Goal: Task Accomplishment & Management: Manage account settings

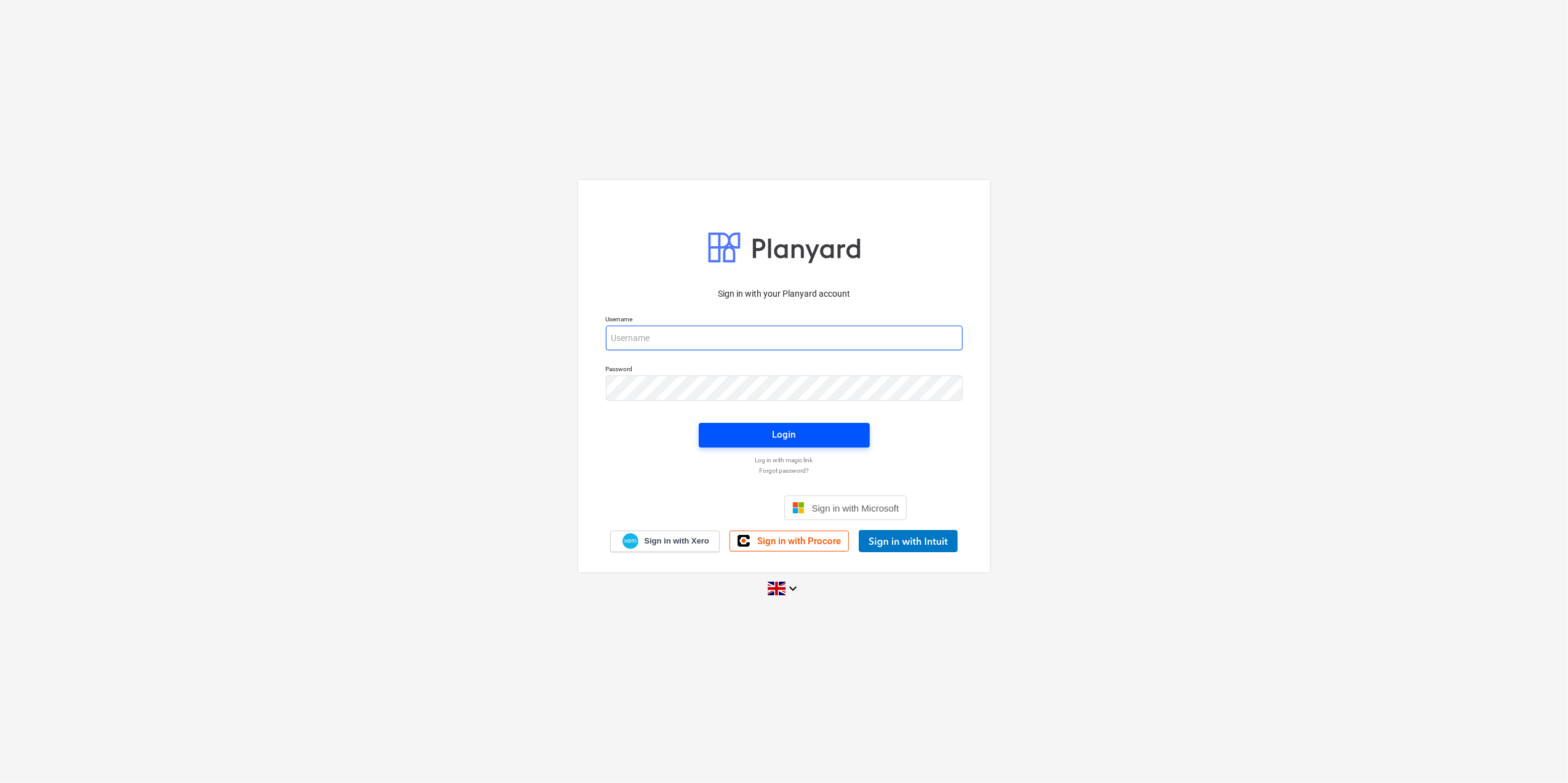
type input "[EMAIL_ADDRESS][DOMAIN_NAME]"
click at [766, 428] on span "Login" at bounding box center [784, 435] width 142 height 16
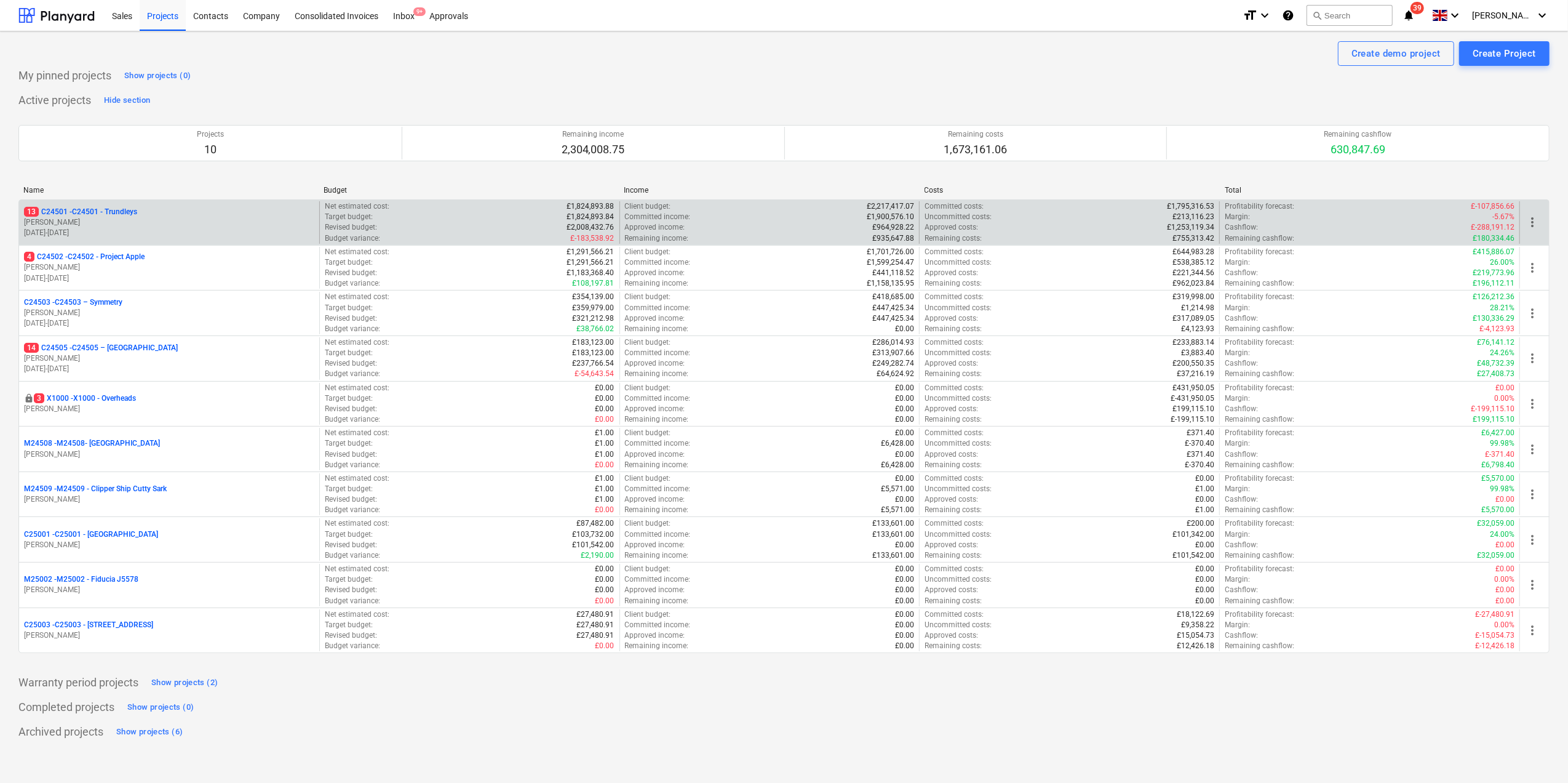
click at [91, 221] on p "[PERSON_NAME]" at bounding box center [169, 222] width 290 height 11
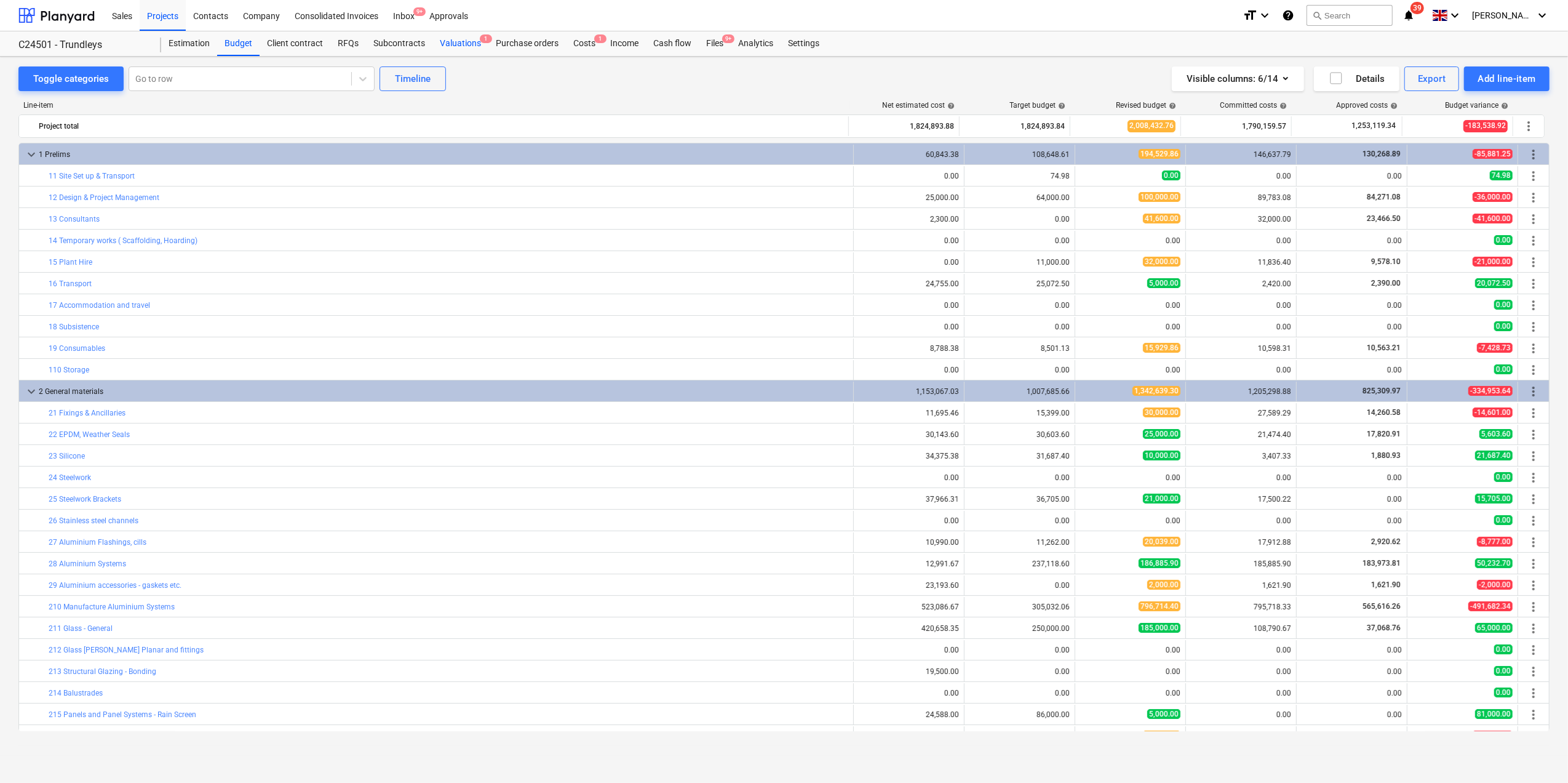
click at [460, 38] on div "Valuations 1" at bounding box center [460, 44] width 56 height 25
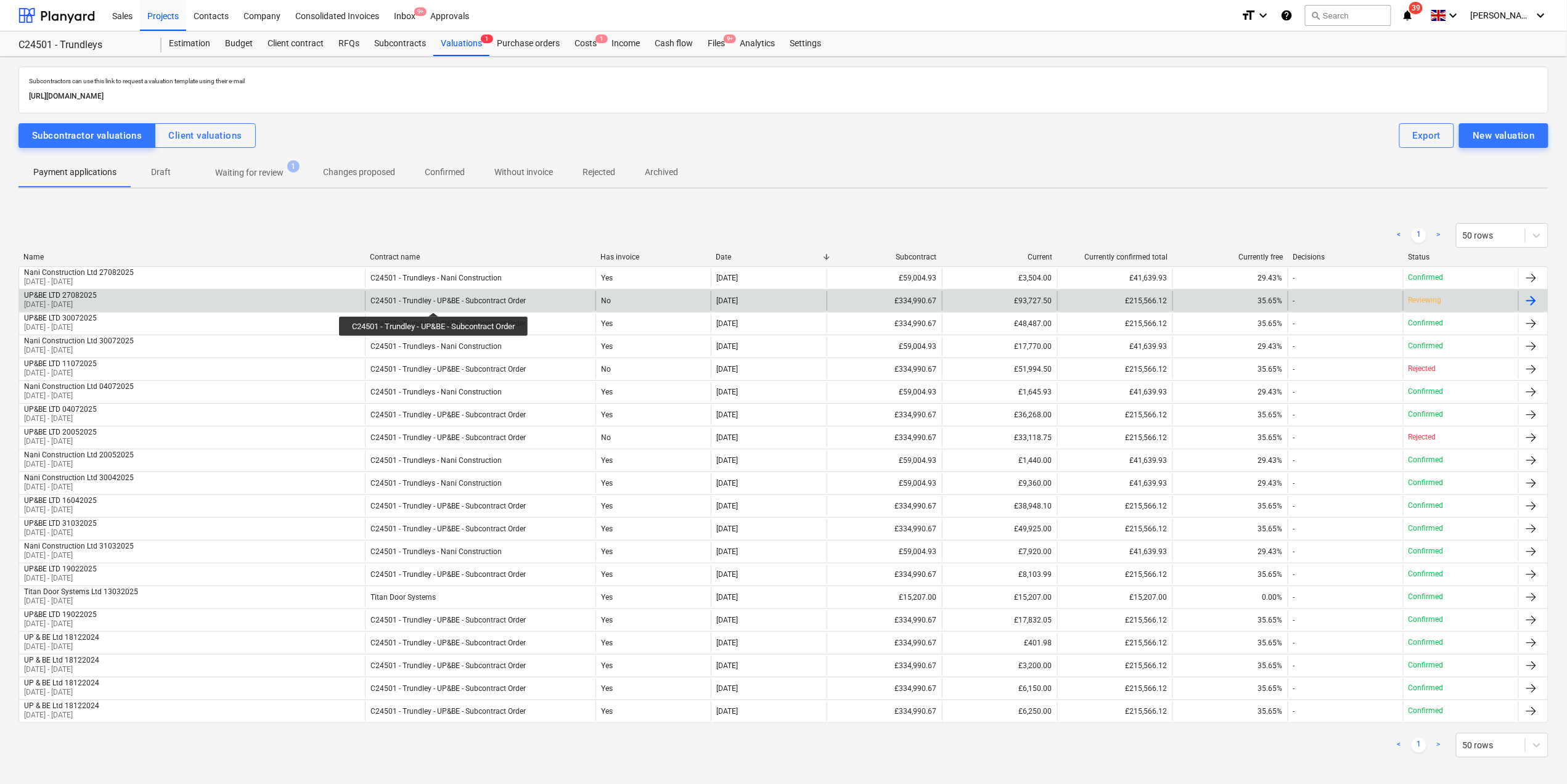
click at [435, 302] on div "C24501 - Trundley - UP&BE - Subcontract Order" at bounding box center [448, 301] width 155 height 8
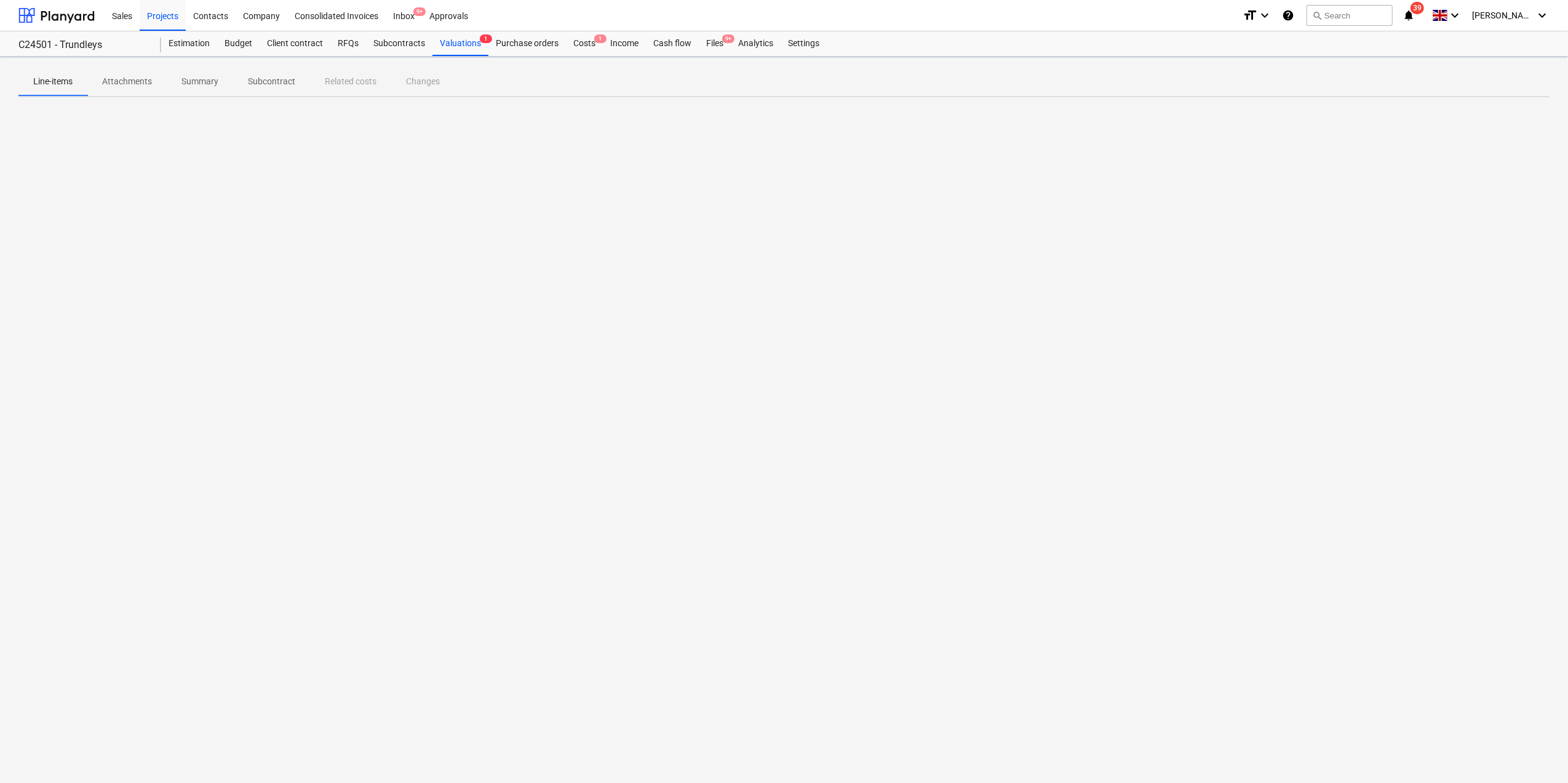
click at [434, 301] on div "Line-items Attachments Summary Subcontract Related costs Changes" at bounding box center [784, 420] width 1568 height 727
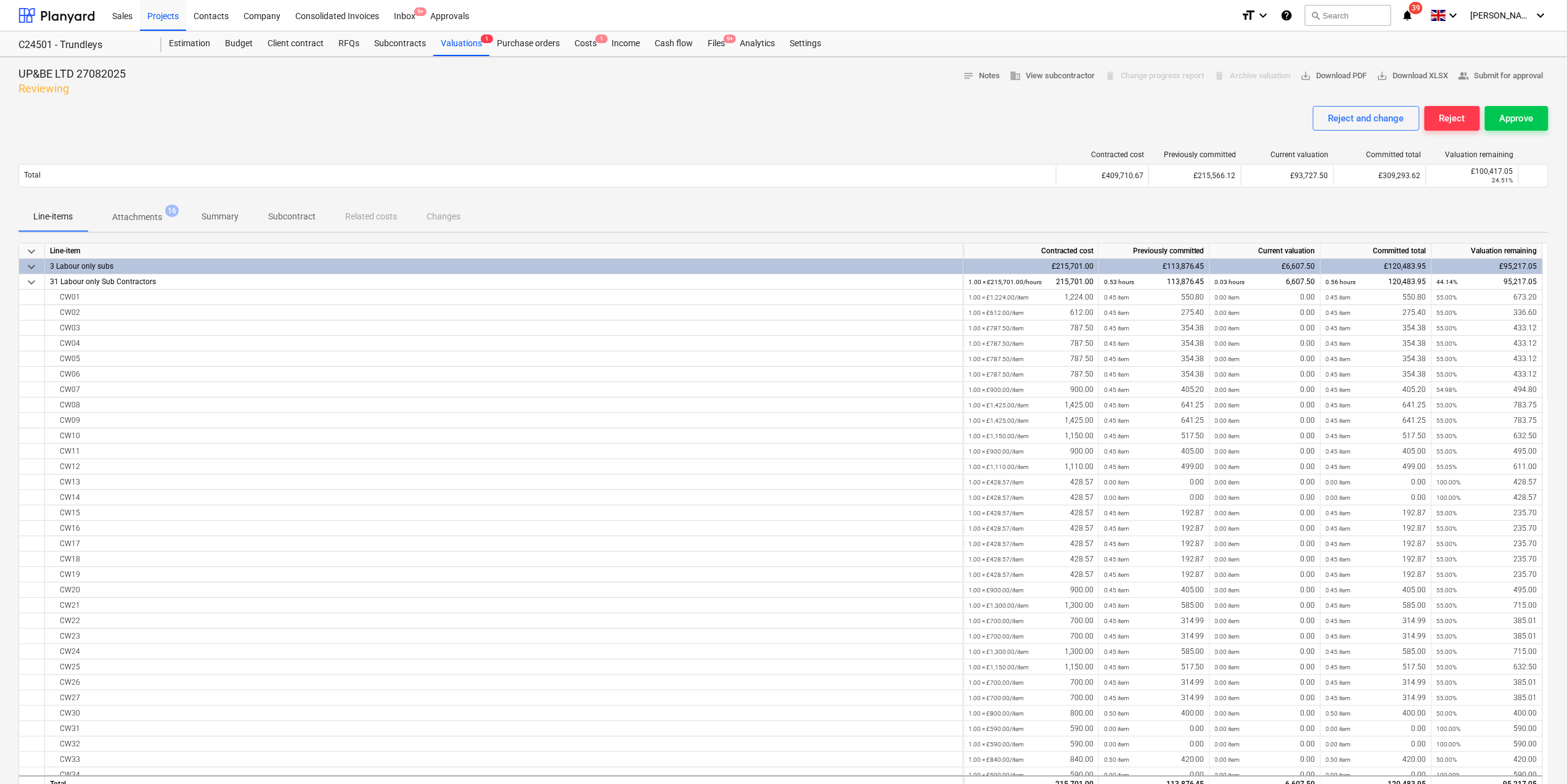
click at [398, 136] on div "Reject and change Reject Approve" at bounding box center [784, 123] width 1530 height 35
click at [1450, 119] on div "Reject" at bounding box center [1453, 118] width 26 height 16
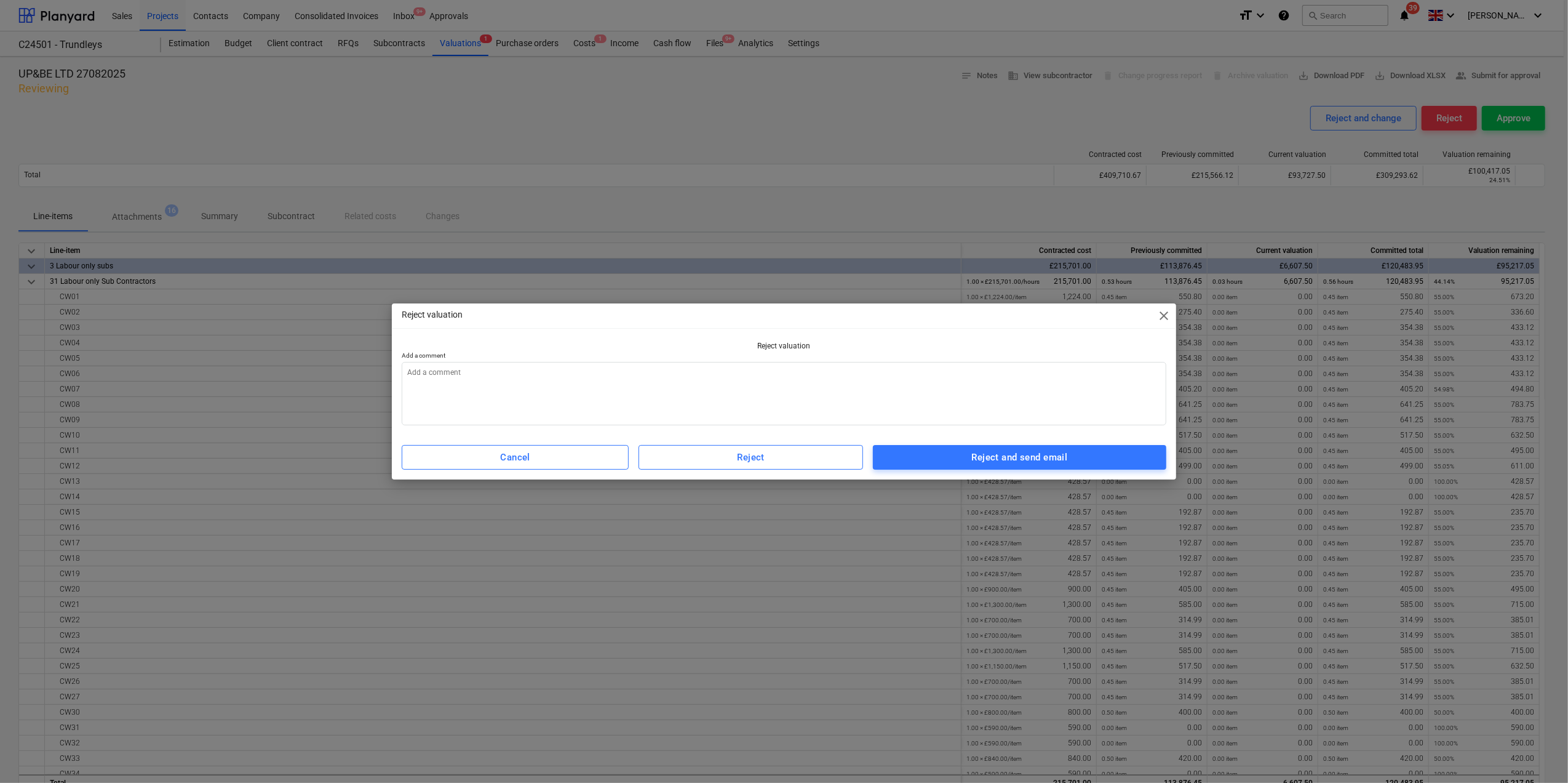
type textarea "x"
click at [419, 389] on textarea at bounding box center [784, 394] width 765 height 63
type textarea "F"
type textarea "x"
type textarea "Fo"
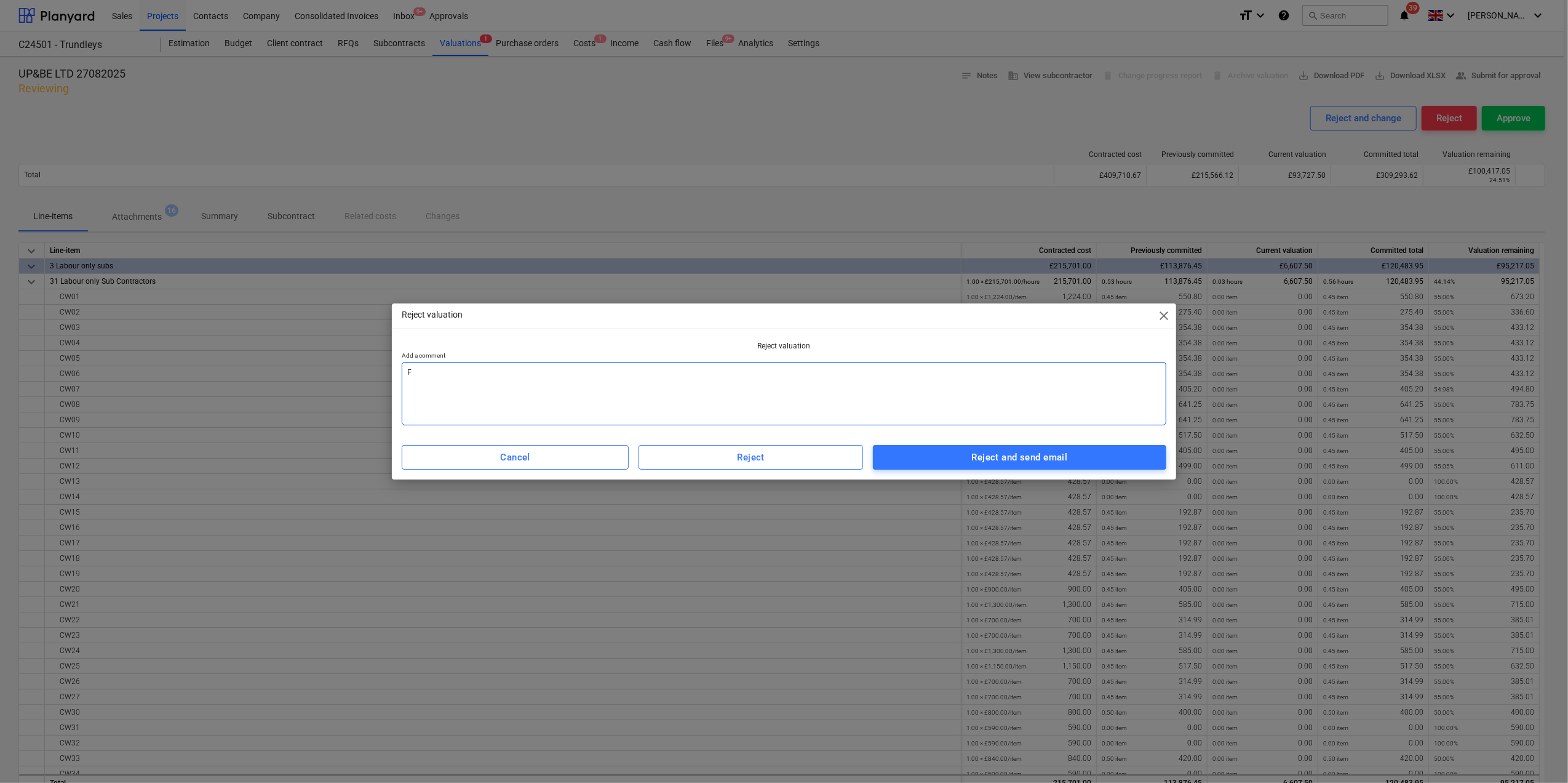
type textarea "x"
type textarea "Fol"
type textarea "x"
type textarea "Foll"
type textarea "x"
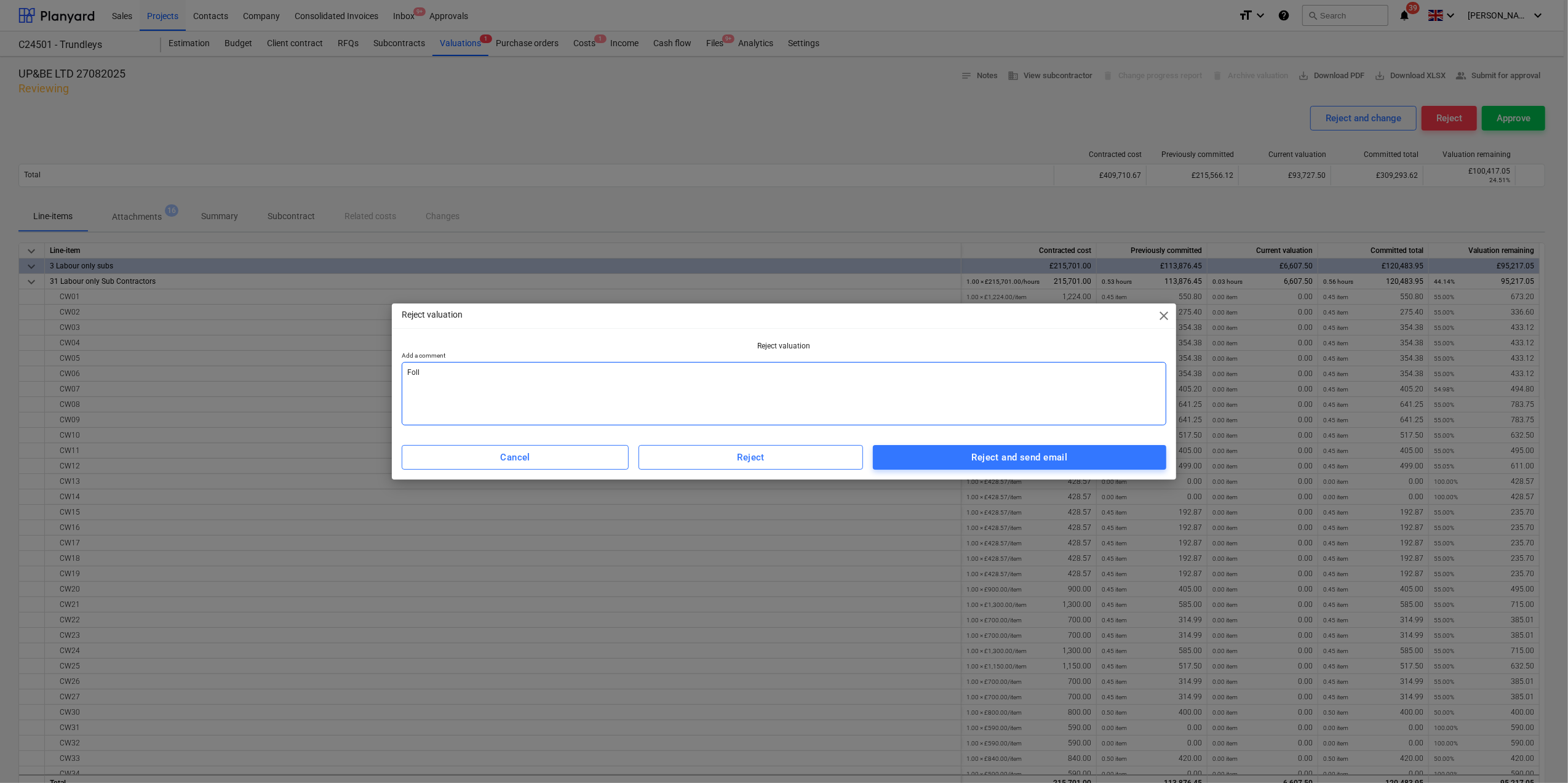
type textarea "Follo"
type textarea "x"
type textarea "Follow"
type textarea "x"
type textarea "Followi"
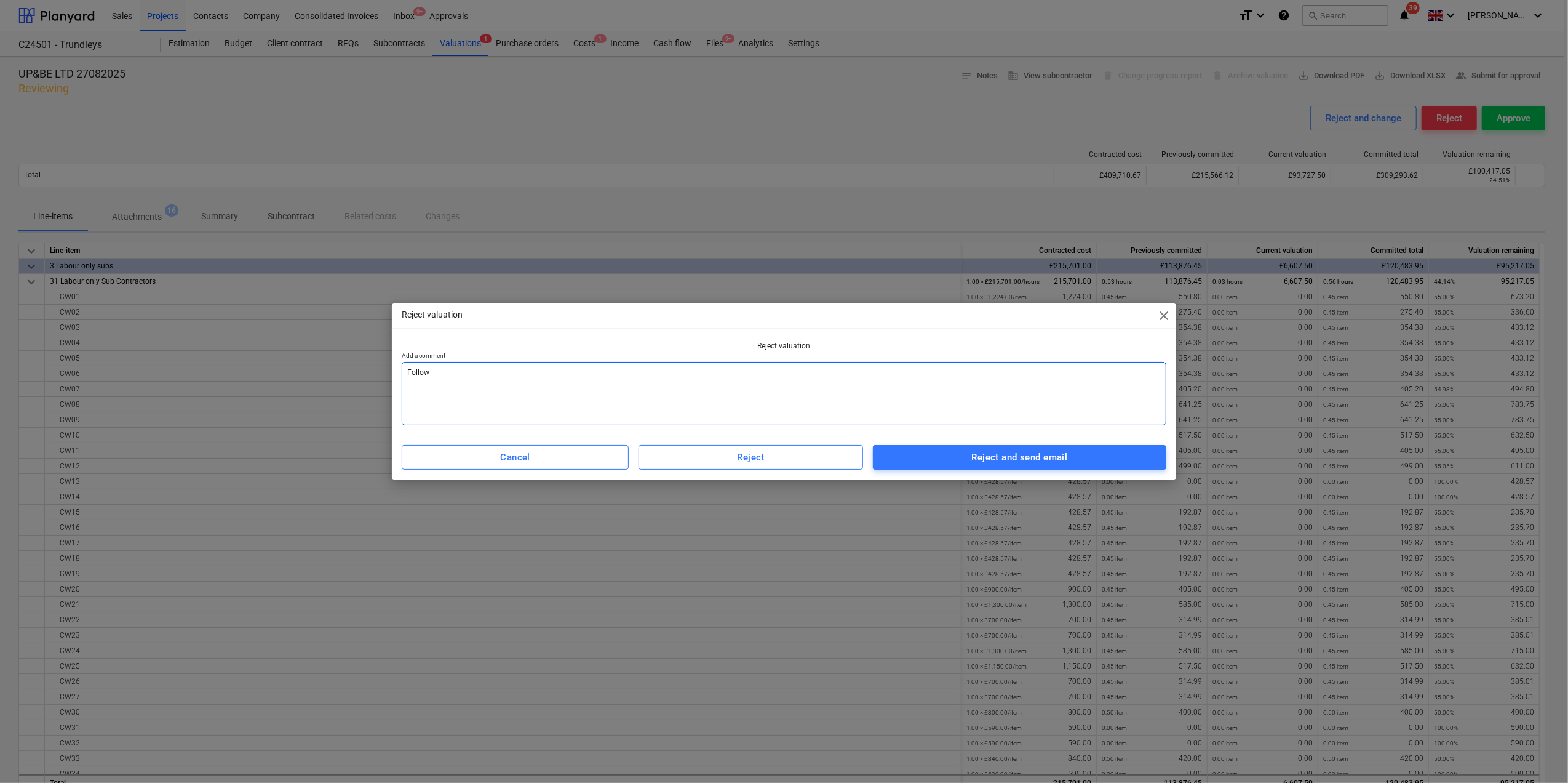
type textarea "x"
type textarea "Followin"
type textarea "x"
type textarea "Following"
type textarea "x"
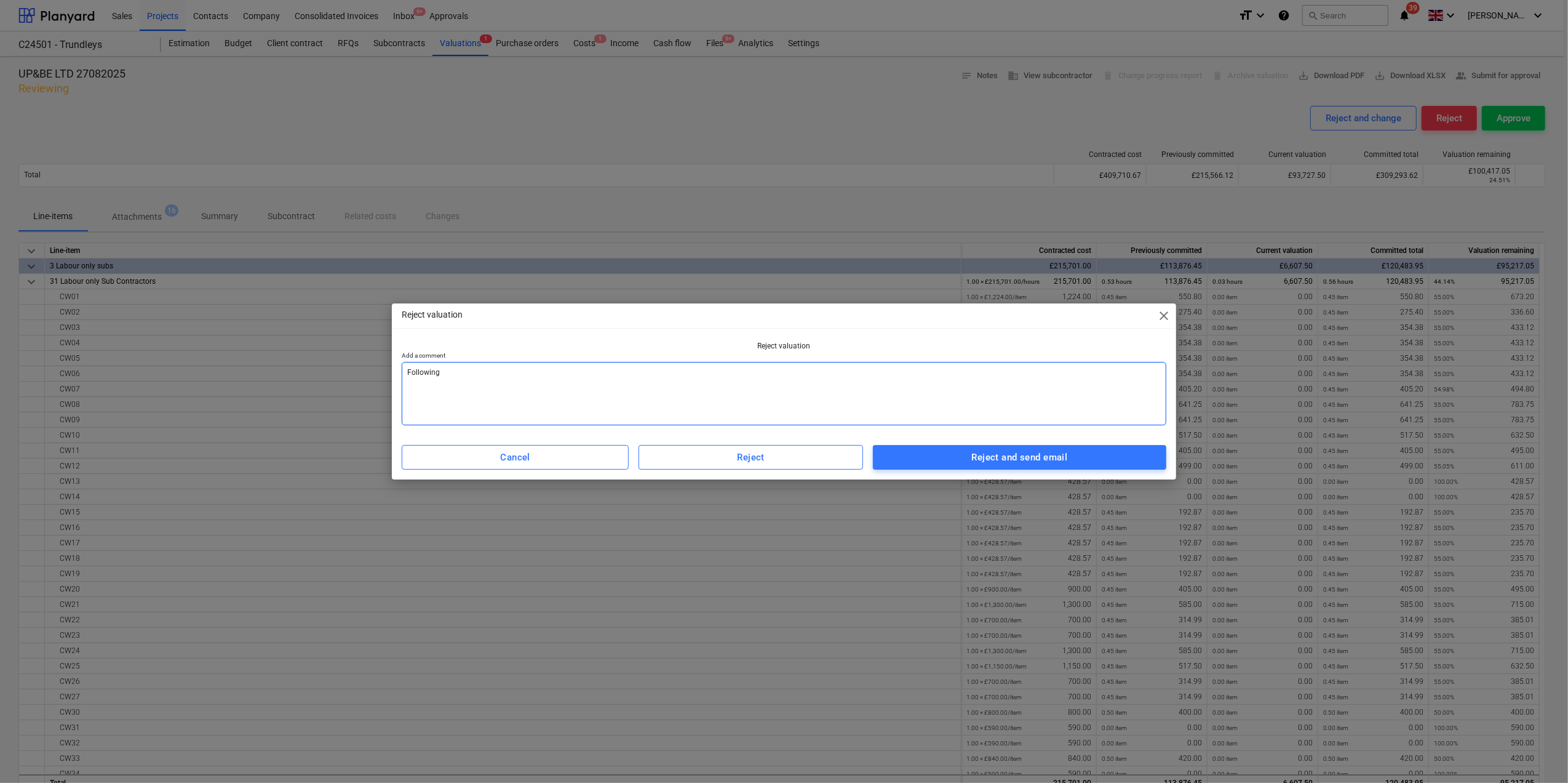
type textarea "Following"
type textarea "x"
type textarea "Following r"
type textarea "x"
type textarea "Following re"
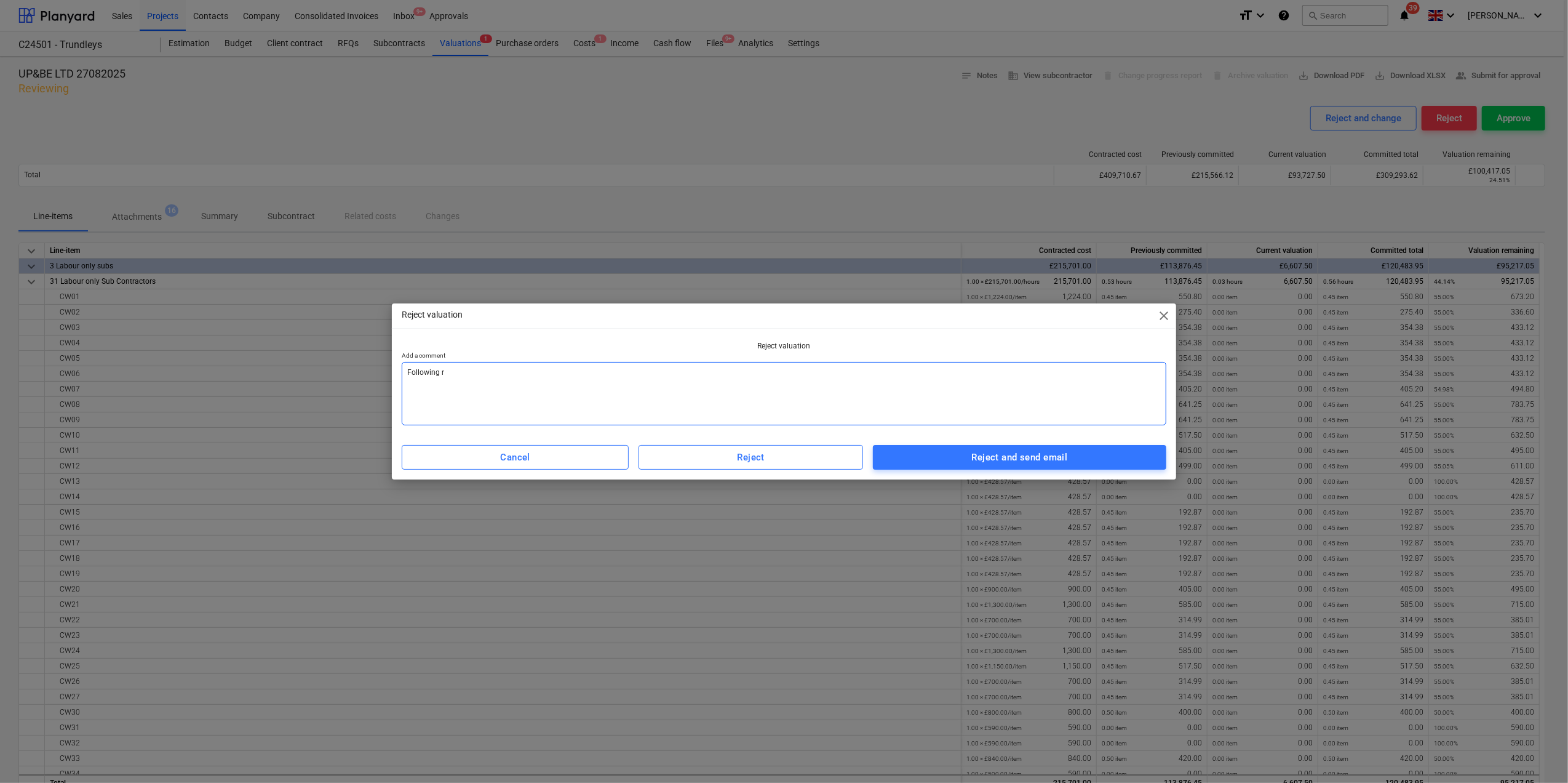
type textarea "x"
type textarea "Following rev"
type textarea "x"
type textarea "Following revi"
type textarea "x"
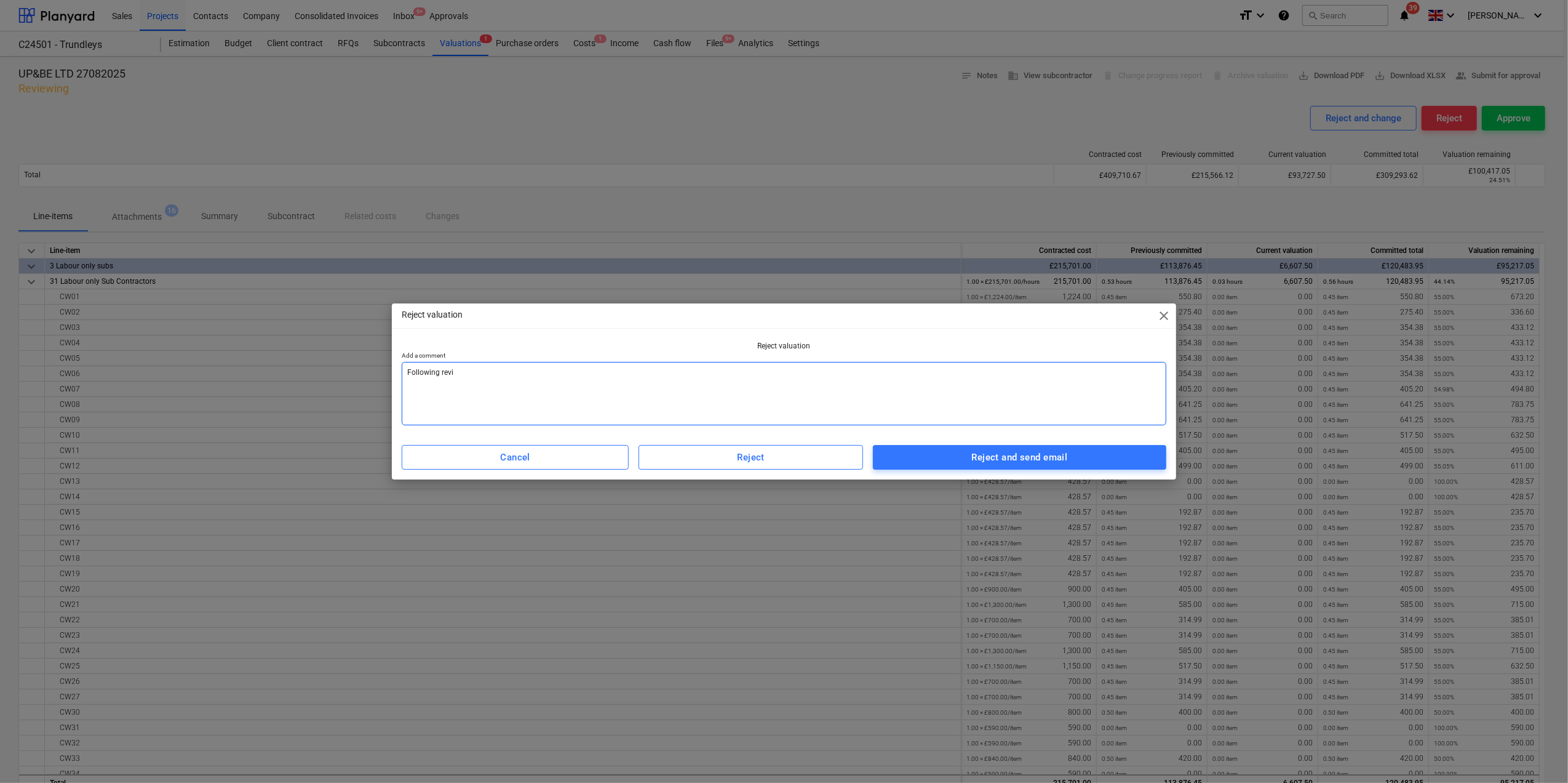
type textarea "Following reviw"
type textarea "x"
type textarea "Following reviw"
type textarea "x"
type textarea "Following reviw w"
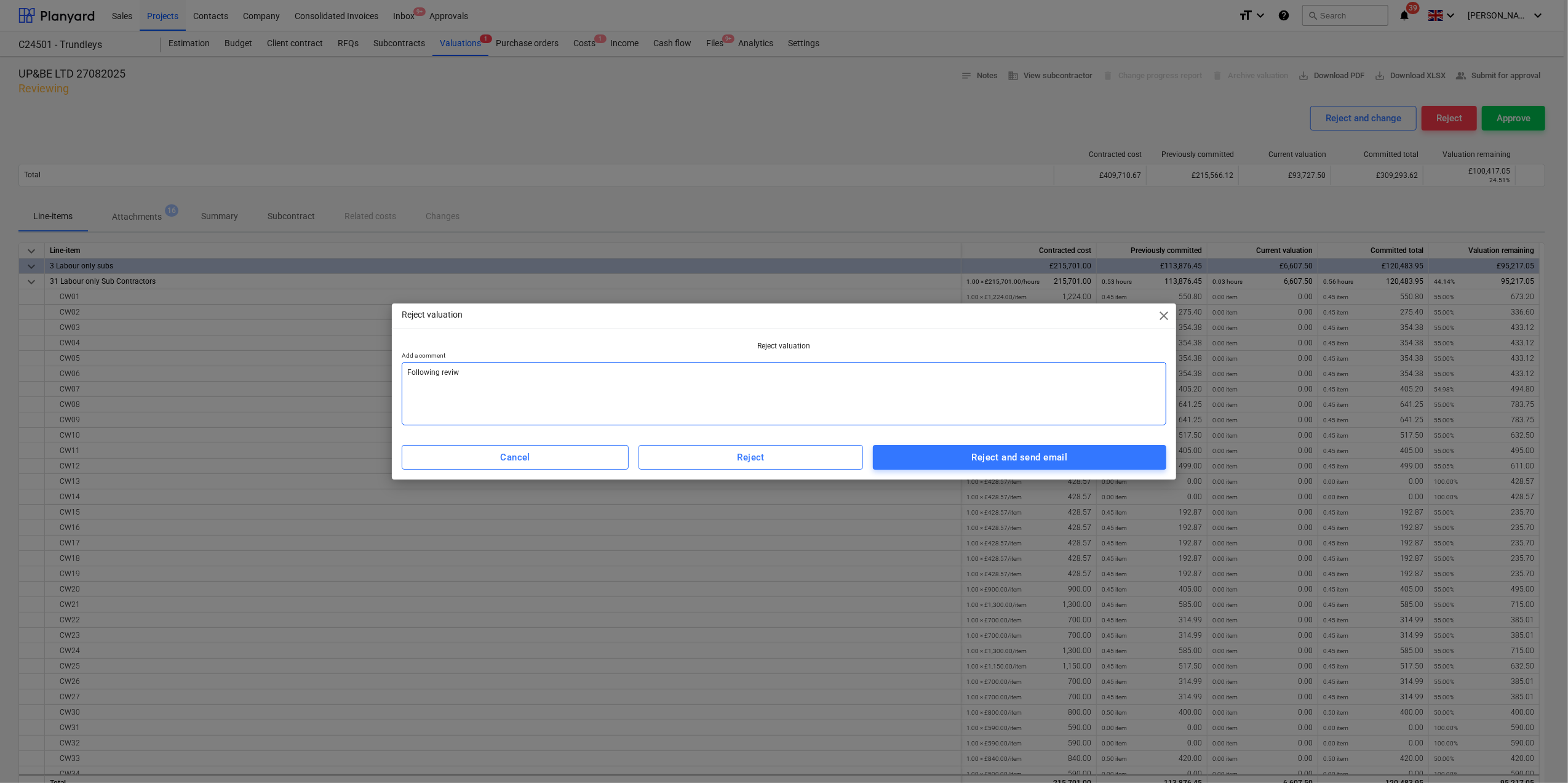
type textarea "x"
type textarea "Following reviw wi"
type textarea "x"
type textarea "Following reviw wit"
type textarea "x"
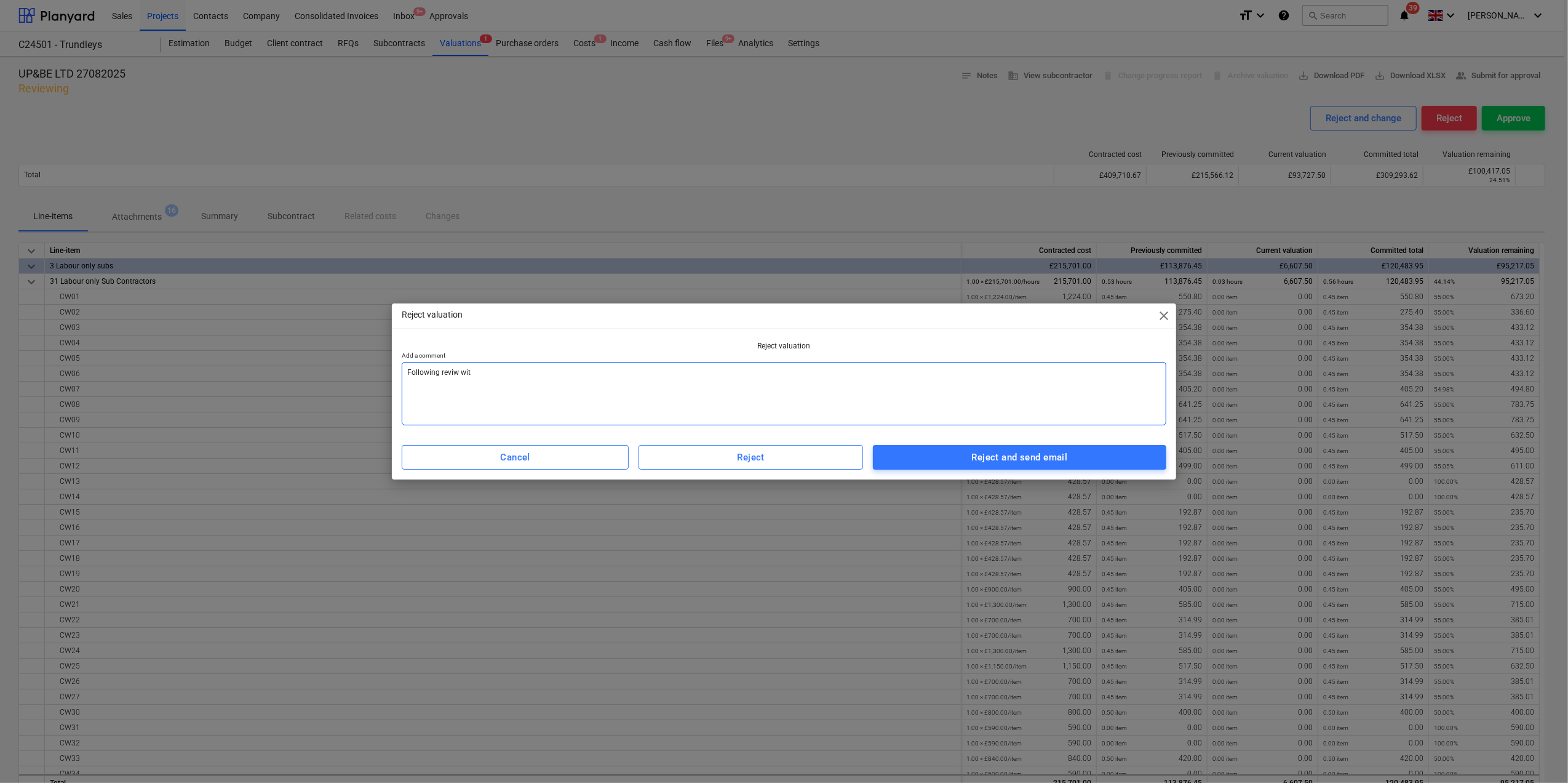
type textarea "Following reviw with"
type textarea "x"
type textarea "Following reviw with"
type textarea "x"
type textarea "Following reviw with C"
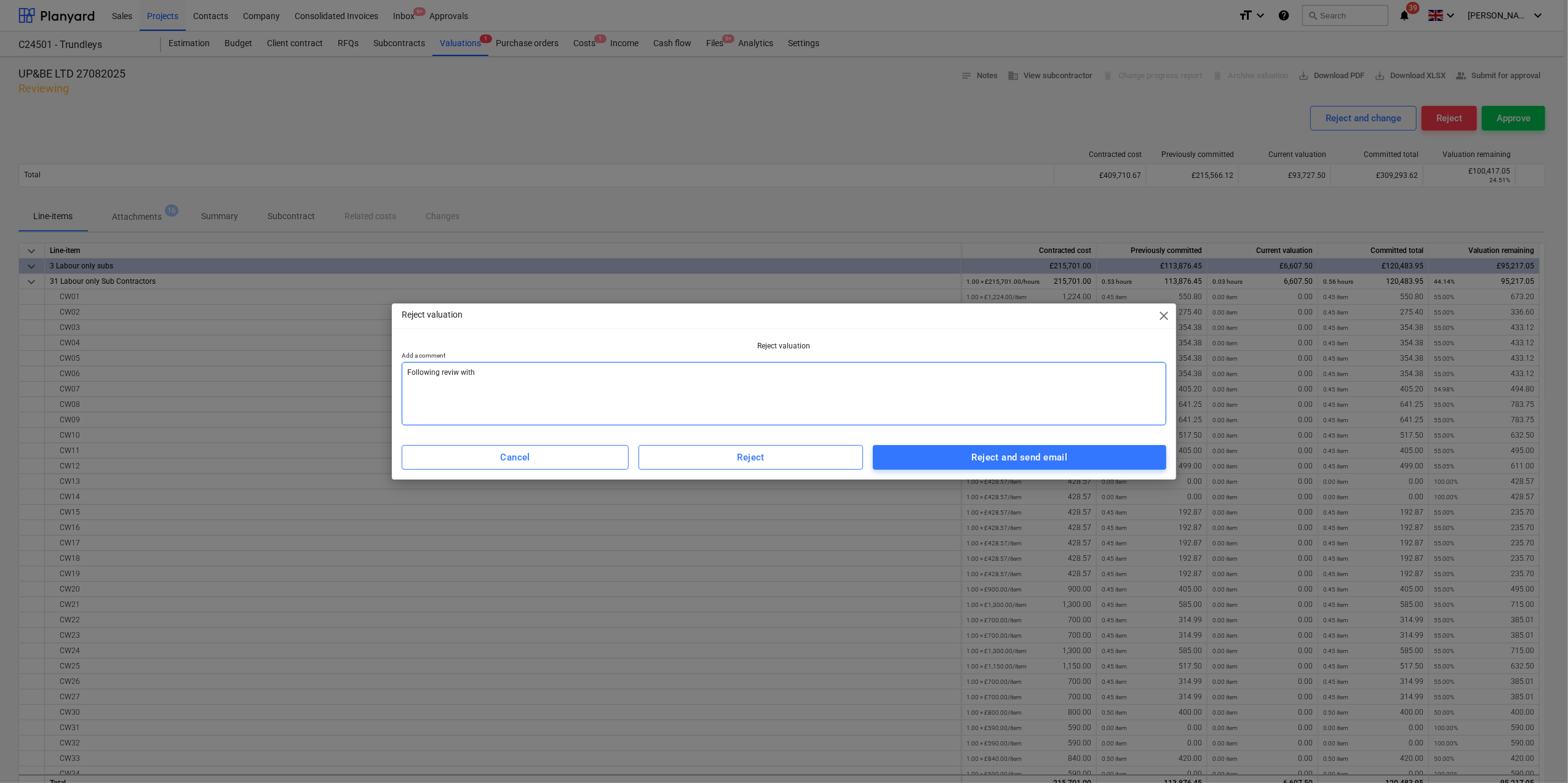
type textarea "x"
type textarea "Following reviw with Cr"
type textarea "x"
type textarea "Following reviw with Cri"
type textarea "x"
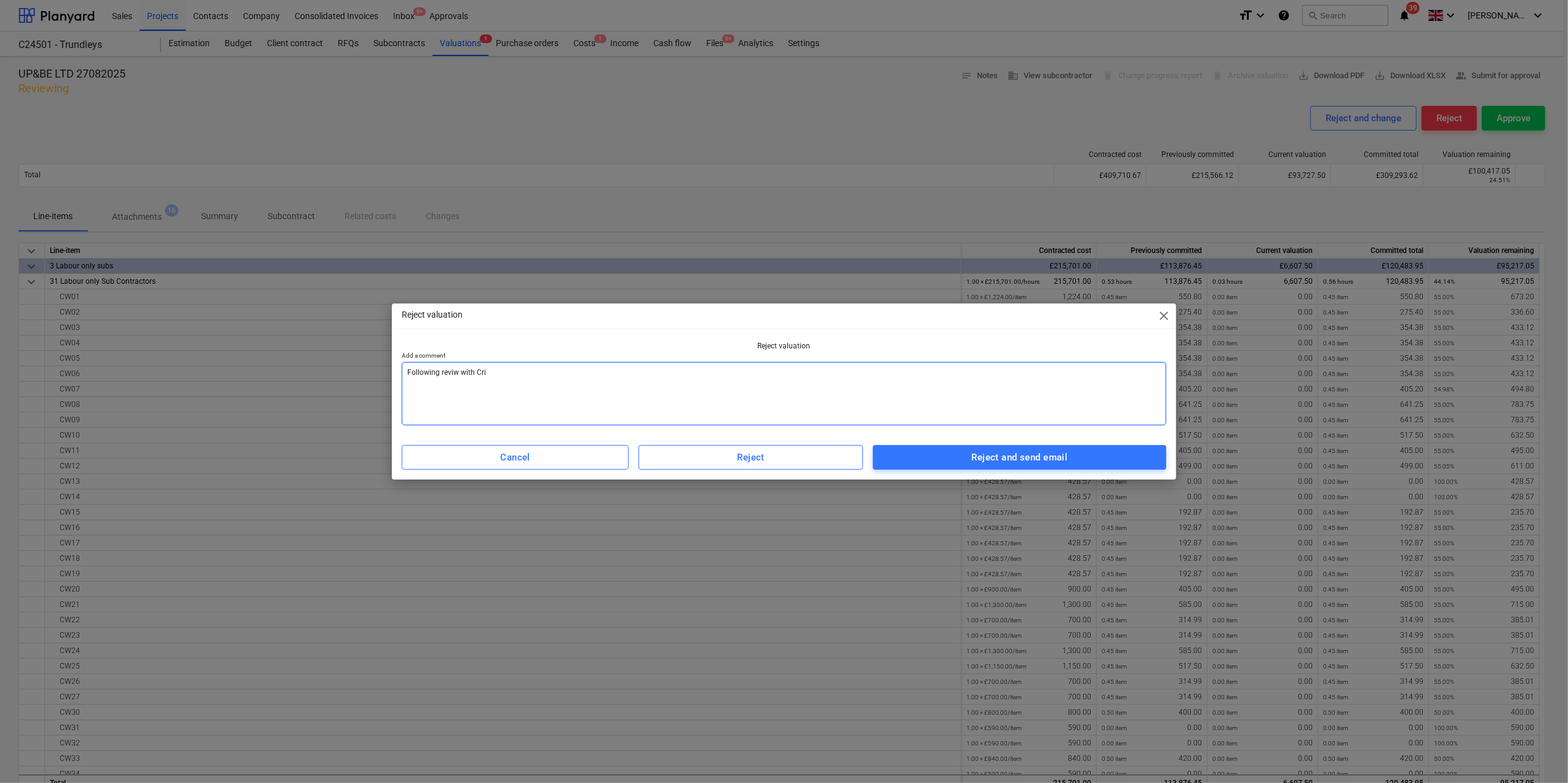
type textarea "Following reviw with [PERSON_NAME]"
type textarea "x"
type textarea "Following reviw with [PERSON_NAME]"
type textarea "x"
type textarea "Following reviw with [PERSON_NAME]"
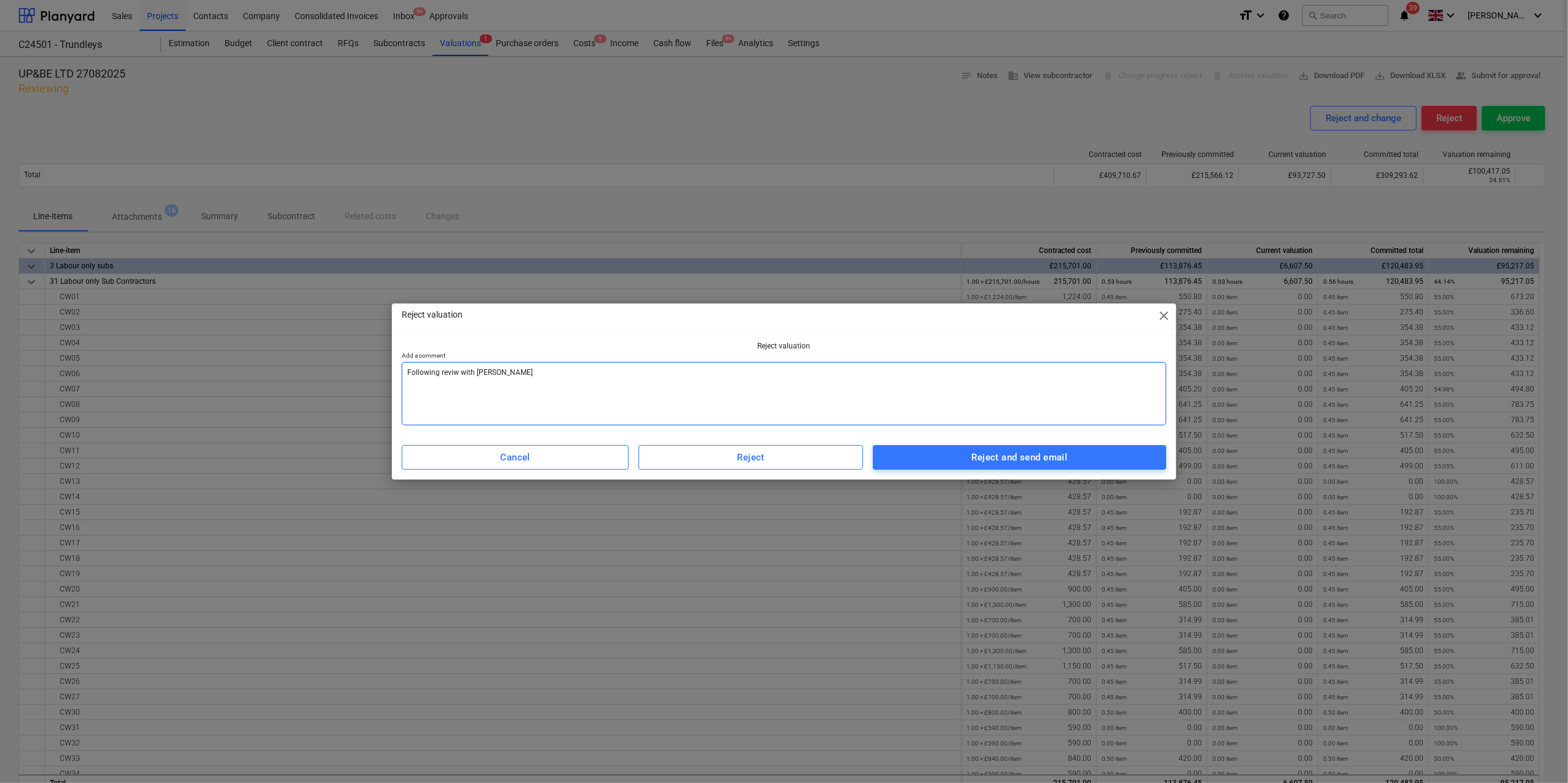
type textarea "x"
click at [456, 370] on textarea "Following reviw with [PERSON_NAME]" at bounding box center [784, 394] width 765 height 63
type textarea "Following revi with [PERSON_NAME]"
type textarea "x"
type textarea "Following rev with [PERSON_NAME]"
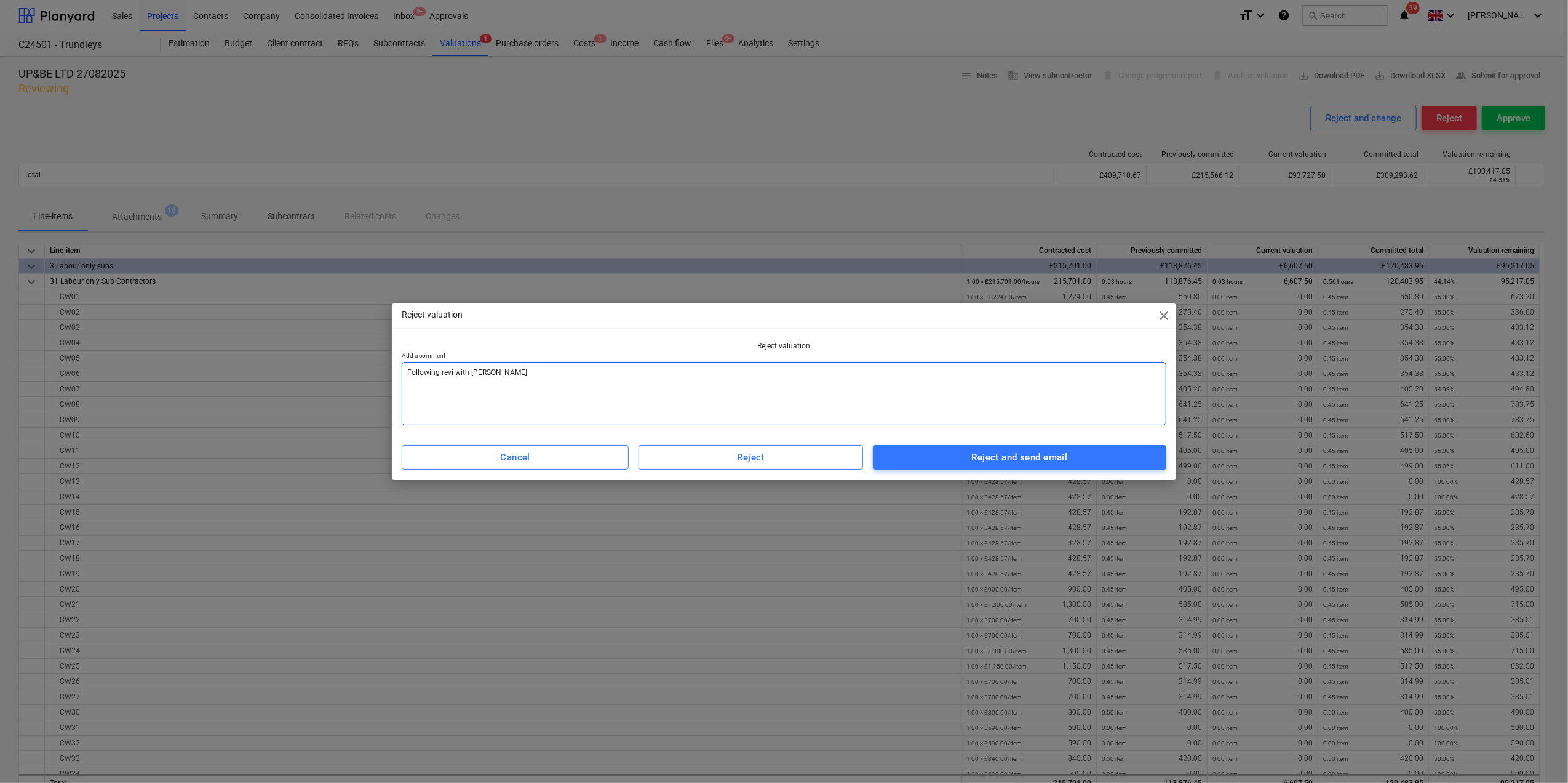
type textarea "x"
type textarea "Following revi with [PERSON_NAME]"
type textarea "x"
type textarea "Following revie with [PERSON_NAME]"
type textarea "x"
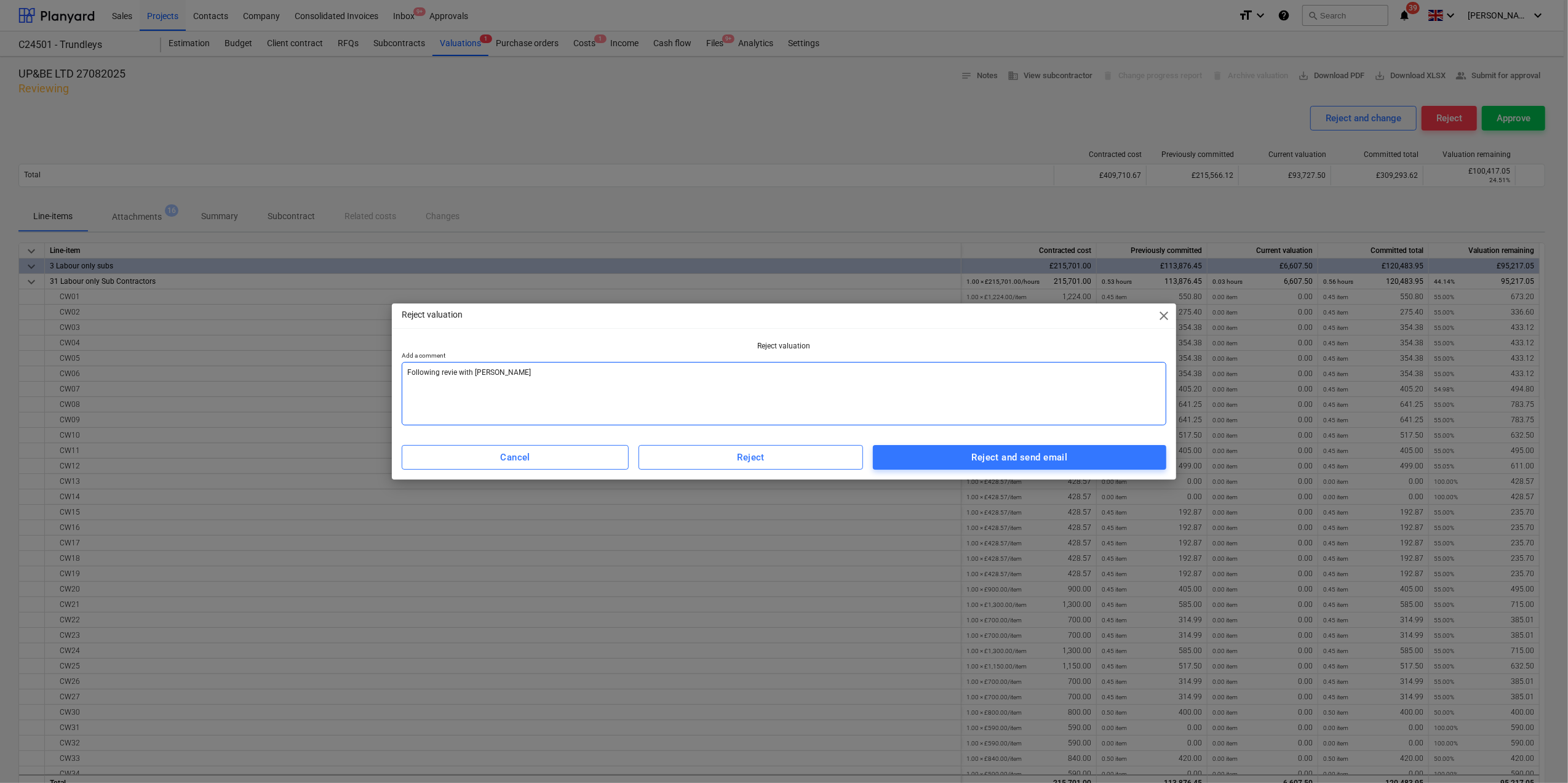
type textarea "Following review with [PERSON_NAME]"
type textarea "x"
type textarea "Following review with [PERSON_NAME]"
click at [978, 459] on div "Reject and send email" at bounding box center [1020, 457] width 96 height 16
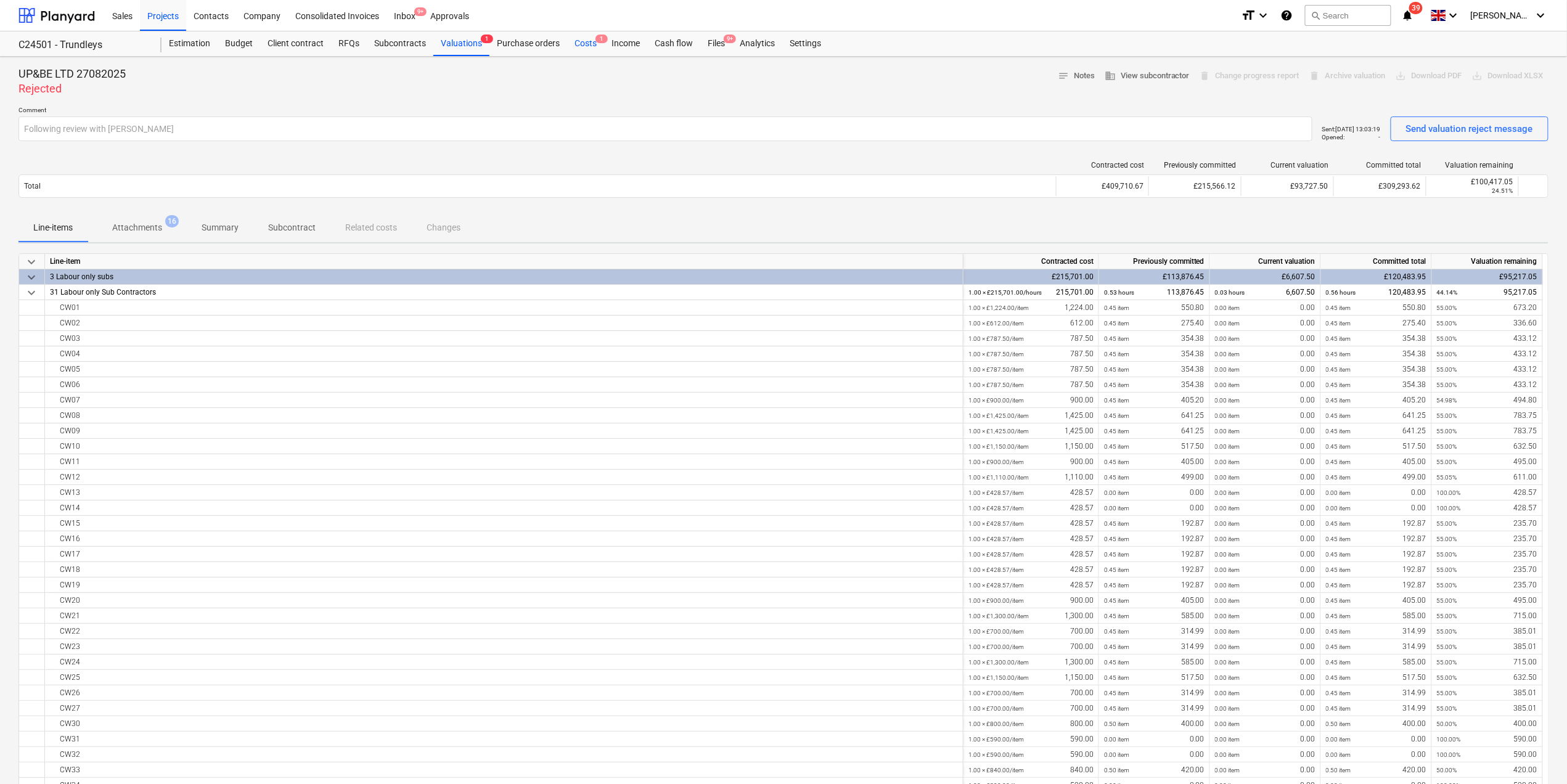
click at [577, 44] on div "Costs 1" at bounding box center [586, 44] width 37 height 25
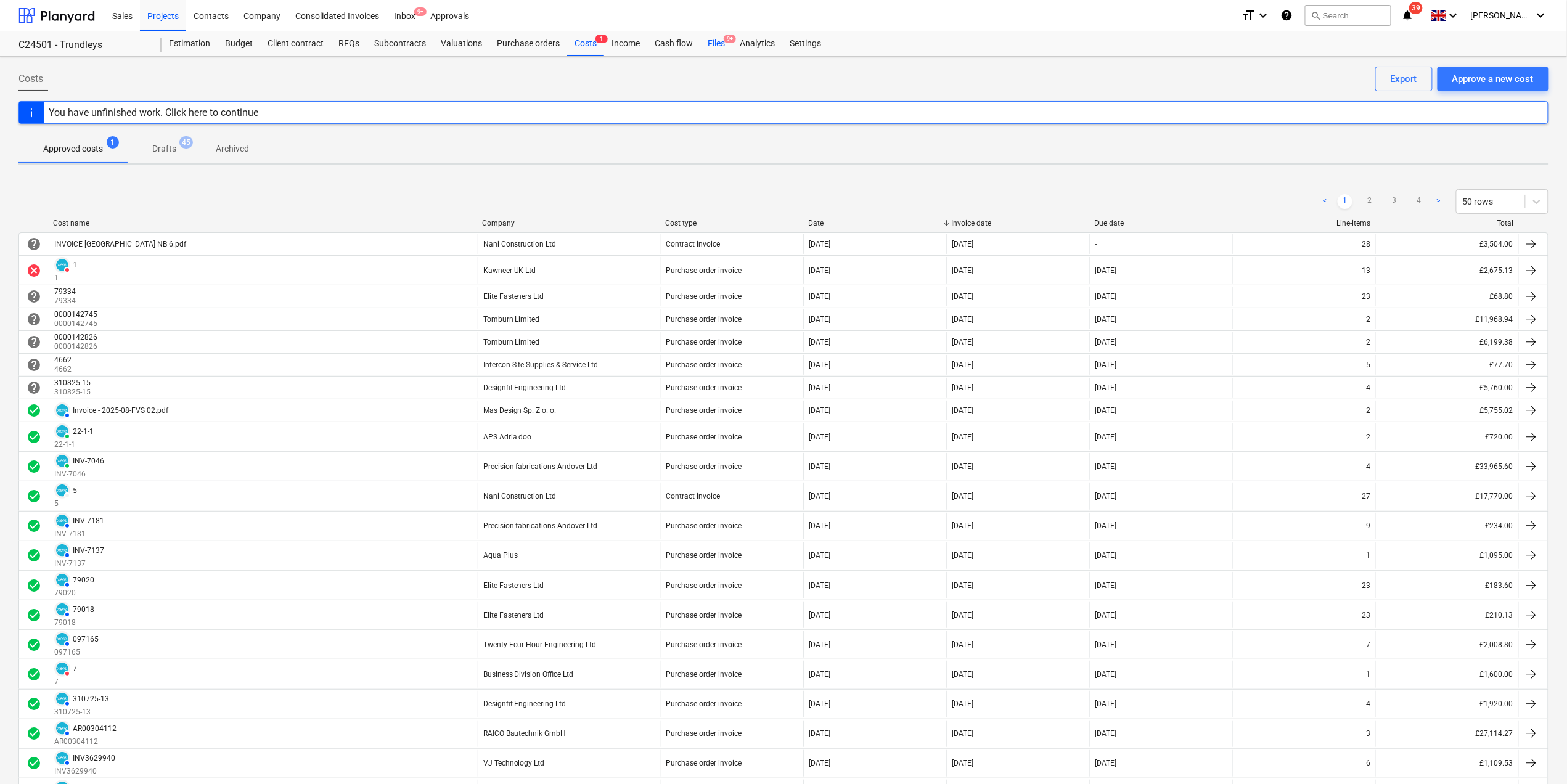
click at [716, 40] on div "Files 9+" at bounding box center [716, 44] width 32 height 25
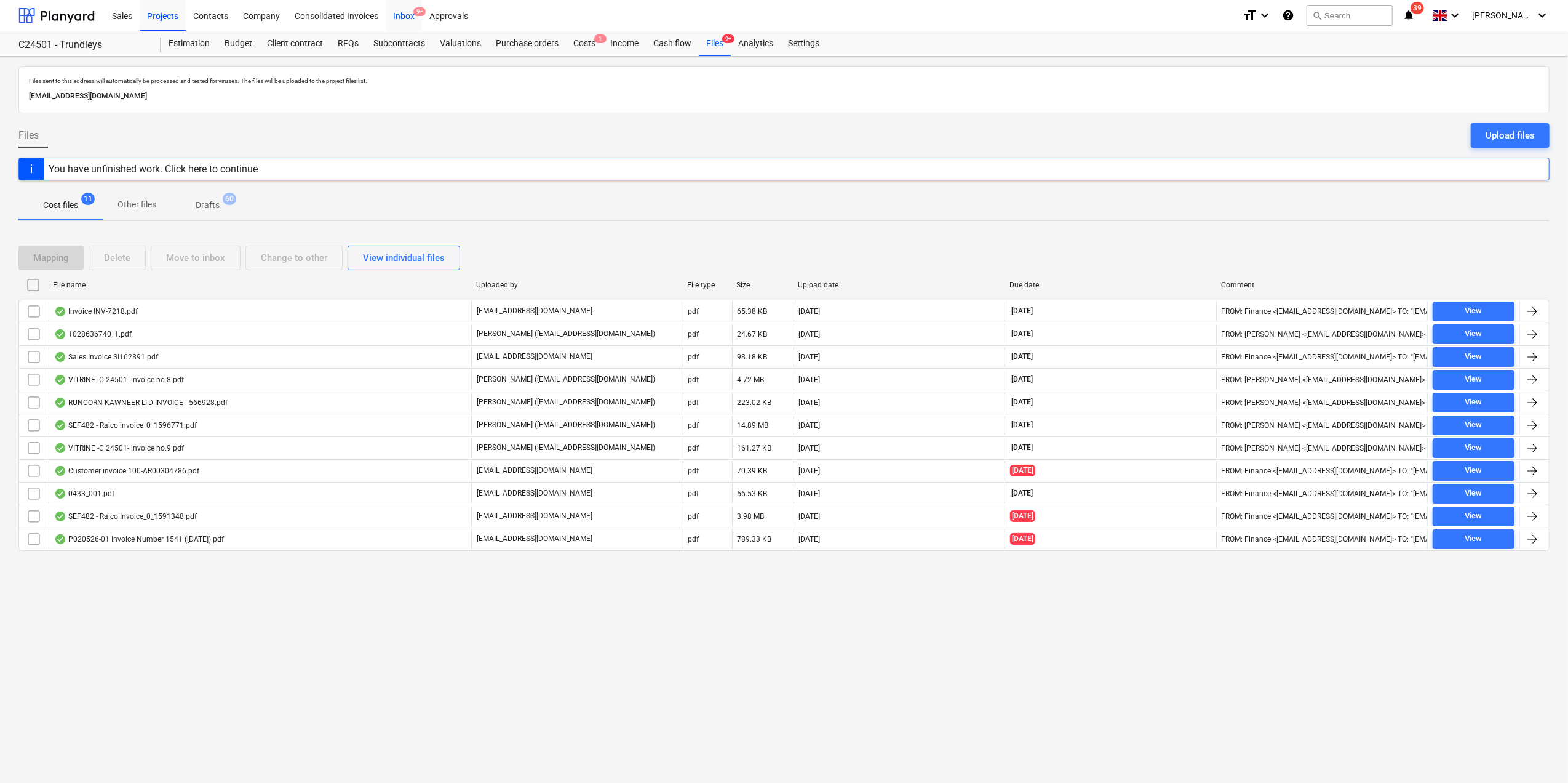
click at [408, 13] on div "Inbox 9+" at bounding box center [403, 15] width 36 height 32
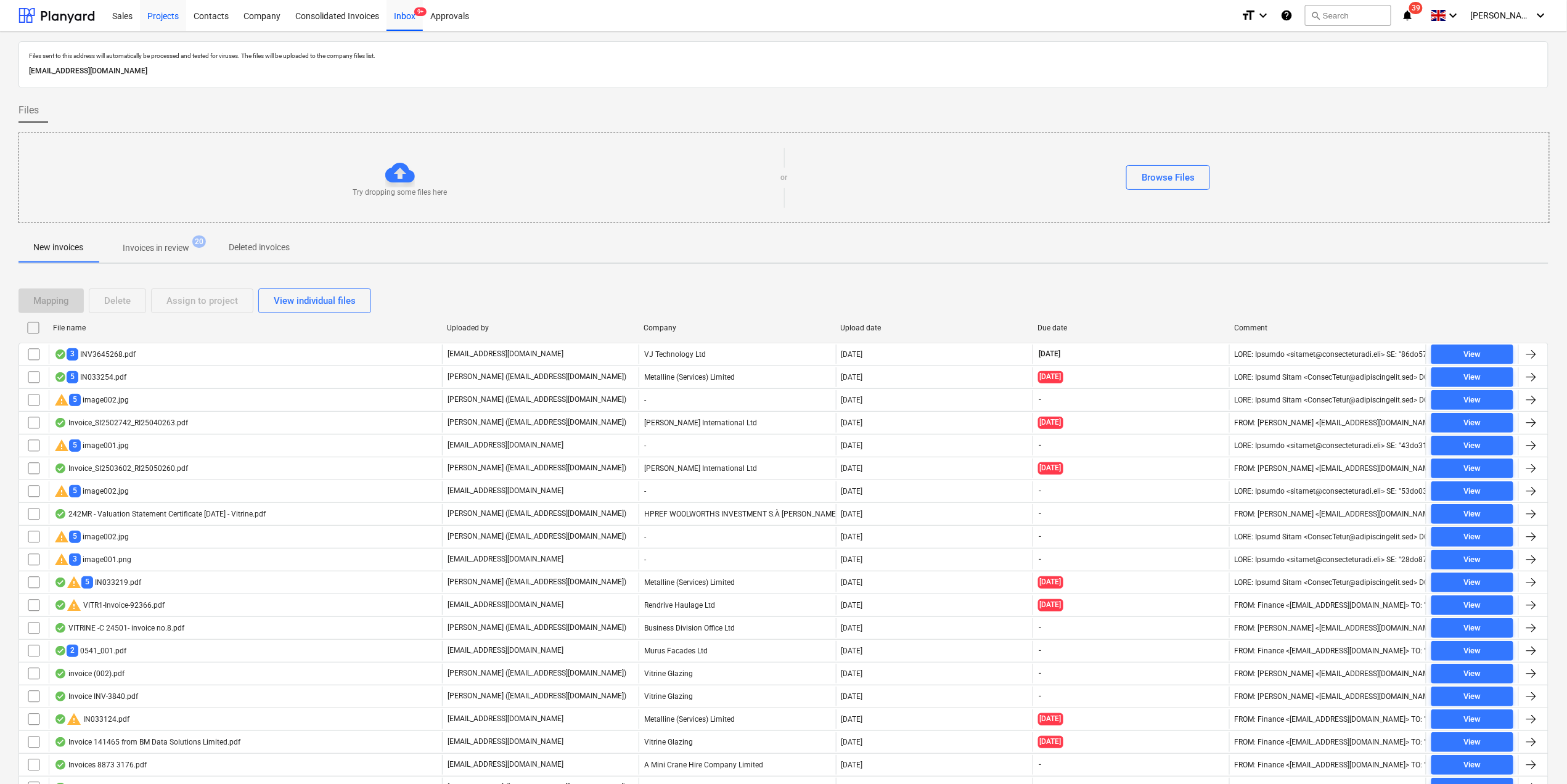
click at [162, 20] on div "Projects" at bounding box center [162, 15] width 46 height 32
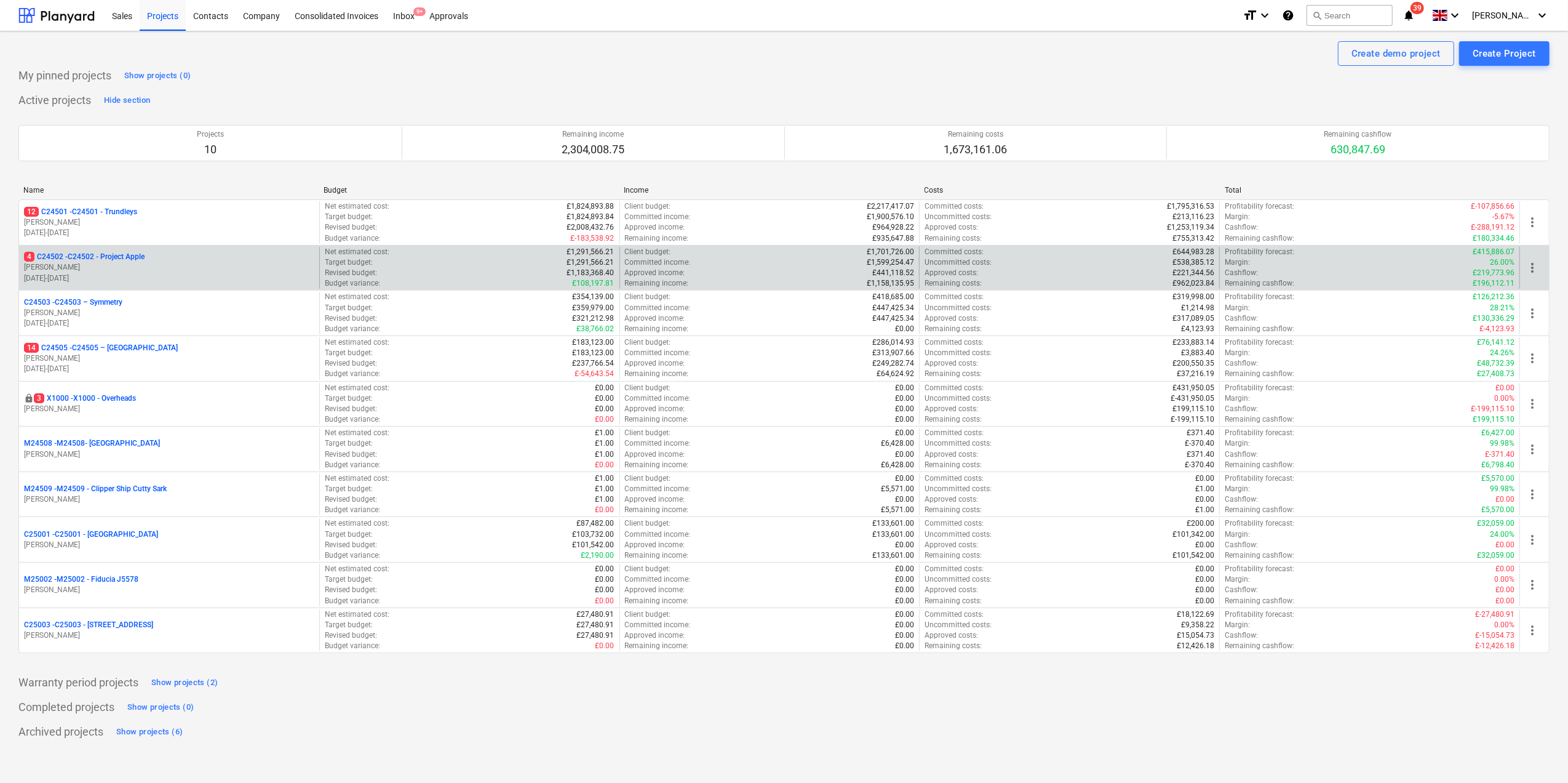
click at [61, 267] on p "[PERSON_NAME]" at bounding box center [169, 267] width 290 height 11
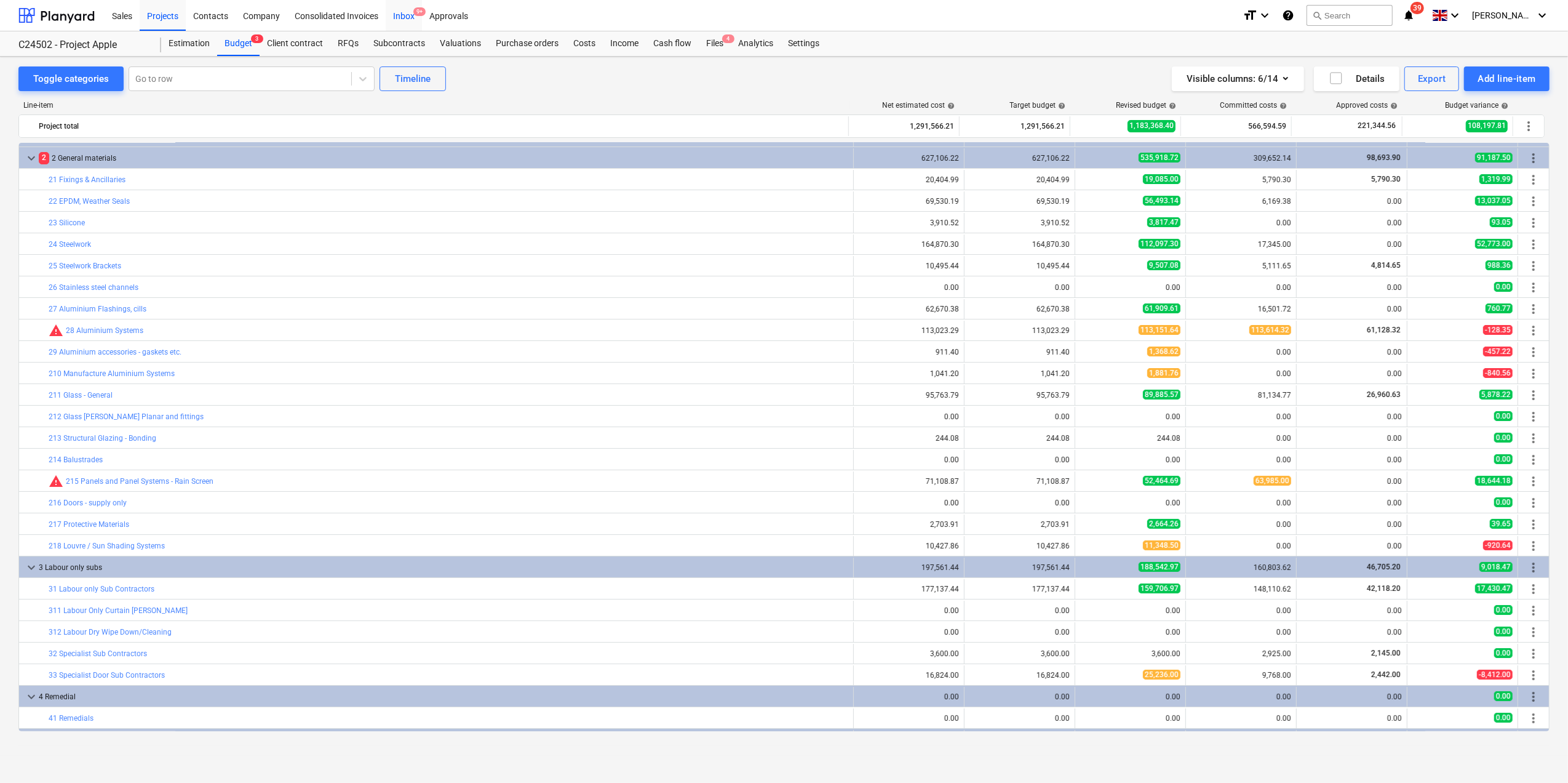
scroll to position [18, 0]
click at [520, 44] on div "Purchase orders" at bounding box center [527, 44] width 78 height 25
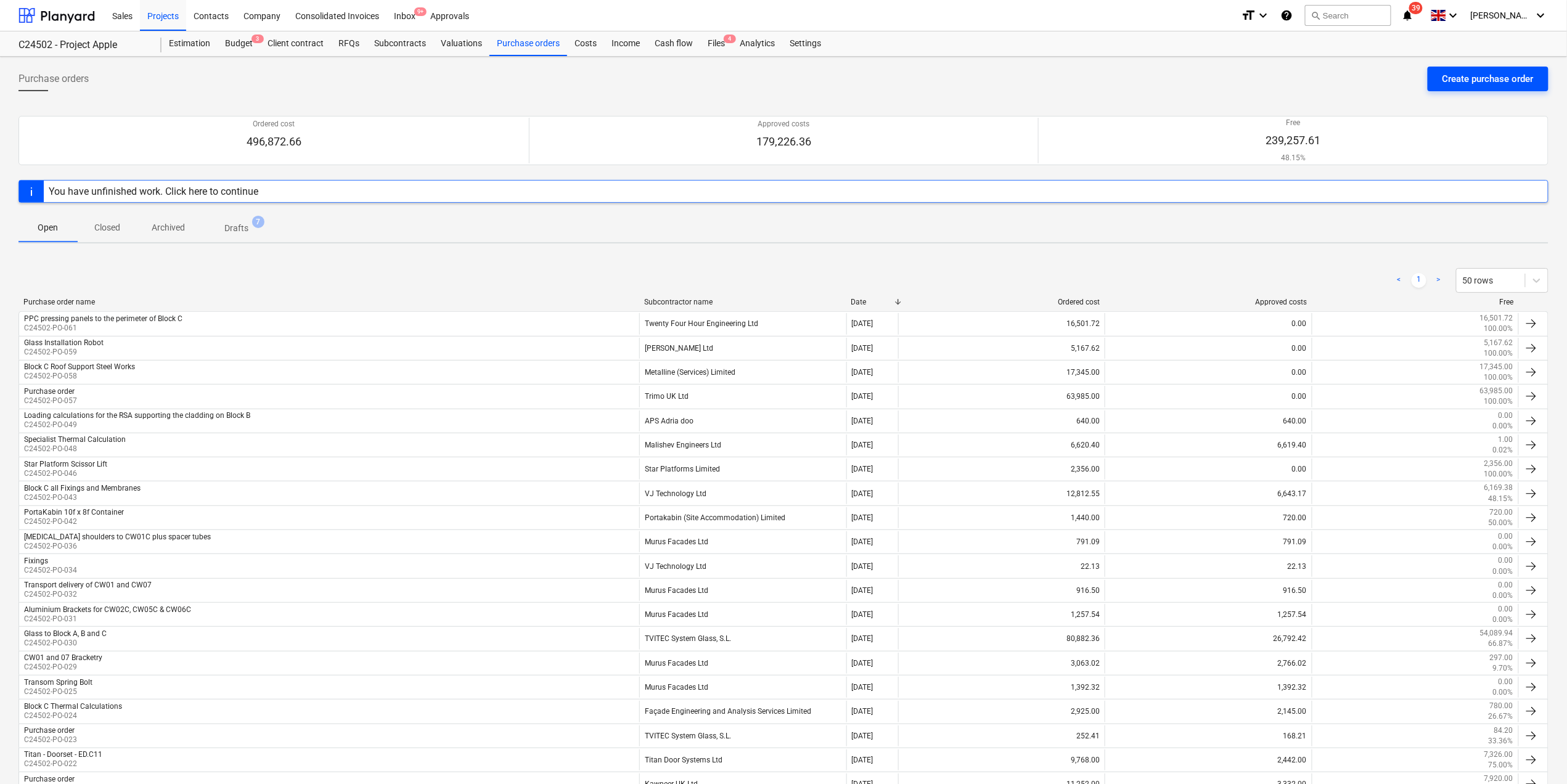
click at [1460, 72] on div "Create purchase order" at bounding box center [1488, 78] width 91 height 16
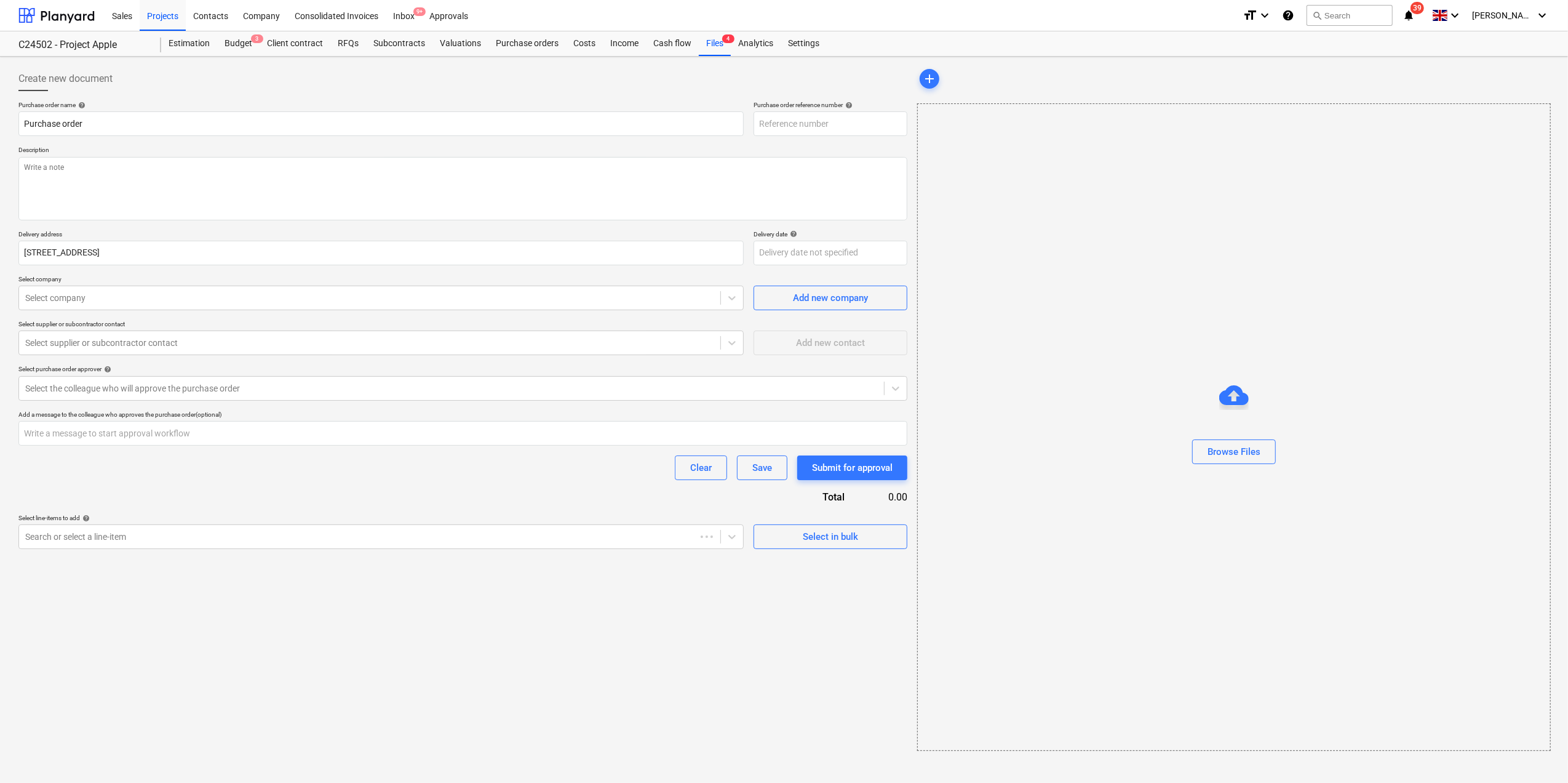
type textarea "x"
type input "C24502-PO-062"
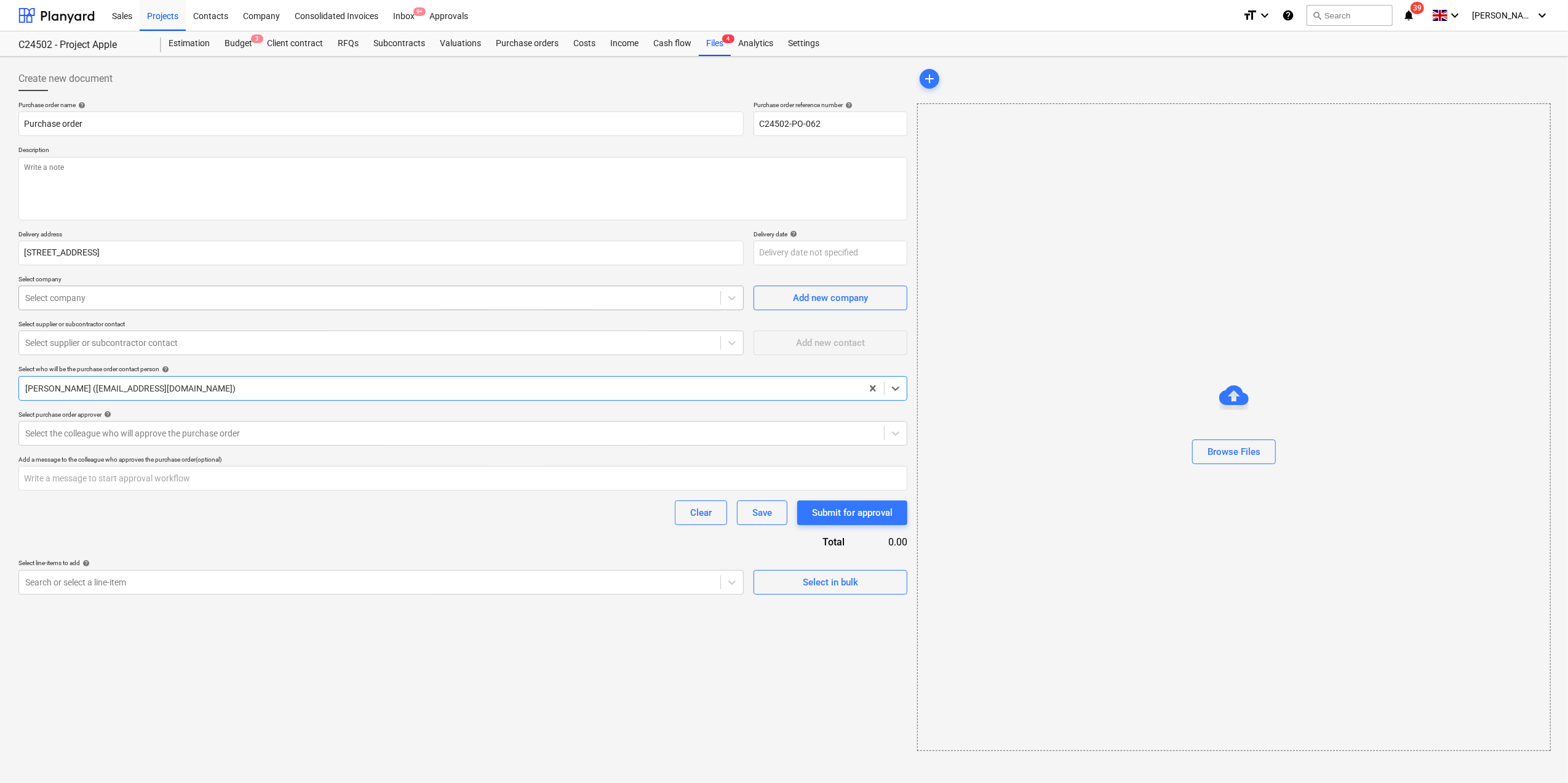
click at [47, 294] on div at bounding box center [369, 298] width 689 height 12
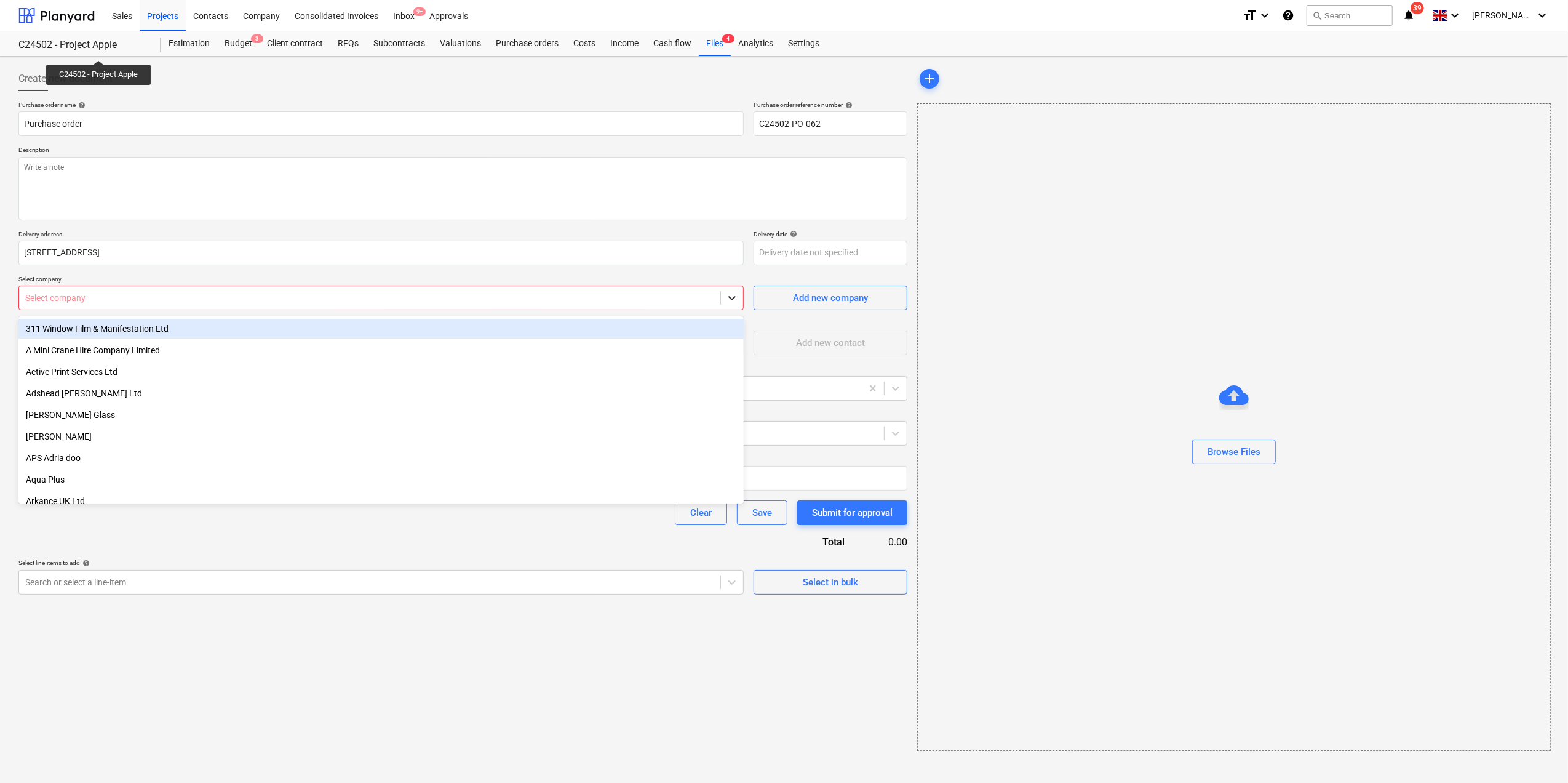
click at [732, 303] on icon at bounding box center [732, 298] width 12 height 12
type textarea "x"
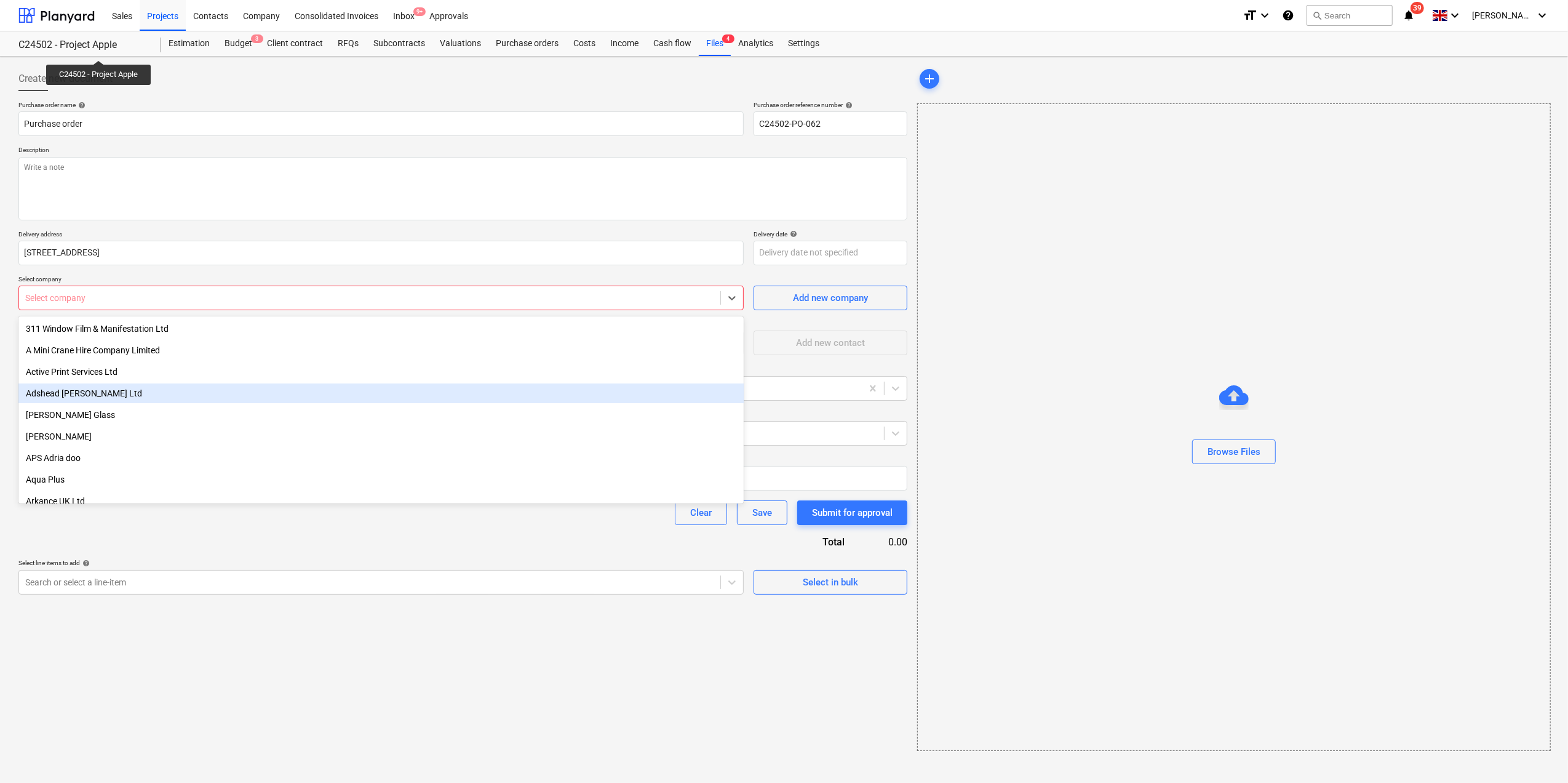
type input "m"
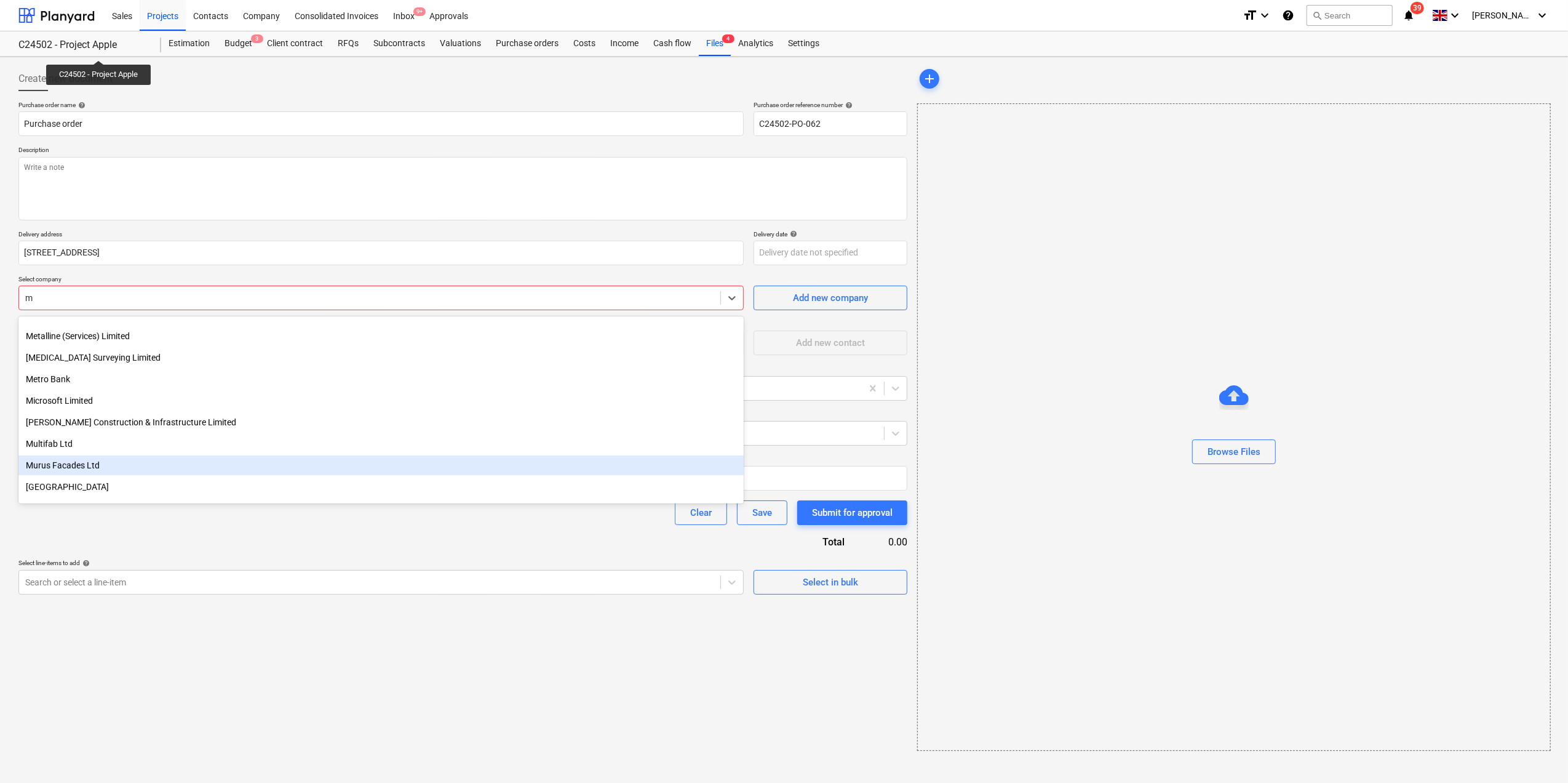
click at [99, 471] on div "Murus Facades Ltd" at bounding box center [381, 466] width 725 height 20
type textarea "x"
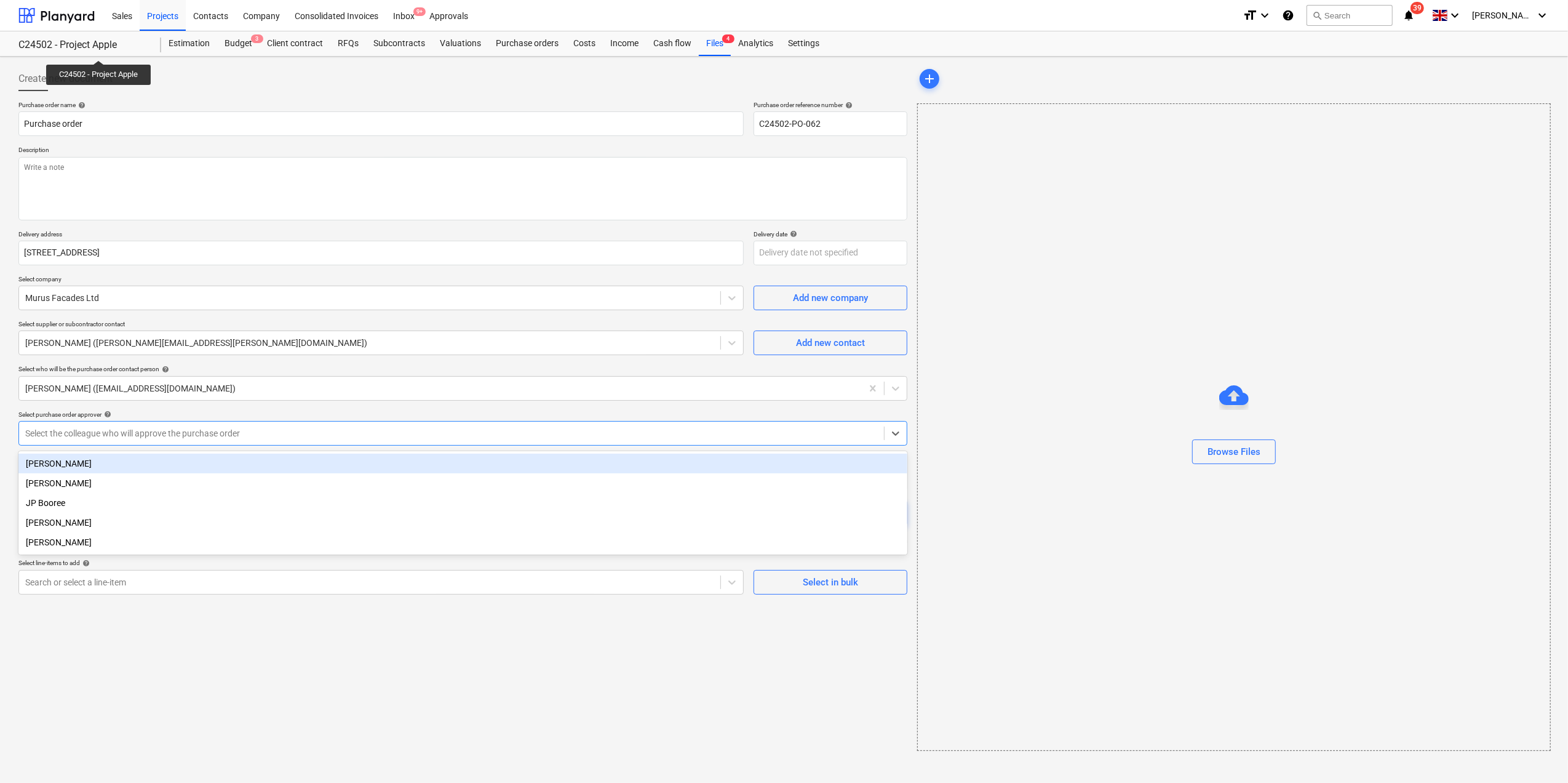
click at [132, 438] on div at bounding box center [451, 433] width 852 height 12
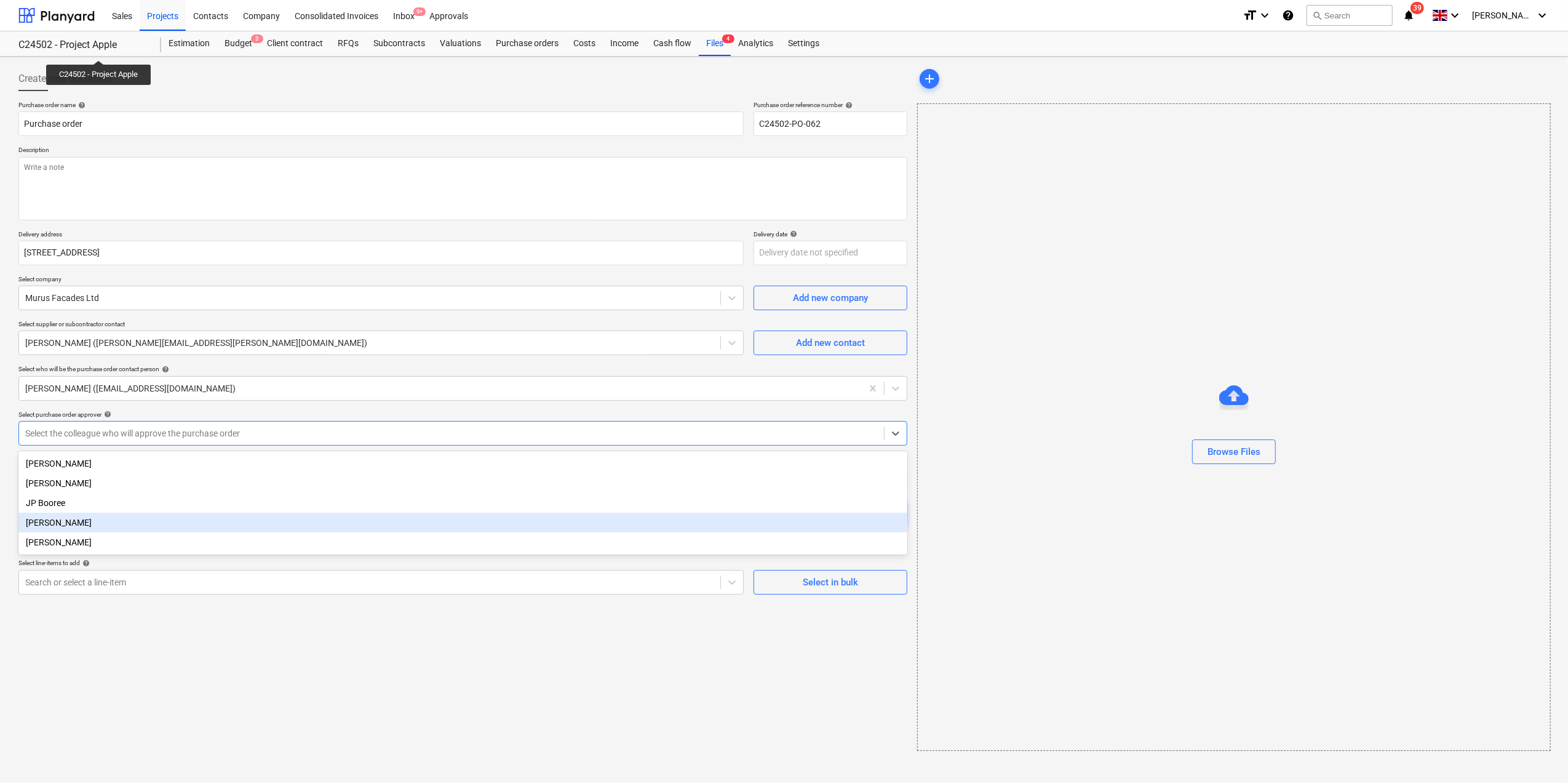
click at [75, 526] on div "[PERSON_NAME]" at bounding box center [463, 523] width 889 height 20
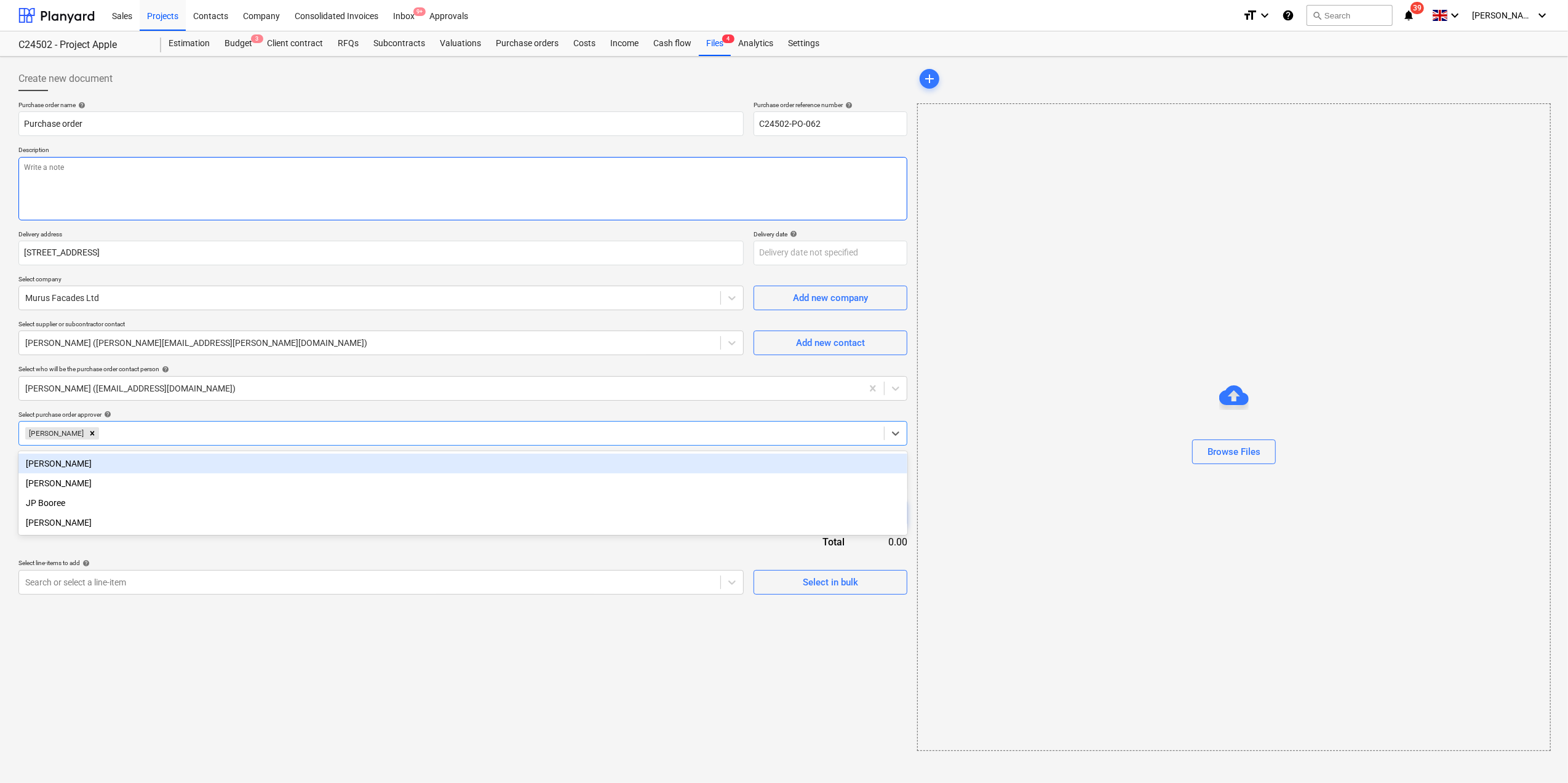
click at [71, 165] on textarea at bounding box center [463, 189] width 889 height 63
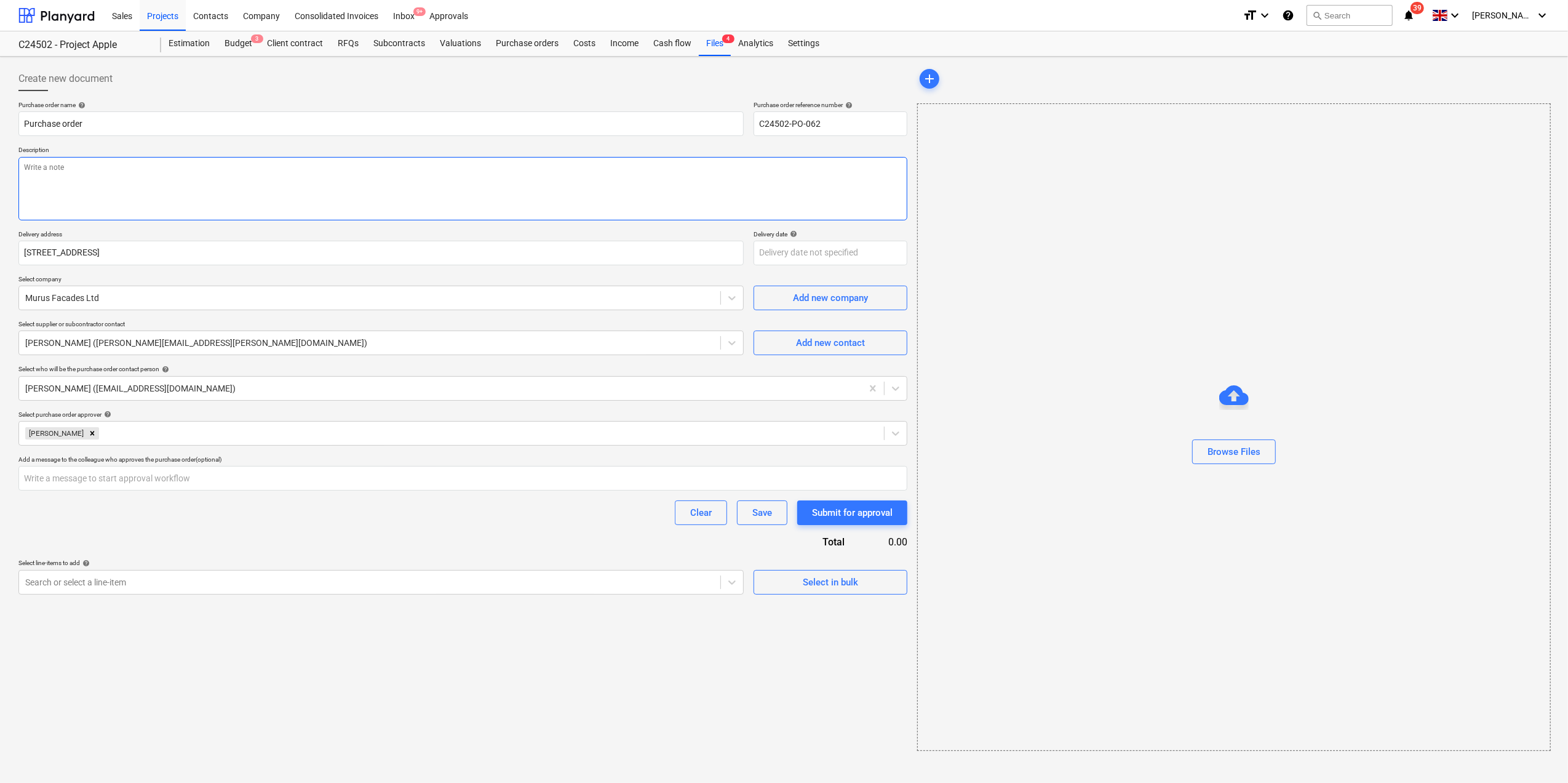
type textarea "x"
type textarea "T"
type textarea "x"
type textarea "To"
type textarea "x"
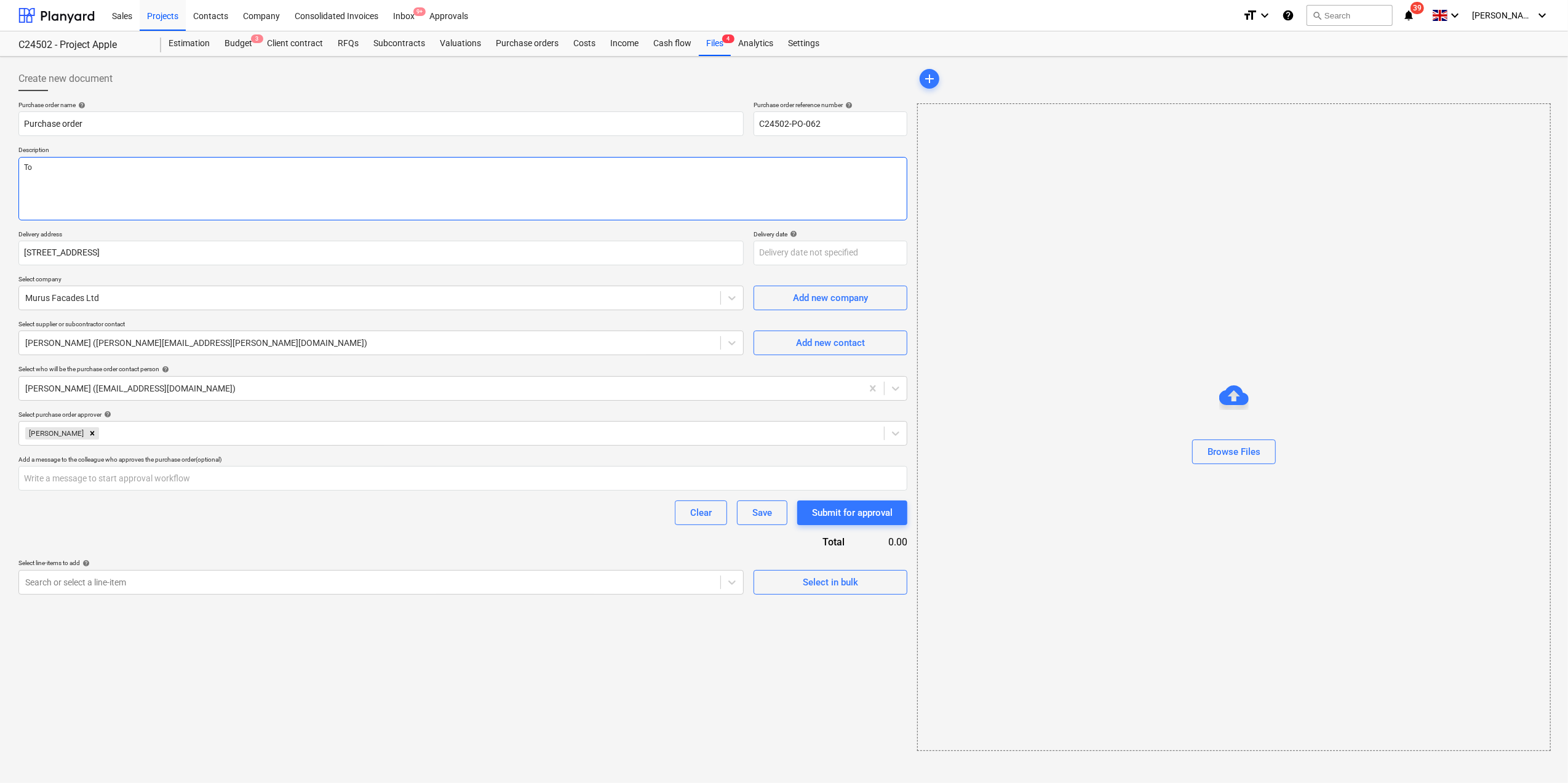
type textarea "To"
type textarea "x"
type textarea "To s"
type textarea "x"
type textarea "To su"
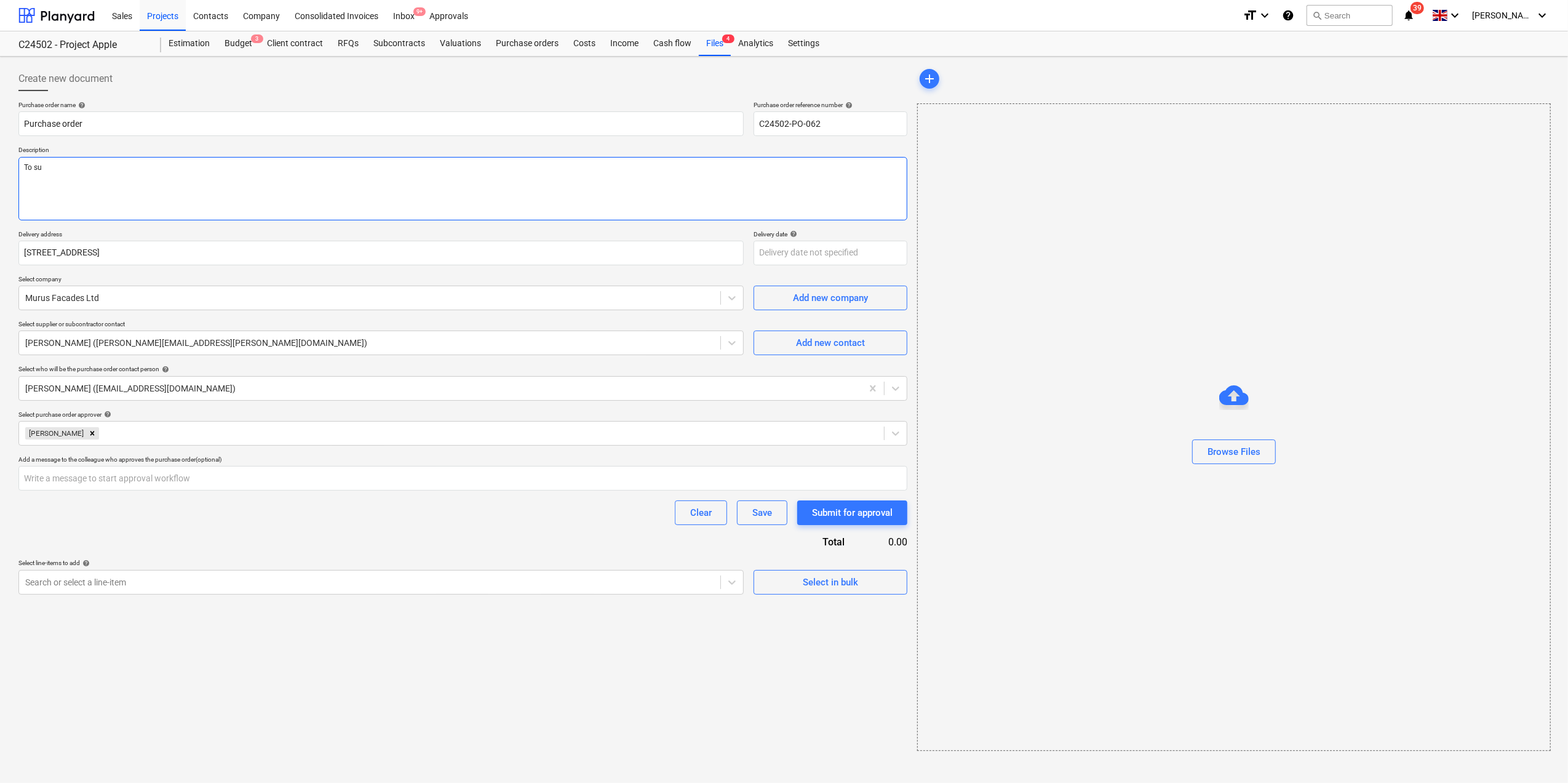
type textarea "x"
type textarea "To sup"
type textarea "x"
type textarea "To supp"
type textarea "x"
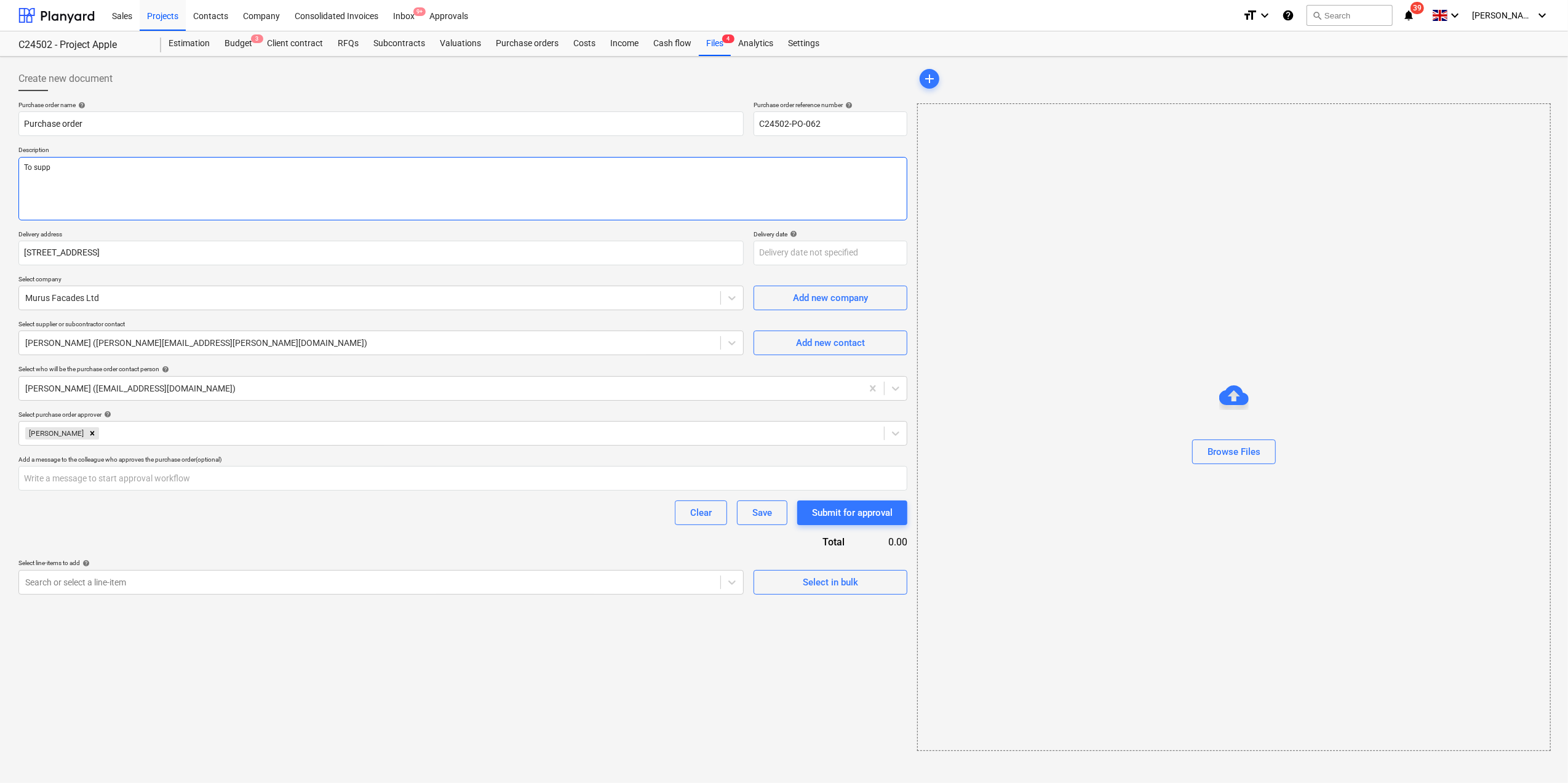
type textarea "To suppl"
type textarea "x"
type textarea "To supply"
type textarea "x"
type textarea "To supply"
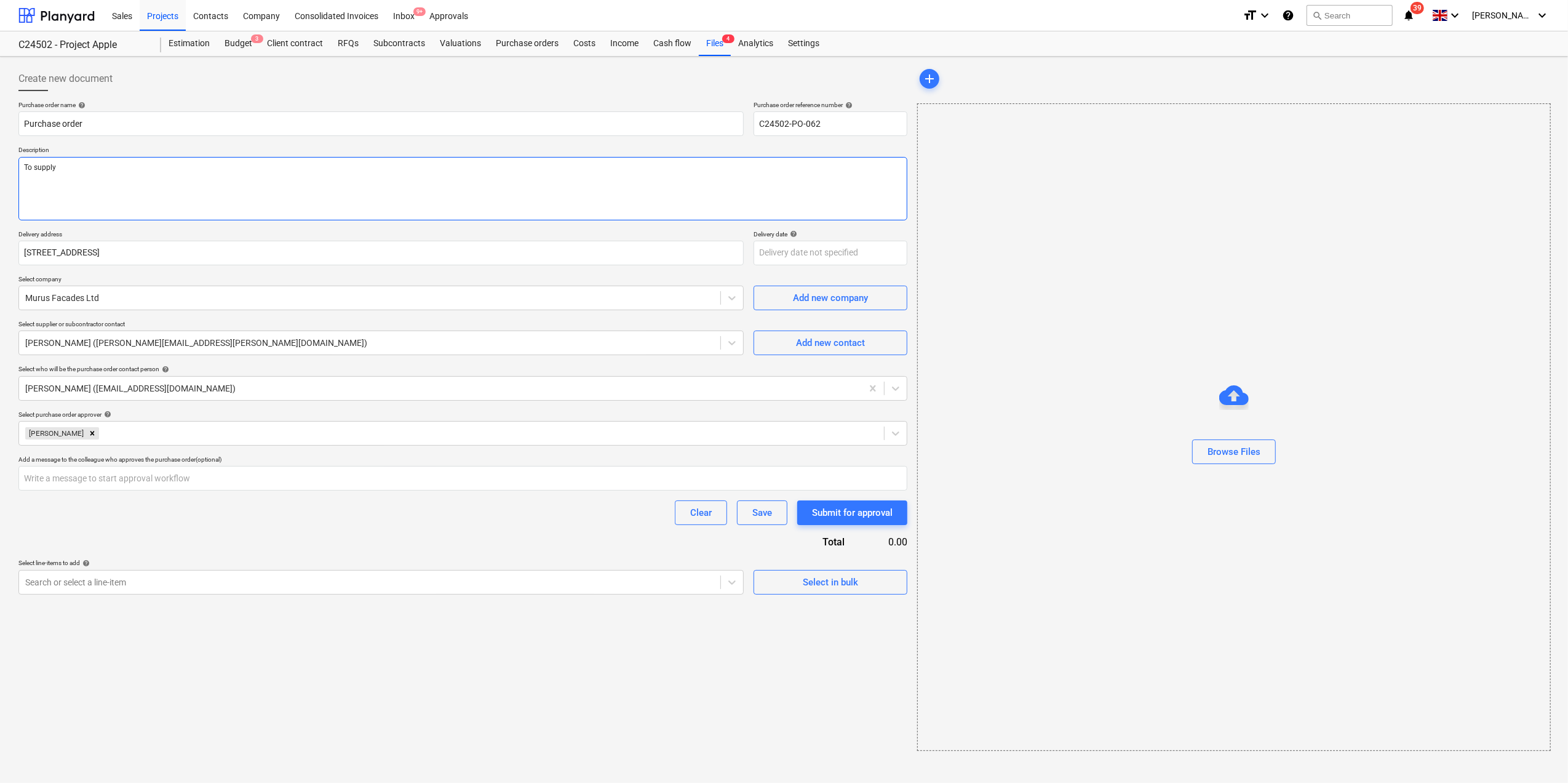
type textarea "x"
type textarea "To supply a"
type textarea "x"
type textarea "To supply an"
type textarea "x"
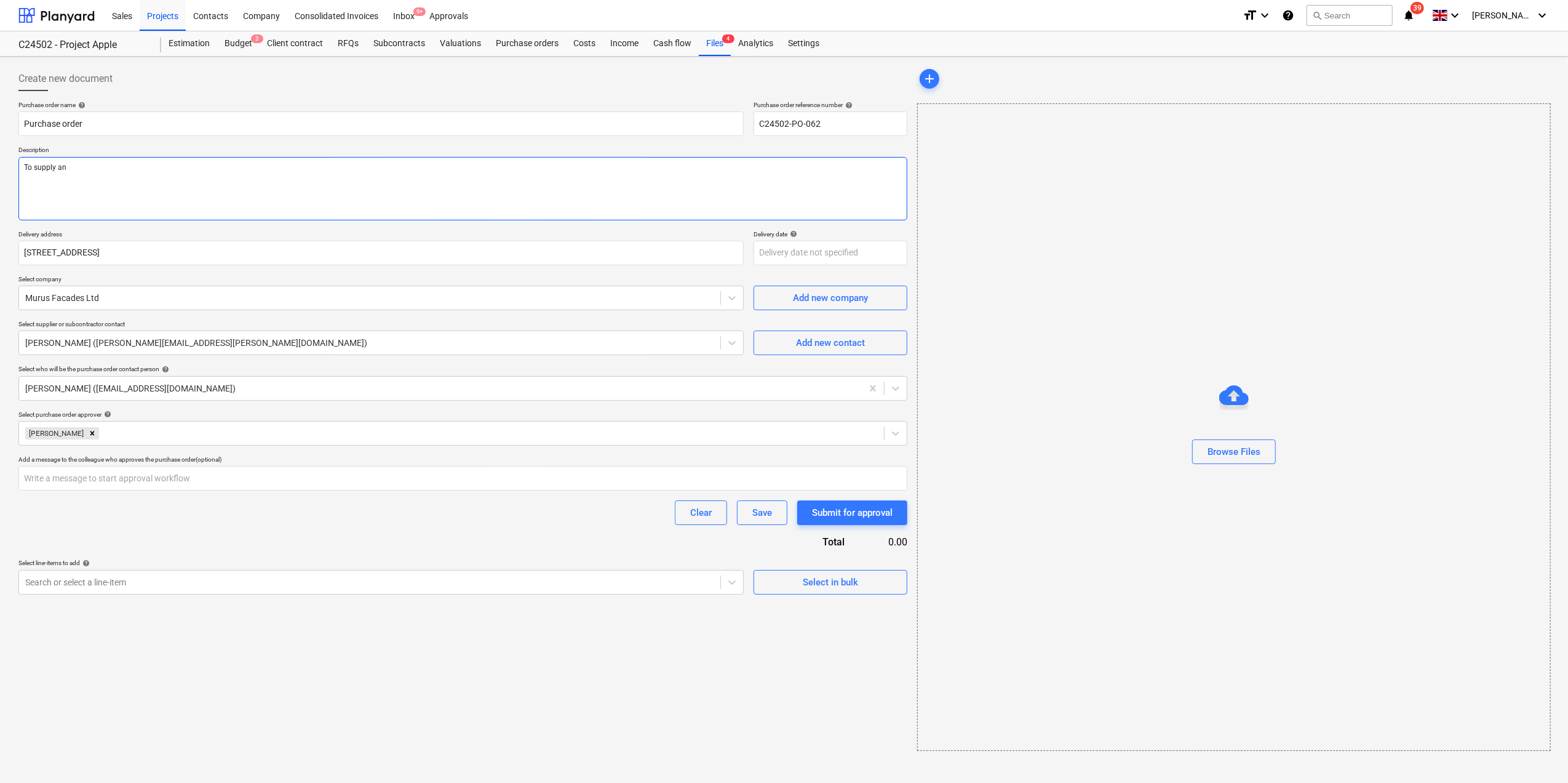
type textarea "To supply and"
type textarea "x"
type textarea "To supply and"
type textarea "x"
type textarea "To supply and d"
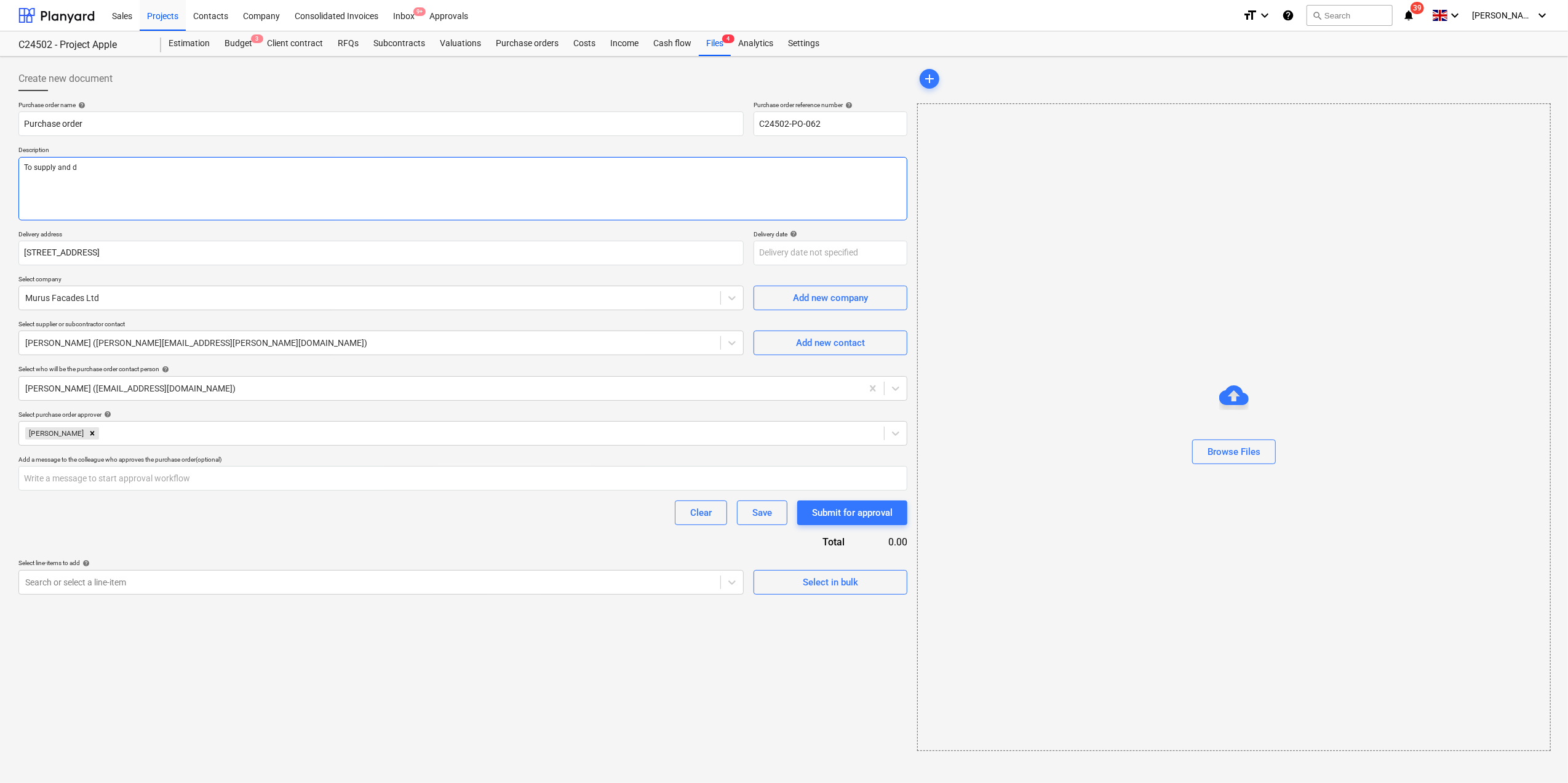
type textarea "x"
type textarea "To supply and de"
type textarea "x"
type textarea "To supply and del"
type textarea "x"
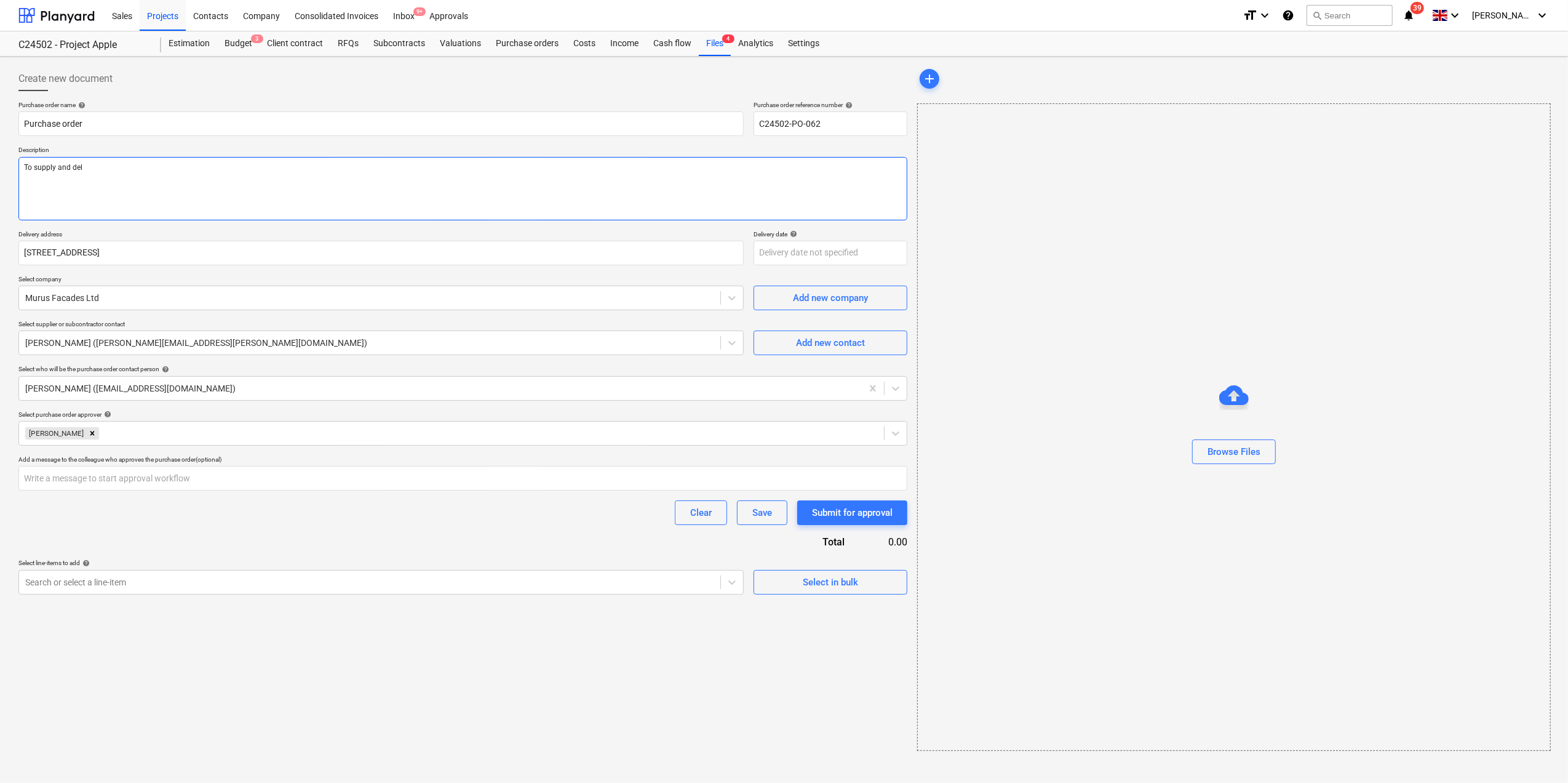
type textarea "To supply and deli"
type textarea "x"
type textarea "To supply and deliv"
type textarea "x"
type textarea "To supply and delive"
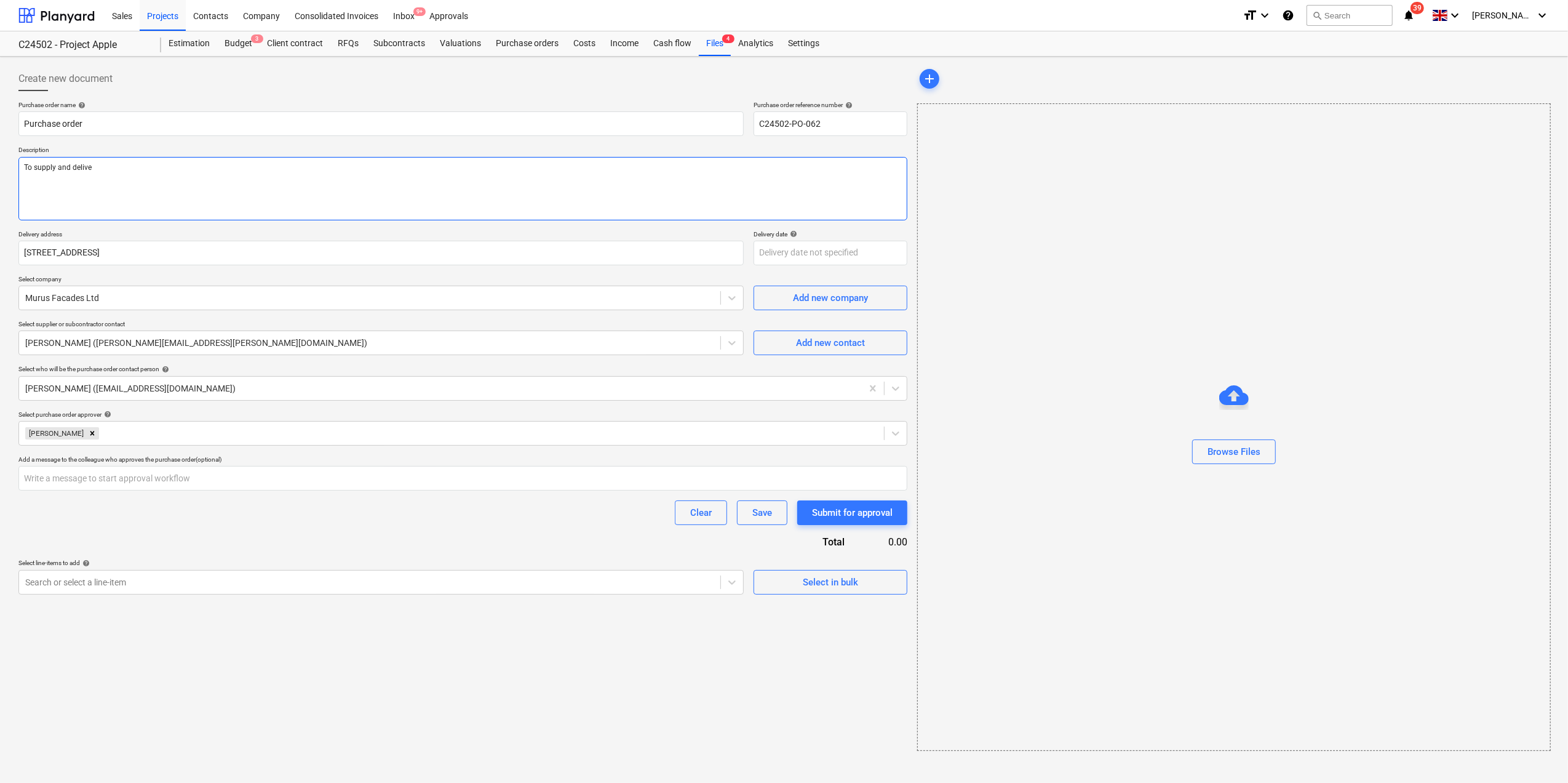
type textarea "x"
type textarea "To supply and deliver"
type textarea "x"
type textarea "To supply and deliver"
type textarea "x"
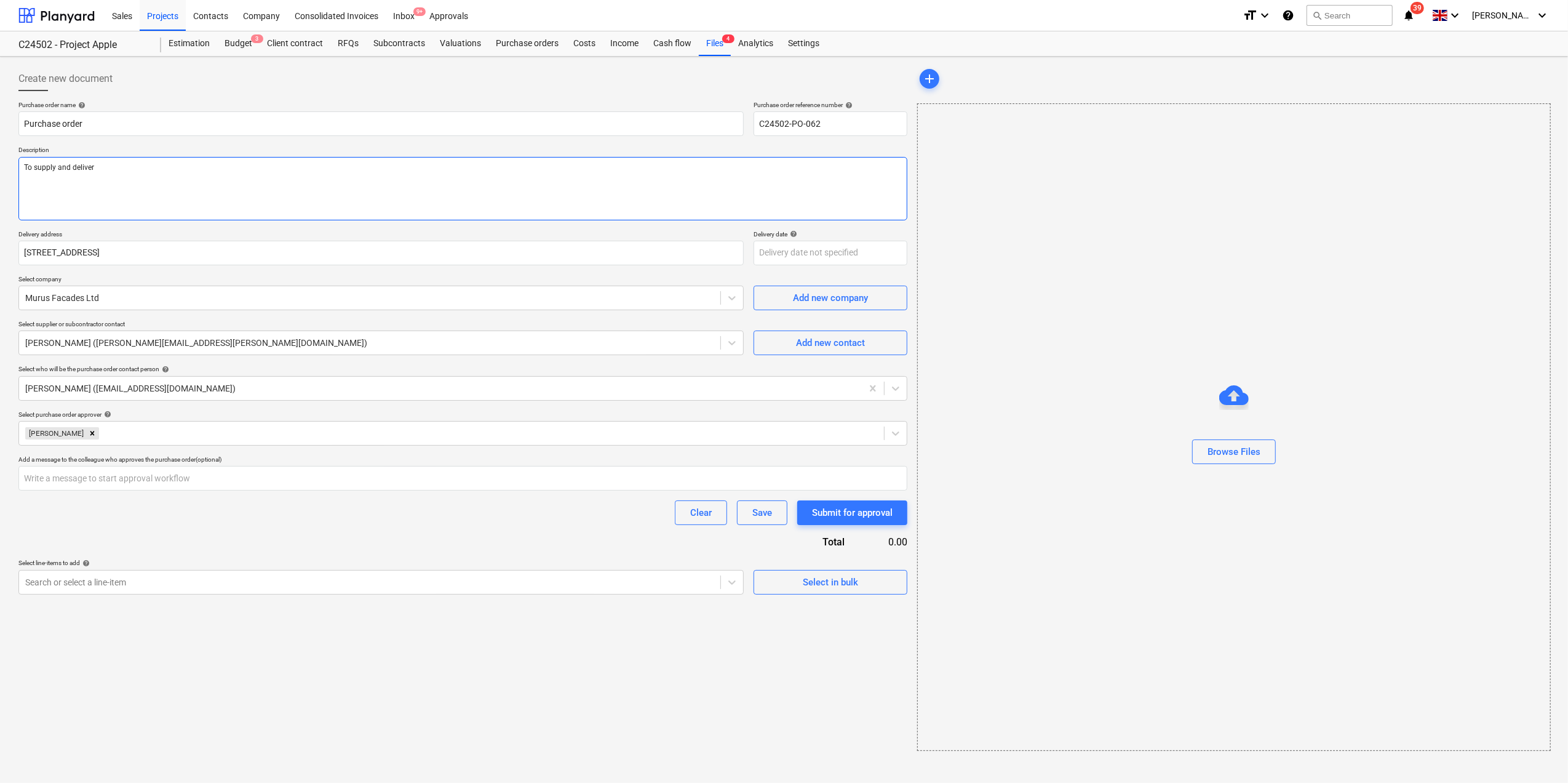
type textarea "To supply and deliver b"
type textarea "x"
type textarea "To supply and deliver ba"
type textarea "x"
type textarea "To supply and deliver bas"
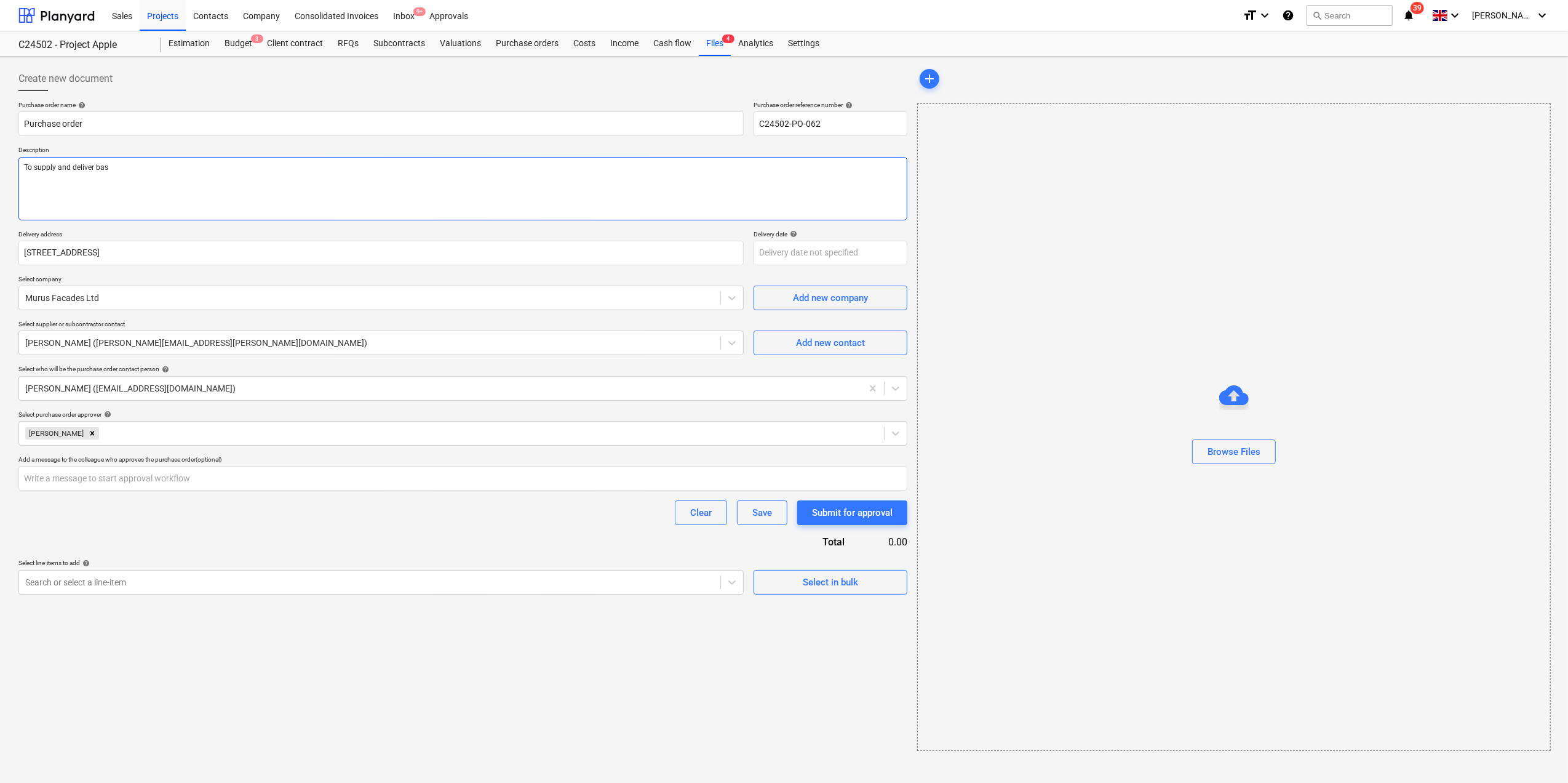
type textarea "x"
type textarea "To supply and deliver base"
type textarea "x"
type textarea "To supply and deliver base"
type textarea "x"
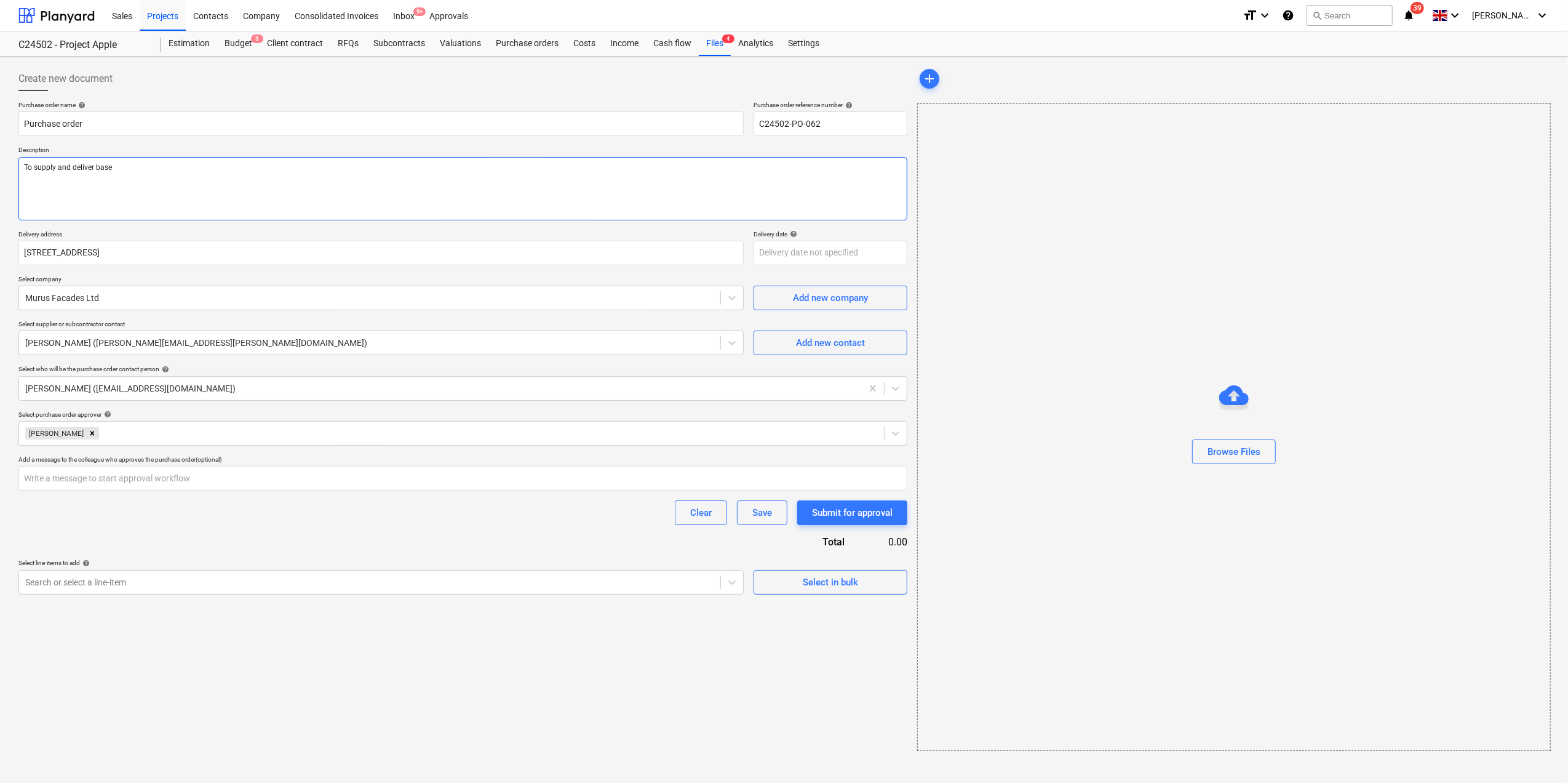
type textarea "To supply and deliver base p"
type textarea "x"
type textarea "To supply and deliver base pl"
type textarea "x"
type textarea "To supply and deliver base pla"
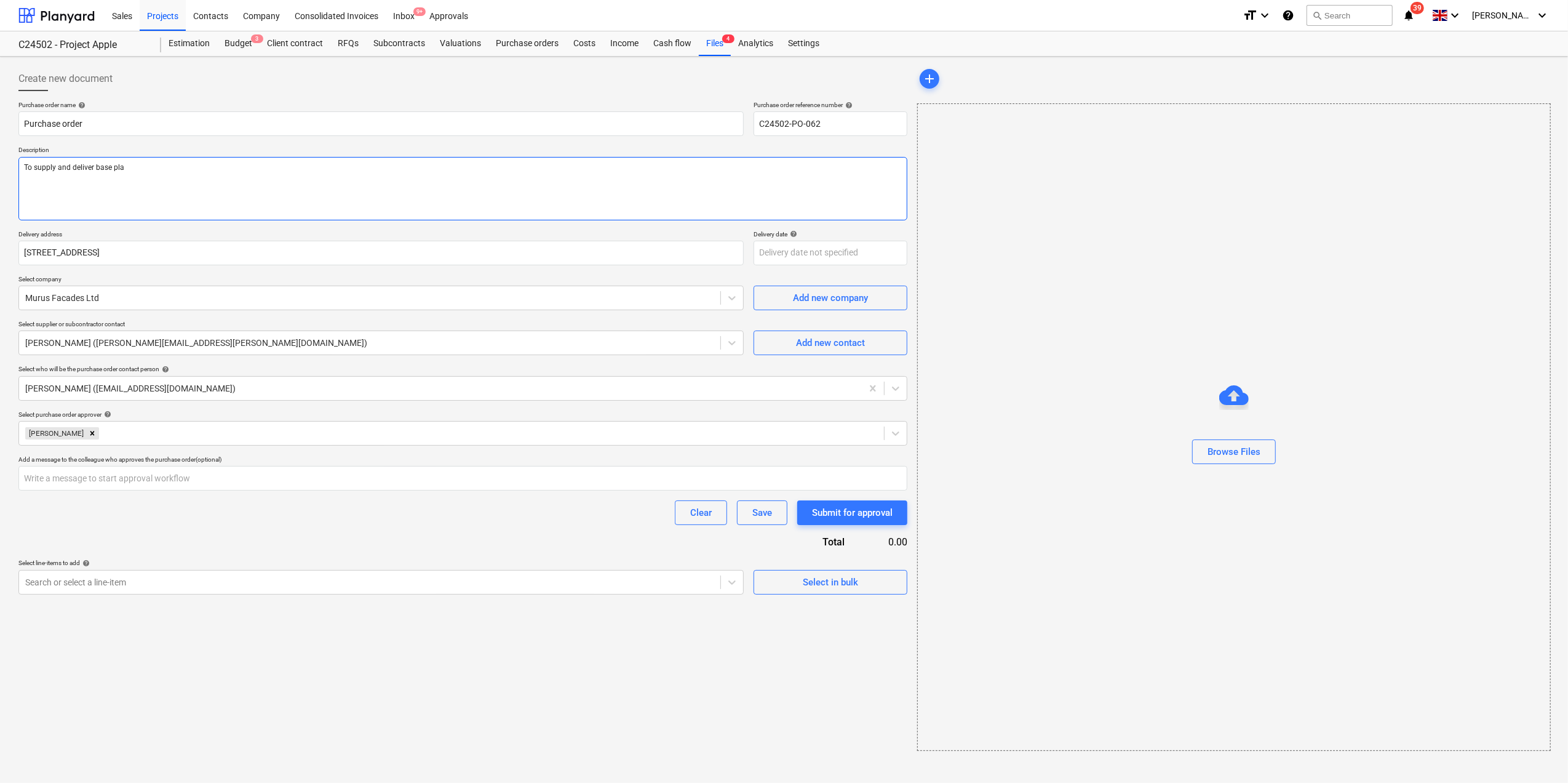
type textarea "x"
type textarea "To supply and deliver base plat"
type textarea "x"
type textarea "To supply and deliver base plate"
type textarea "x"
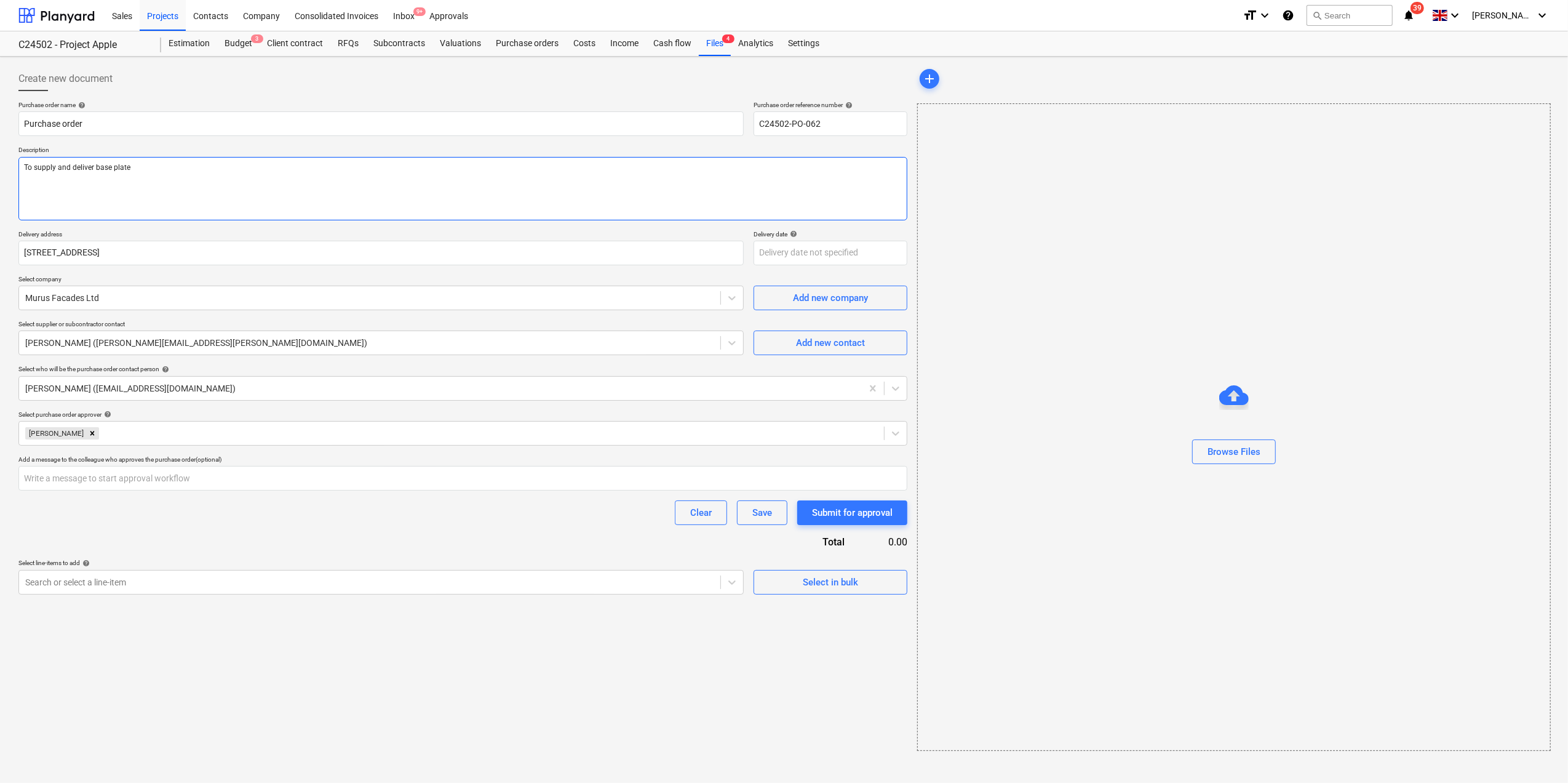
type textarea "To supply and deliver base plates"
type textarea "x"
type textarea "To supply and deliver base plates"
type textarea "x"
type textarea "To supply and deliver base plates a"
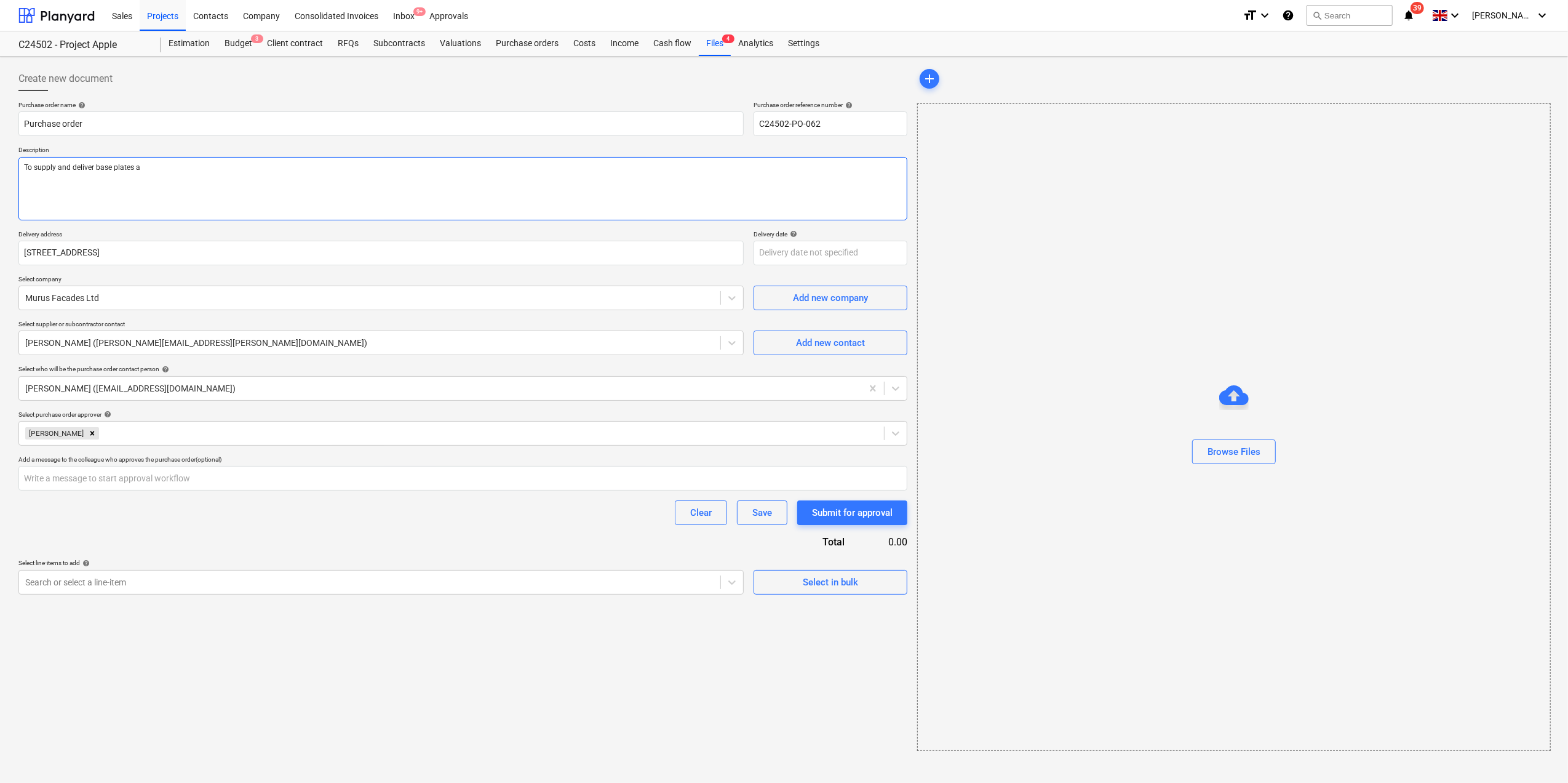
type textarea "x"
type textarea "To supply and deliver base plates an"
type textarea "x"
type textarea "To supply and deliver base plates and"
type textarea "x"
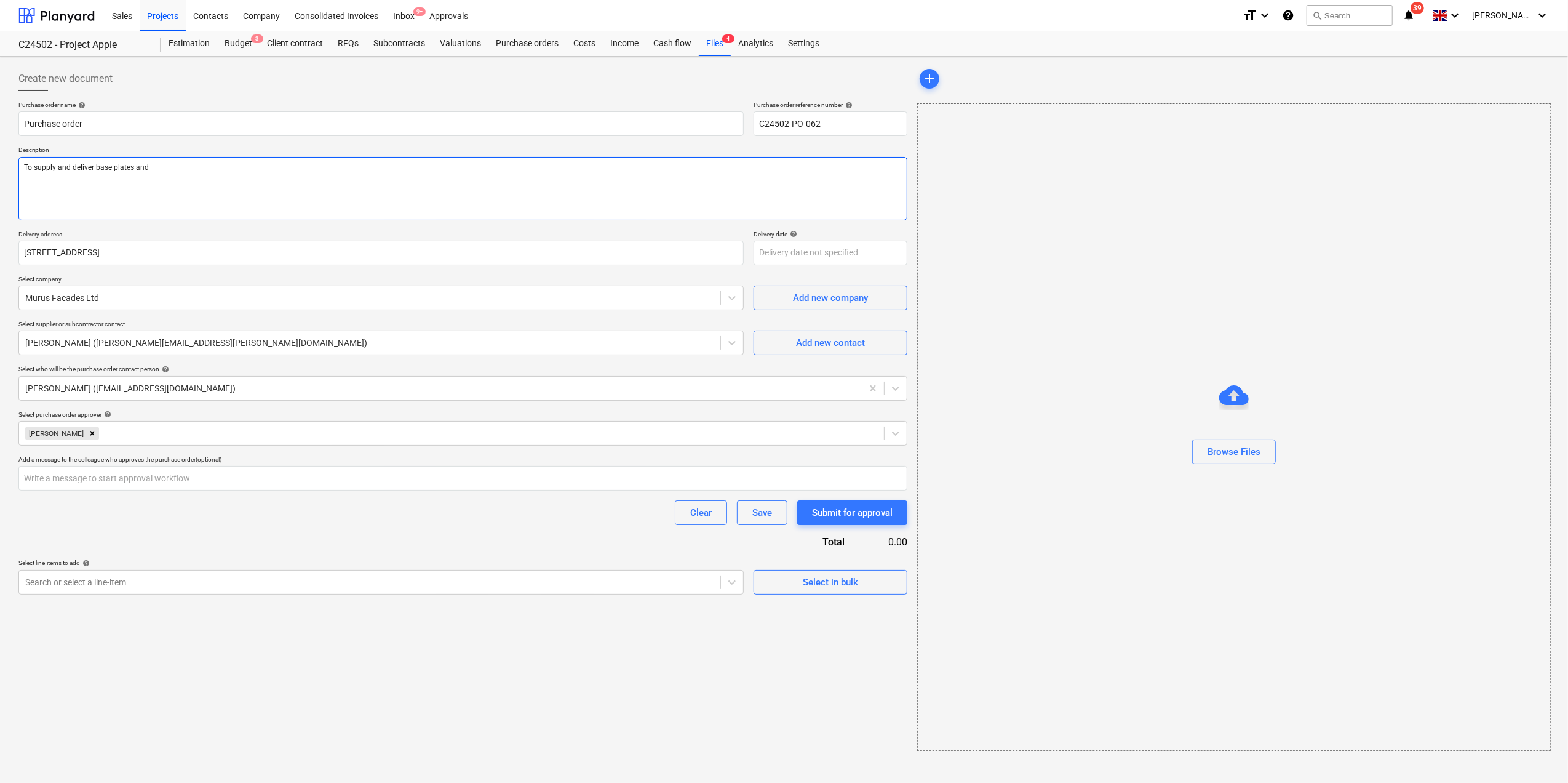
type textarea "To supply and deliver base plates and"
type textarea "x"
type textarea "To supply and deliver base plates and a"
type textarea "x"
type textarea "To supply and deliver base plates and an"
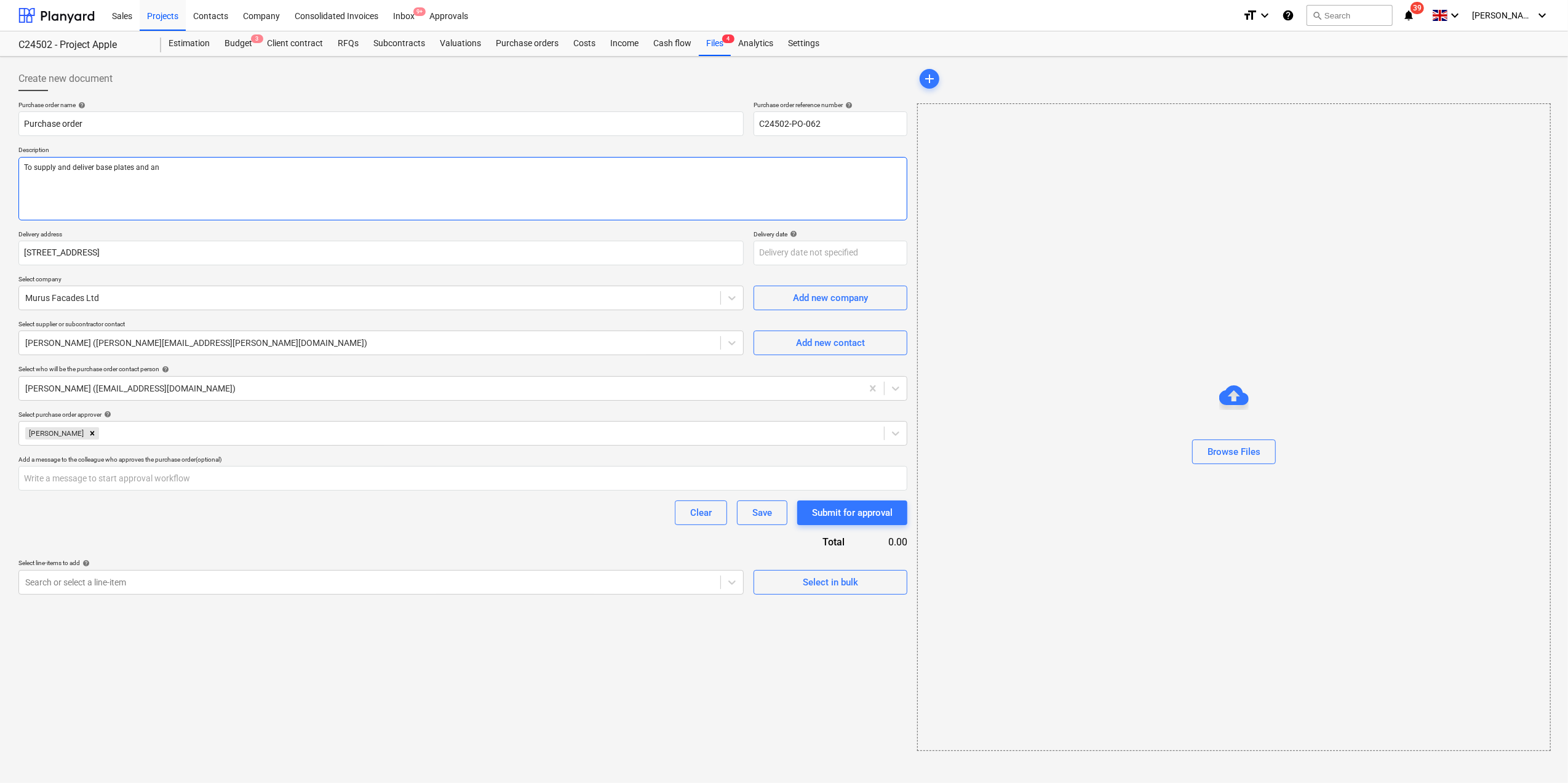
type textarea "x"
type textarea "To supply and deliver base plates and ang"
type textarea "x"
type textarea "To supply and deliver base plates and angl"
type textarea "x"
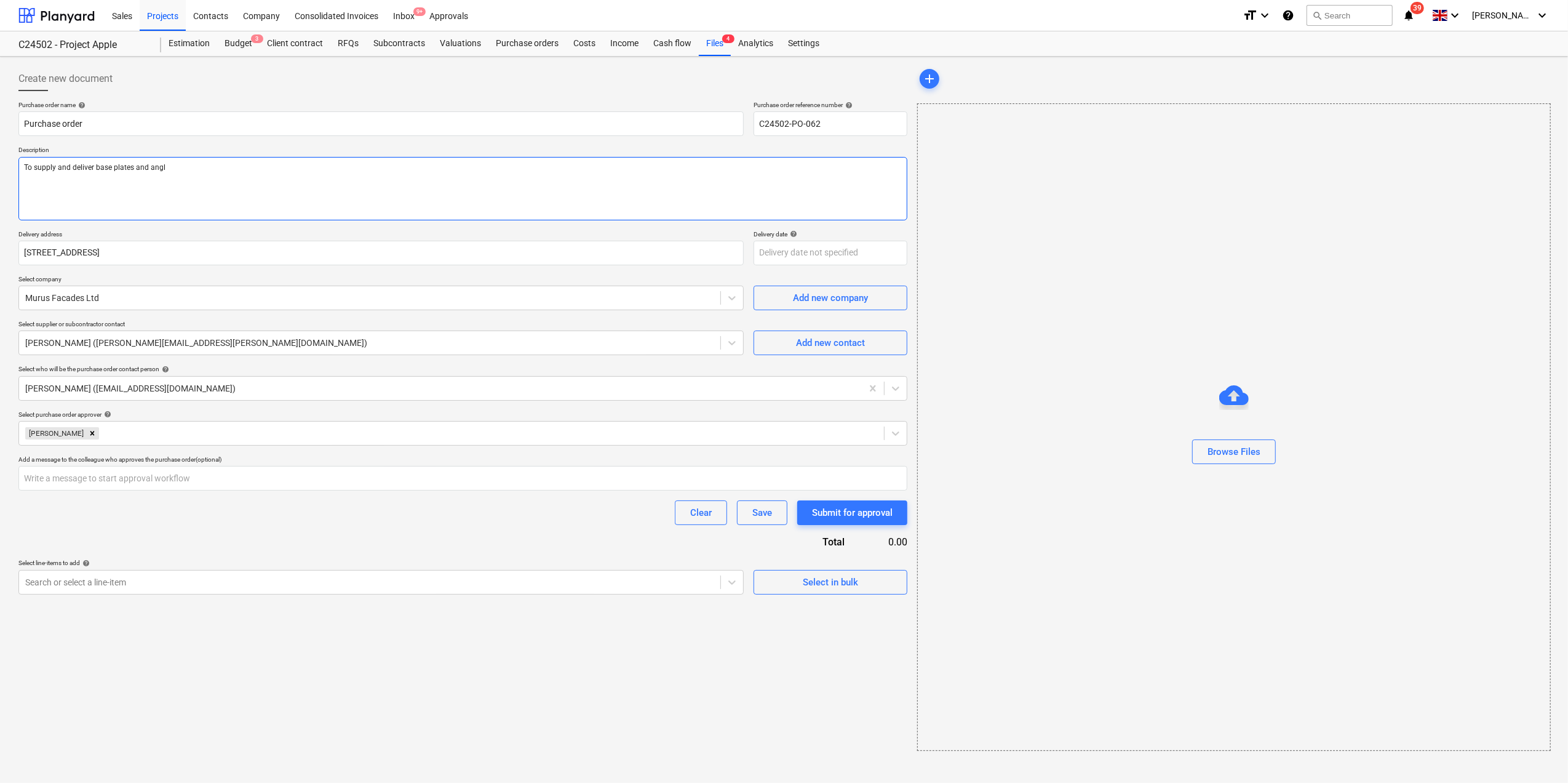
type textarea "To supply and deliver base plates and angle"
type textarea "x"
type textarea "To supply and deliver base plates and angles"
type textarea "x"
type textarea "To supply and deliver base plates and angles"
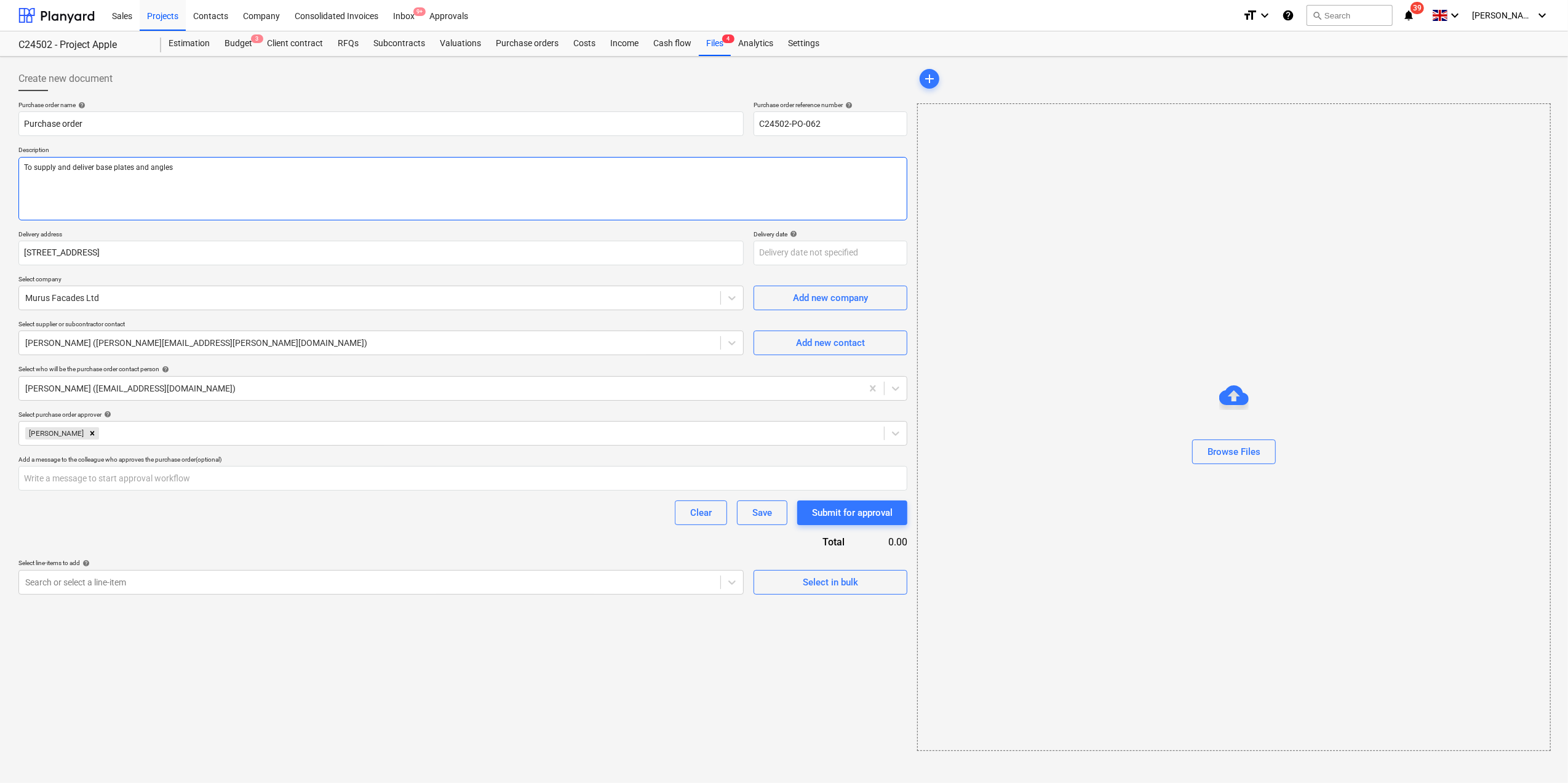
type textarea "x"
type textarea "To supply and deliver base plates and angles -"
type textarea "x"
type textarea "To supply and deliver base plates and angles -"
type textarea "x"
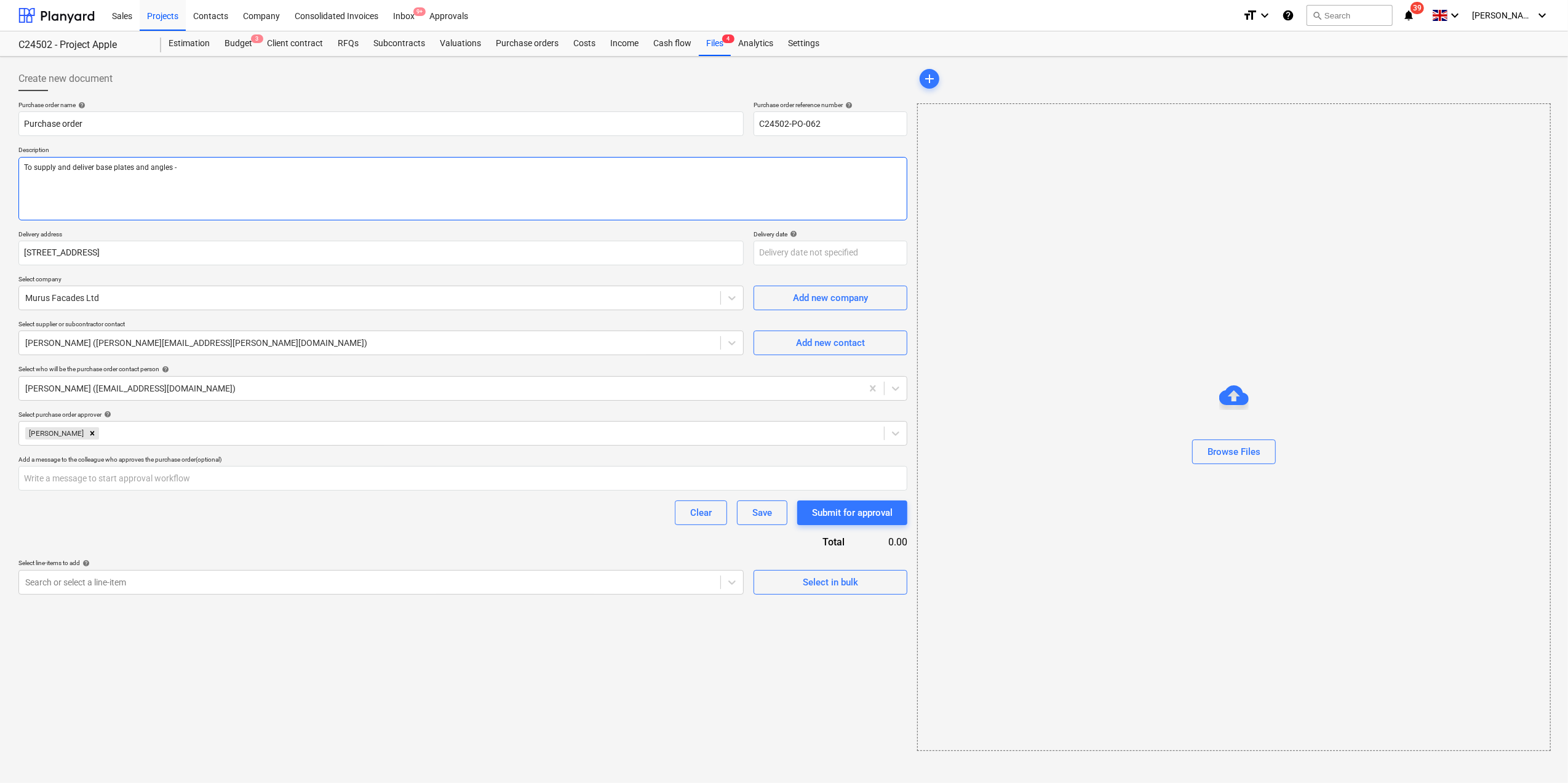
type textarea "To supply and deliver base plates and angles - l"
type textarea "x"
type textarea "To supply and deliver base plates and angles - li"
type textarea "x"
type textarea "To supply and deliver base plates and angles - lin"
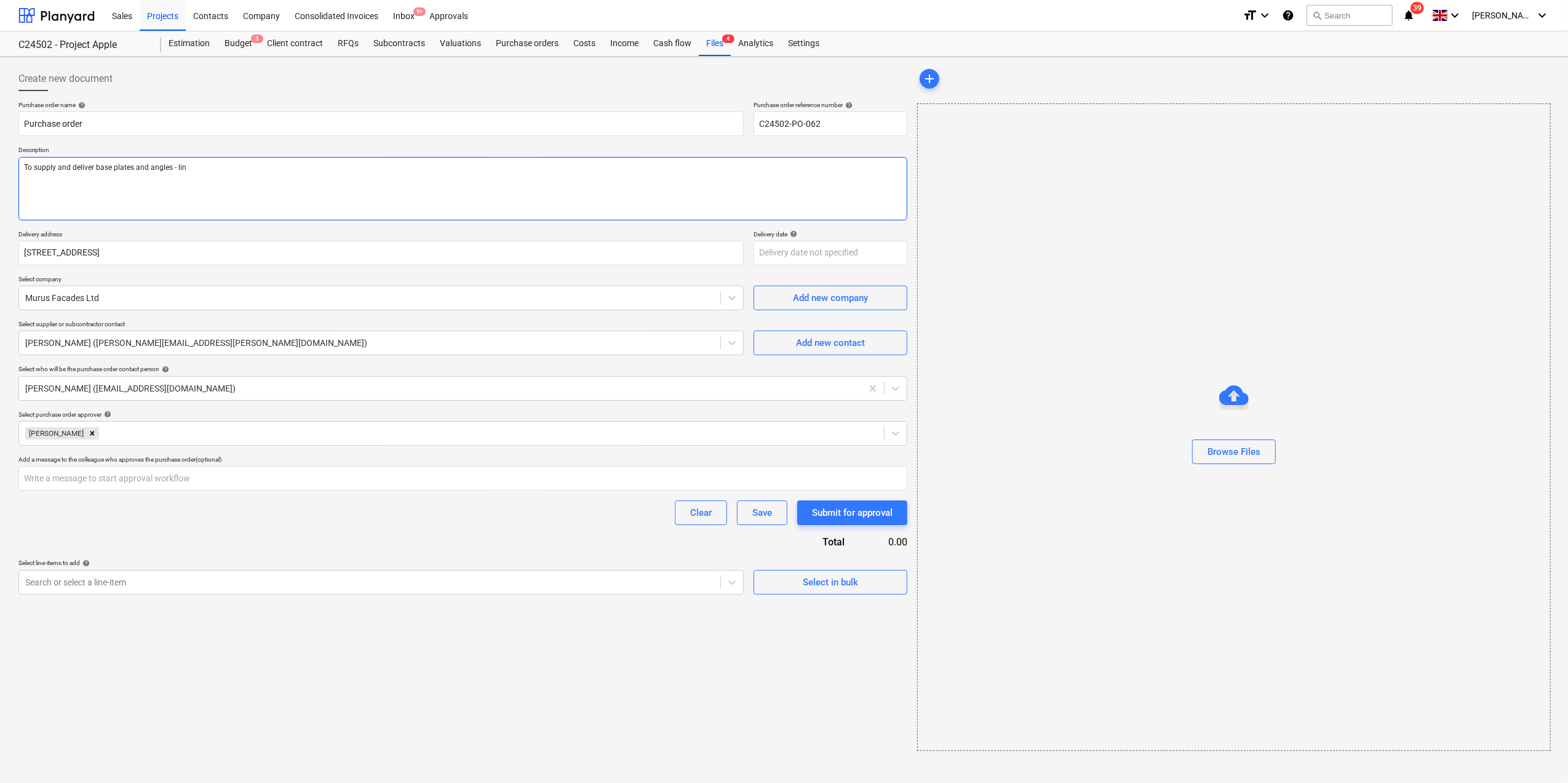
type textarea "x"
type textarea "To supply and deliver base plates and angles - link"
type textarea "x"
type textarea "To supply and deliver base plates and angles - link"
type textarea "x"
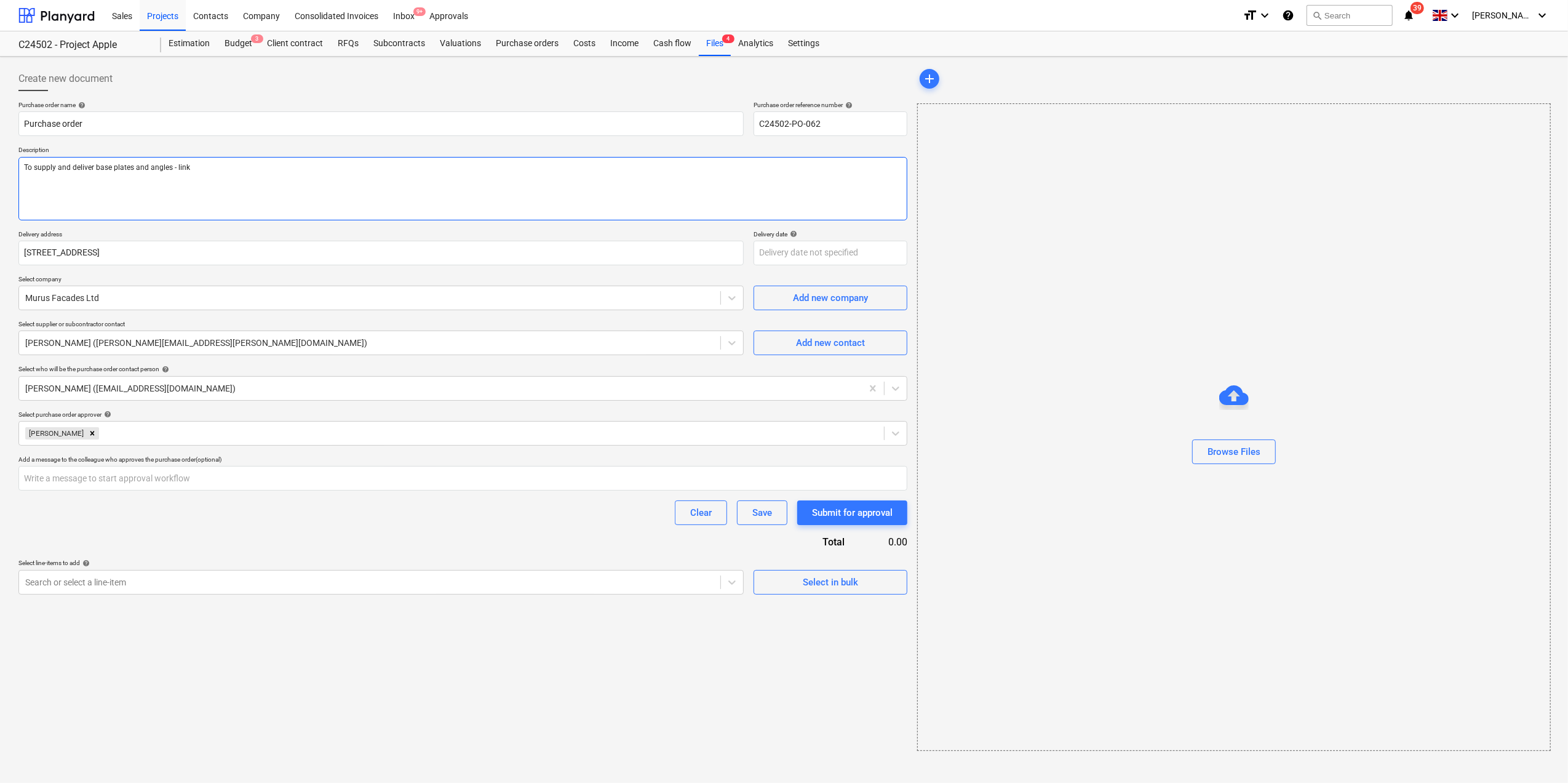
type textarea "To supply and deliver base plates and angles - link b"
type textarea "x"
type textarea "To supply and deliver base plates and angles - link br"
type textarea "x"
type textarea "To supply and deliver base plates and angles - link bra"
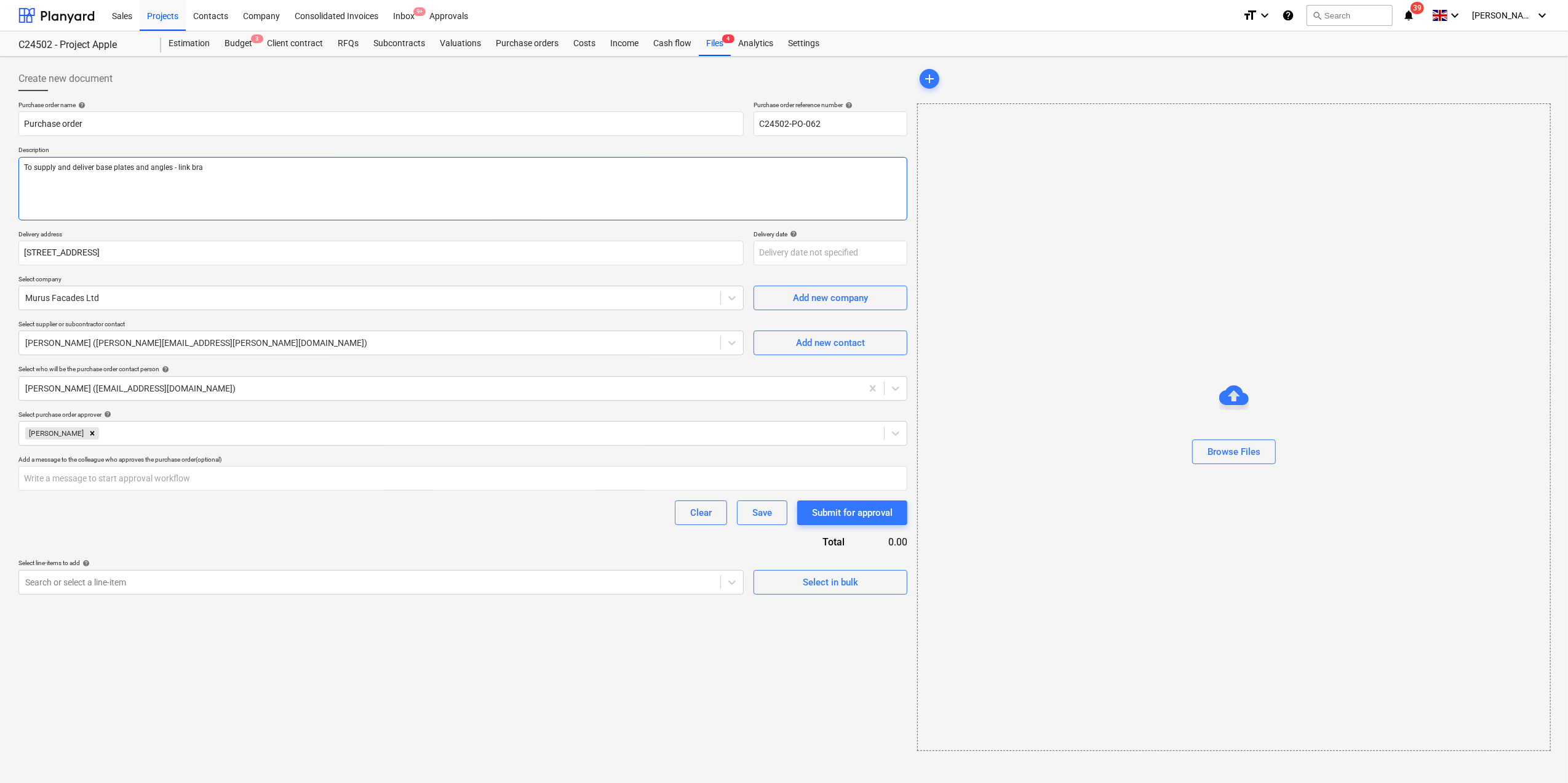
type textarea "x"
type textarea "To supply and deliver base plates and angles - link brac"
type textarea "x"
type textarea "To supply and deliver base plates and angles - link [PERSON_NAME]"
type textarea "x"
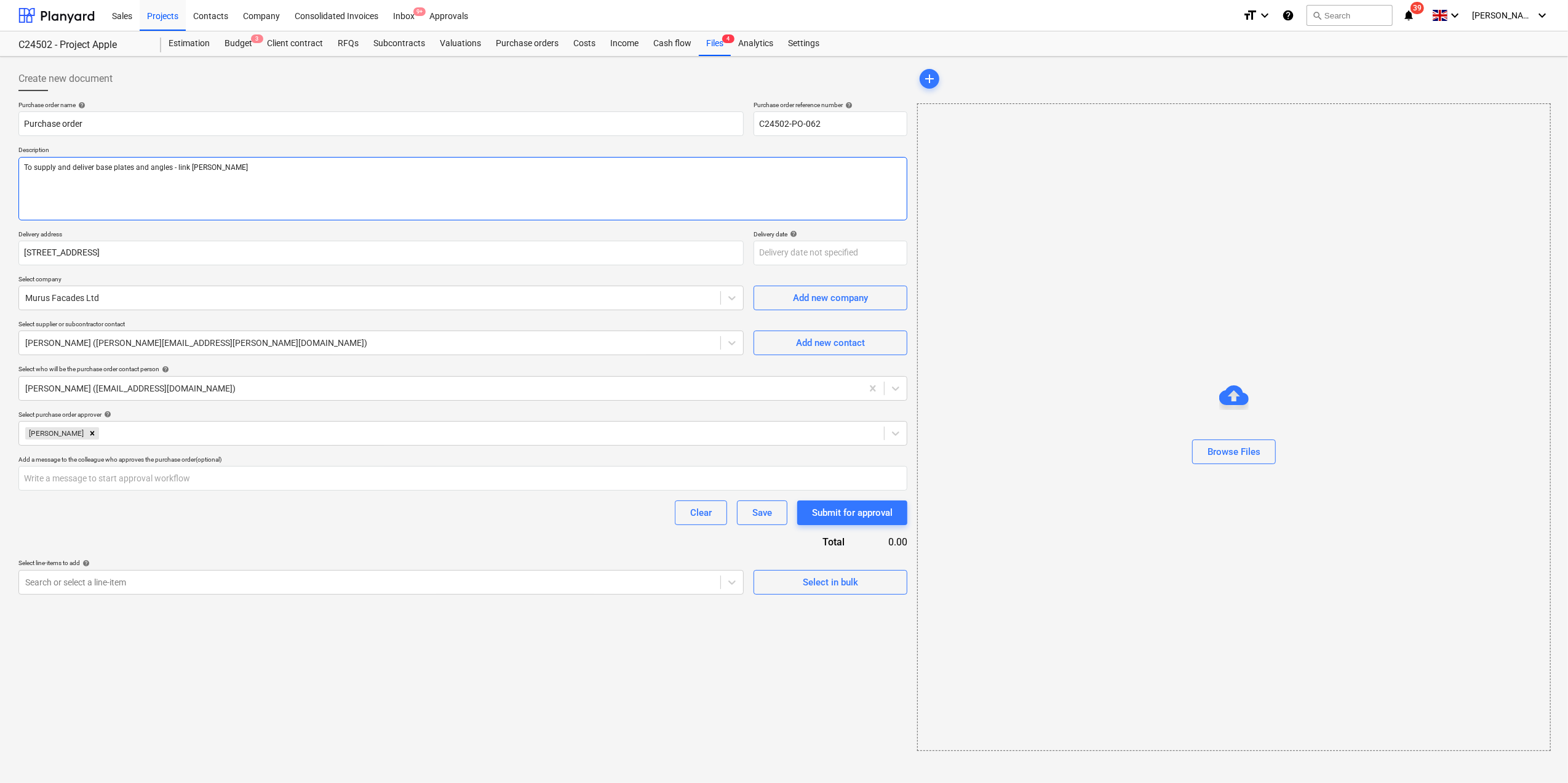
type textarea "To supply and deliver base plates and angles - link bracke"
type textarea "x"
type textarea "To supply and deliver base plates and angles - link bracket"
type textarea "x"
type textarea "To supply and deliver base plates and angles - link brackets"
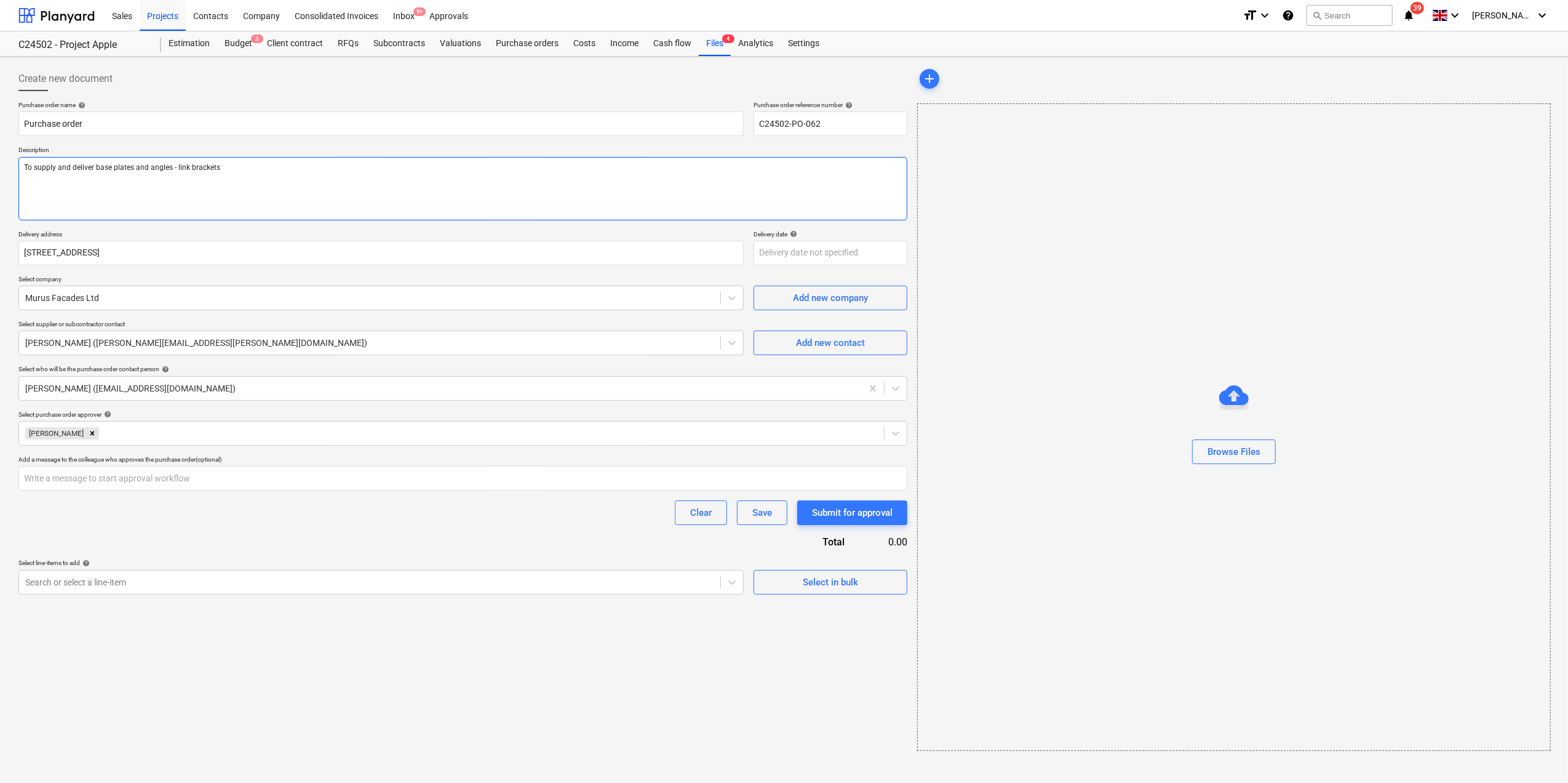
type textarea "x"
type textarea "To supply and deliver base plates and angles - link brackets"
type textarea "x"
type textarea "To supply and deliver base plates and angles - link brackets"
type textarea "x"
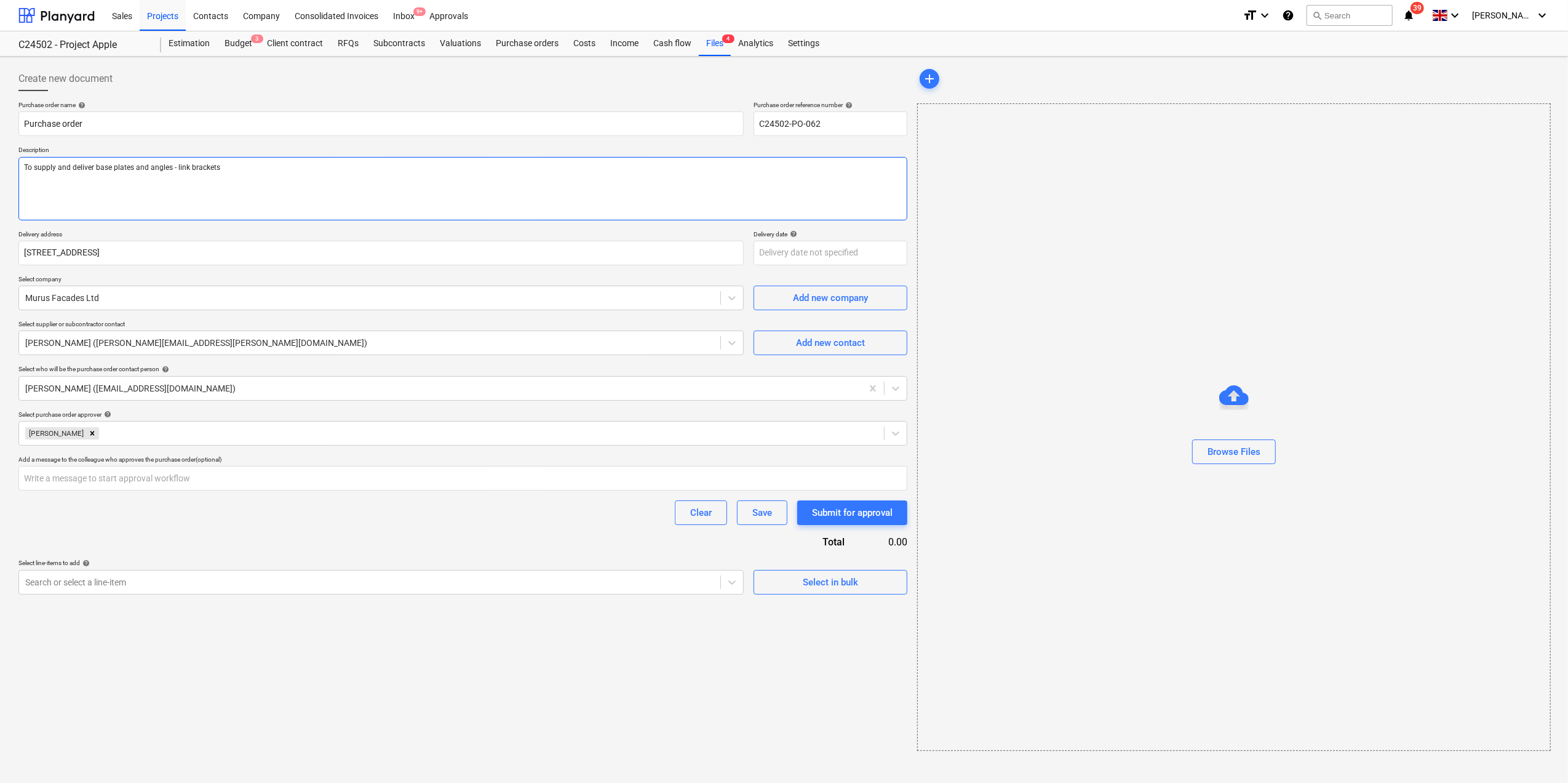
type textarea "To supply and deliver base plates and angles - link brackets."
type textarea "x"
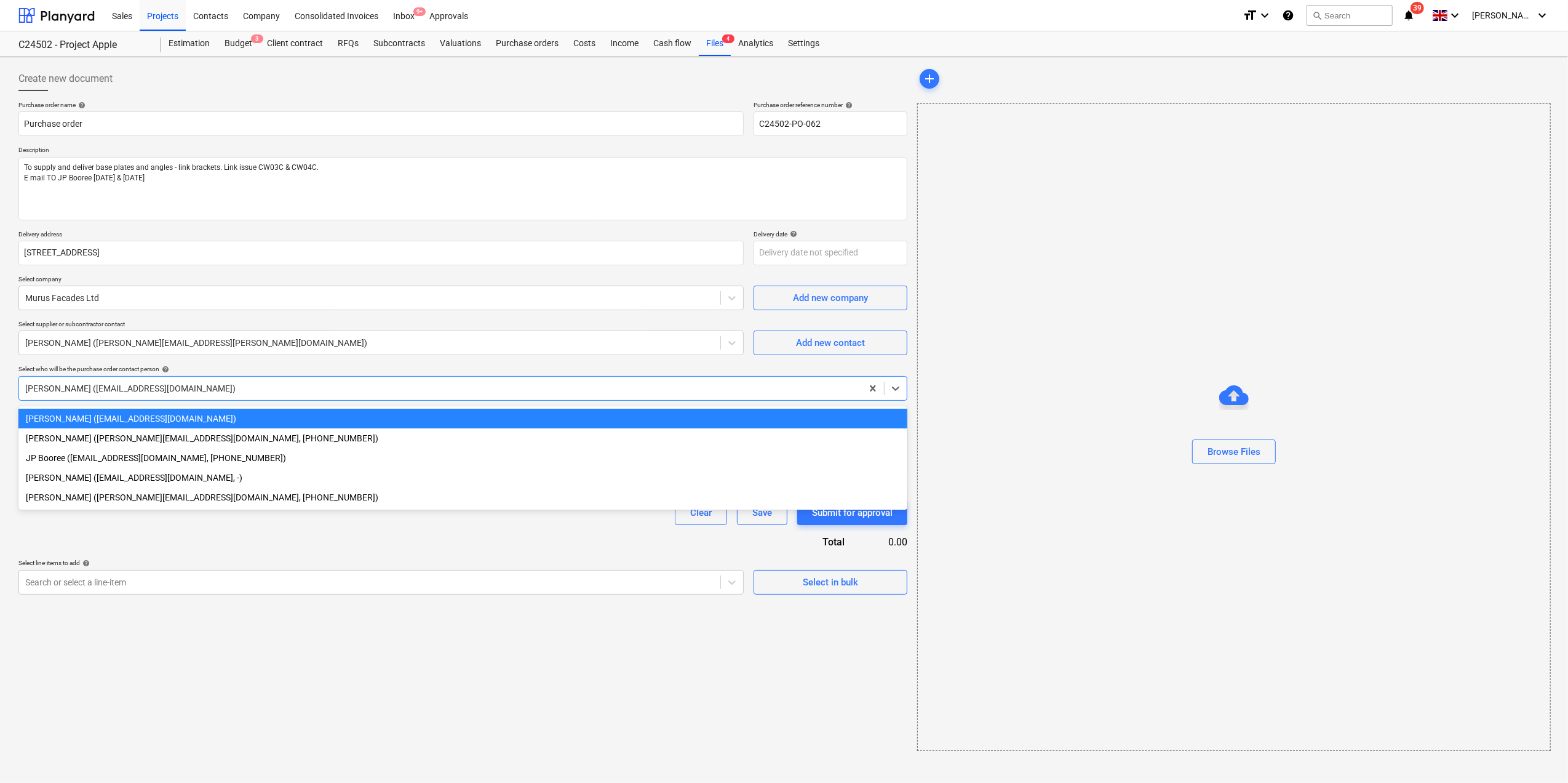
click at [424, 383] on div at bounding box center [441, 388] width 831 height 12
click at [178, 422] on div "[PERSON_NAME] ([EMAIL_ADDRESS][DOMAIN_NAME])" at bounding box center [463, 418] width 889 height 20
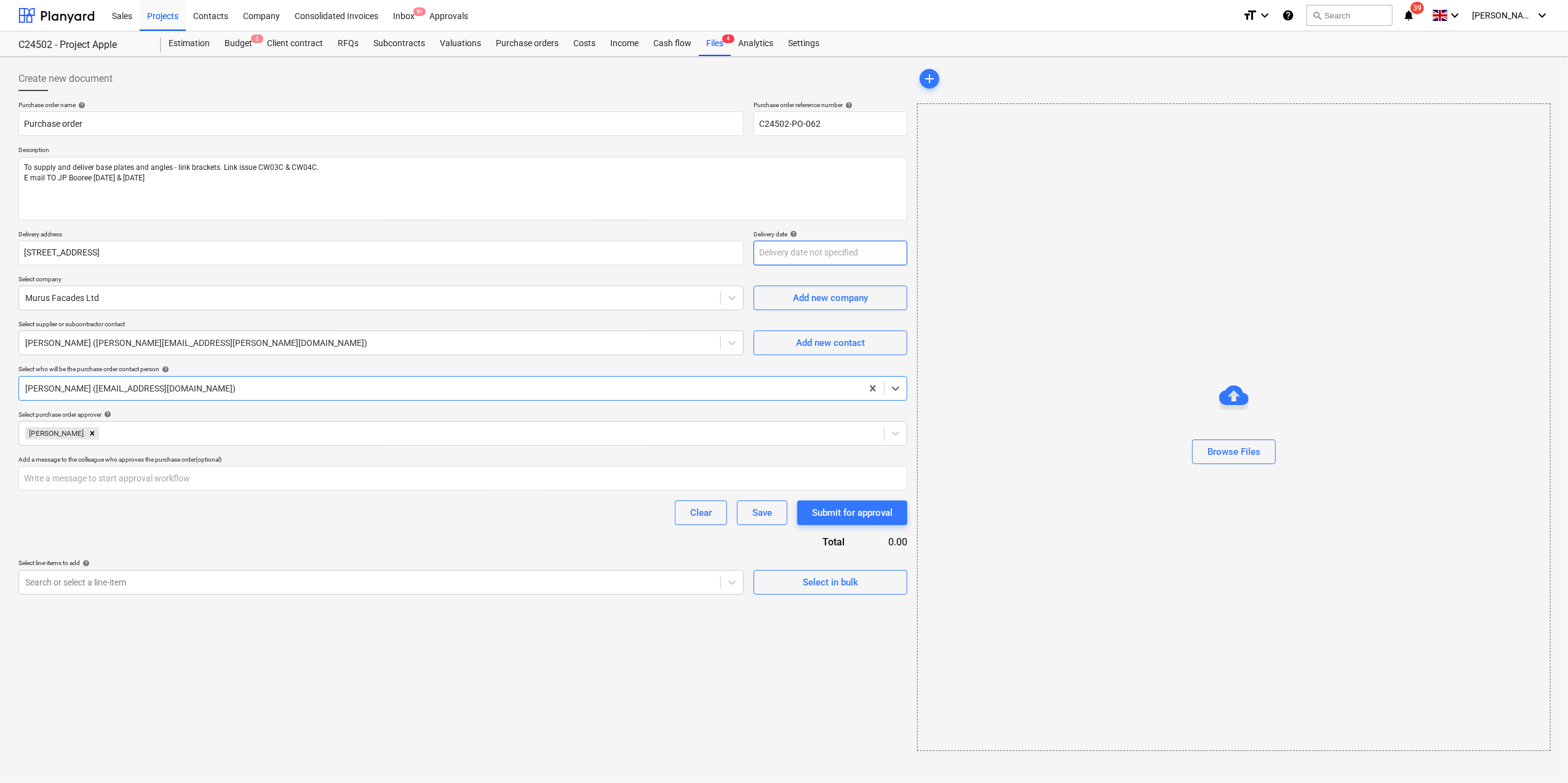
click at [809, 257] on body "Sales Projects Contacts Company Consolidated Invoices Inbox 9+ Approvals format…" at bounding box center [784, 392] width 1568 height 783
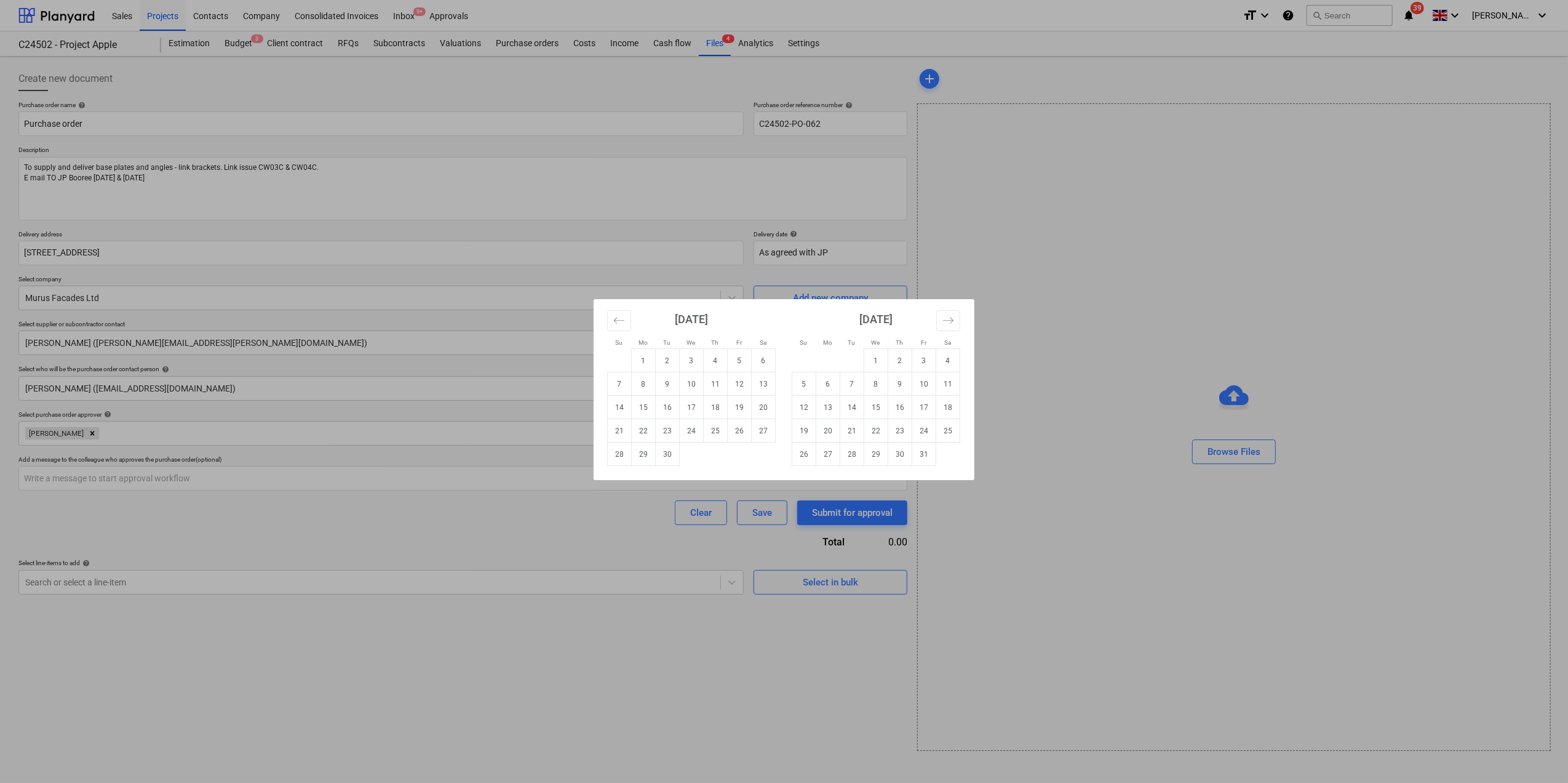
click at [652, 231] on div "Su Mo Tu We Th Fr Sa Su Mo Tu We Th Fr Sa [DATE] 1 2 3 4 5 6 7 8 9 10 11 12 13 …" at bounding box center [784, 392] width 1568 height 783
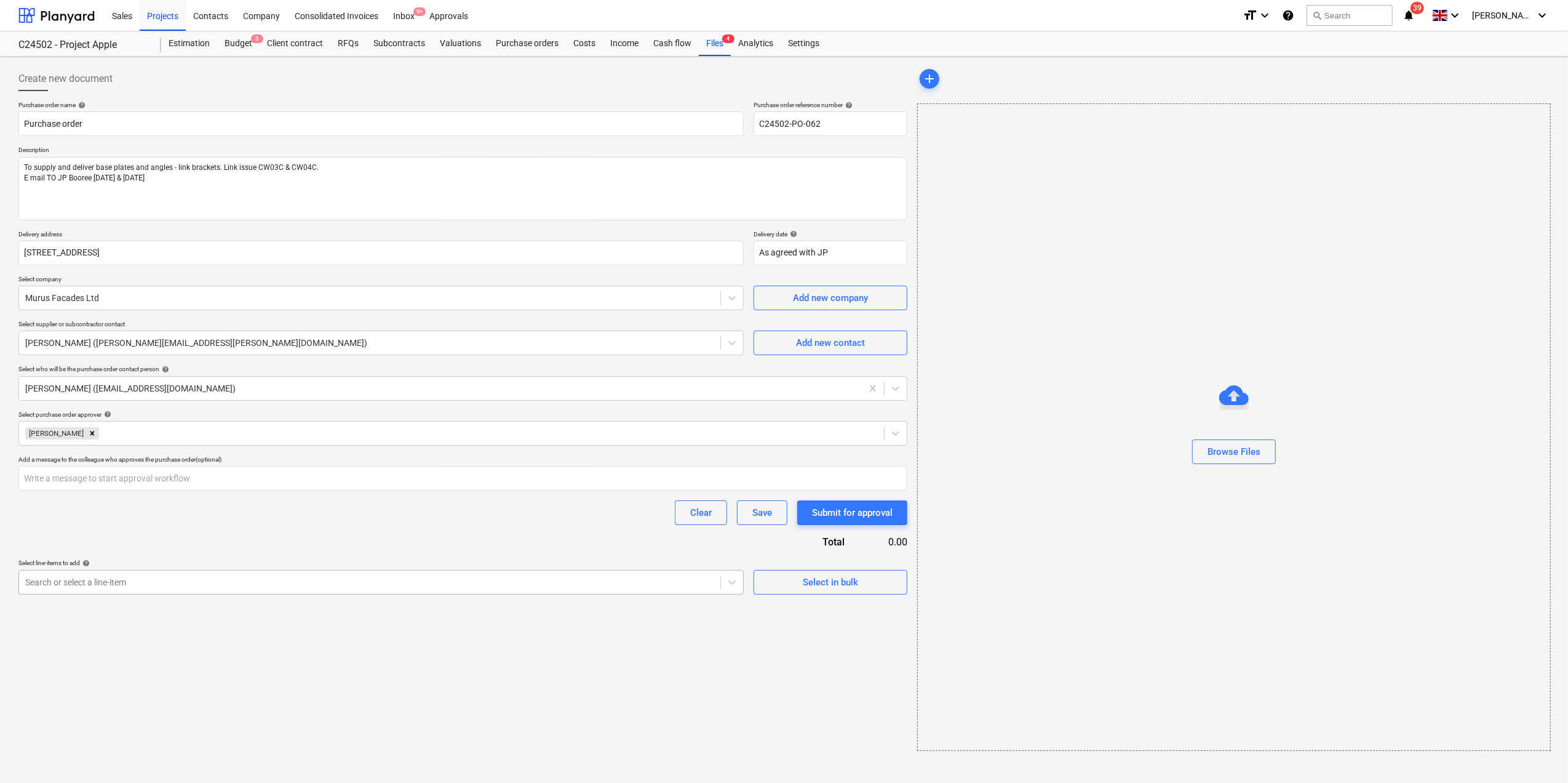
click at [257, 581] on div at bounding box center [369, 582] width 689 height 12
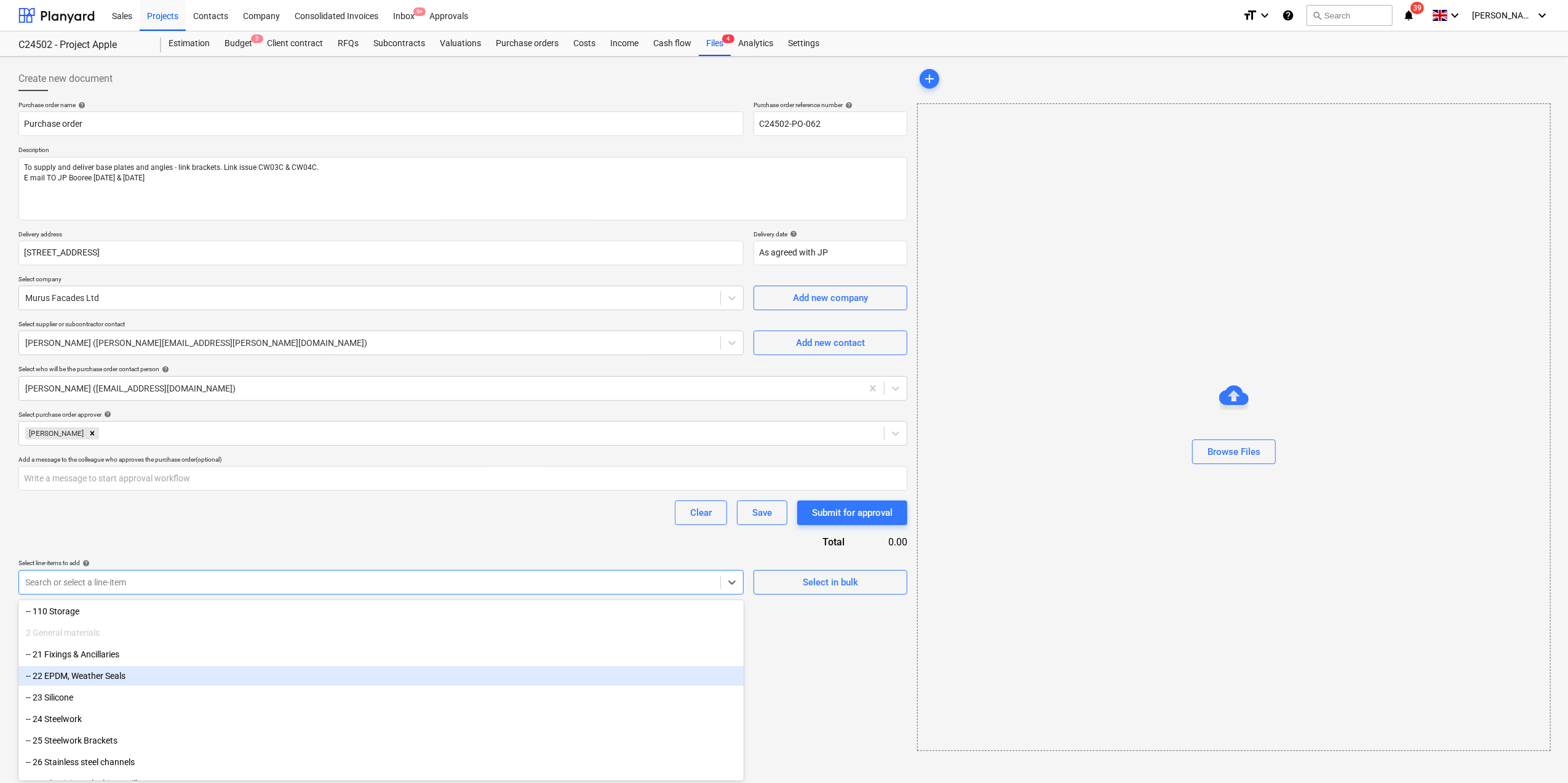
scroll to position [328, 0]
click at [320, 669] on div "-- 24 Steelwork" at bounding box center [381, 672] width 725 height 20
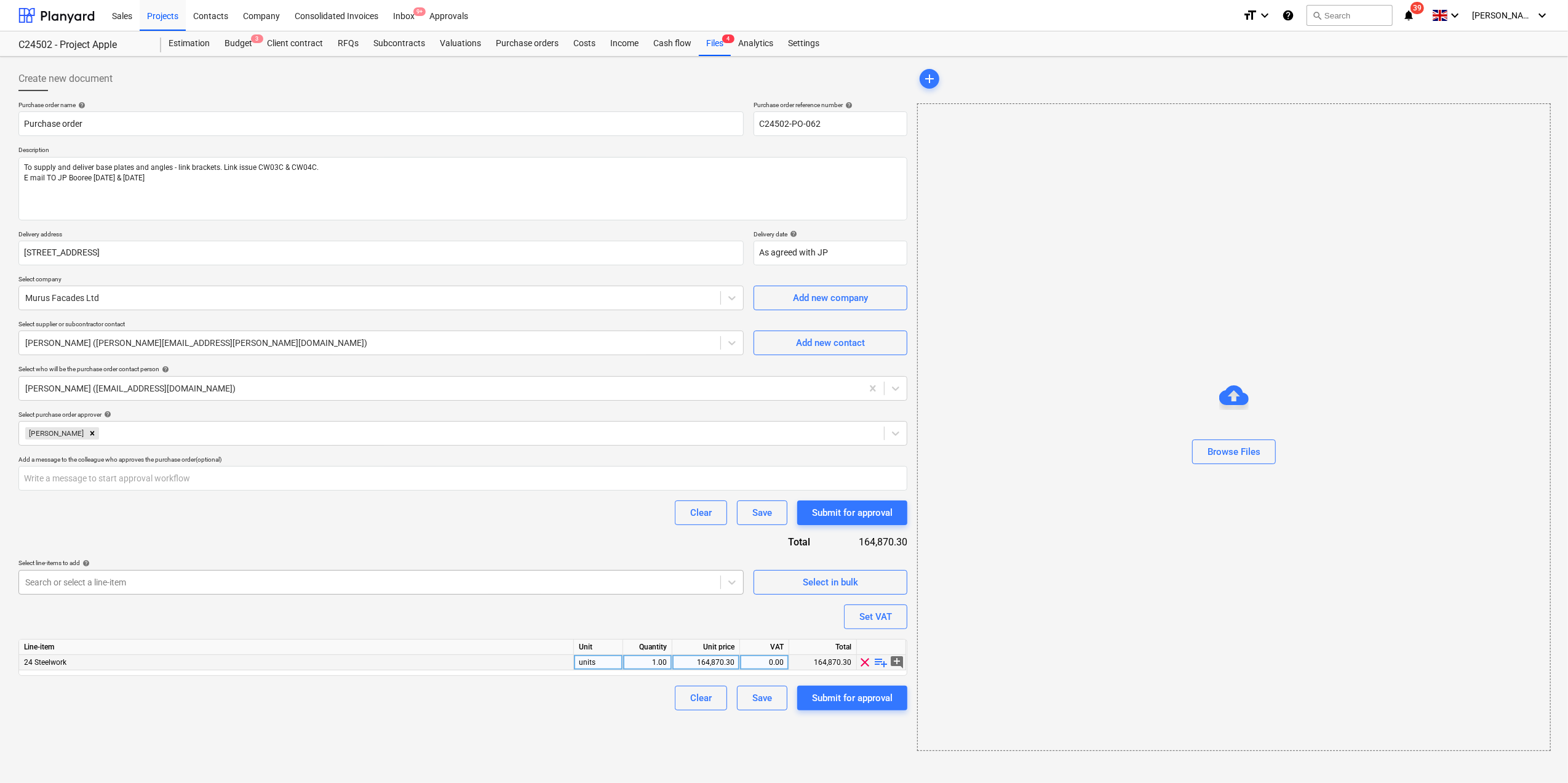
click at [255, 591] on div "Search or select a line-item" at bounding box center [369, 582] width 702 height 17
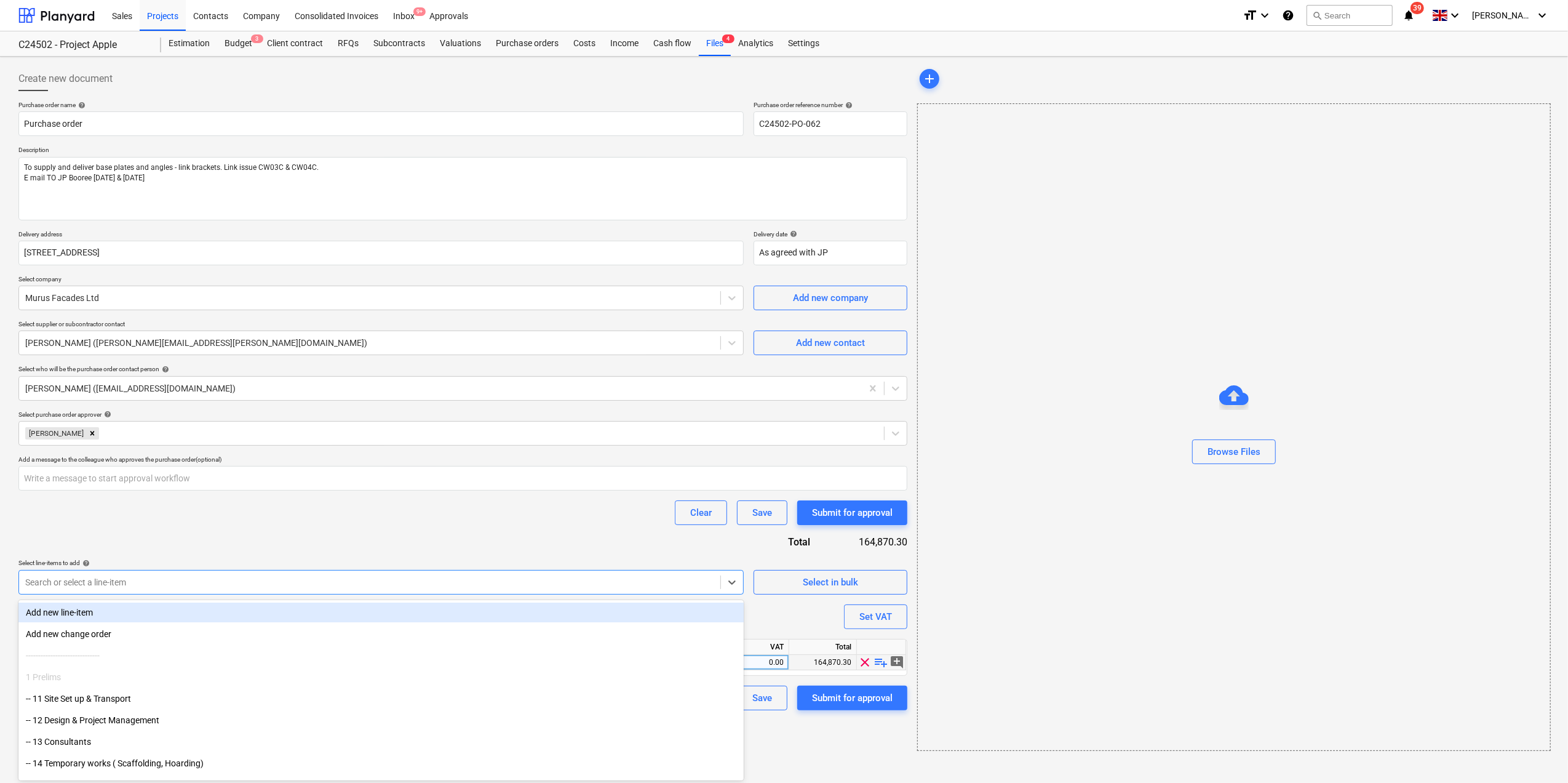
click at [294, 538] on div "Purchase order name help Purchase order Purchase order reference number help C2…" at bounding box center [463, 406] width 889 height 609
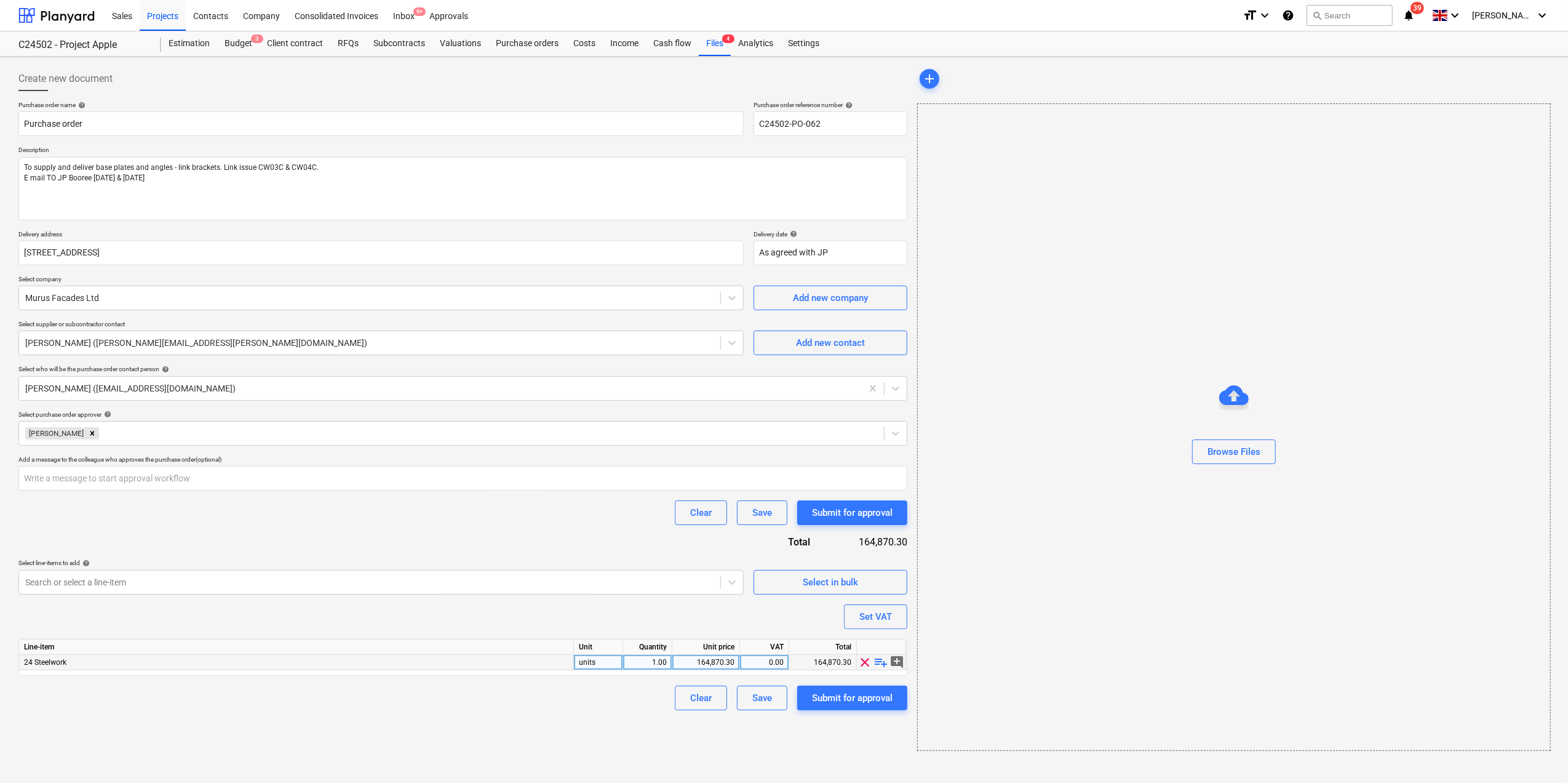
click at [865, 660] on span "clear" at bounding box center [865, 662] width 15 height 15
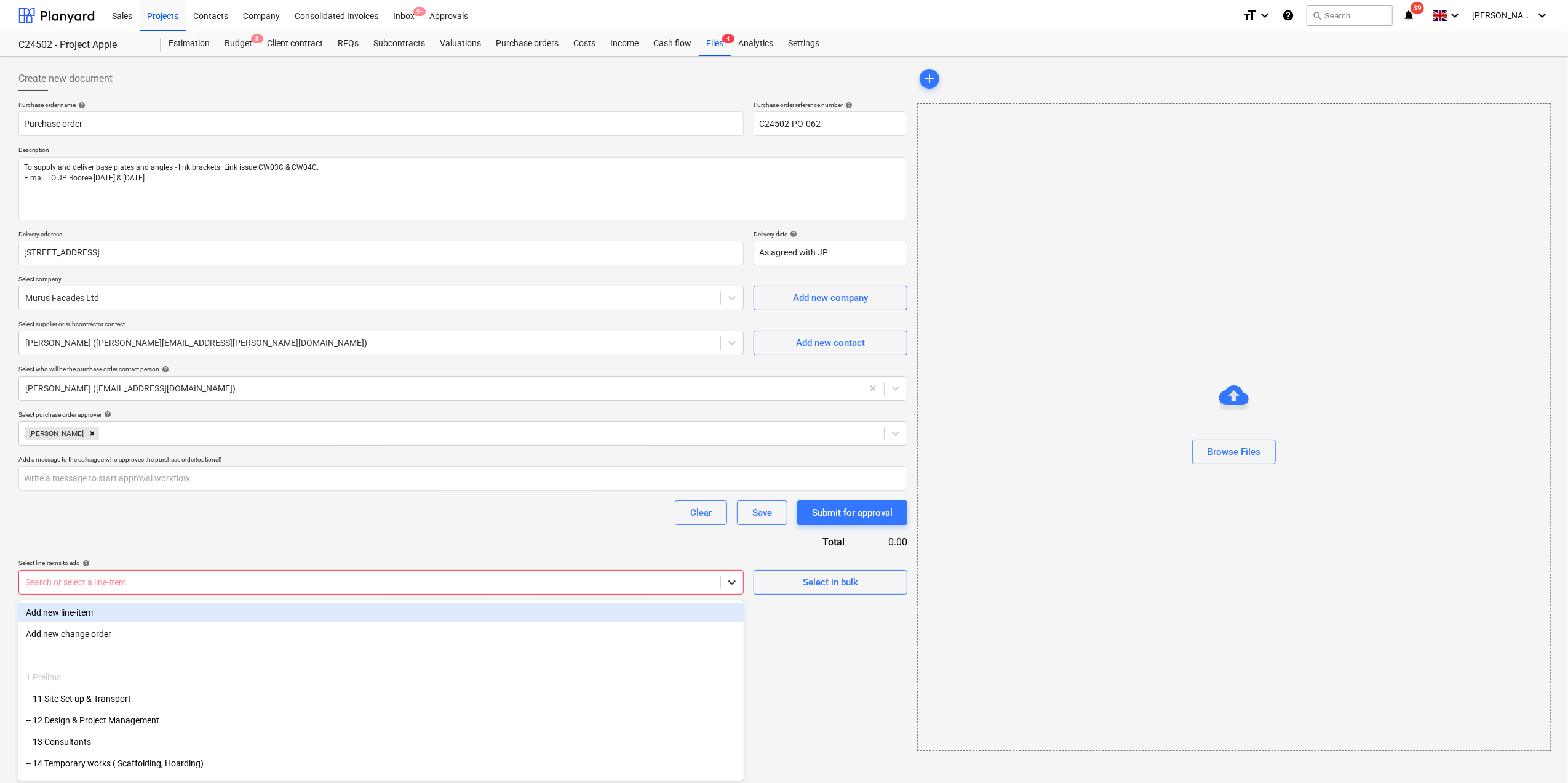
click at [728, 587] on icon at bounding box center [732, 582] width 12 height 12
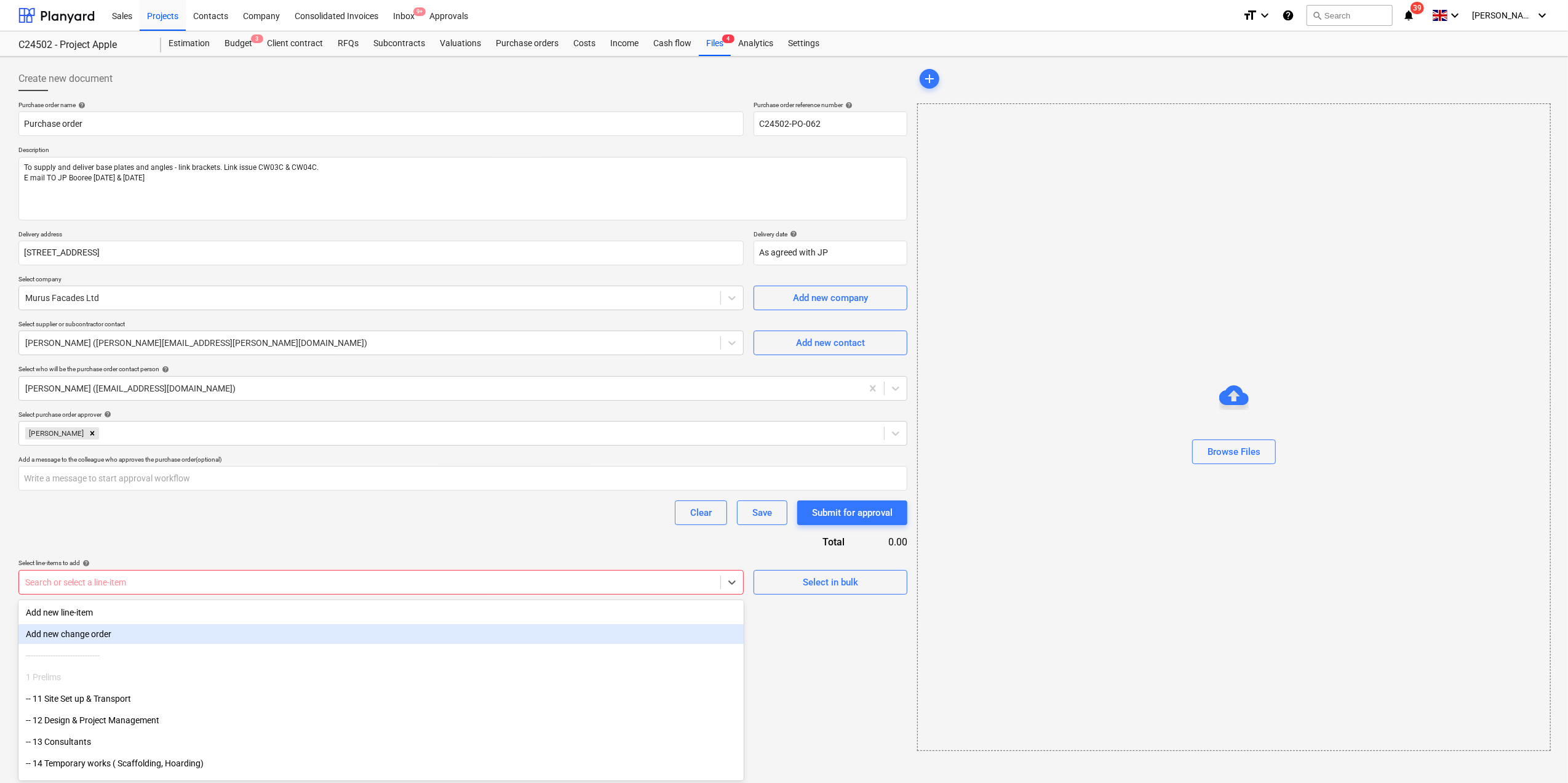
click at [214, 641] on div "Add new change order" at bounding box center [381, 634] width 725 height 20
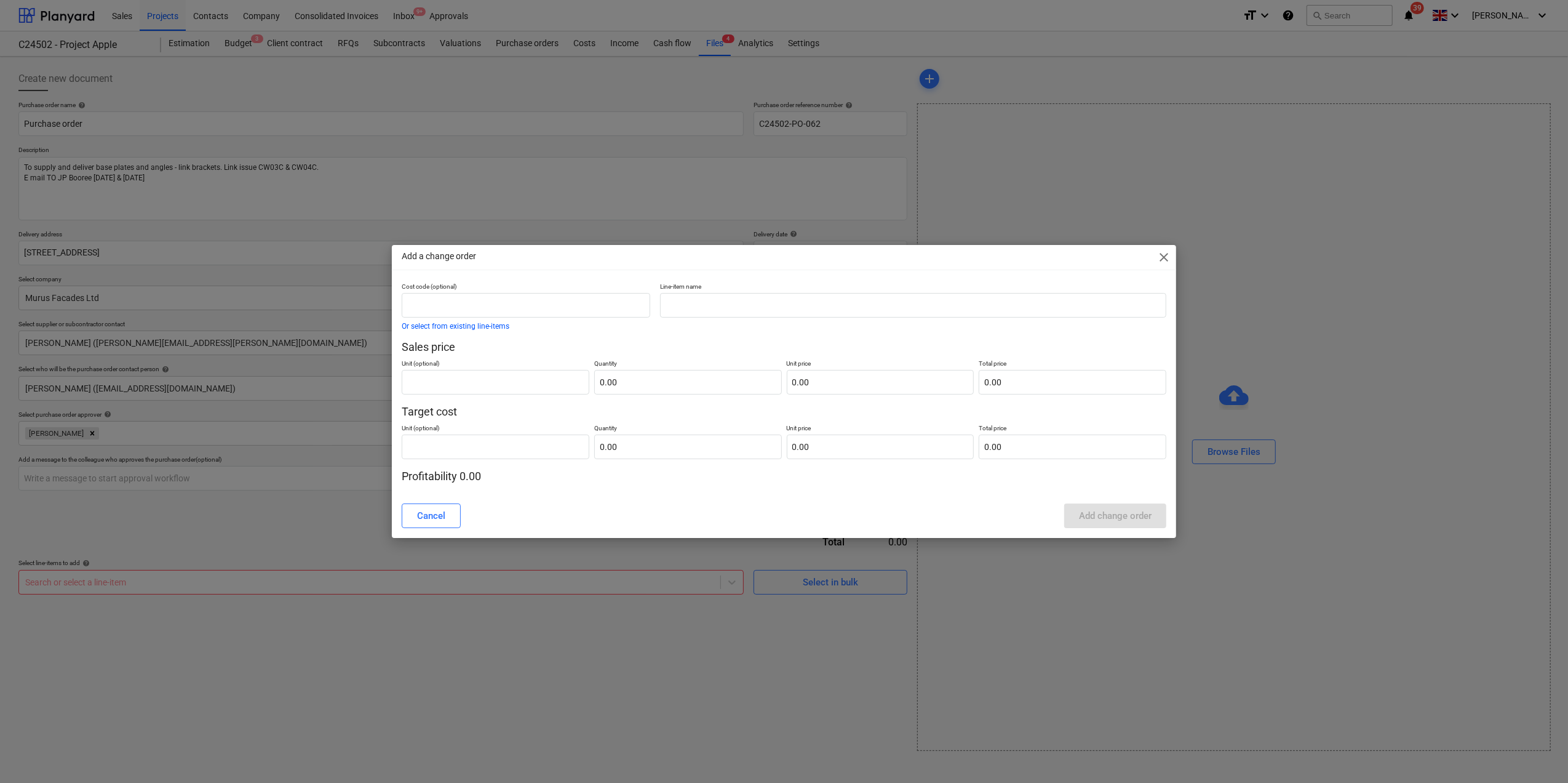
click at [651, 619] on div "Add a change order close Cost code (optional) Or select from existing line-item…" at bounding box center [784, 392] width 1568 height 783
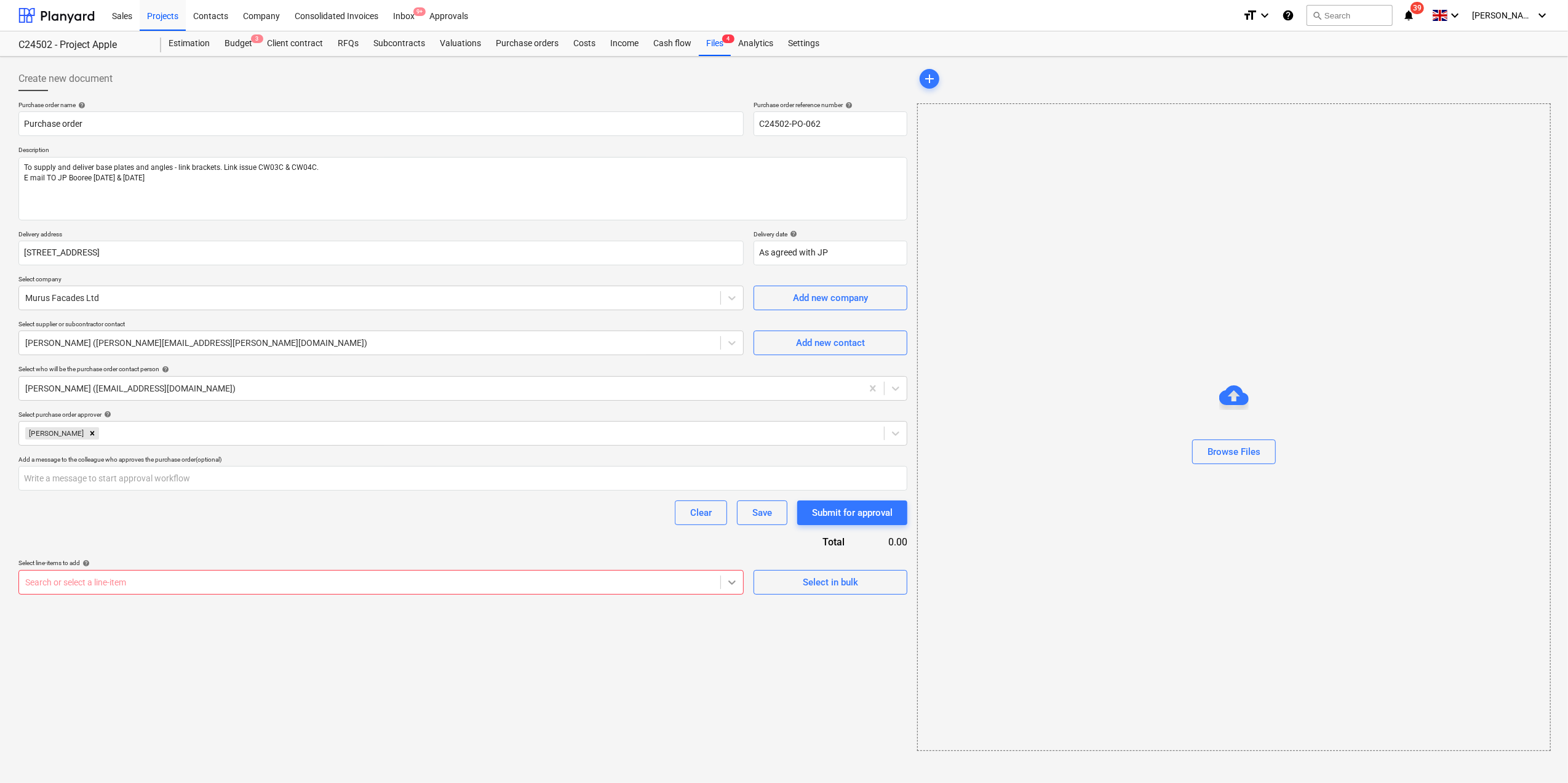
click at [739, 587] on div at bounding box center [732, 582] width 22 height 22
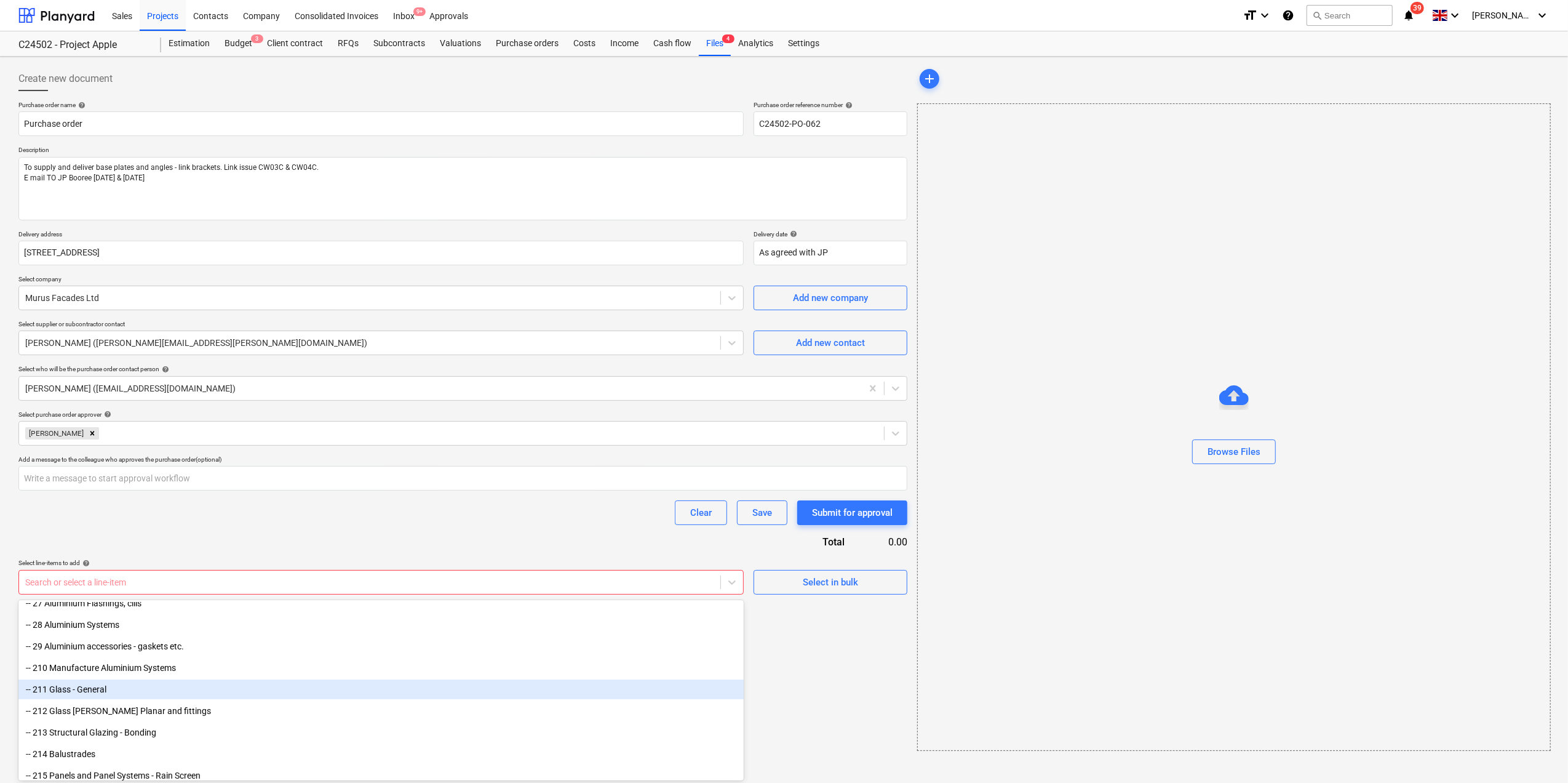
scroll to position [380, 0]
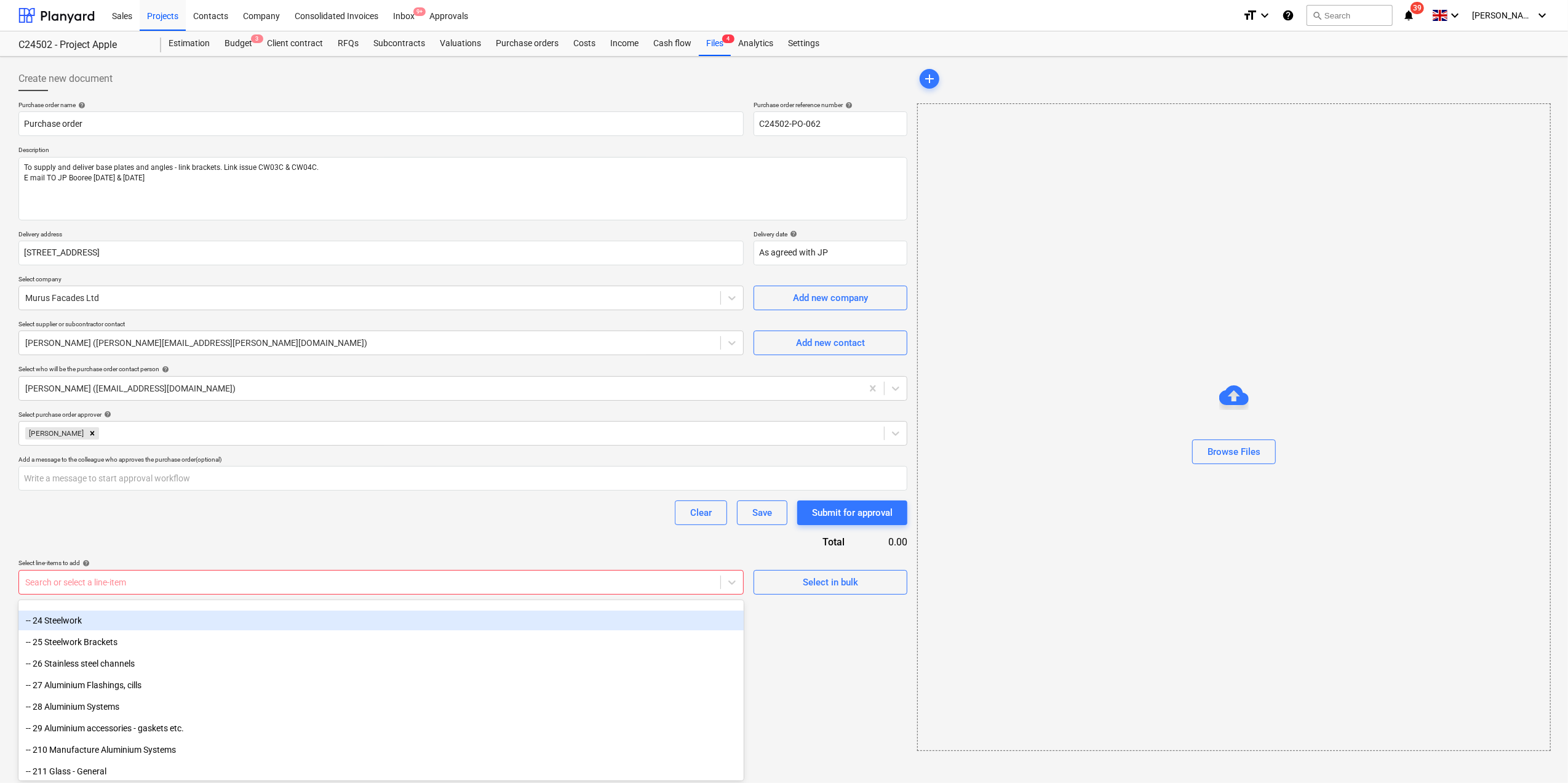
click at [80, 621] on div "-- 24 Steelwork" at bounding box center [381, 621] width 725 height 20
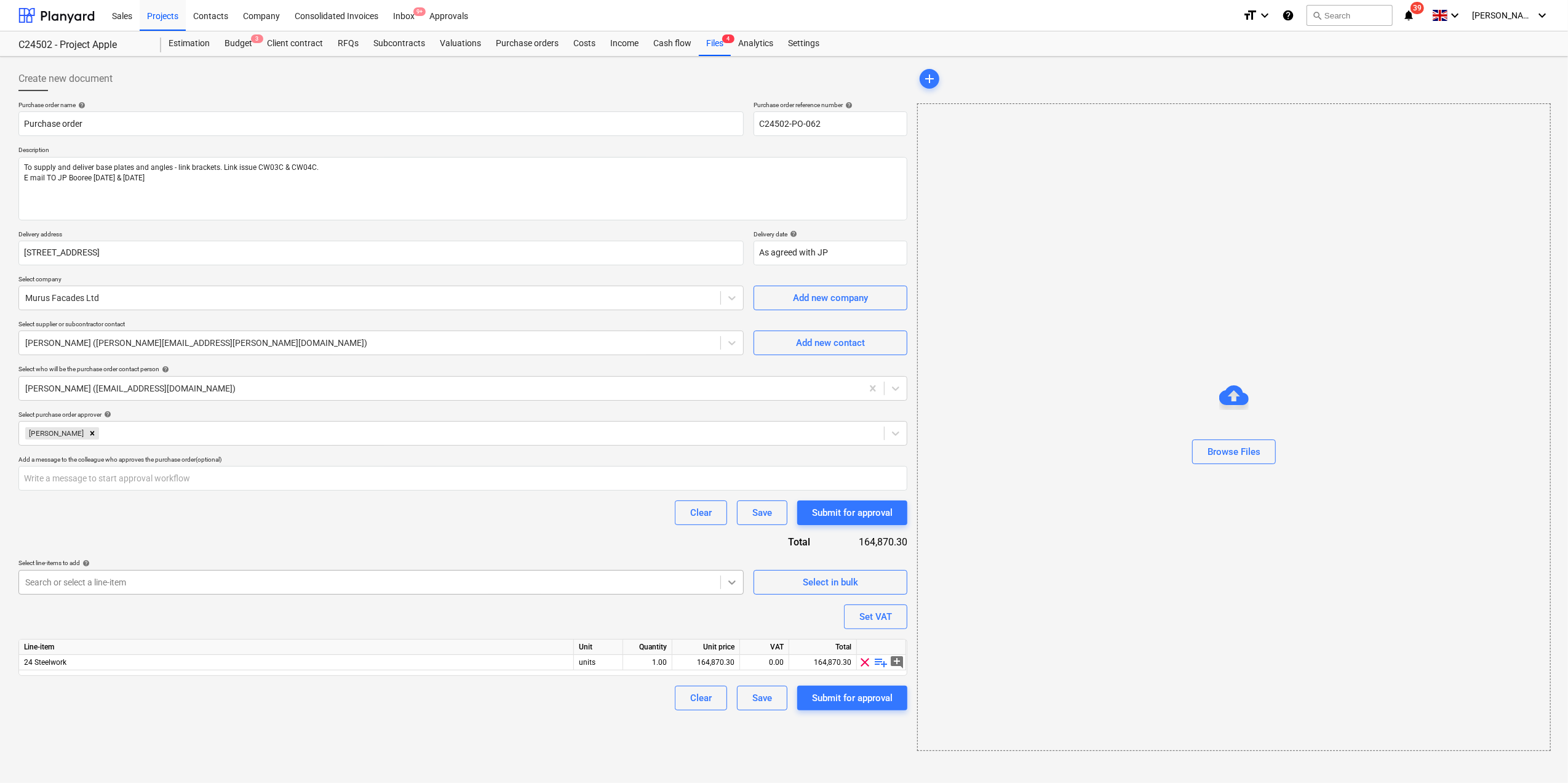
click at [732, 587] on icon at bounding box center [732, 582] width 12 height 12
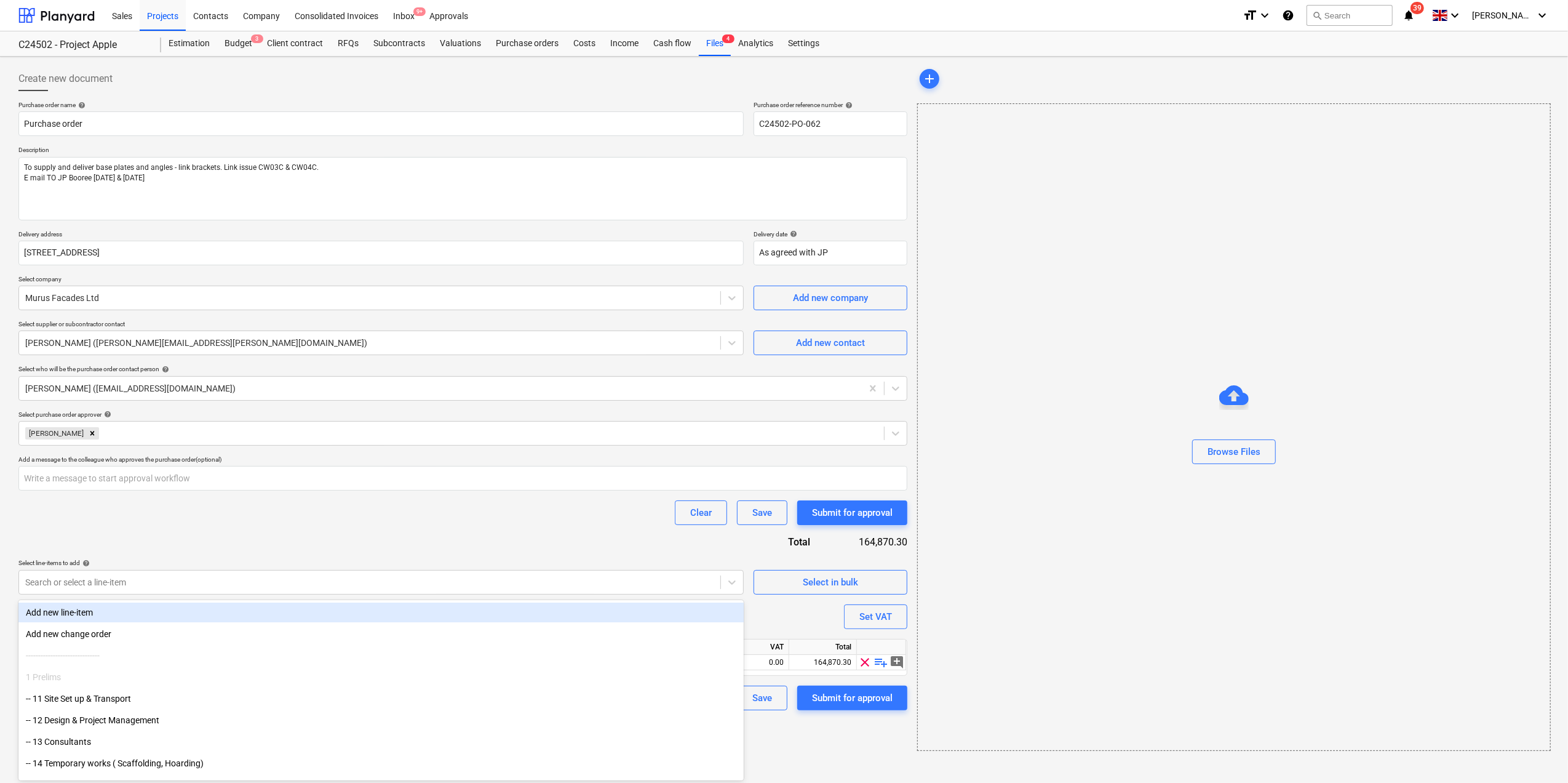
click at [101, 614] on div "Add new line-item" at bounding box center [381, 612] width 725 height 20
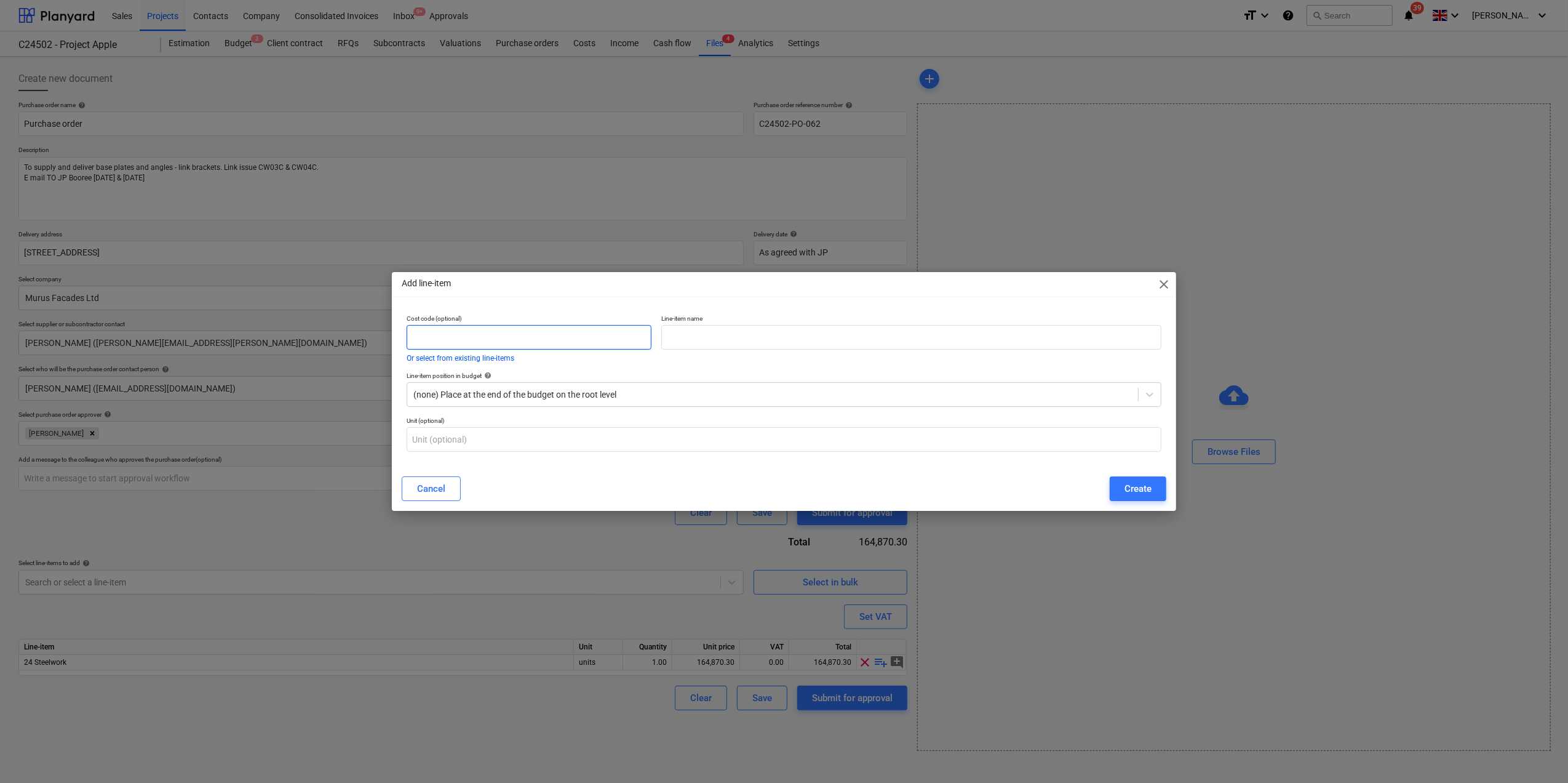
click at [535, 335] on input "text" at bounding box center [529, 337] width 245 height 25
click at [725, 329] on input "text" at bounding box center [911, 337] width 500 height 25
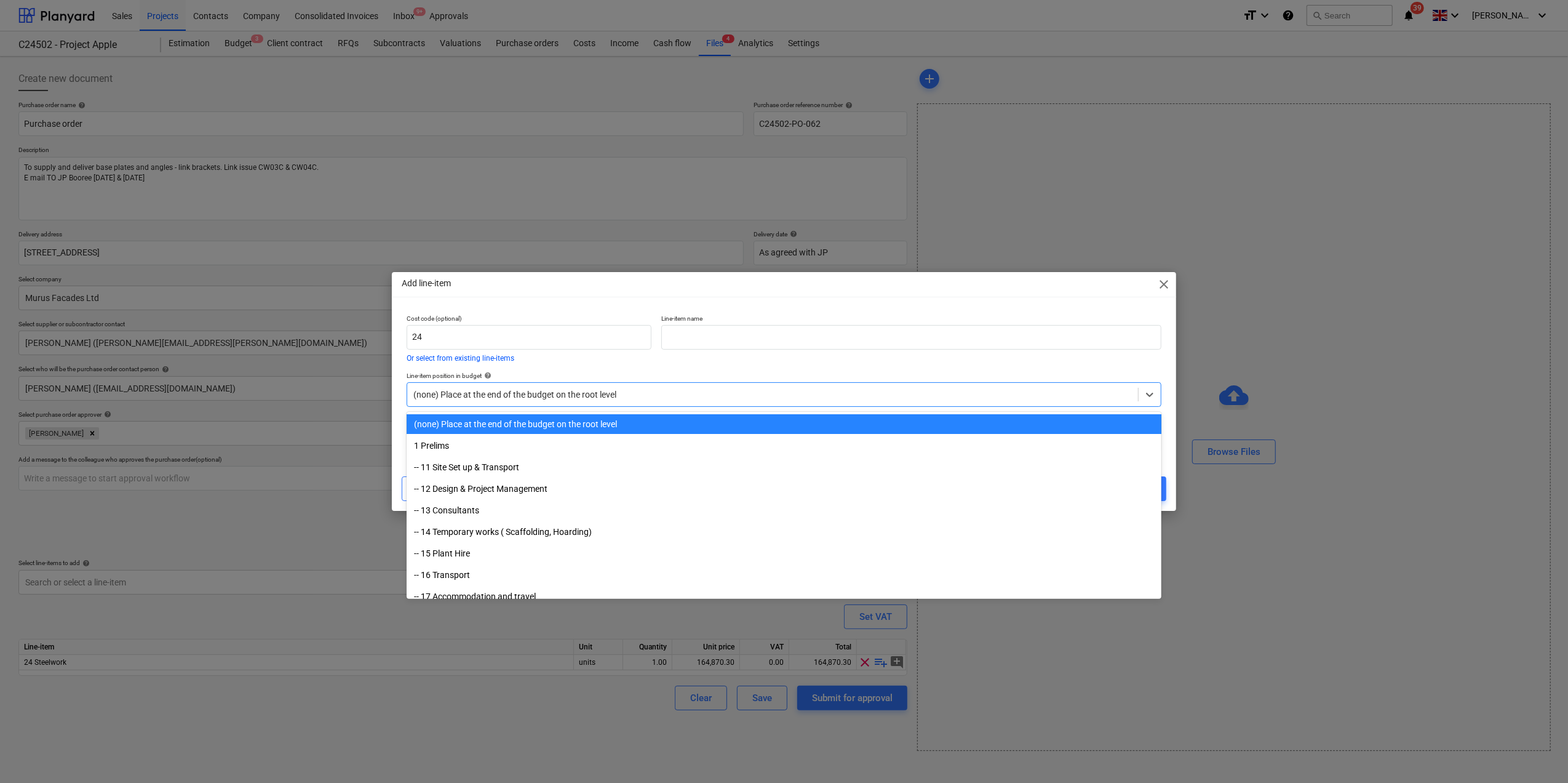
click at [496, 397] on div at bounding box center [772, 394] width 718 height 12
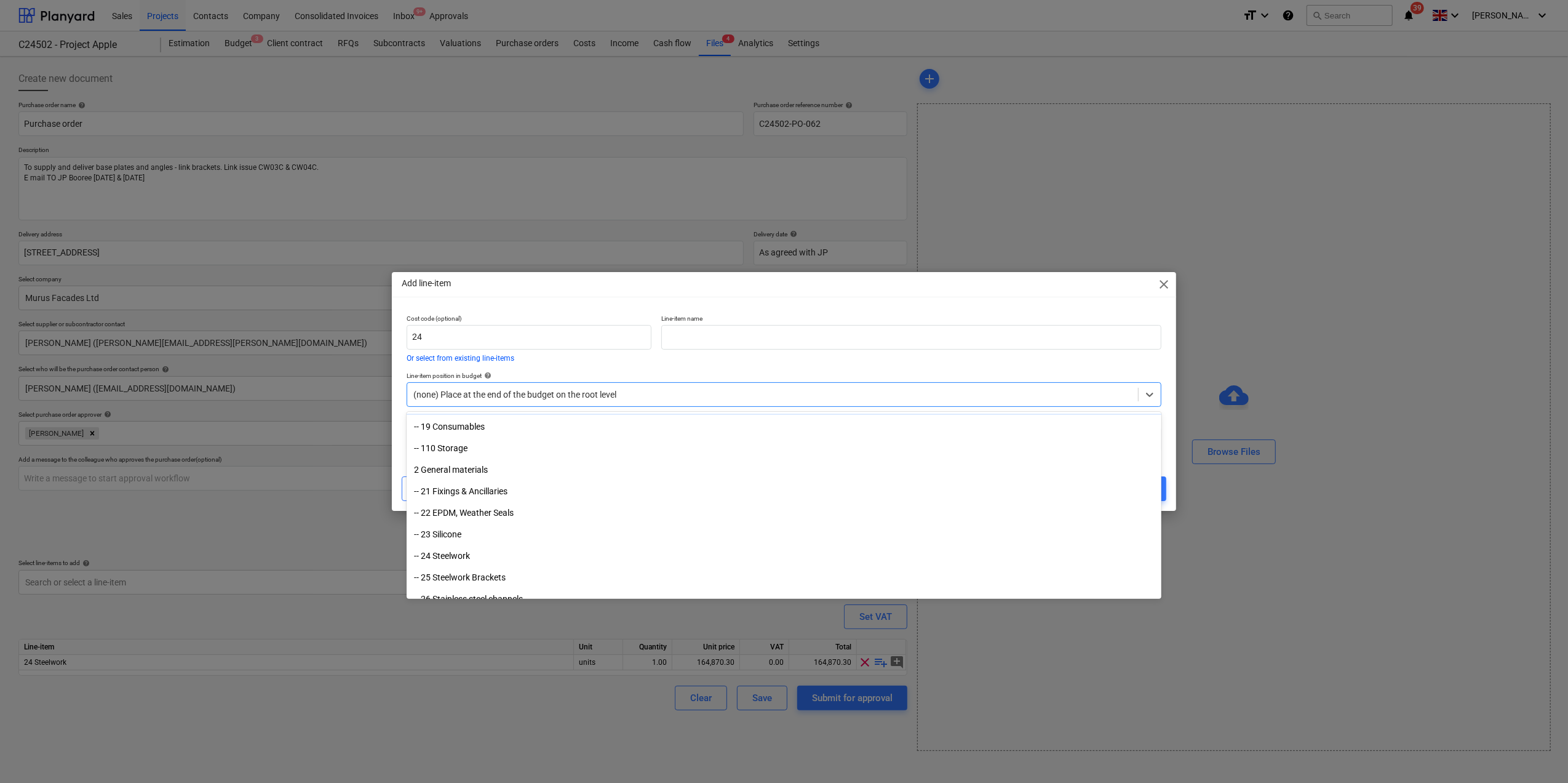
scroll to position [246, 0]
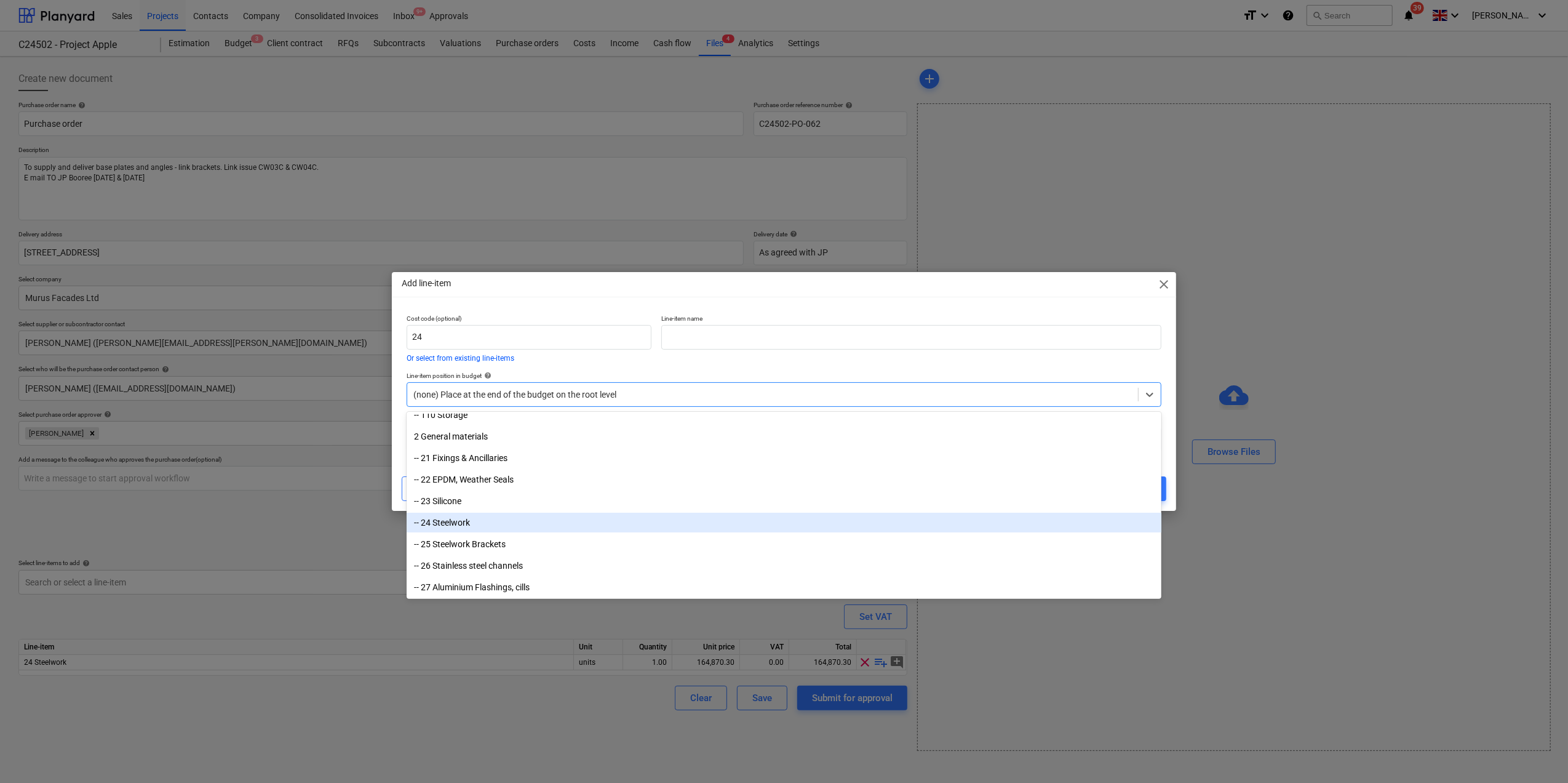
click at [453, 528] on div "-- 24 Steelwork" at bounding box center [784, 523] width 755 height 20
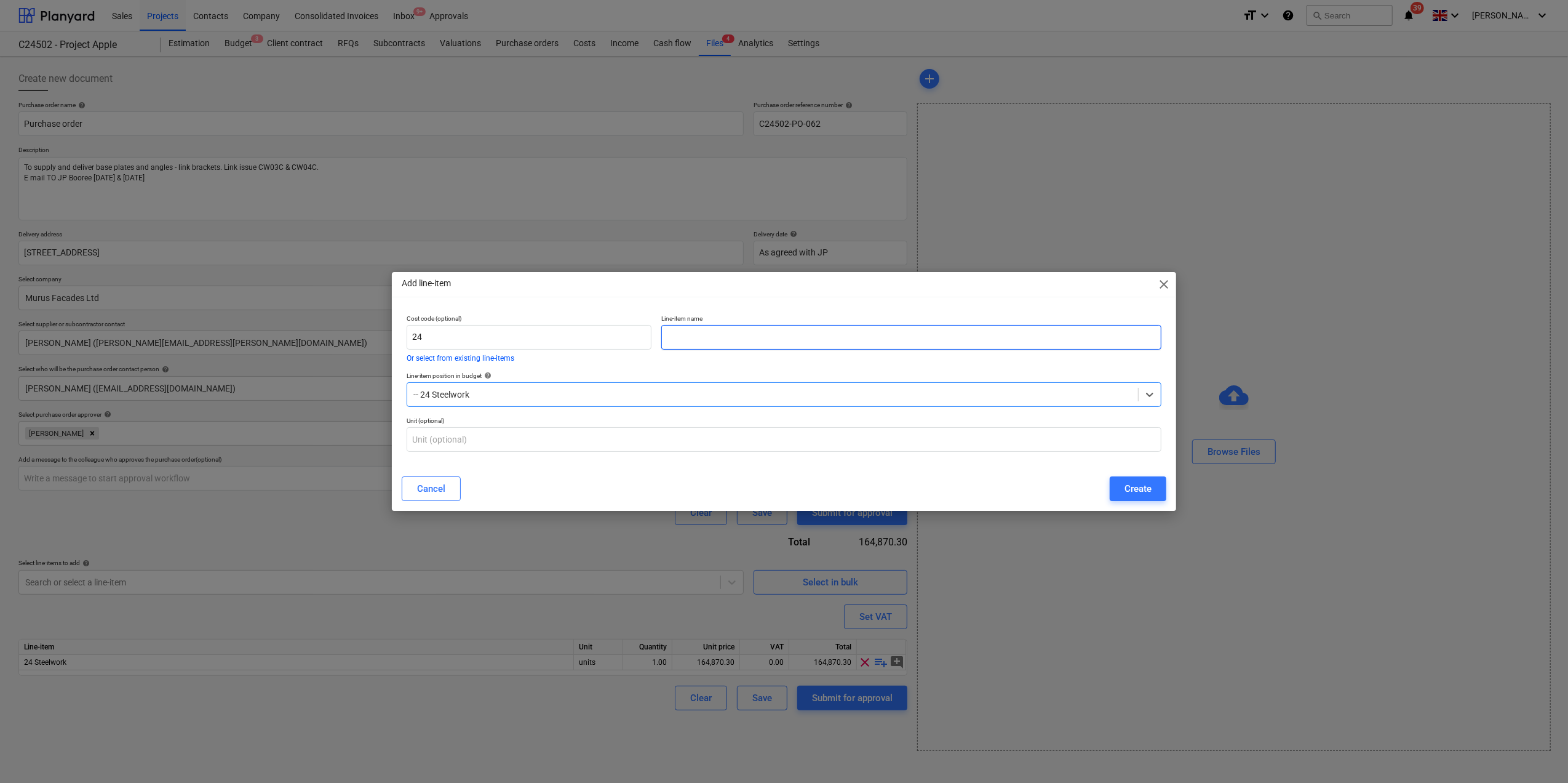
click at [683, 331] on input "text" at bounding box center [911, 337] width 500 height 25
click at [1143, 481] on div "Create" at bounding box center [1138, 489] width 27 height 16
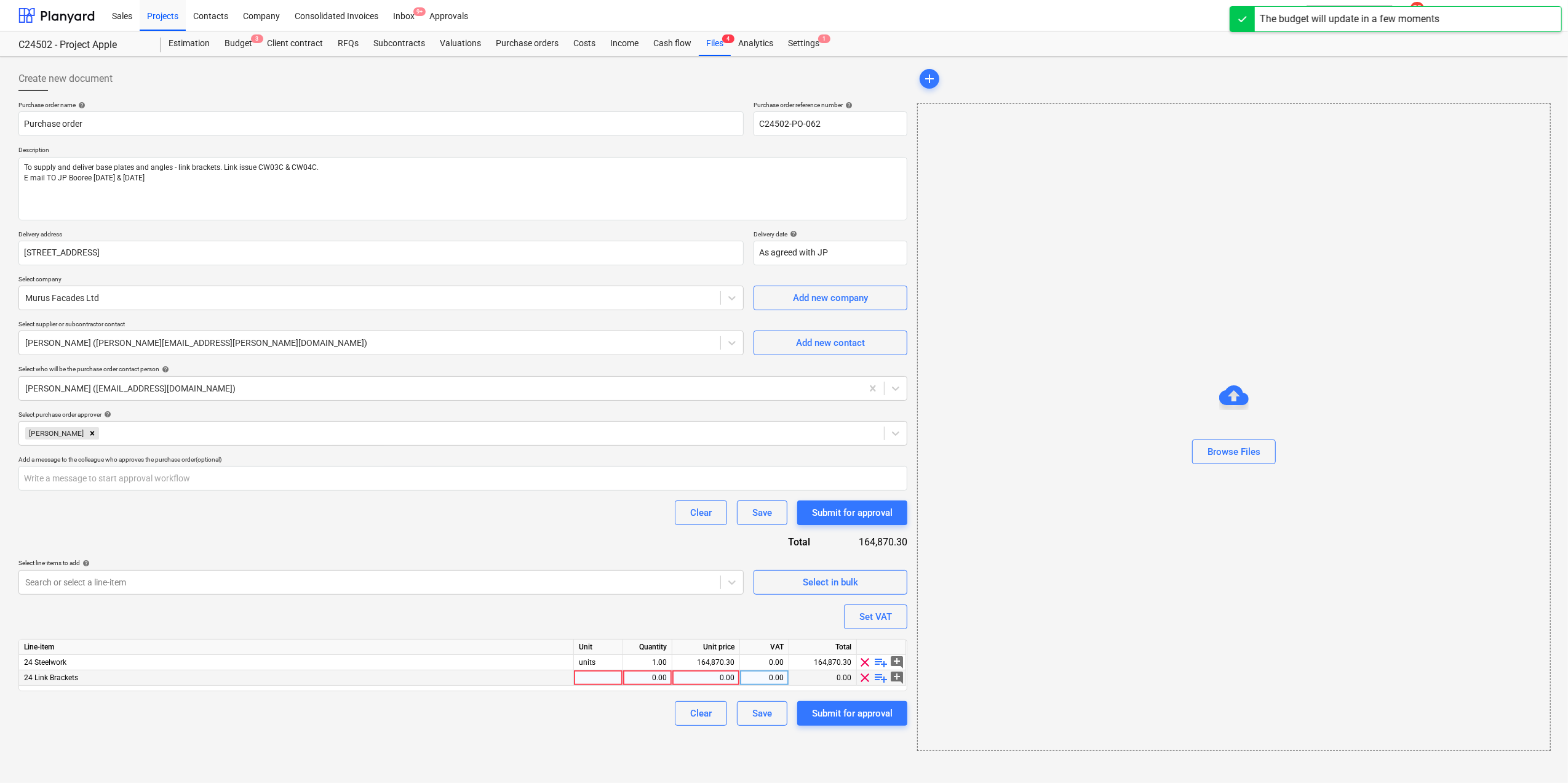
click at [653, 678] on div "0.00" at bounding box center [647, 678] width 39 height 16
click at [709, 679] on div "0.00" at bounding box center [706, 678] width 57 height 16
click at [520, 722] on div "Clear Save Submit for approval" at bounding box center [463, 713] width 889 height 25
click at [1235, 449] on div "Browse Files" at bounding box center [1234, 451] width 53 height 16
click at [1238, 454] on div "Browse Files" at bounding box center [1234, 451] width 53 height 16
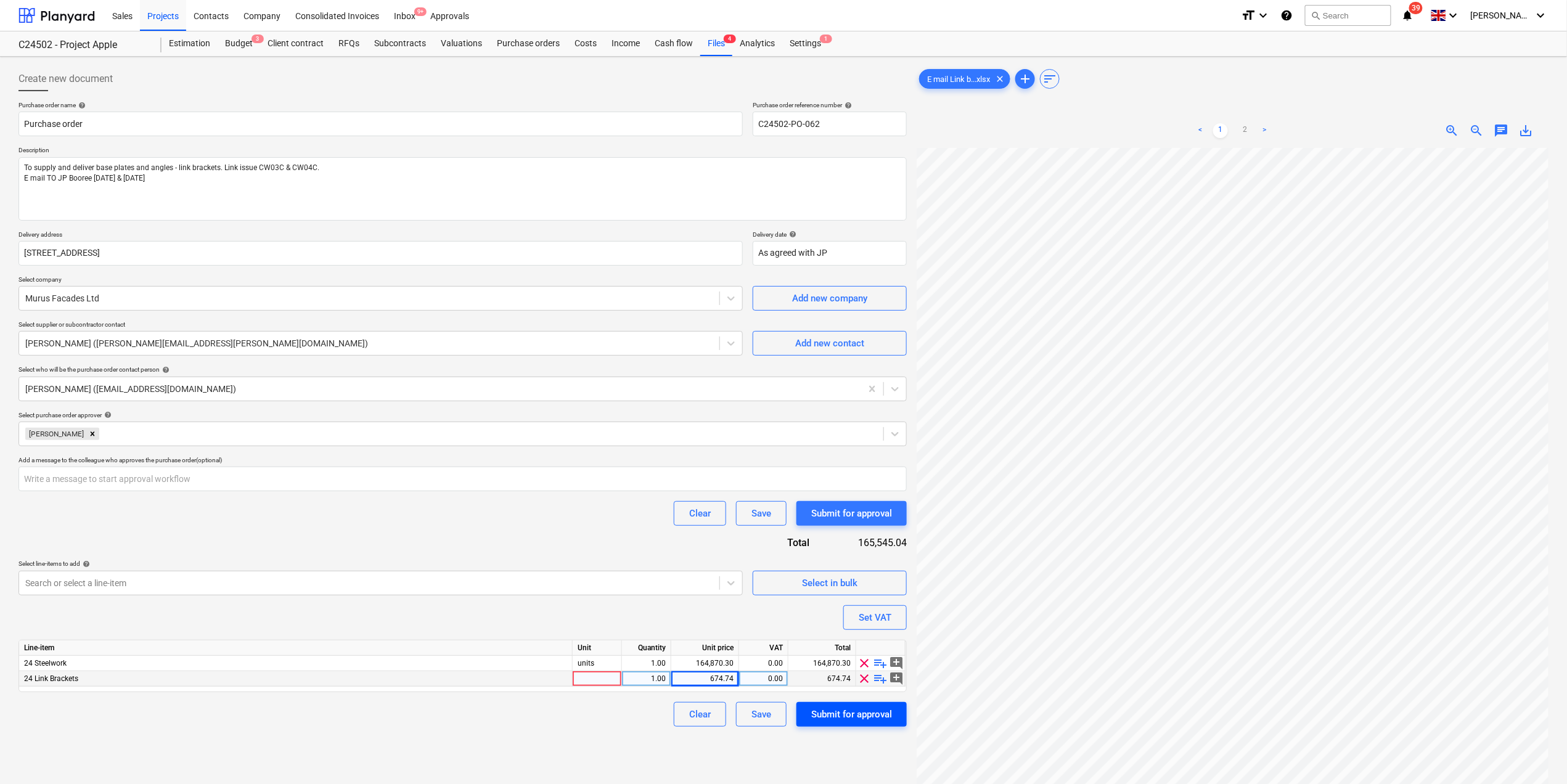
click at [832, 714] on div "Submit for approval" at bounding box center [851, 714] width 81 height 16
click at [584, 680] on div at bounding box center [598, 679] width 49 height 16
click at [827, 716] on div "Submit for approval" at bounding box center [851, 714] width 81 height 16
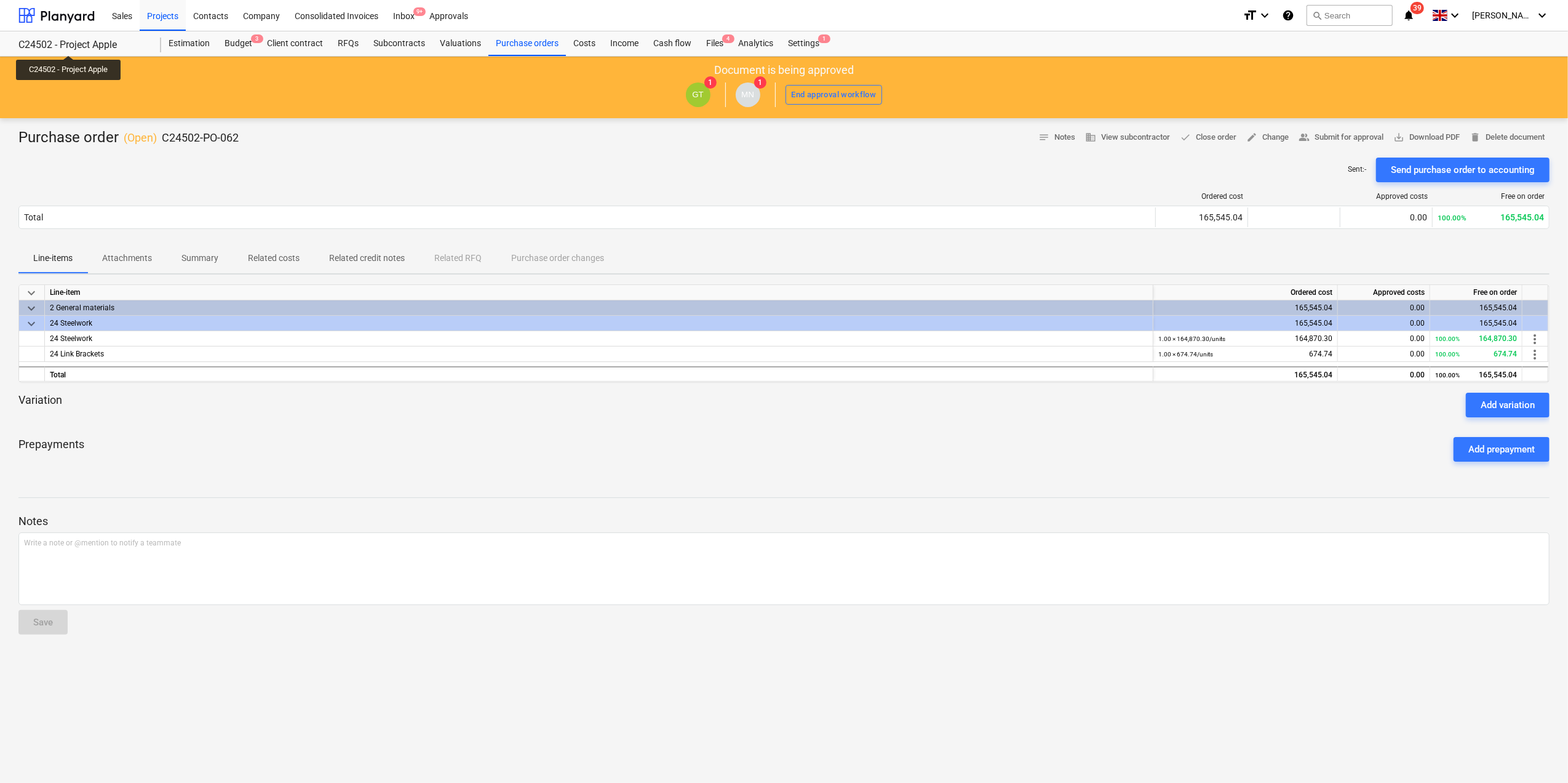
click at [70, 44] on div "C24502 - Project Apple" at bounding box center [82, 45] width 128 height 13
click at [515, 37] on div "Purchase orders" at bounding box center [527, 44] width 78 height 25
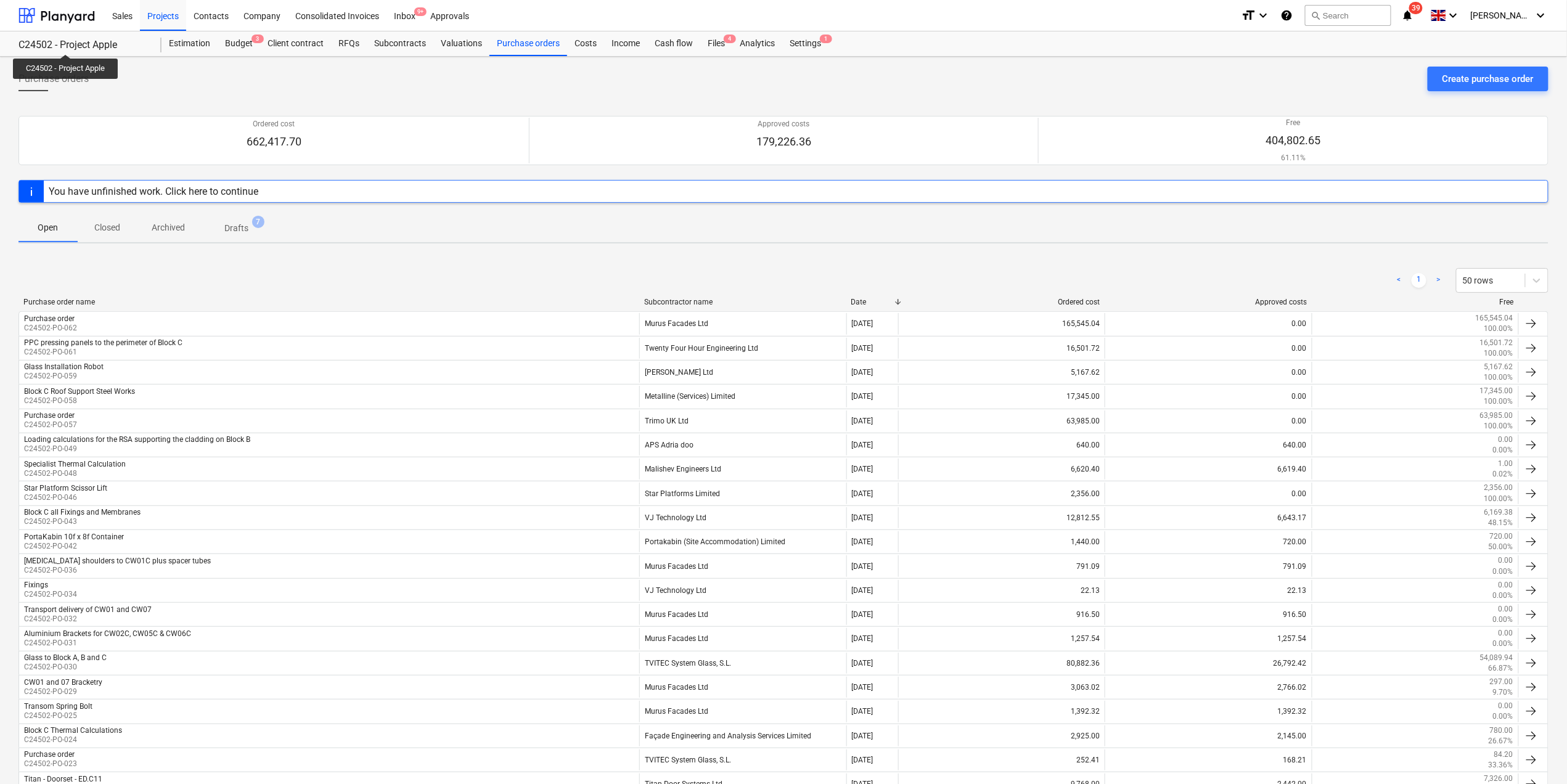
click at [66, 43] on div "C24502 - Project Apple" at bounding box center [83, 45] width 129 height 13
click at [61, 13] on div at bounding box center [57, 16] width 76 height 31
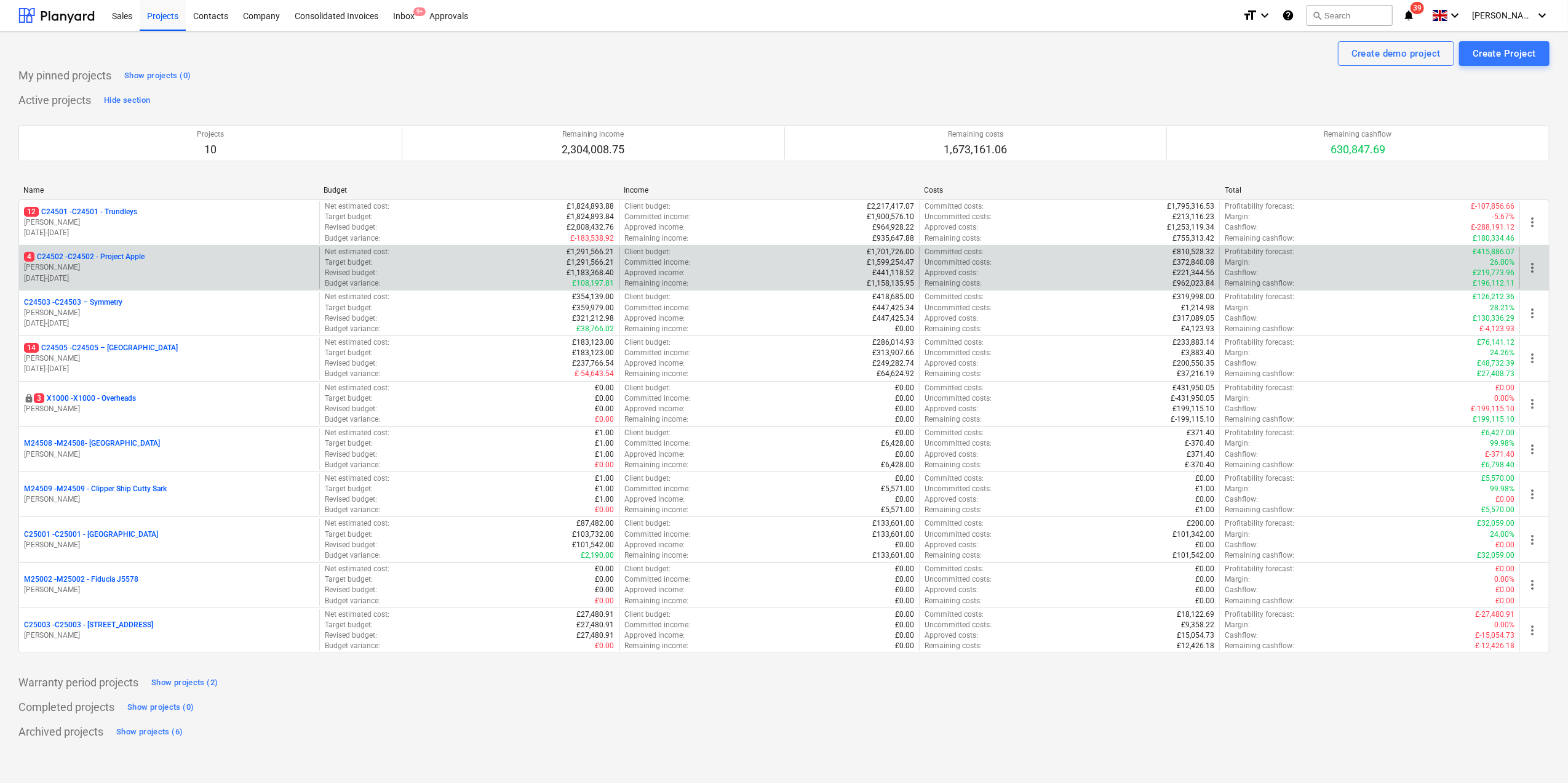
click at [86, 262] on p "4 C24502 - C24502 - Project Apple" at bounding box center [84, 257] width 121 height 11
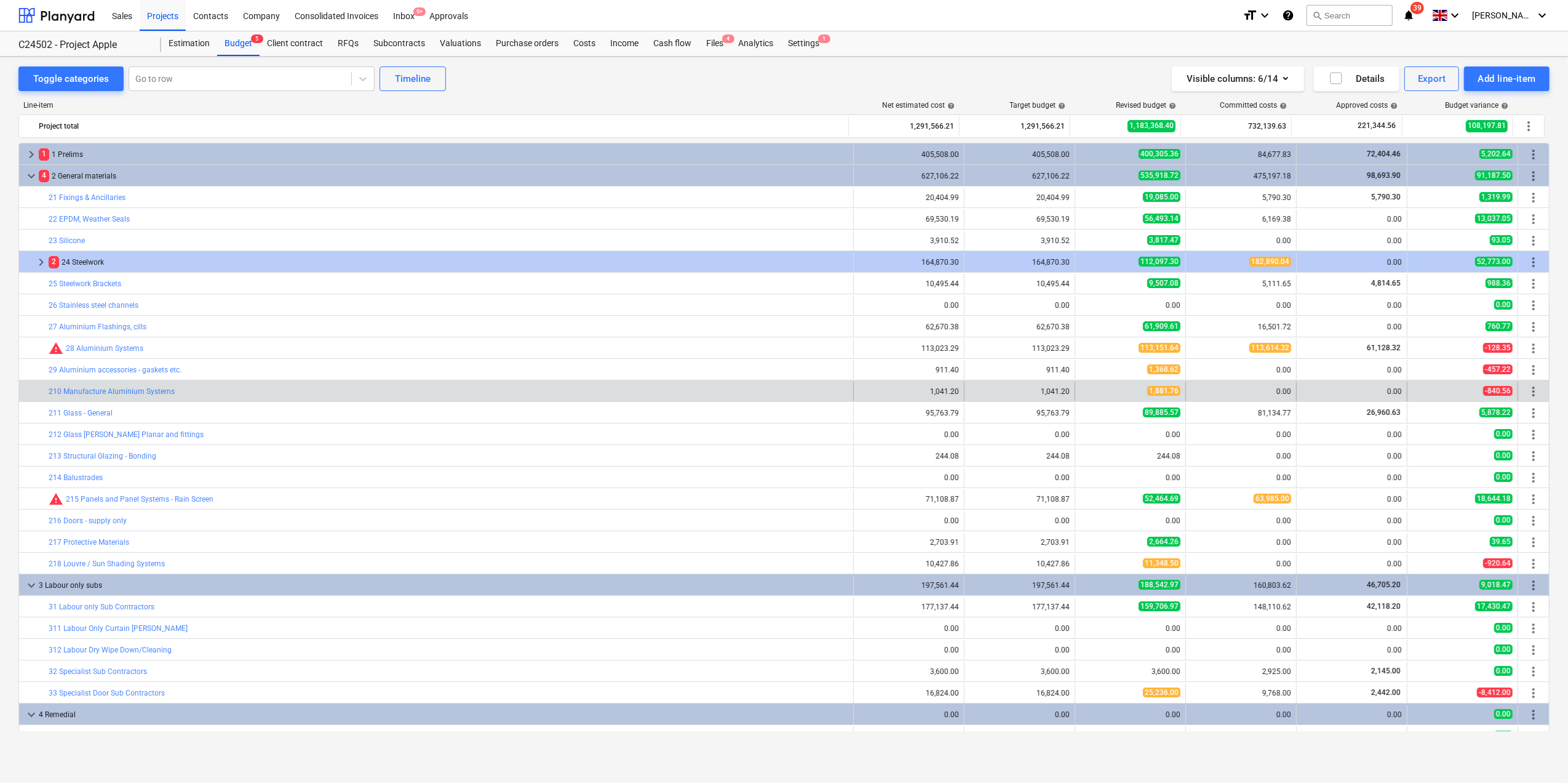
scroll to position [18, 0]
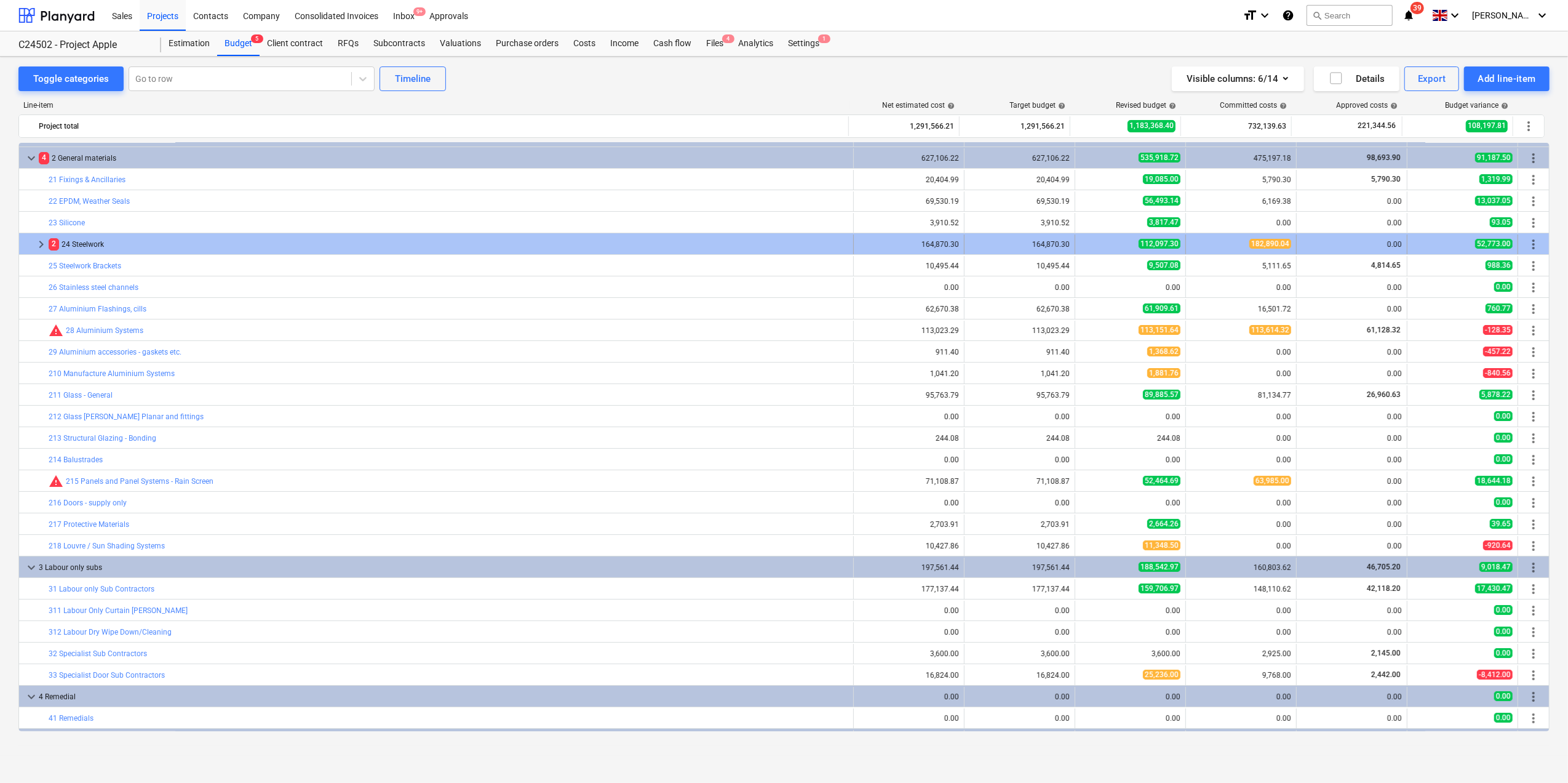
click at [91, 245] on div "2 24 Steelwork" at bounding box center [448, 244] width 800 height 20
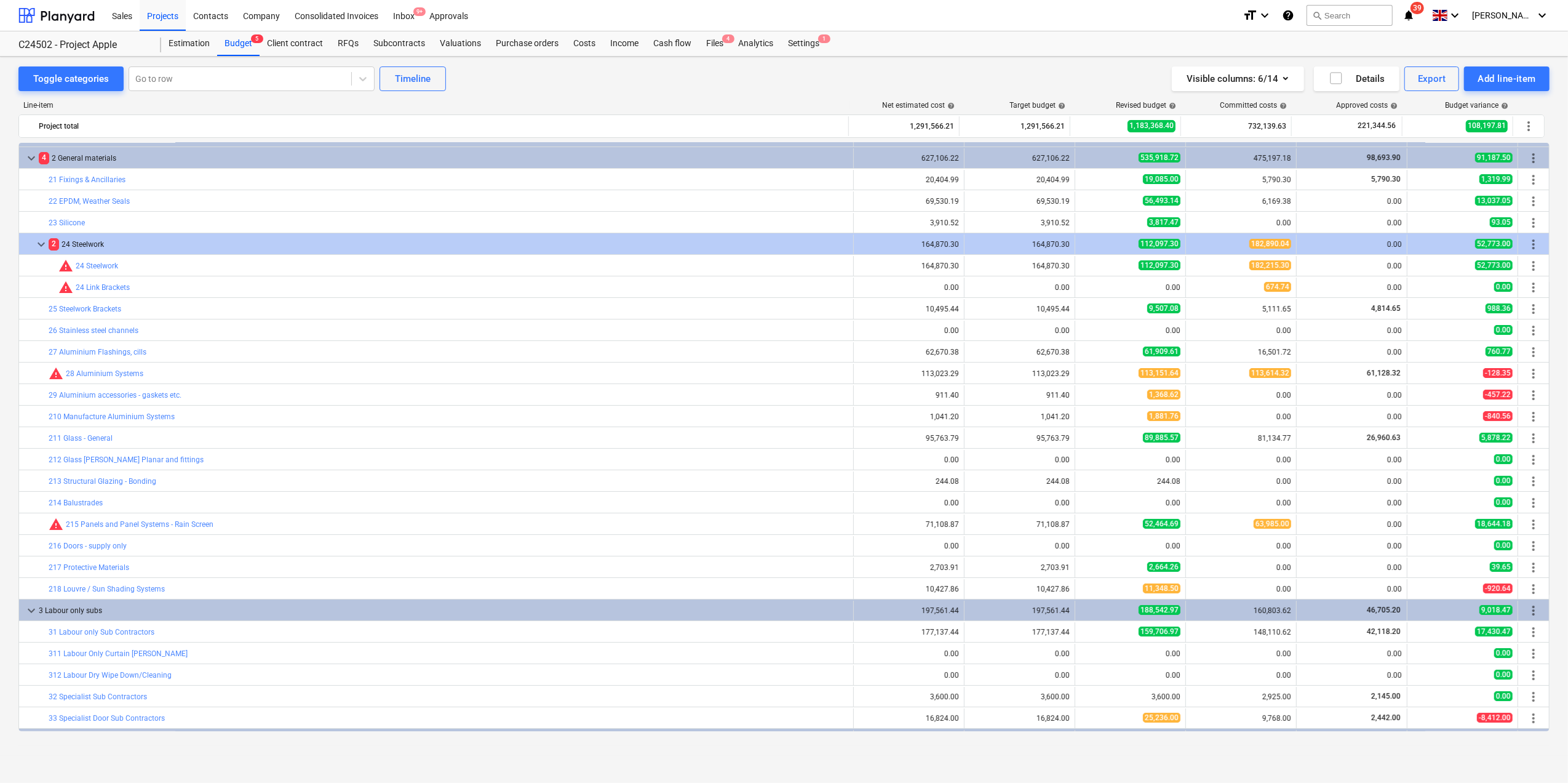
scroll to position [0, 0]
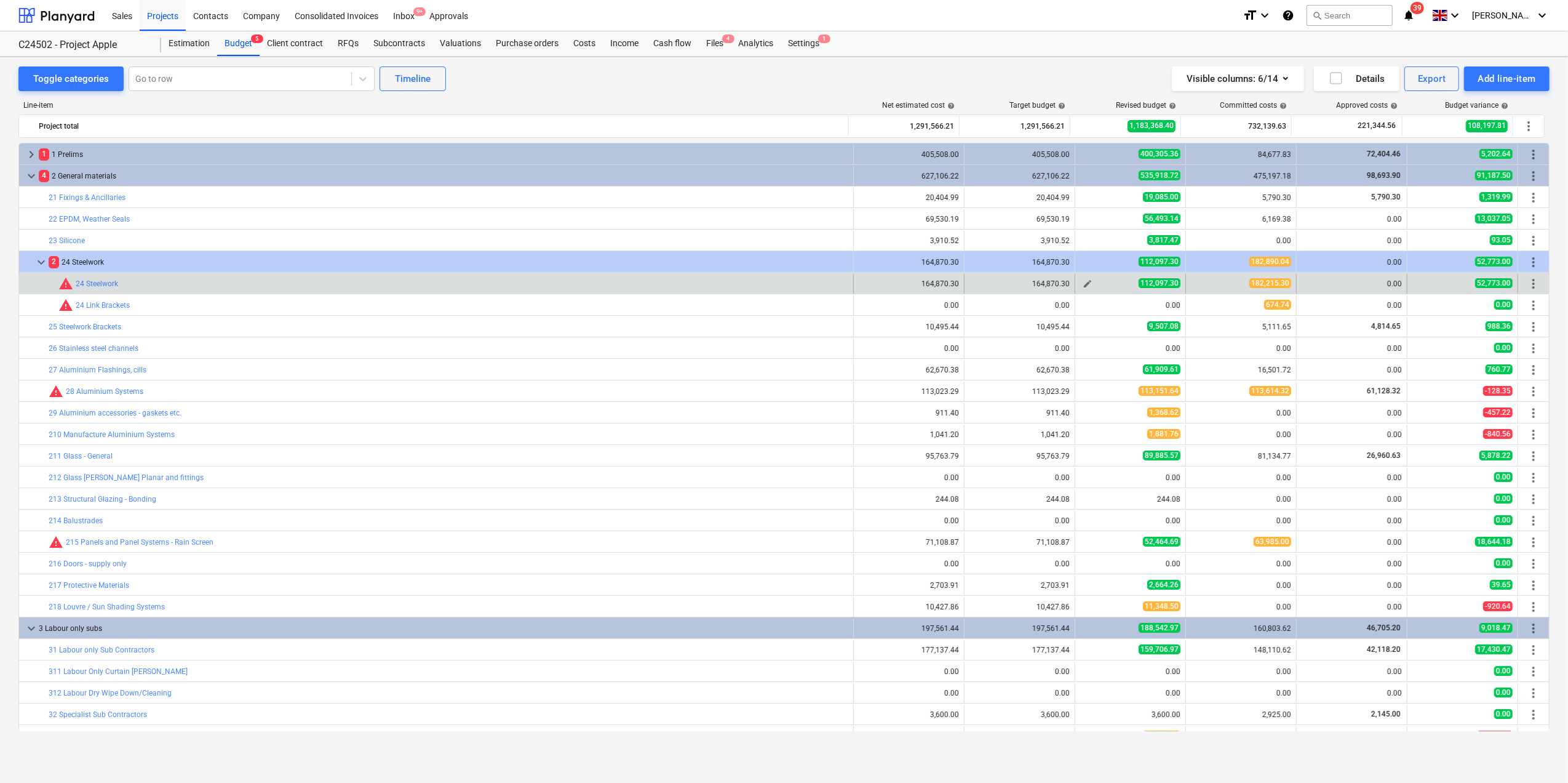
click at [1099, 283] on div "112,097.30" at bounding box center [1130, 283] width 100 height 11
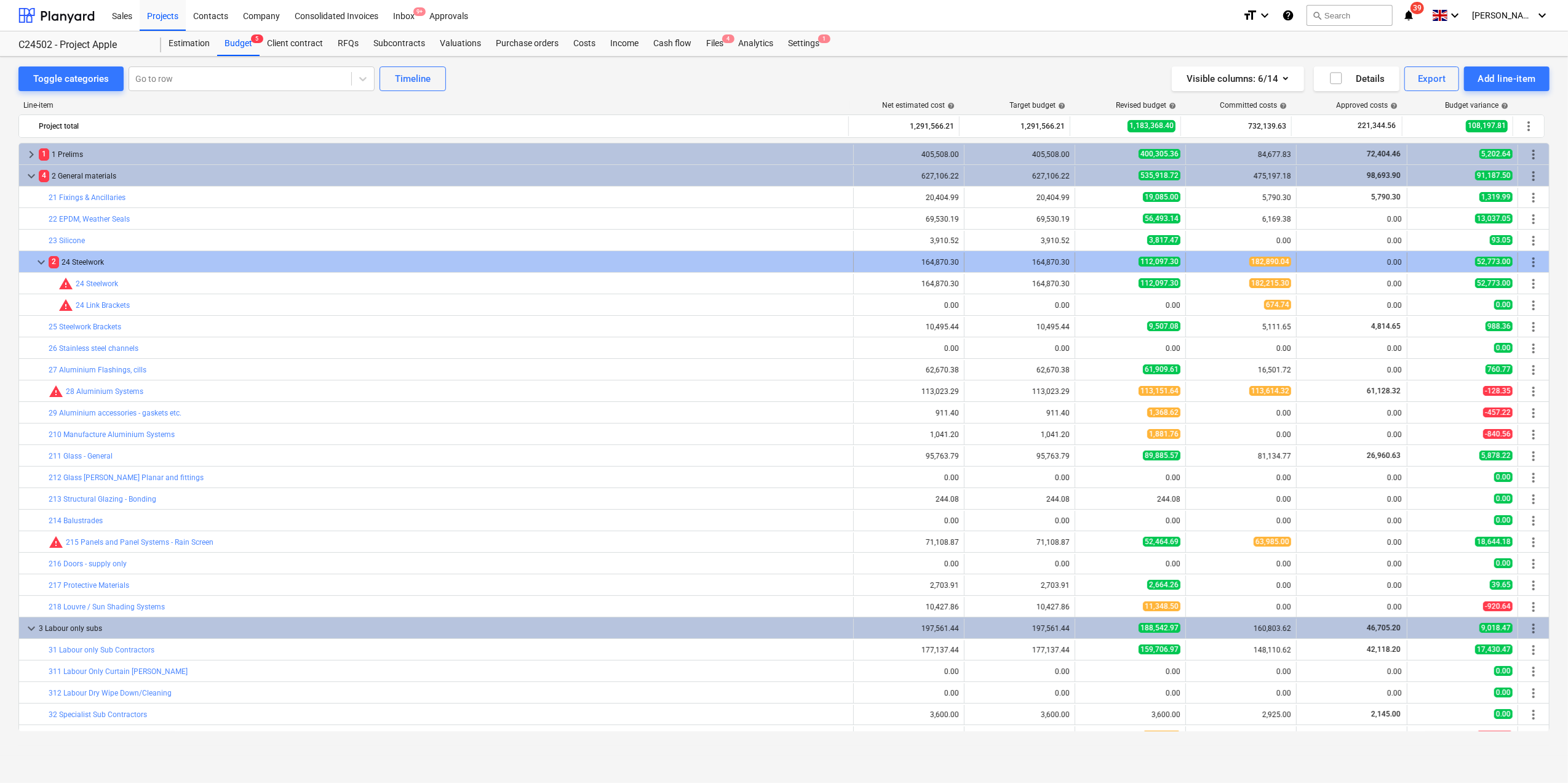
click at [37, 260] on span "keyboard_arrow_down" at bounding box center [41, 262] width 15 height 15
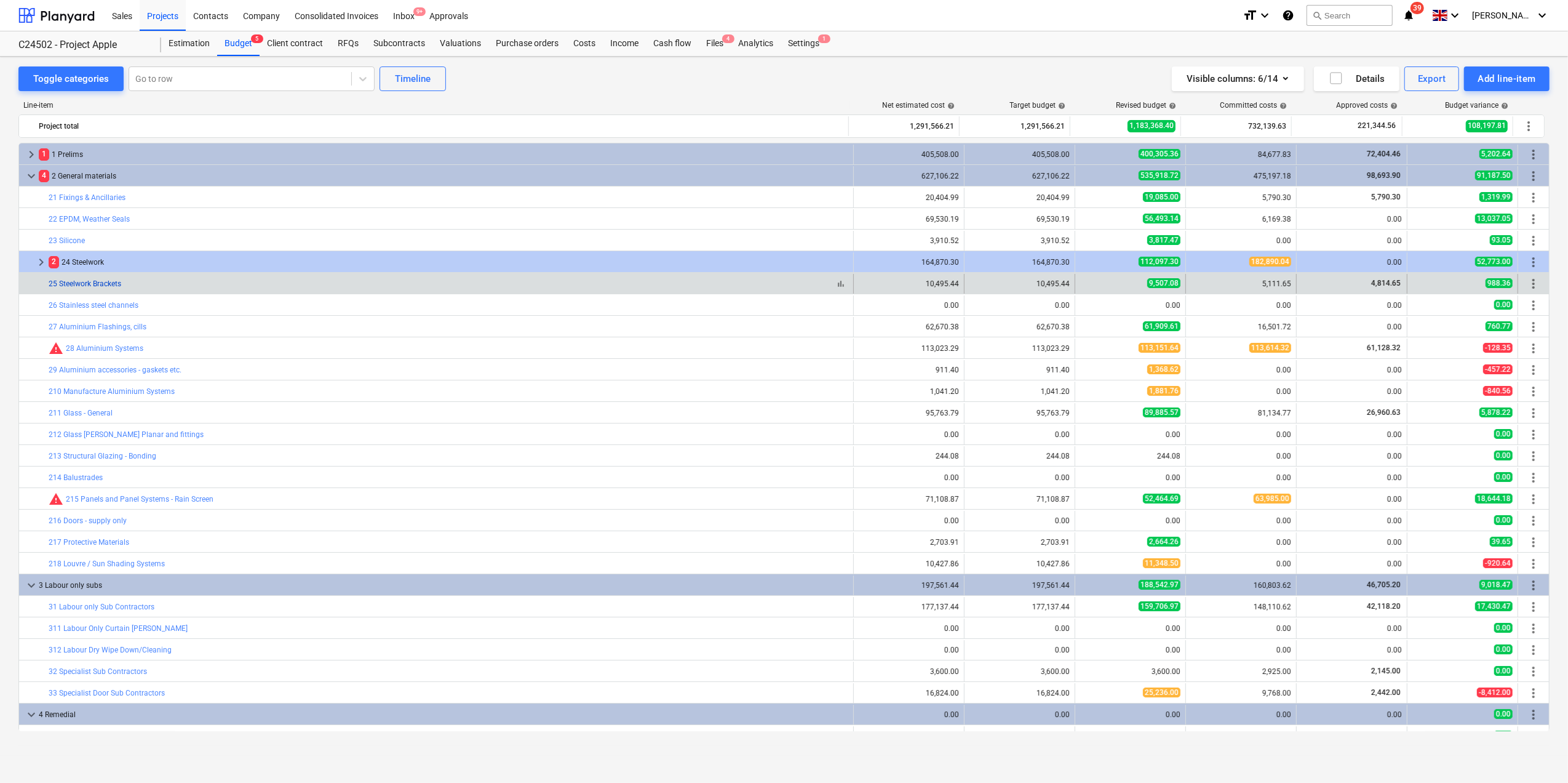
click at [70, 284] on link "25 Steelwork Brackets" at bounding box center [85, 284] width 73 height 8
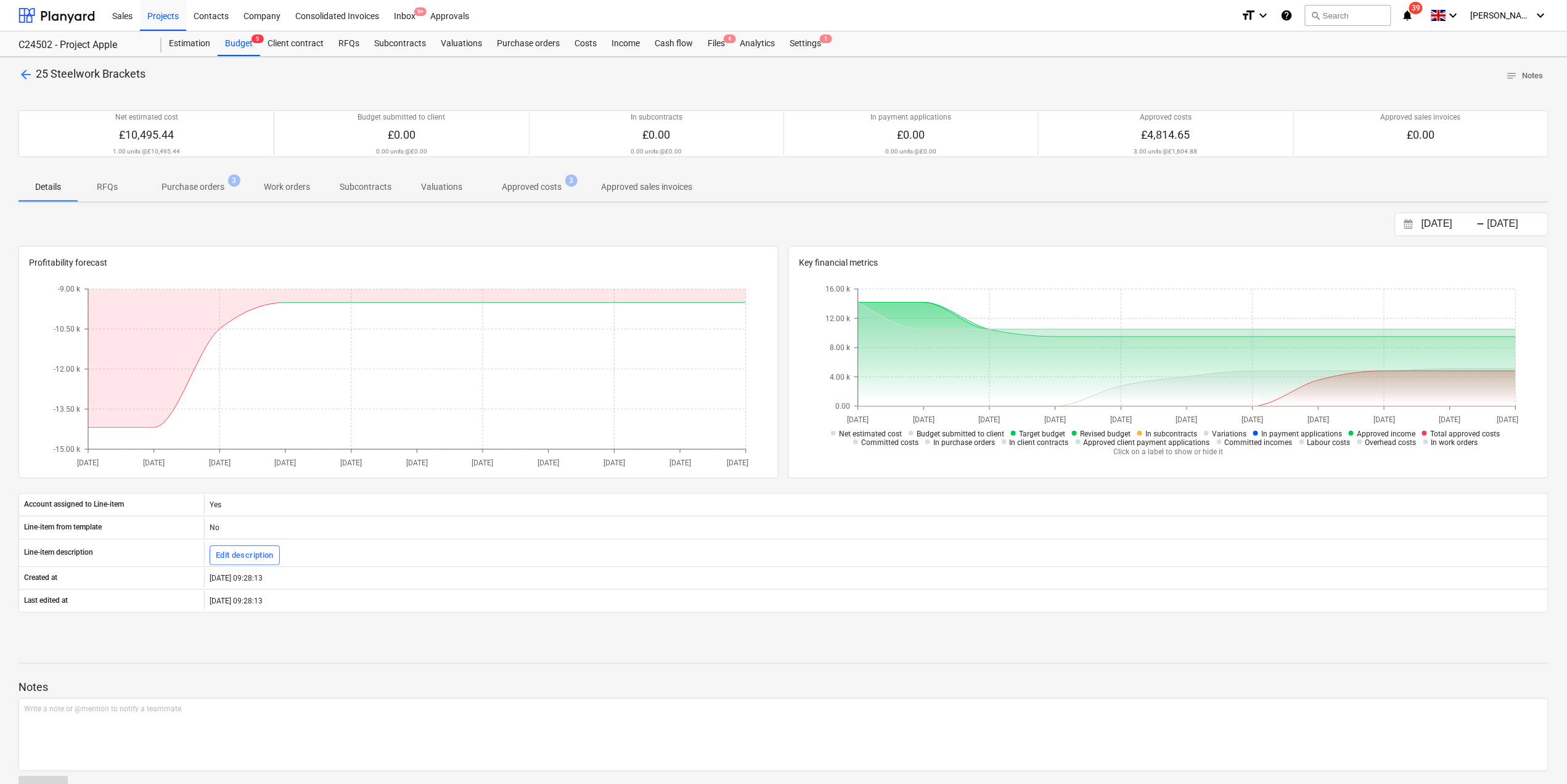
click at [533, 186] on p "Approved costs" at bounding box center [531, 187] width 60 height 13
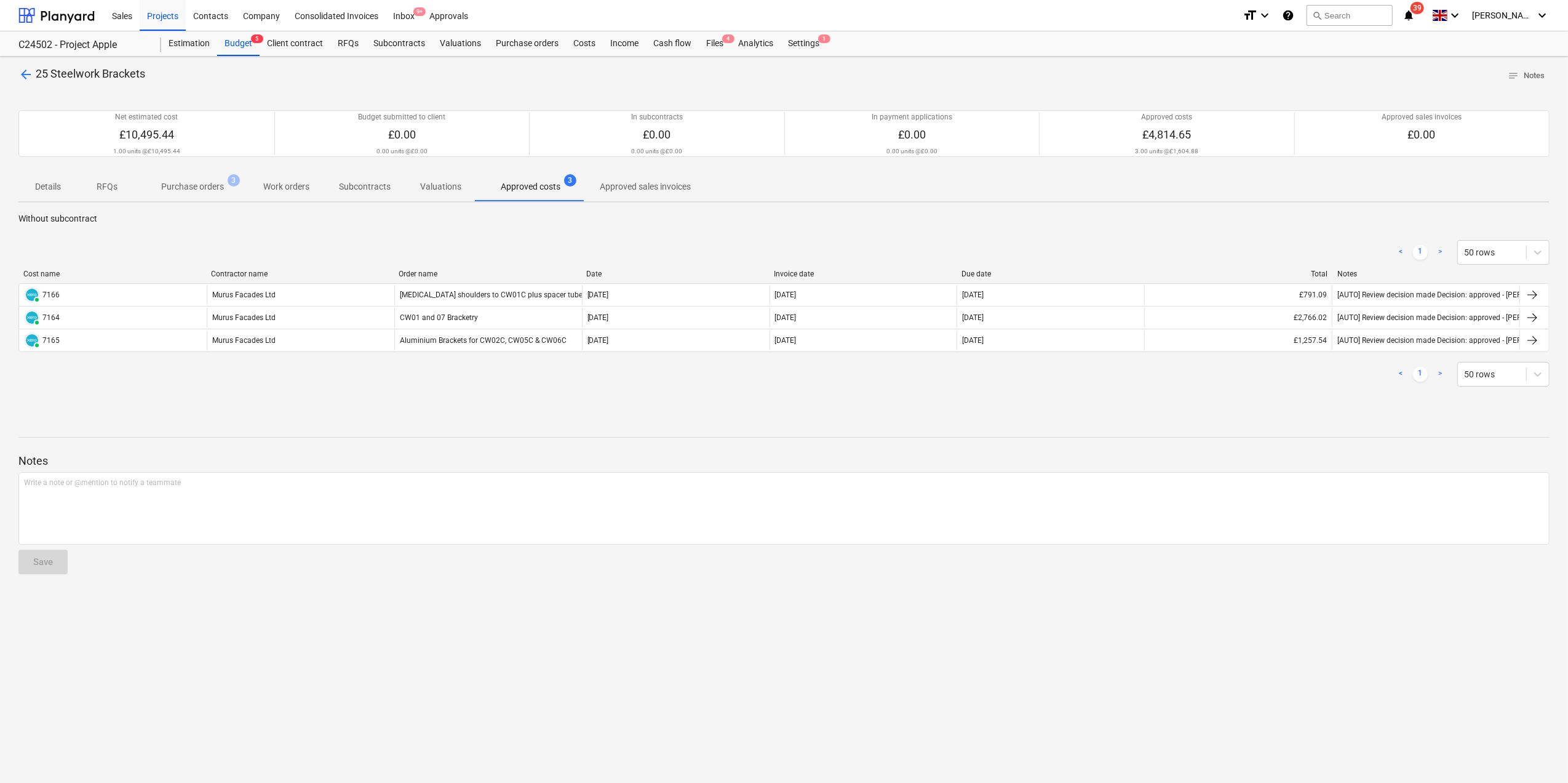
click at [200, 188] on p "Purchase orders" at bounding box center [192, 187] width 63 height 13
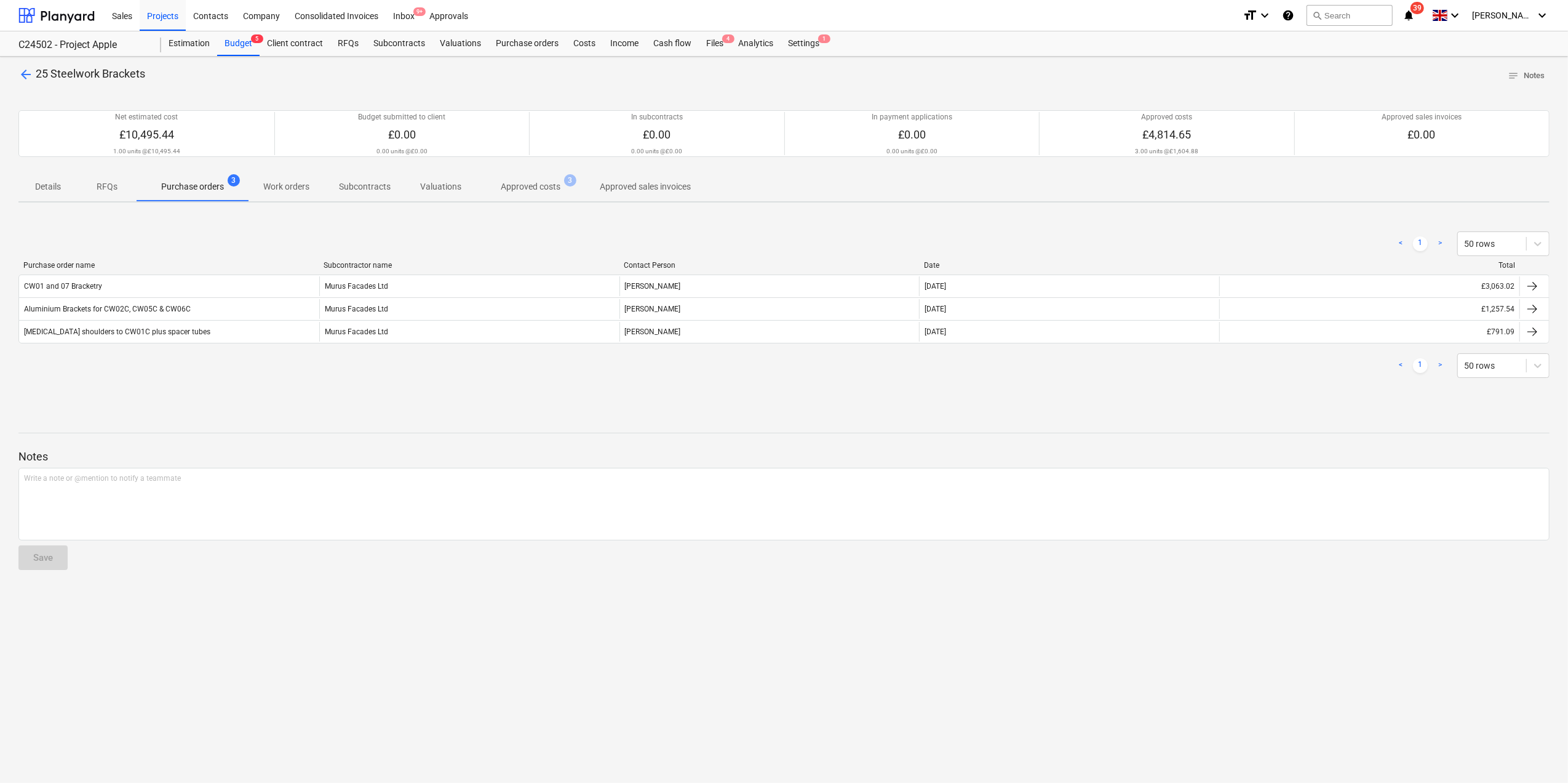
click at [70, 70] on span "25 Steelwork Brackets" at bounding box center [90, 73] width 109 height 13
click at [27, 73] on span "arrow_back" at bounding box center [25, 74] width 15 height 15
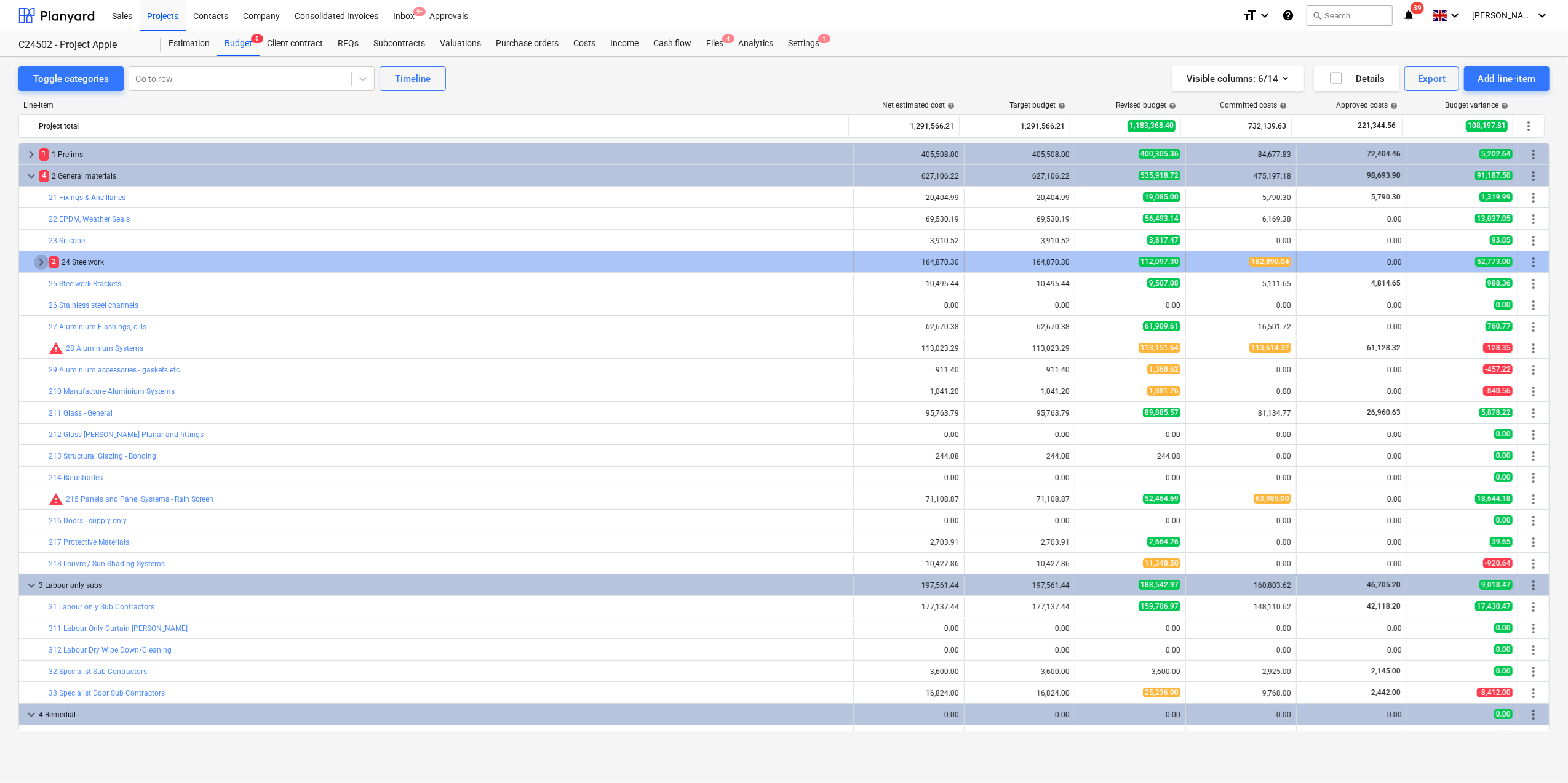
click at [45, 262] on span "keyboard_arrow_right" at bounding box center [41, 262] width 15 height 15
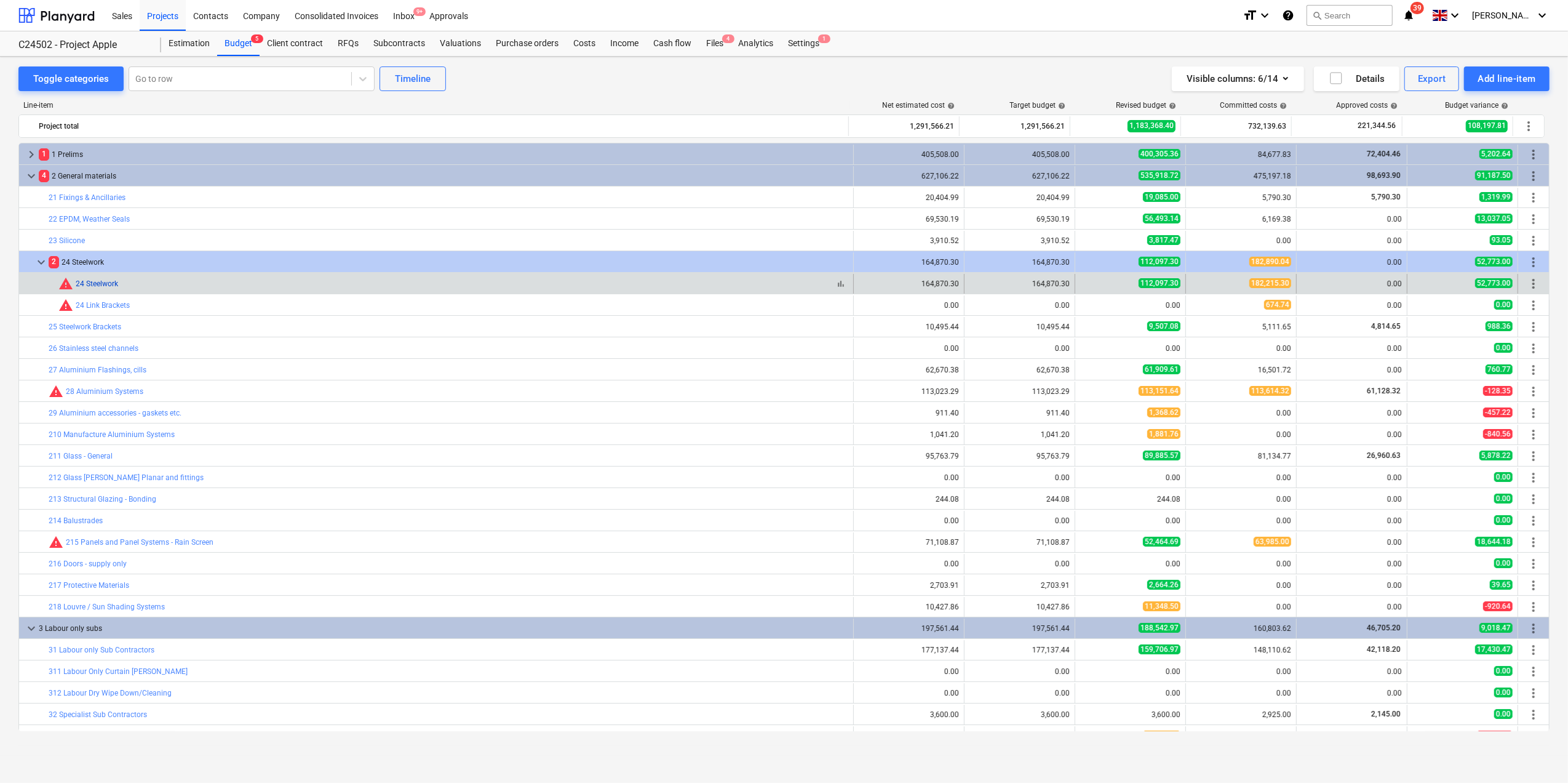
click at [76, 288] on link "24 Steelwork" at bounding box center [97, 284] width 42 height 8
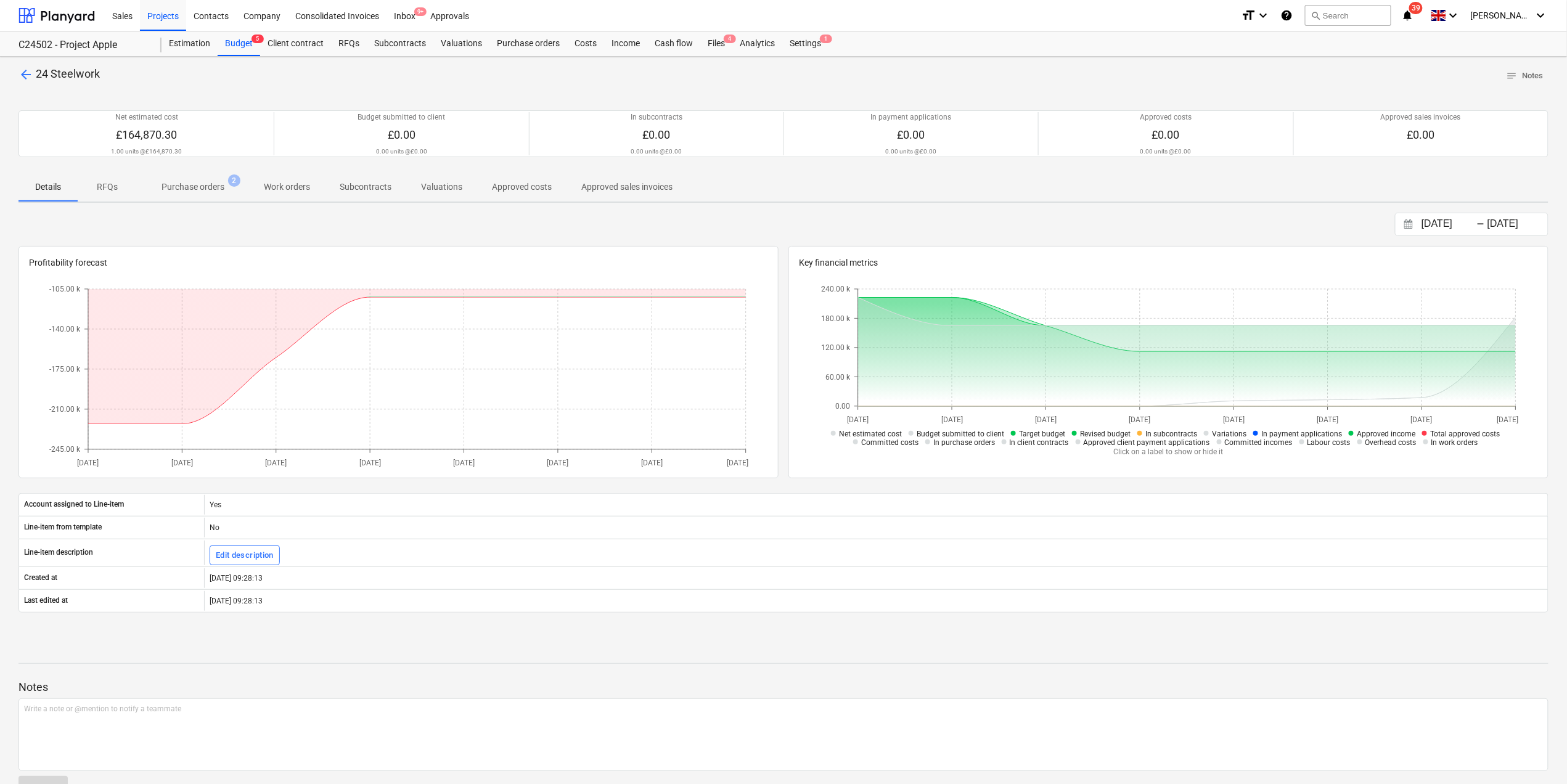
click at [296, 187] on p "Work orders" at bounding box center [286, 187] width 46 height 13
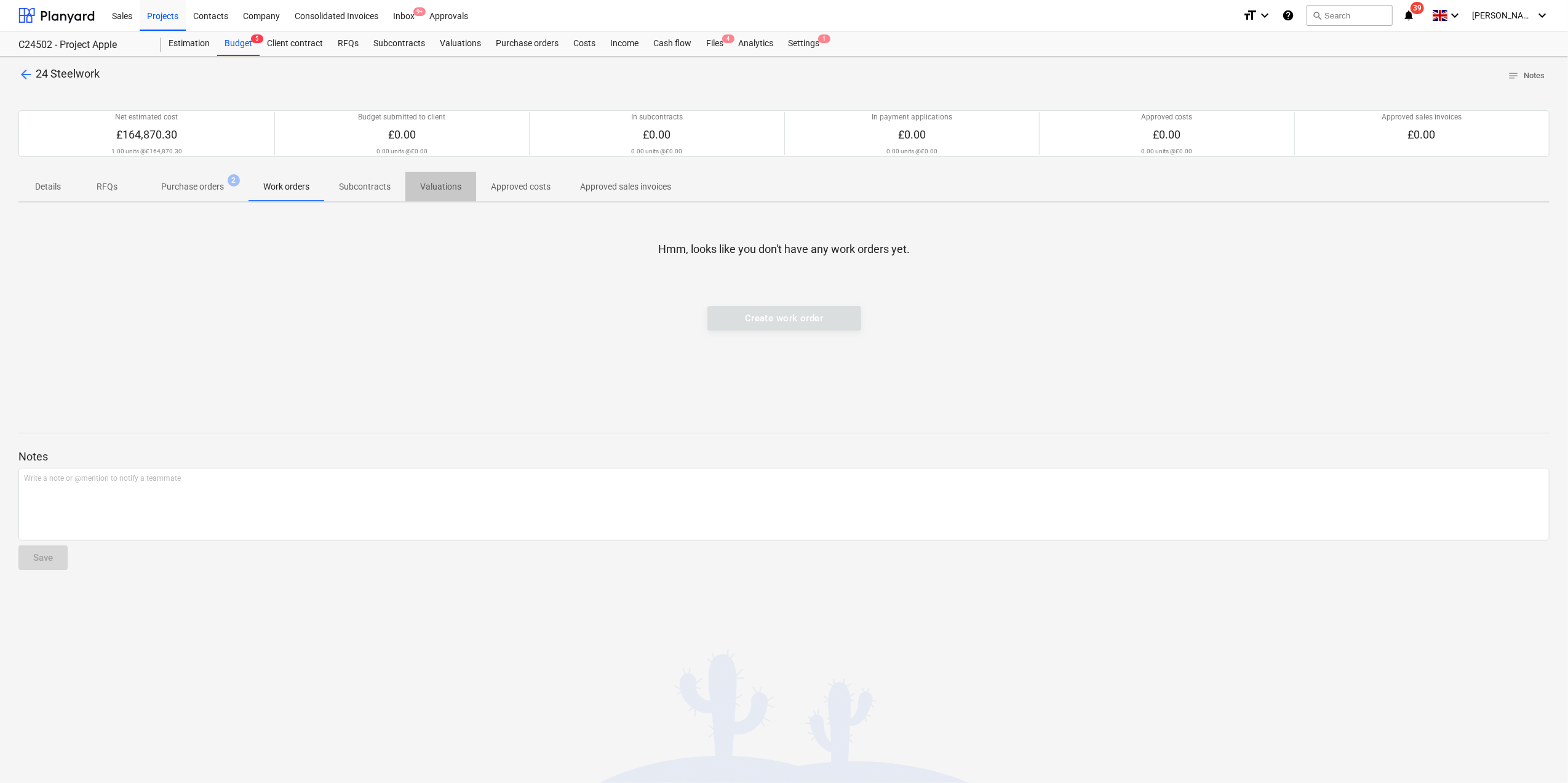
click at [446, 187] on p "Valuations" at bounding box center [441, 187] width 41 height 13
click at [362, 186] on p "Subcontracts" at bounding box center [365, 187] width 51 height 13
click at [279, 186] on p "Work orders" at bounding box center [286, 187] width 46 height 13
click at [188, 186] on p "Purchase orders" at bounding box center [192, 187] width 63 height 13
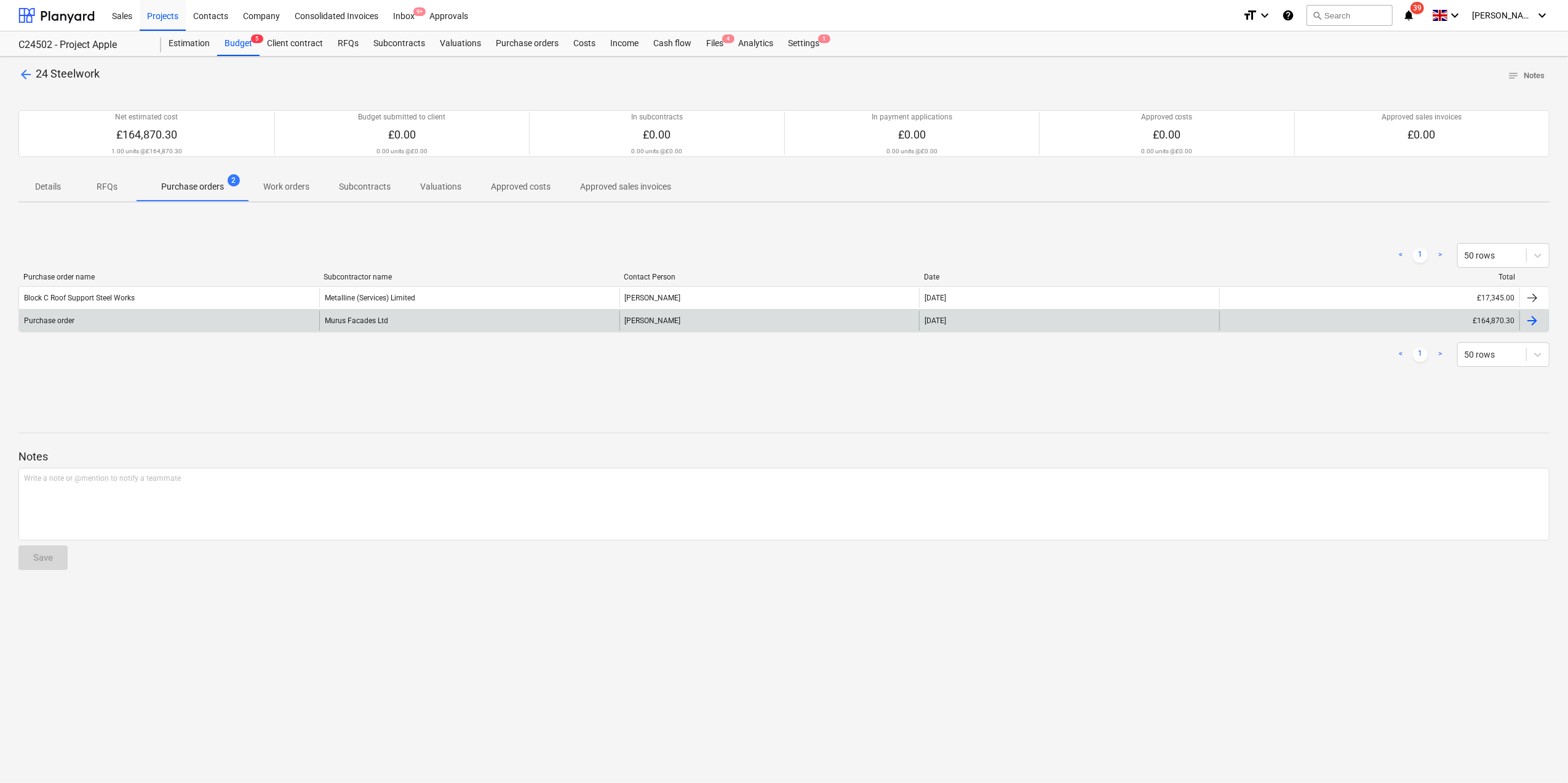
click at [1488, 323] on div "£164,870.30" at bounding box center [1370, 321] width 300 height 20
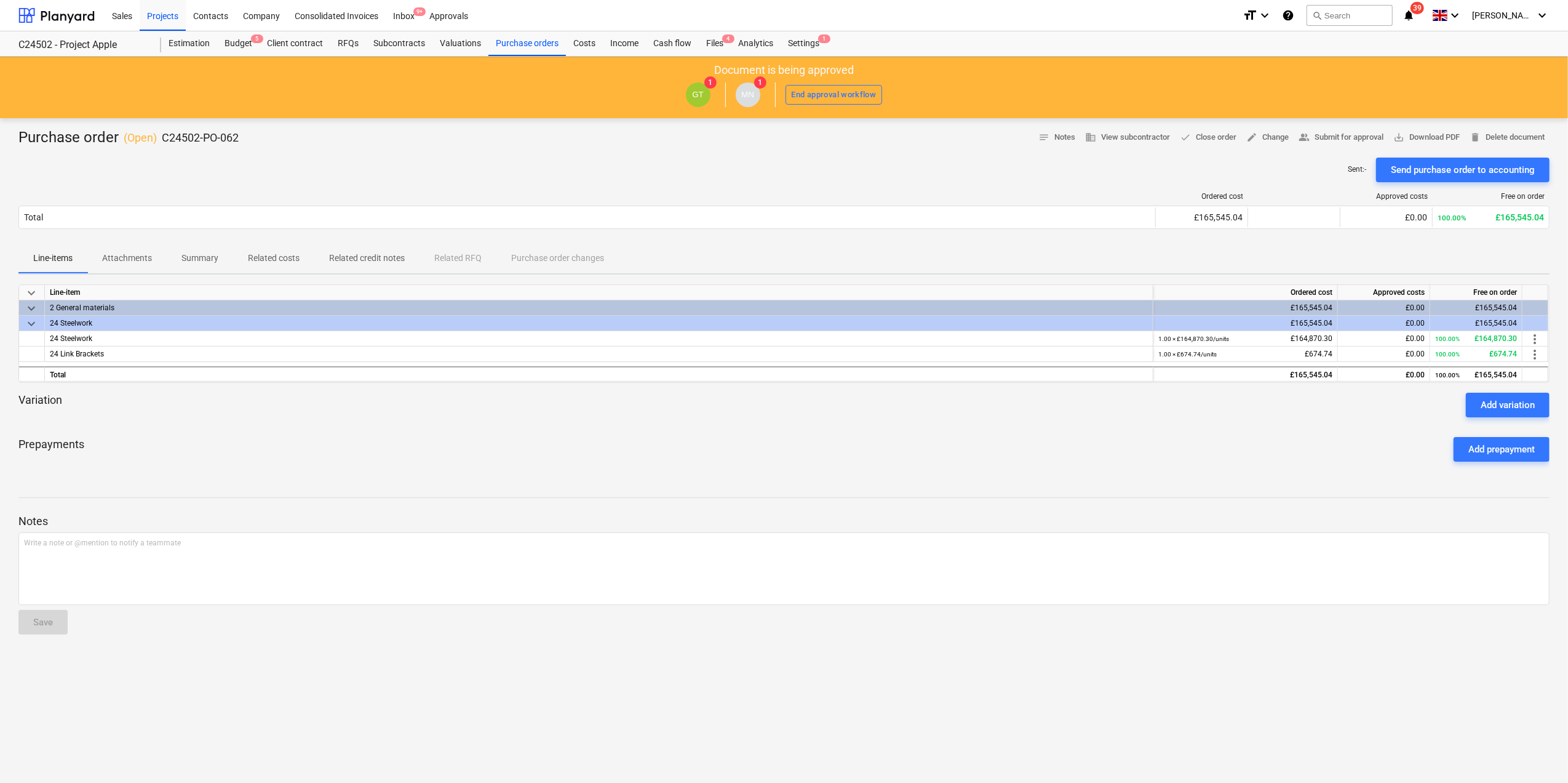
click at [124, 259] on p "Attachments" at bounding box center [127, 258] width 50 height 13
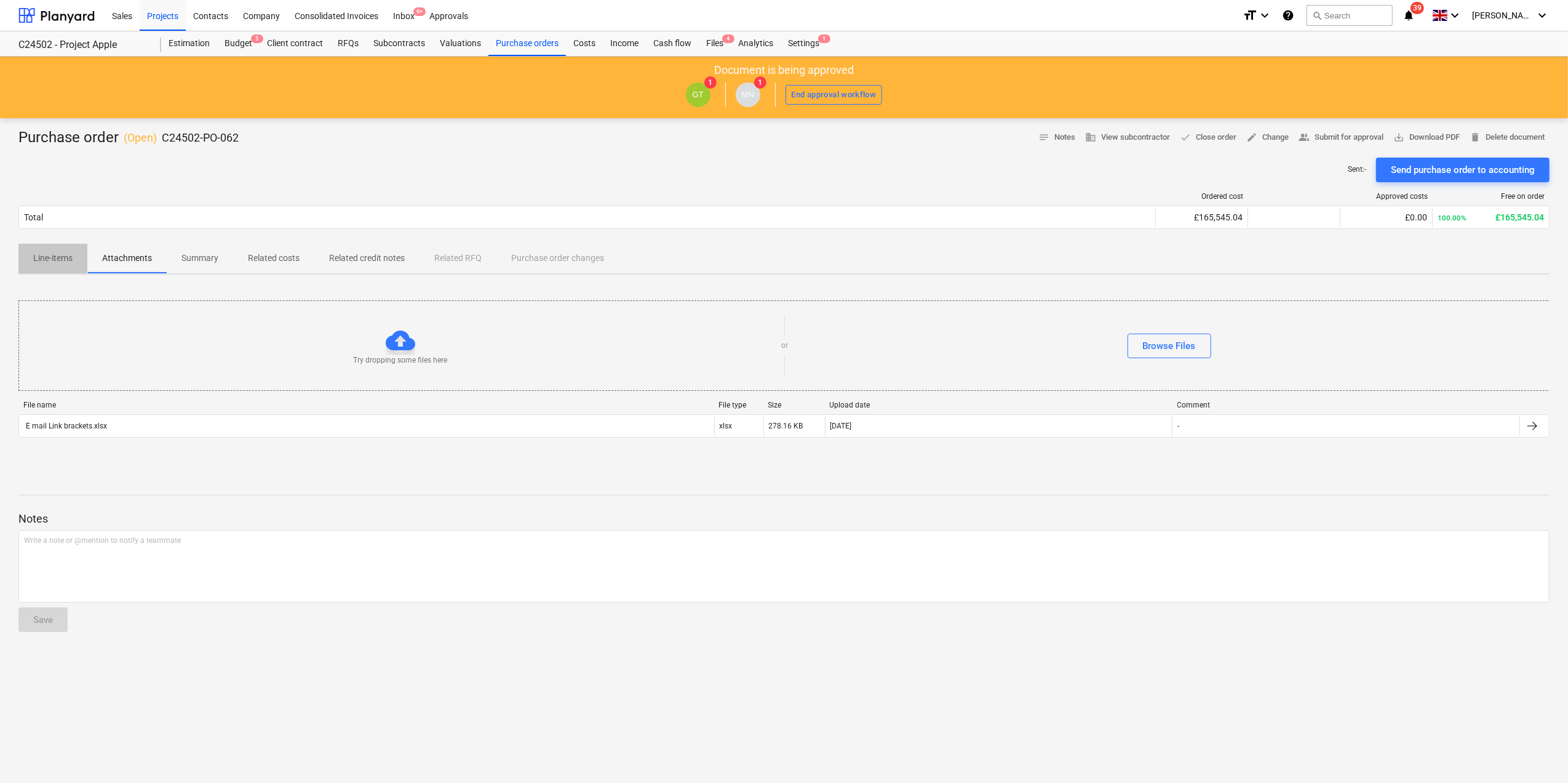
click at [47, 262] on p "Line-items" at bounding box center [53, 258] width 39 height 13
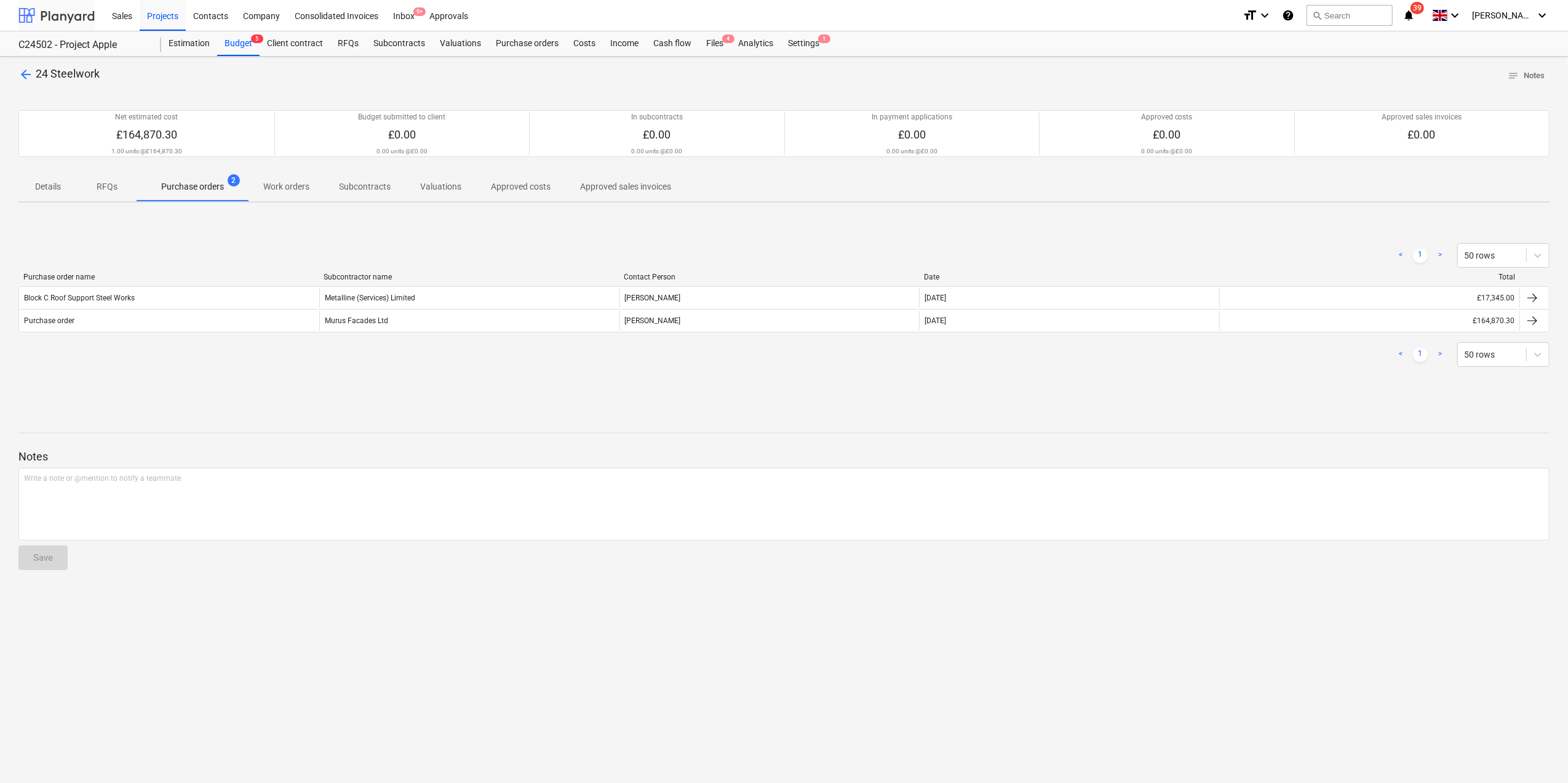
click at [58, 15] on div at bounding box center [56, 16] width 76 height 31
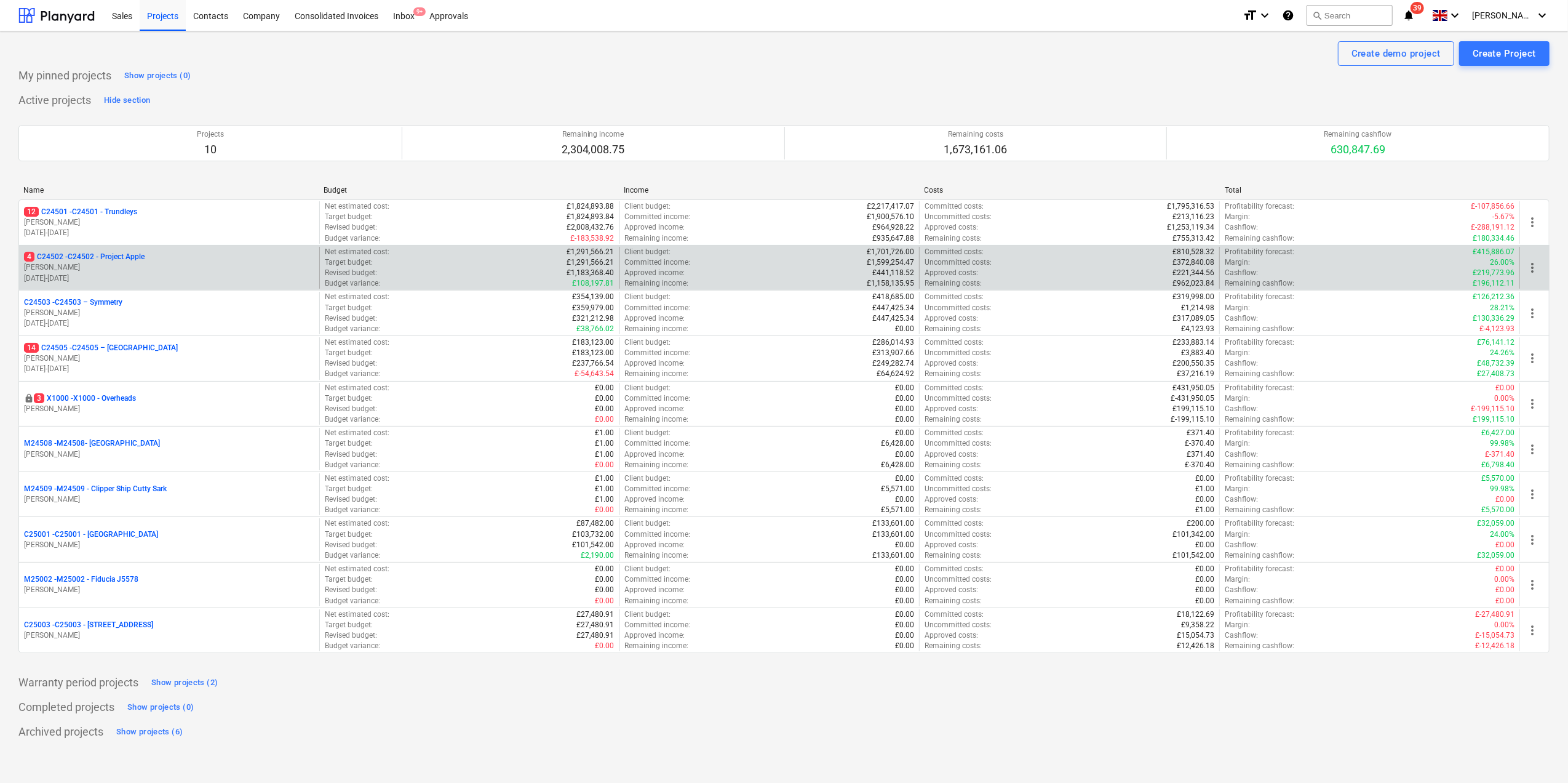
click at [90, 266] on p "[PERSON_NAME]" at bounding box center [169, 267] width 290 height 11
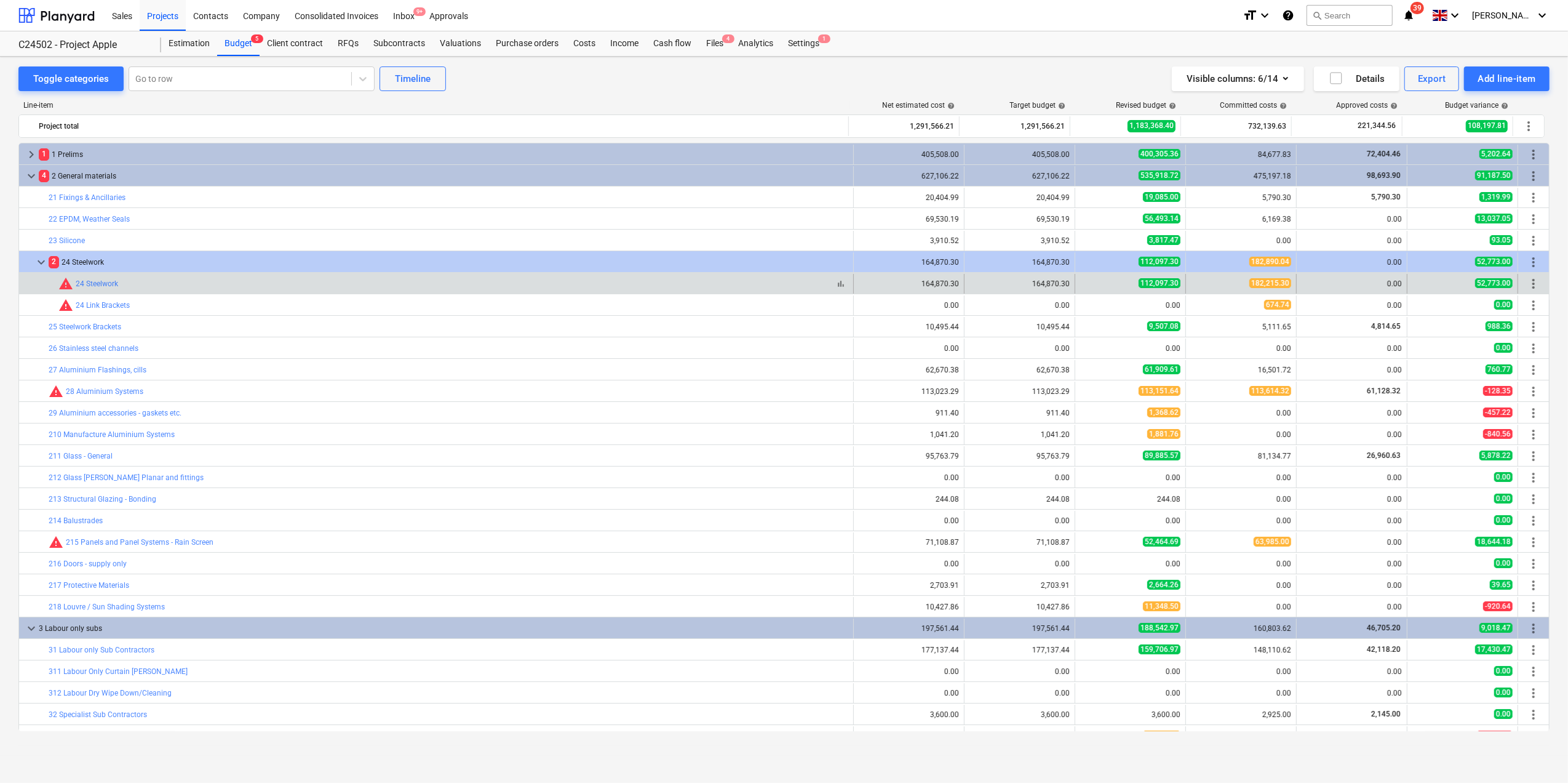
click at [92, 281] on div "24 Steelwork" at bounding box center [97, 284] width 42 height 8
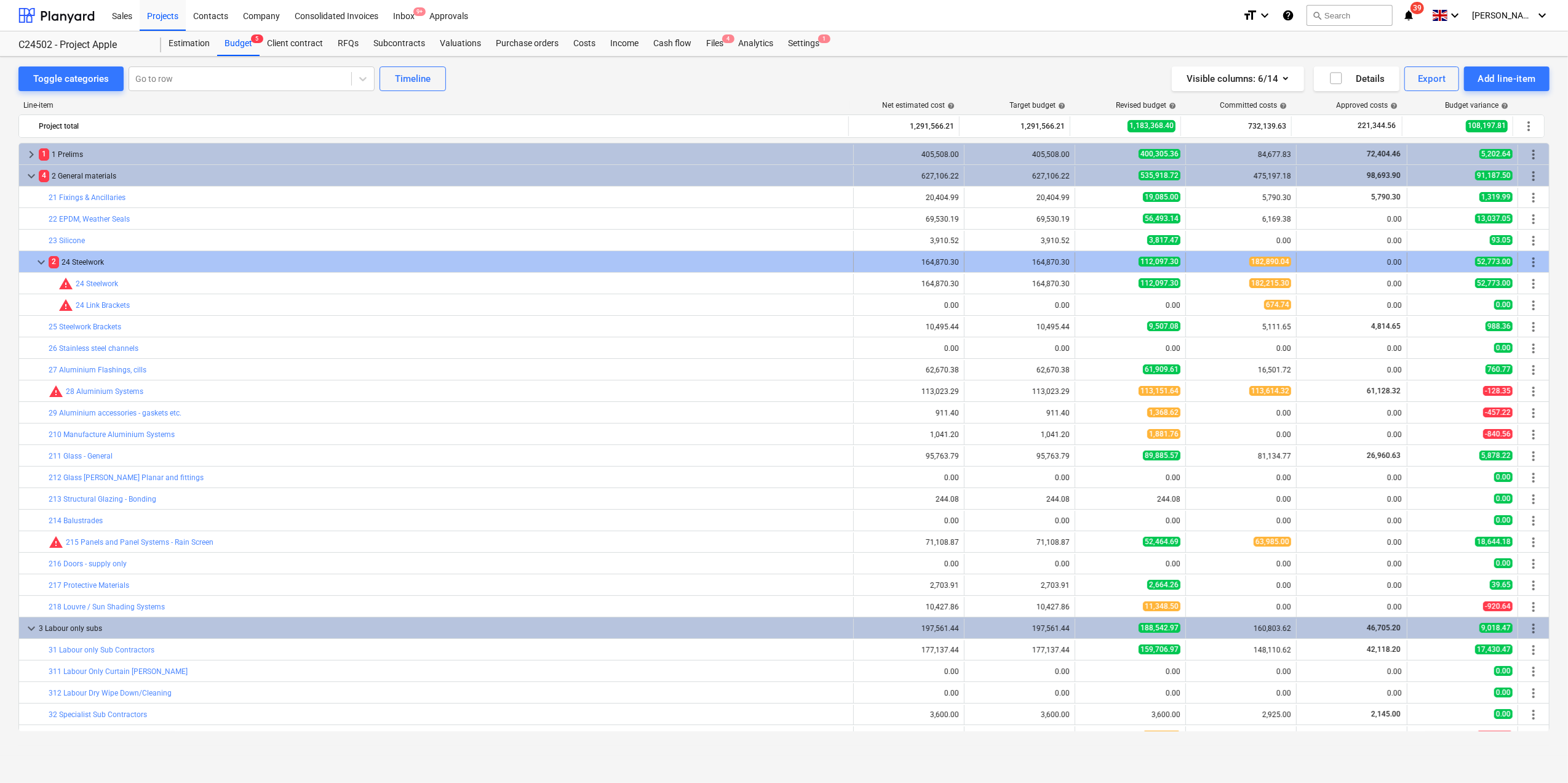
click at [77, 262] on div "2 24 Steelwork" at bounding box center [448, 262] width 800 height 20
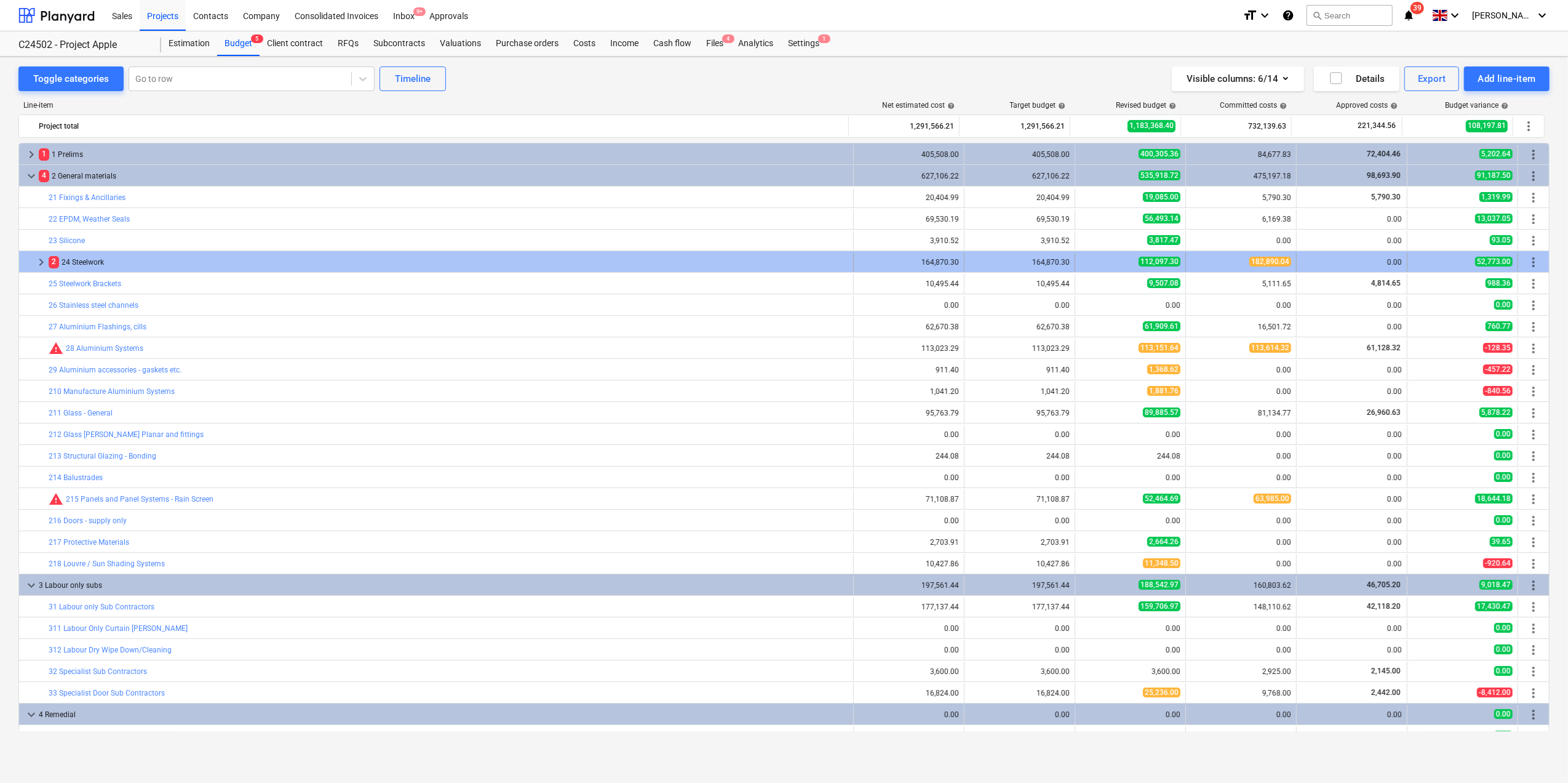
click at [67, 262] on div "2 24 Steelwork" at bounding box center [448, 262] width 800 height 20
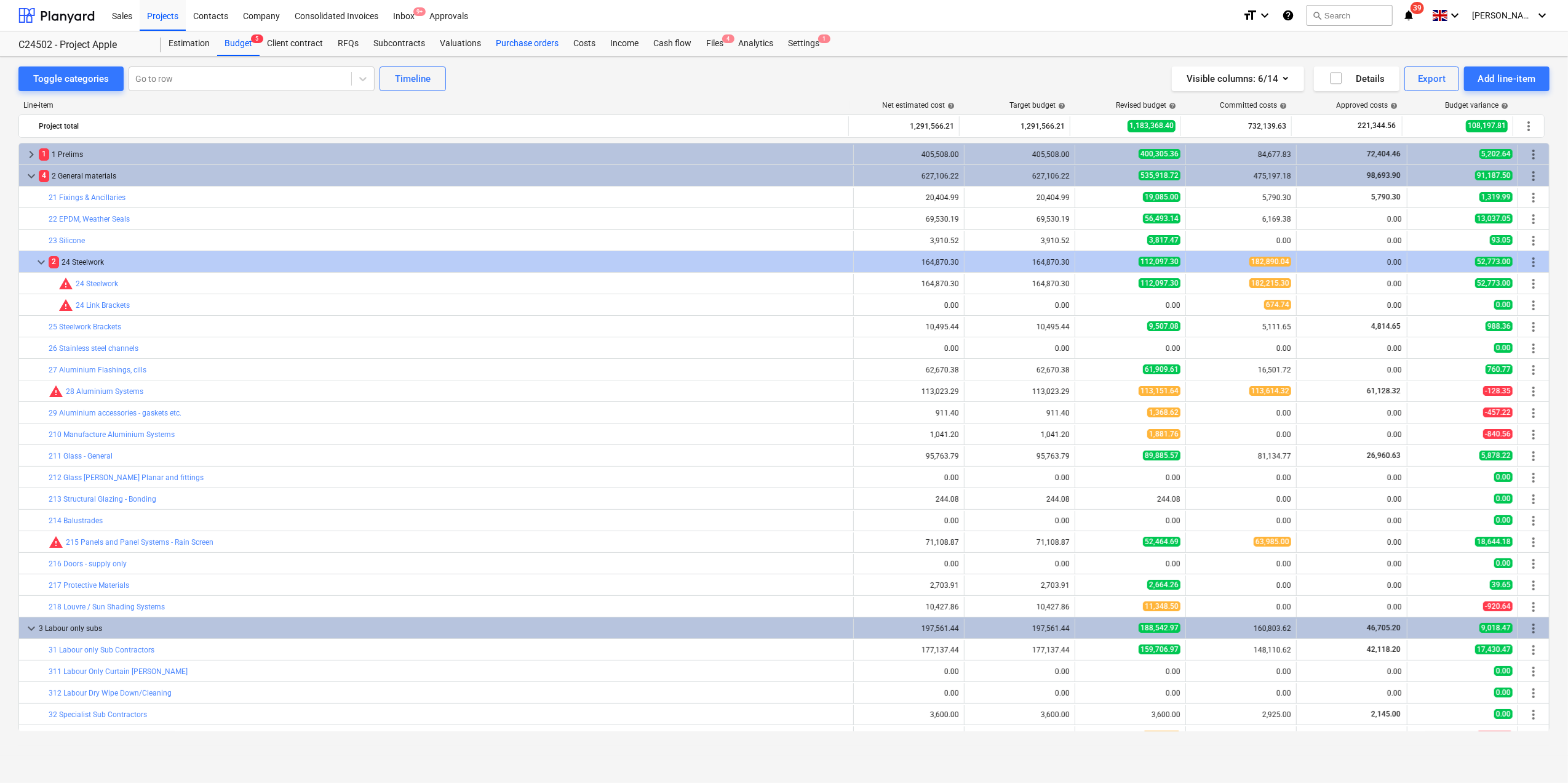
click at [510, 42] on div "Purchase orders" at bounding box center [527, 44] width 78 height 25
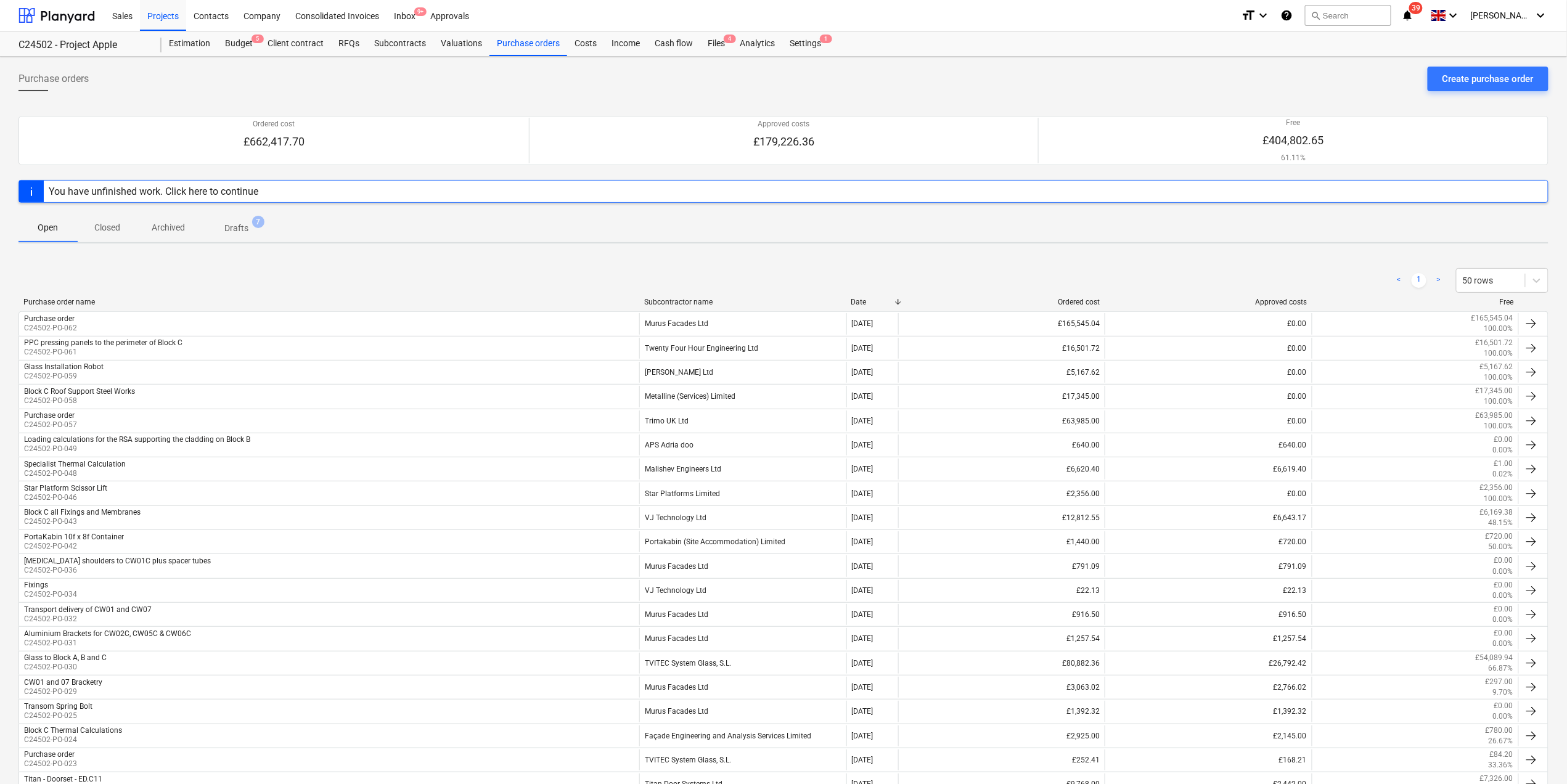
click at [107, 190] on div "You have unfinished work. Click here to continue" at bounding box center [153, 191] width 210 height 12
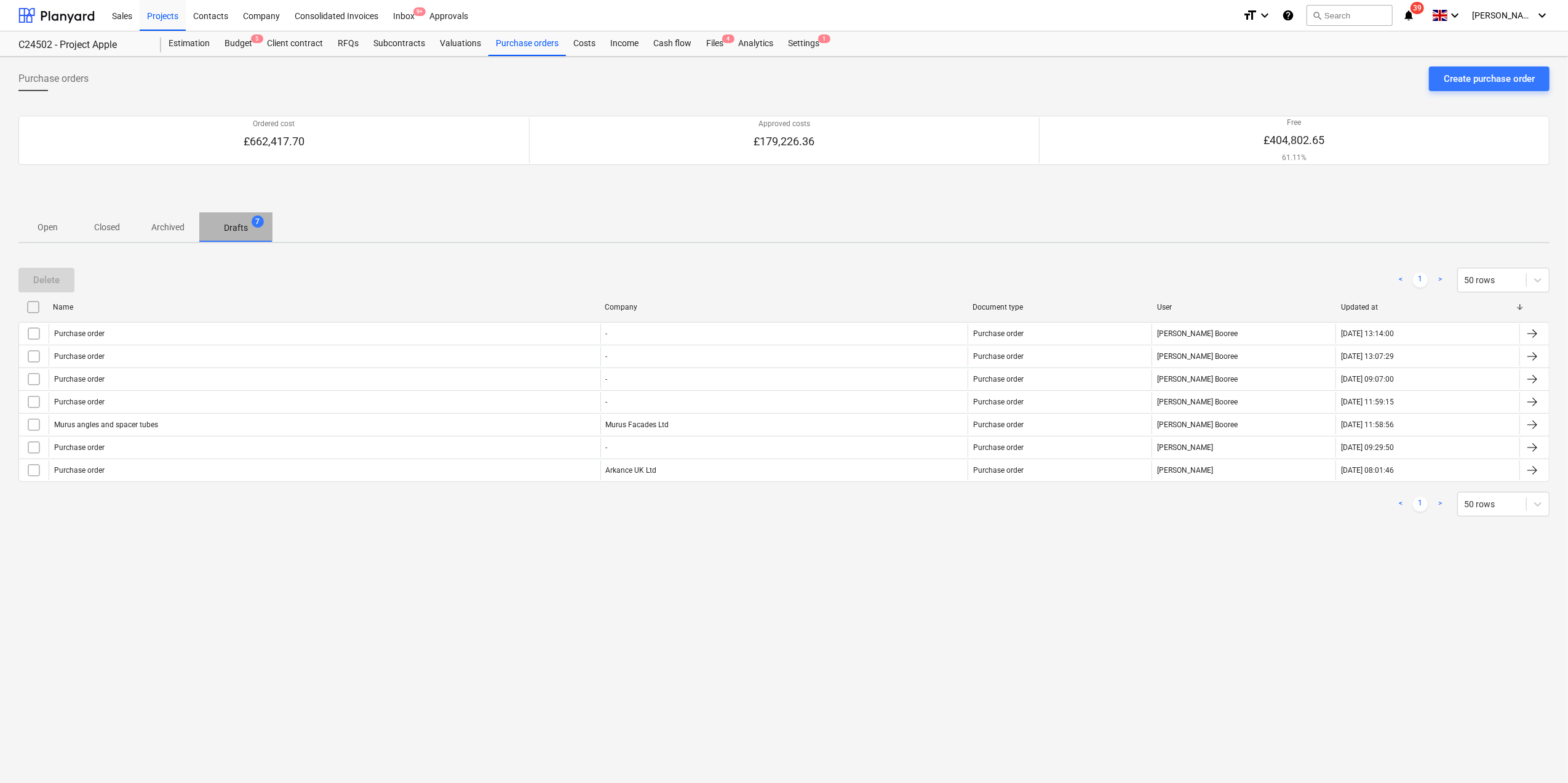
click at [234, 230] on p "Drafts" at bounding box center [236, 228] width 24 height 13
click at [242, 231] on p "Drafts" at bounding box center [236, 228] width 24 height 13
click at [87, 11] on div at bounding box center [56, 16] width 76 height 31
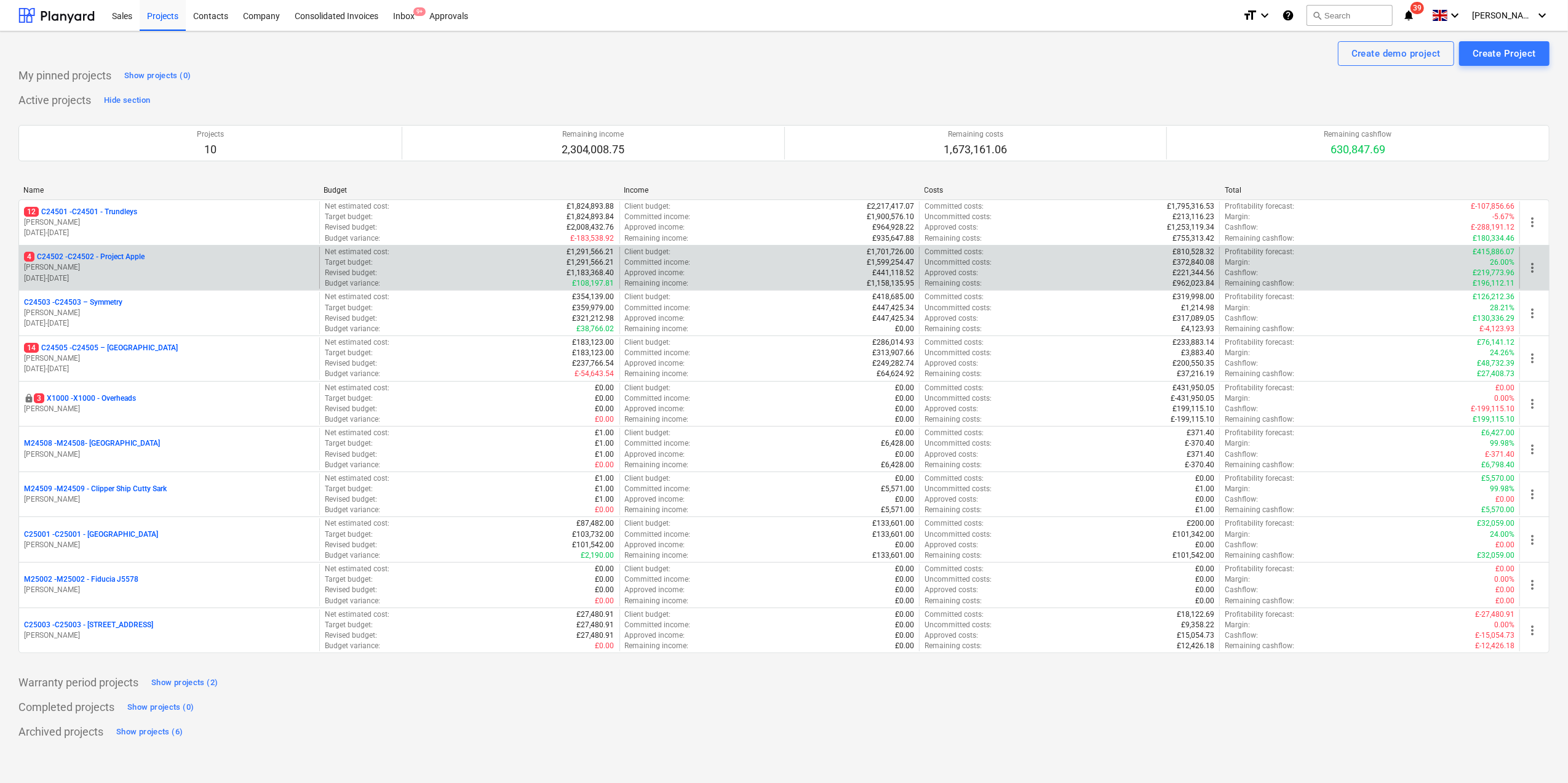
click at [102, 269] on p "[PERSON_NAME]" at bounding box center [169, 267] width 290 height 11
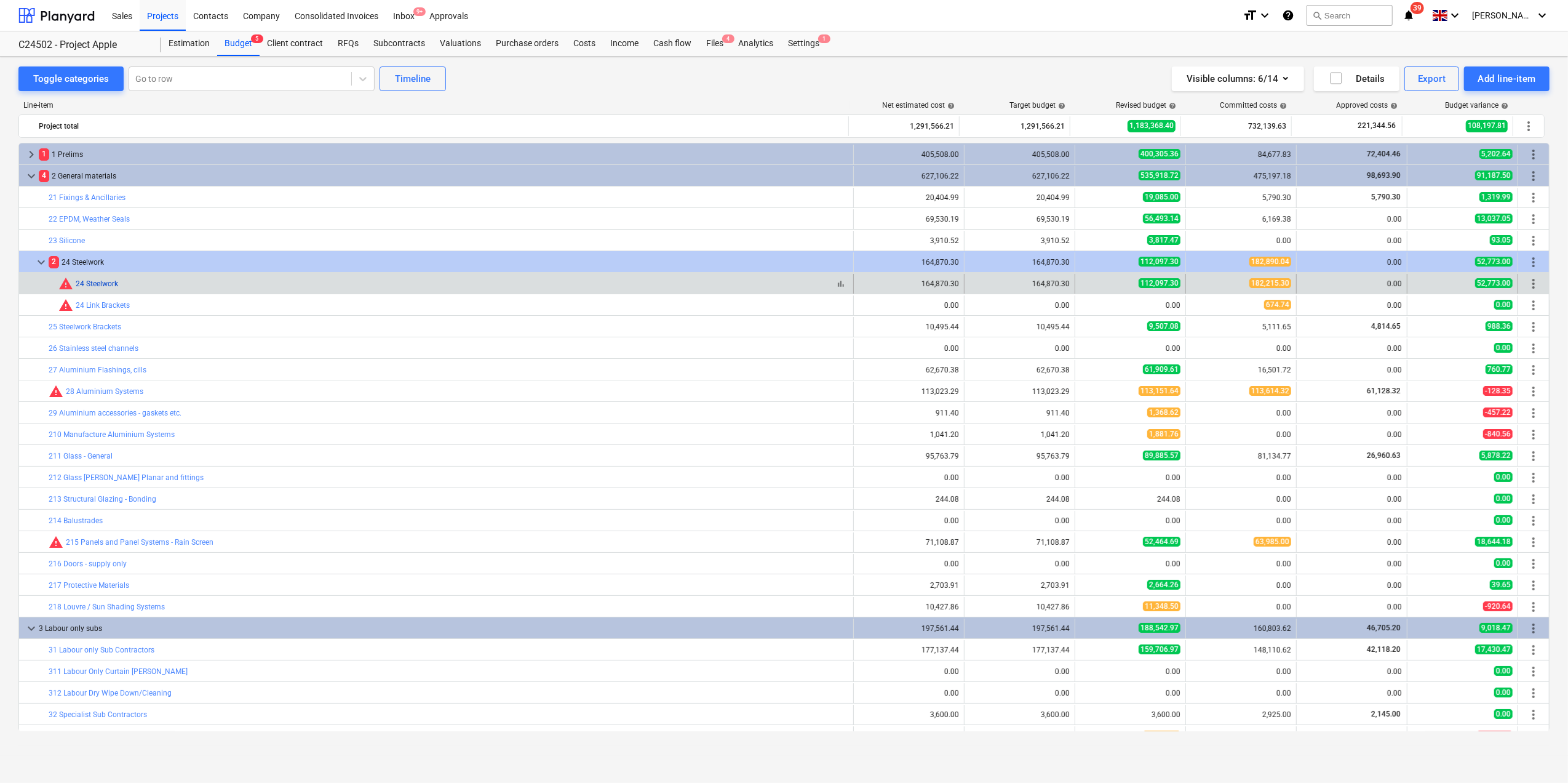
click at [87, 284] on link "24 Steelwork" at bounding box center [97, 284] width 42 height 8
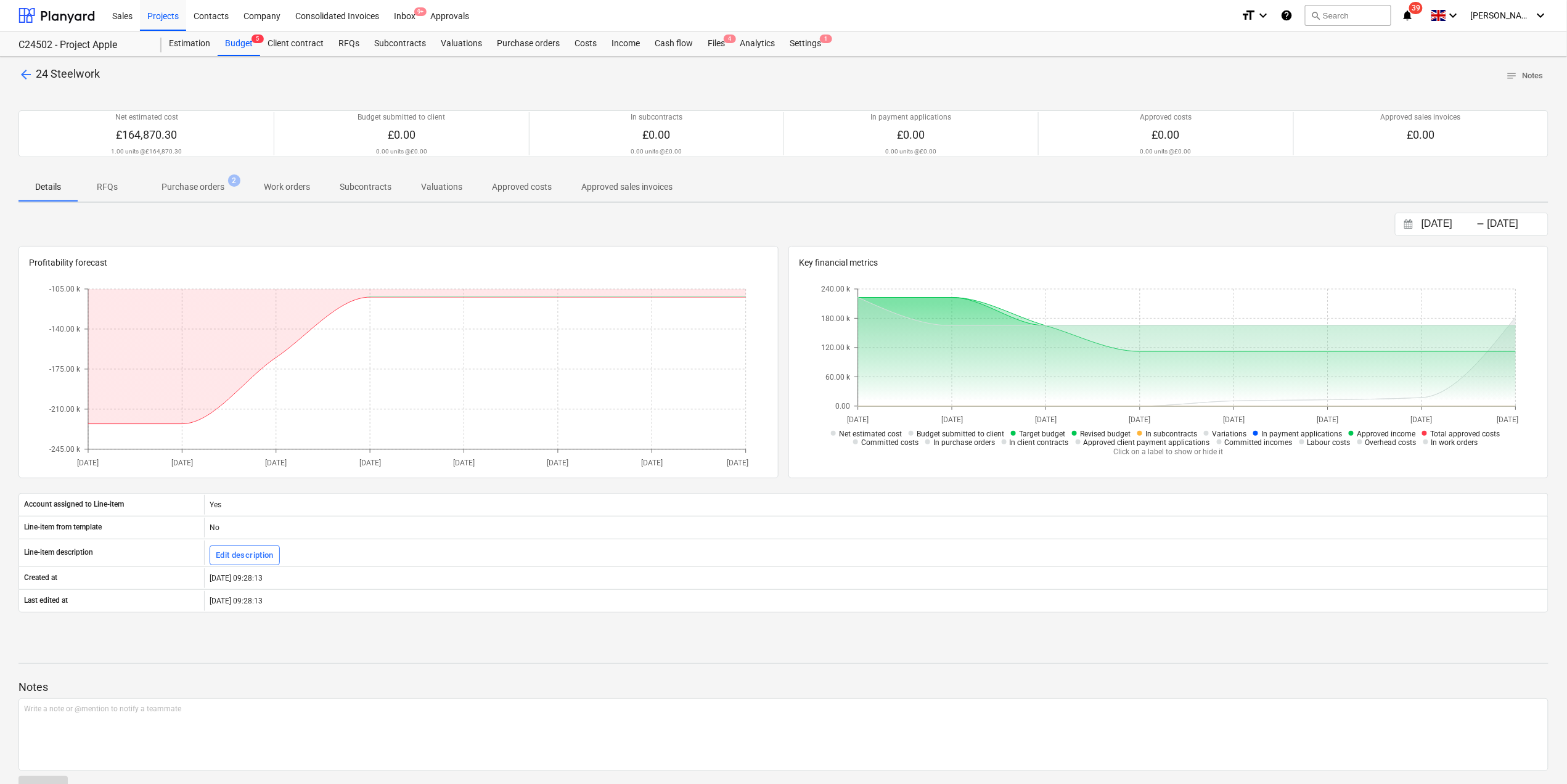
click at [45, 188] on p "Details" at bounding box center [48, 187] width 30 height 13
click at [282, 185] on p "Work orders" at bounding box center [286, 187] width 46 height 13
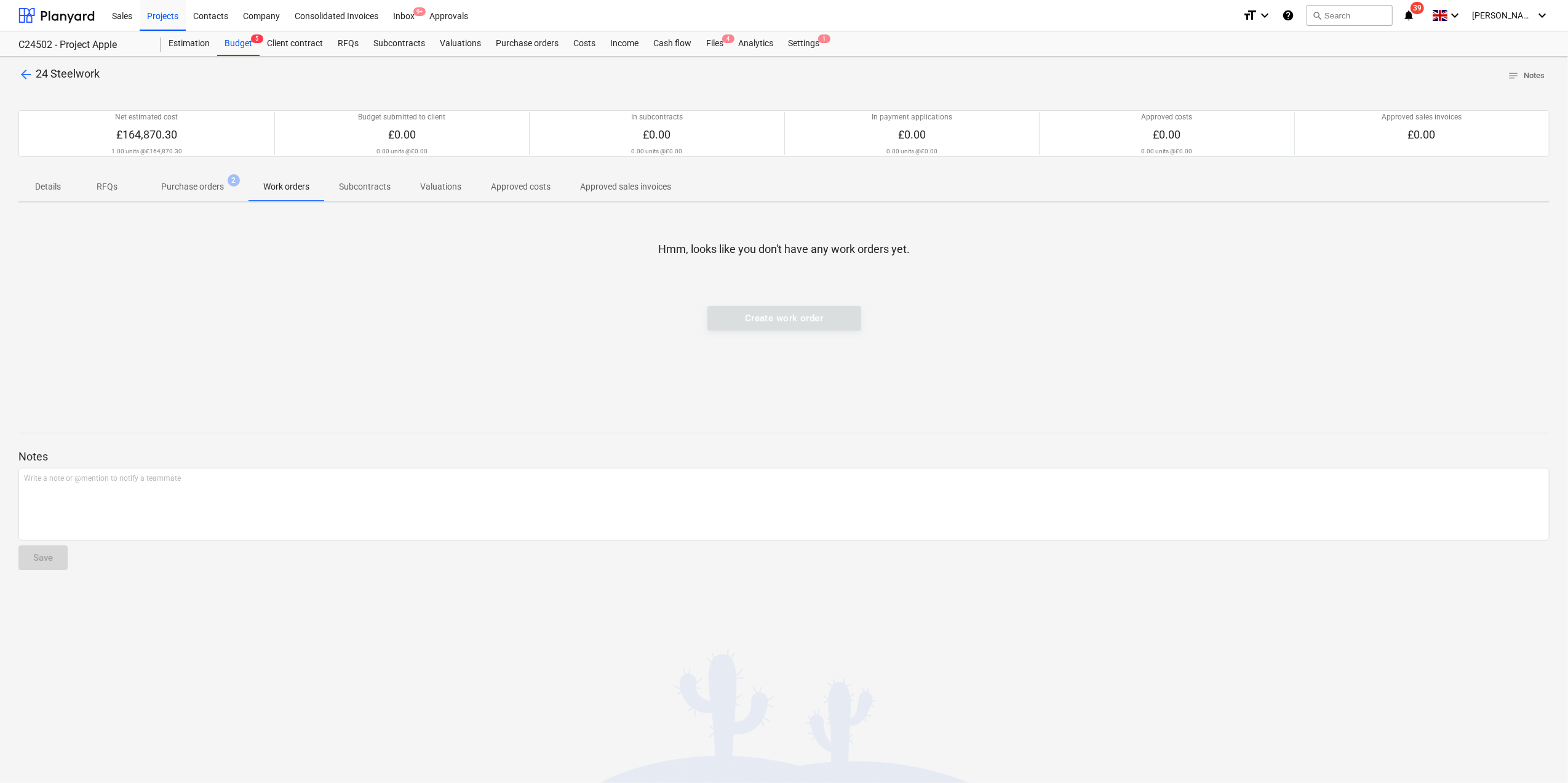
click at [532, 190] on p "Approved costs" at bounding box center [520, 187] width 60 height 13
click at [47, 183] on p "Details" at bounding box center [48, 187] width 30 height 13
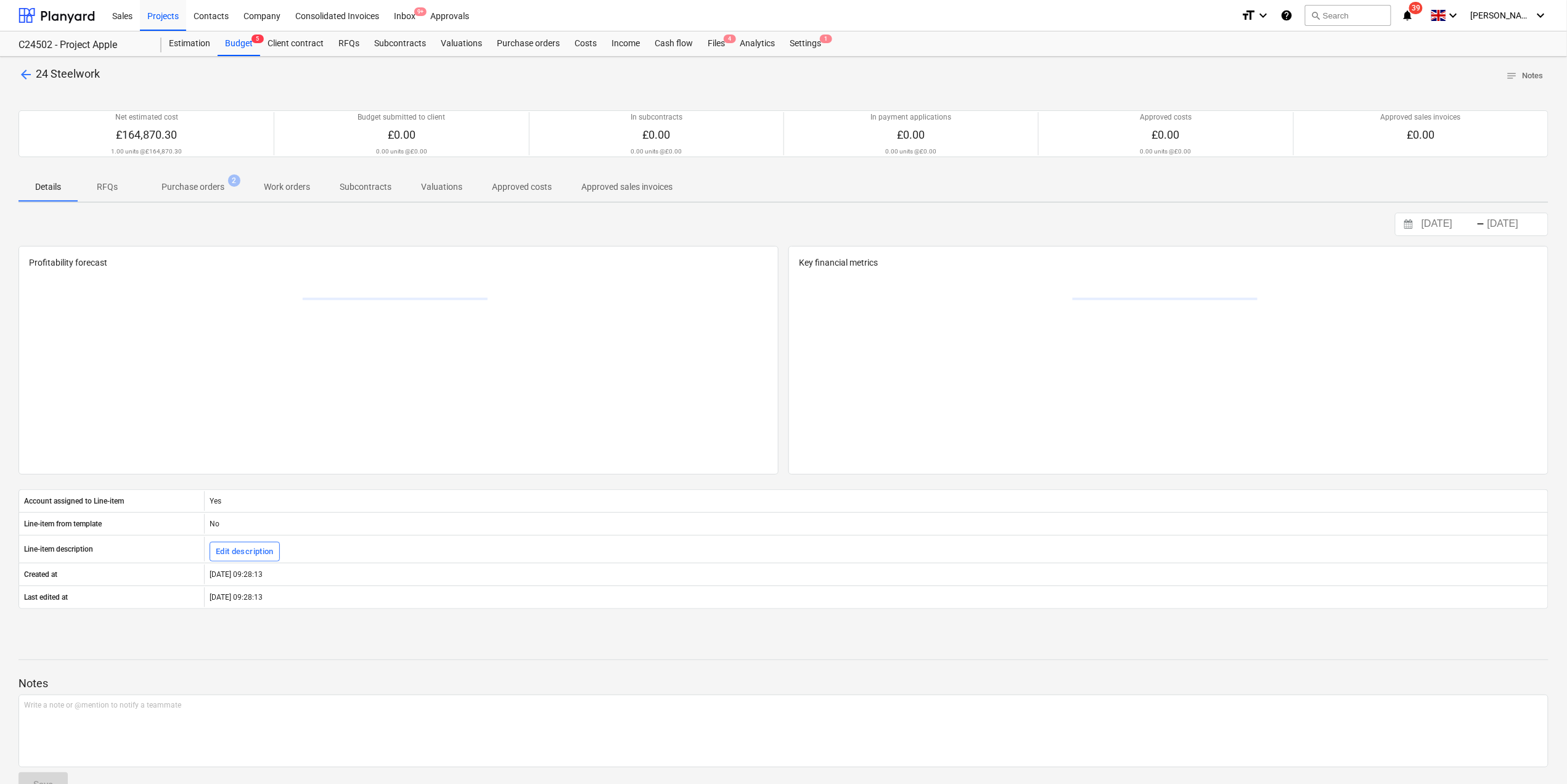
click at [97, 191] on p "RFQs" at bounding box center [107, 187] width 30 height 13
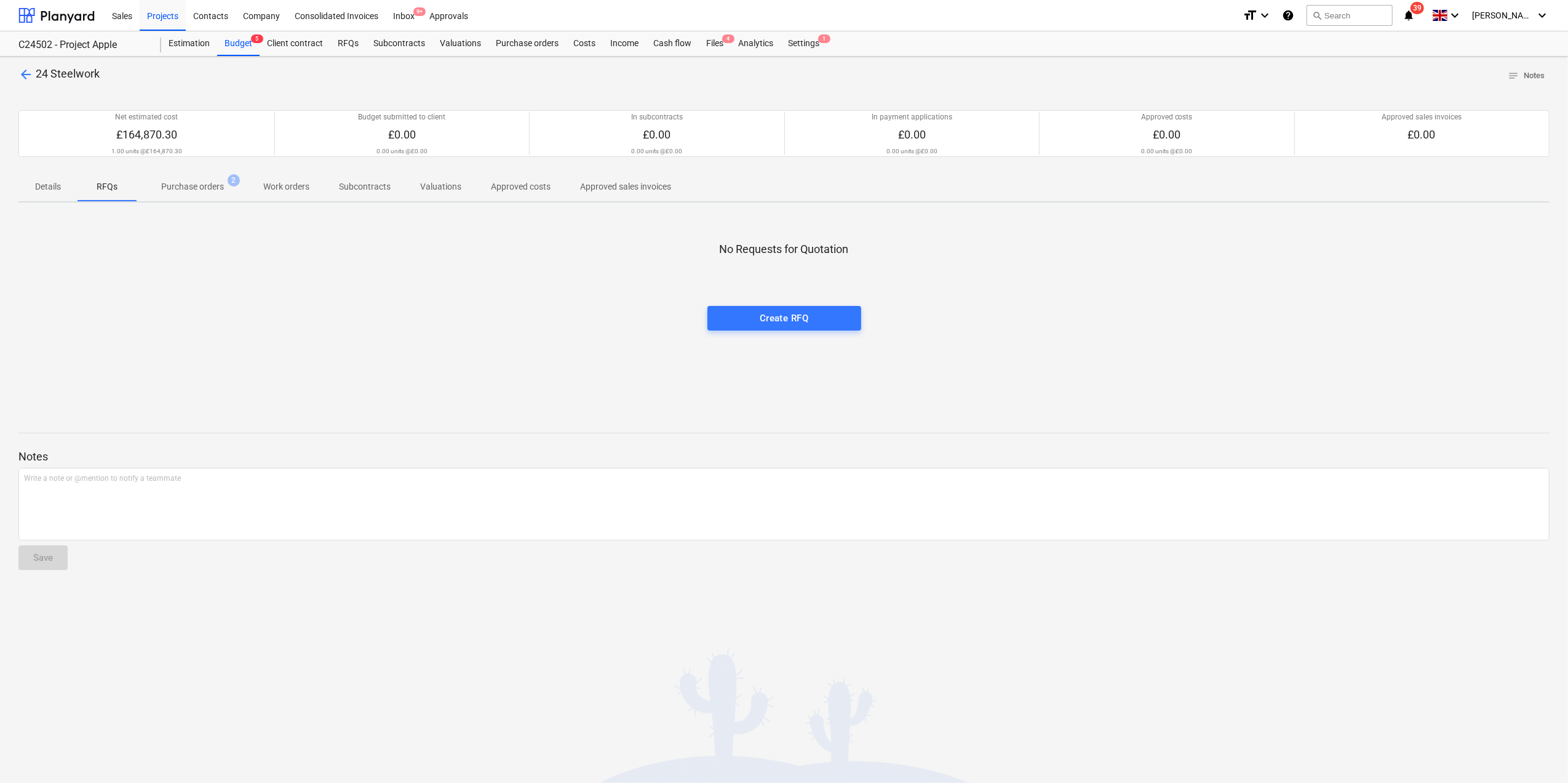
click at [187, 188] on p "Purchase orders" at bounding box center [192, 187] width 63 height 13
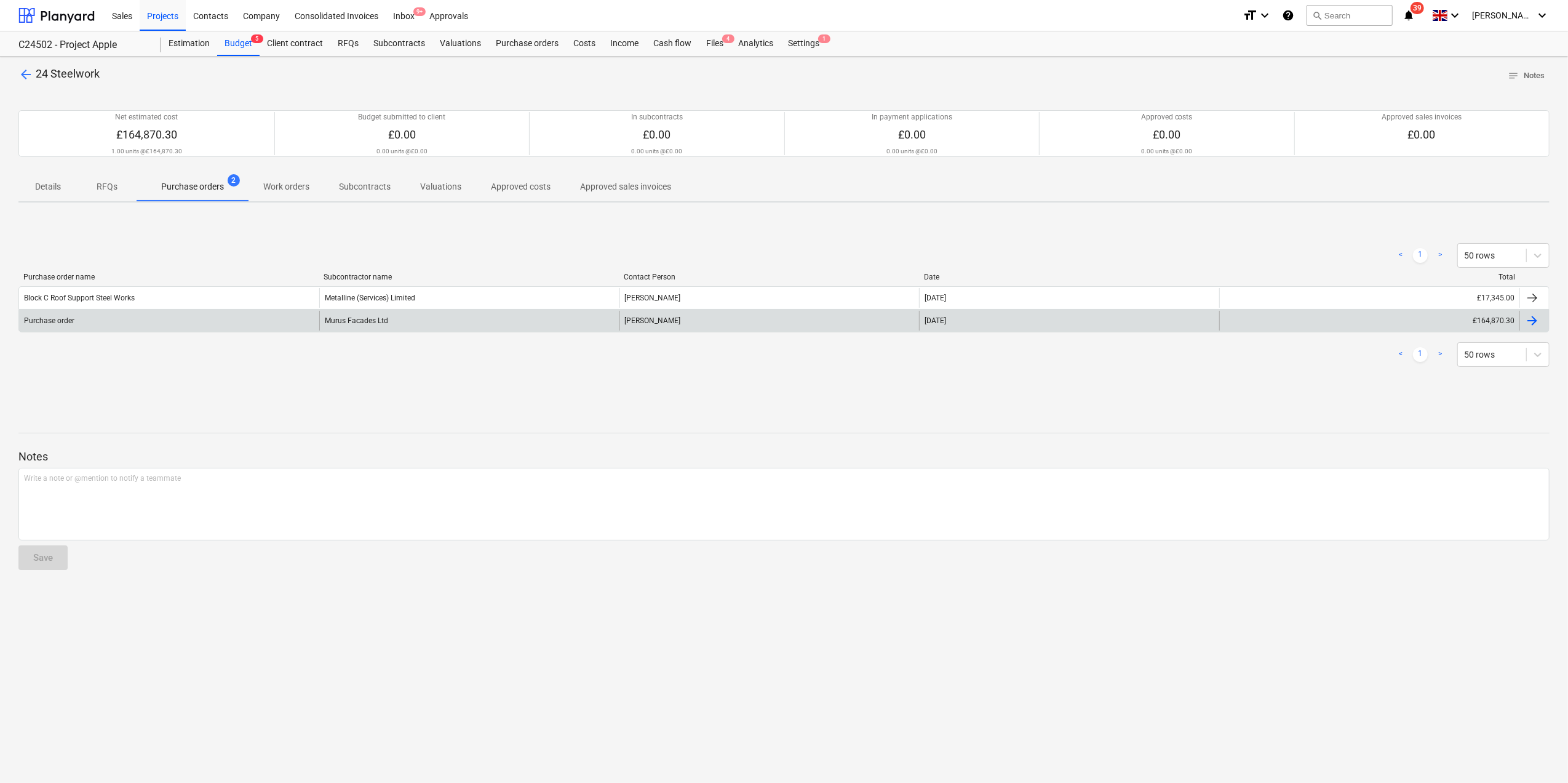
click at [56, 317] on div "Purchase order" at bounding box center [49, 321] width 51 height 8
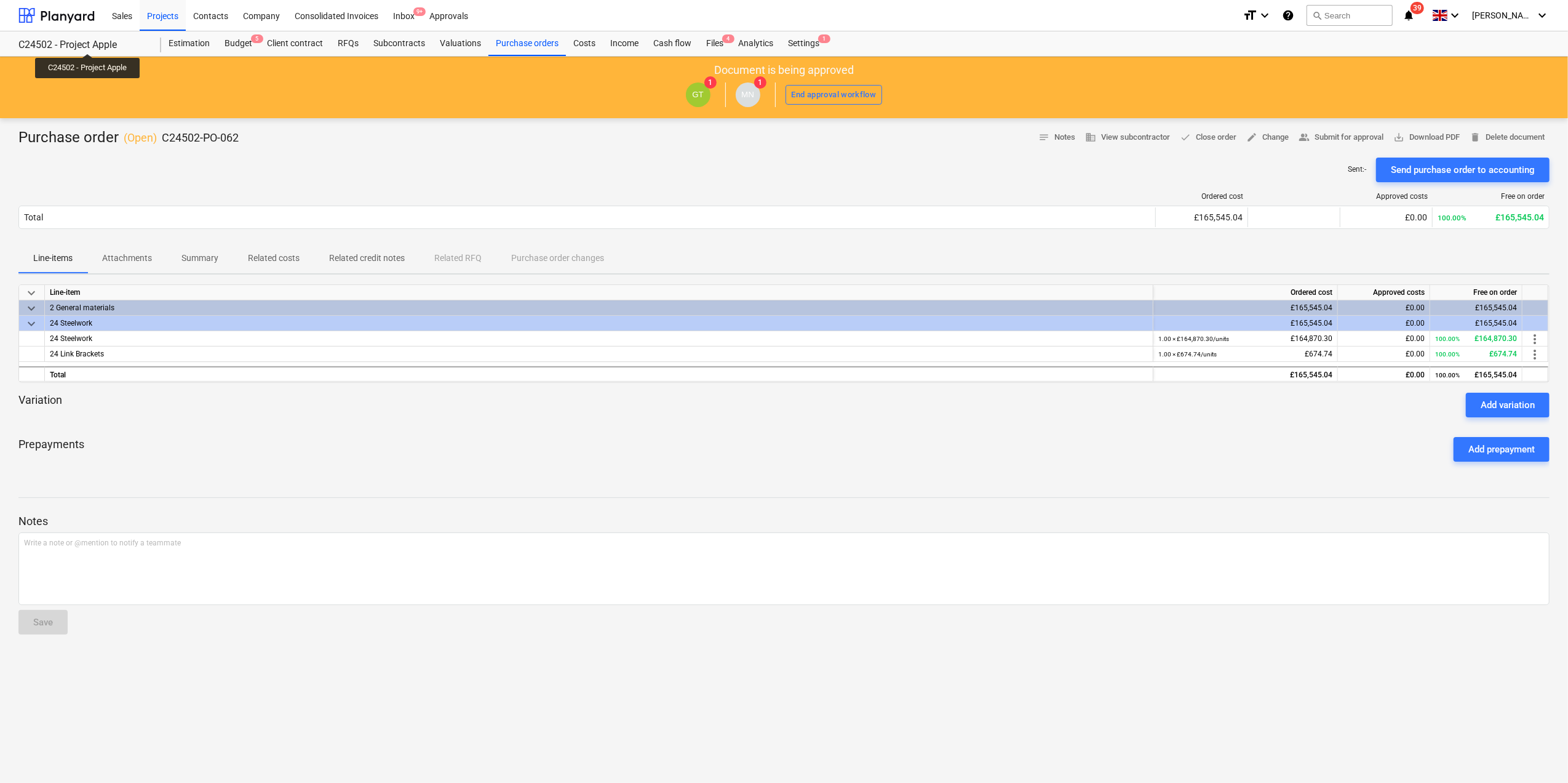
click at [89, 42] on div "C24502 - Project Apple" at bounding box center [82, 45] width 128 height 13
click at [82, 47] on div "C24502 - Project Apple" at bounding box center [82, 45] width 128 height 13
click at [64, 42] on div "C24502 - Project Apple" at bounding box center [82, 45] width 128 height 13
click at [391, 142] on div "Purchase order ( Open ) C24502-PO-062 notes Notes business View subcontractor d…" at bounding box center [784, 138] width 1531 height 20
click at [51, 11] on div at bounding box center [56, 16] width 76 height 31
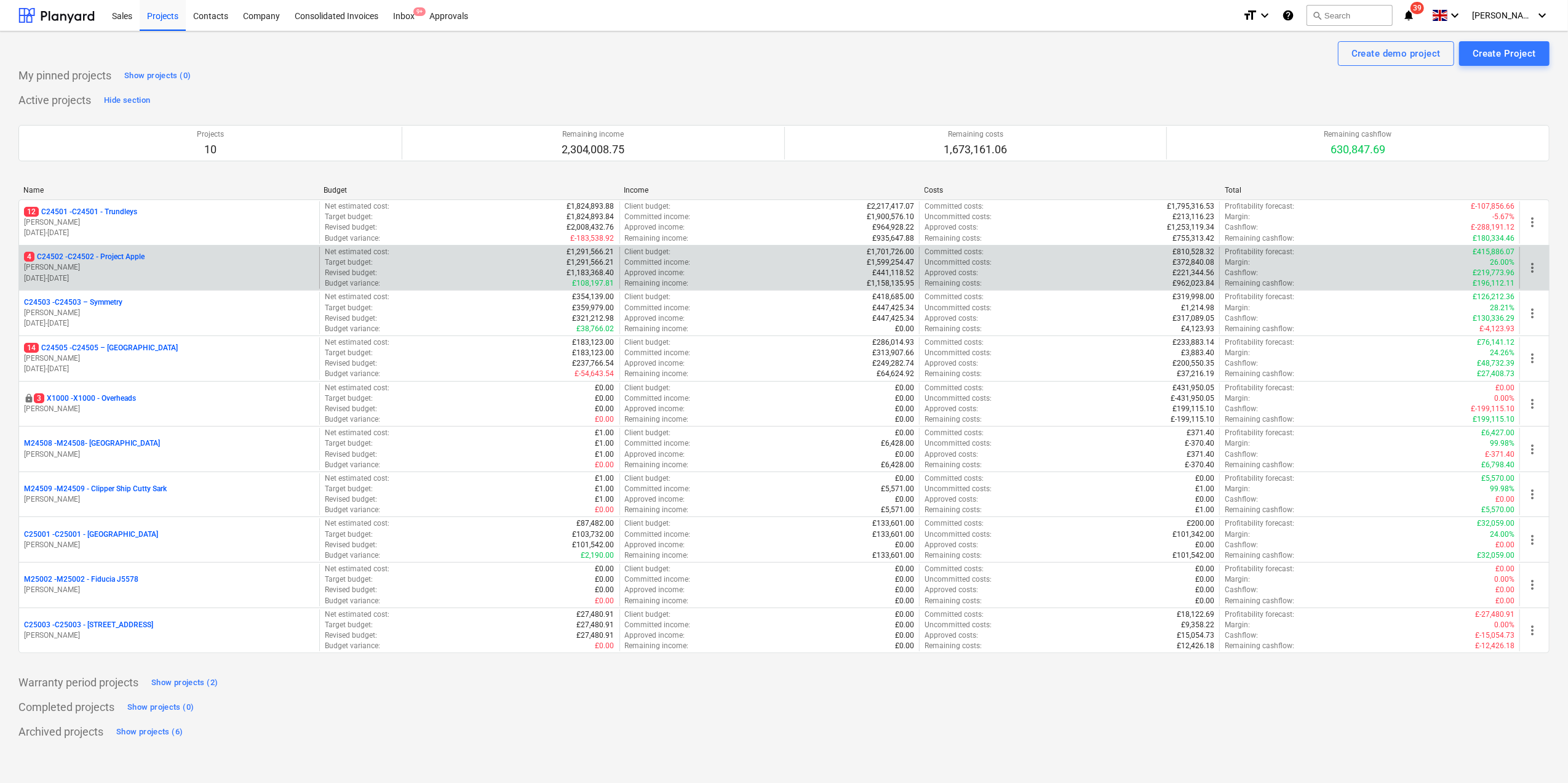
click at [99, 269] on p "[PERSON_NAME]" at bounding box center [169, 267] width 290 height 11
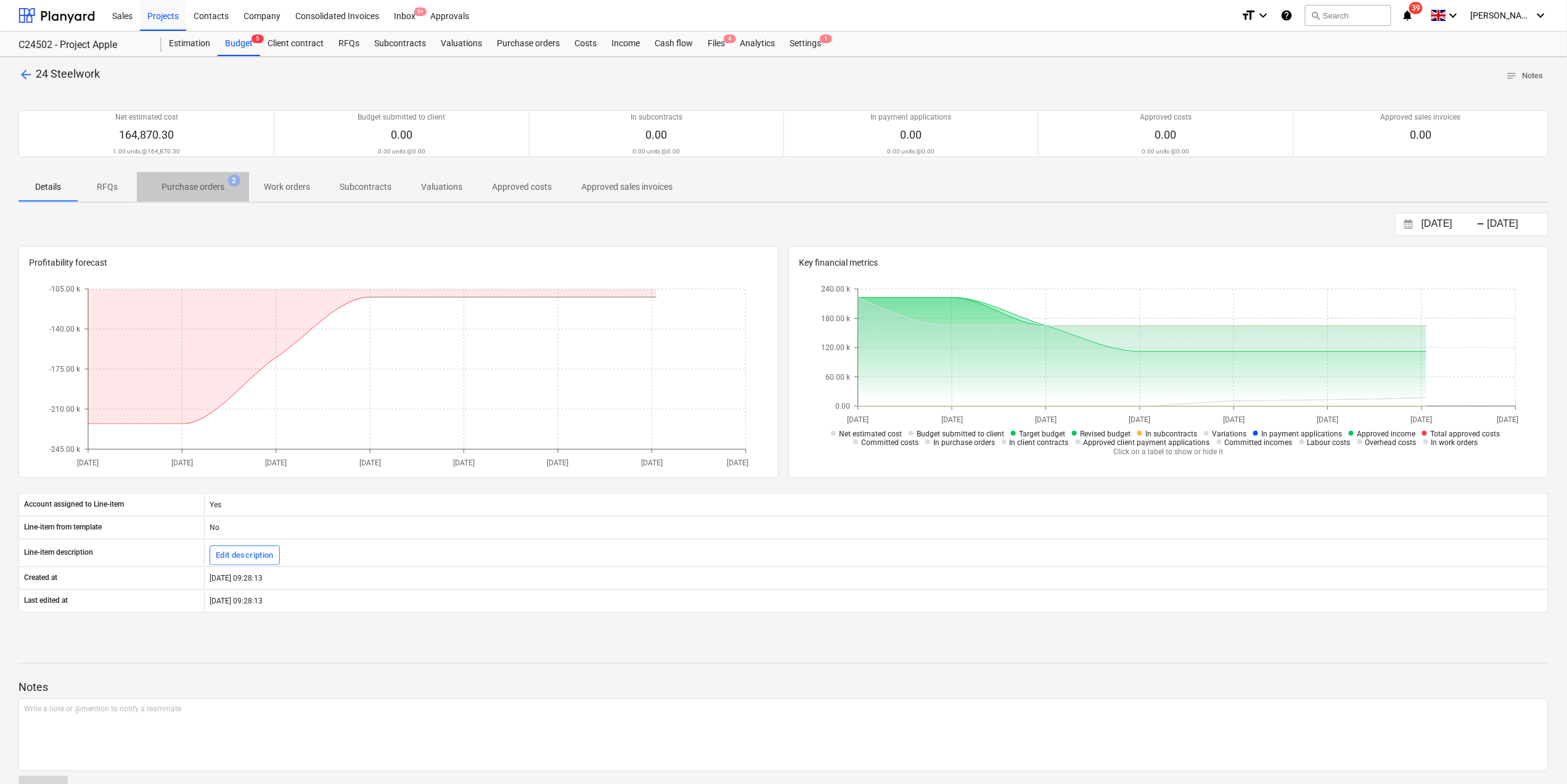
click at [217, 184] on p "Purchase orders" at bounding box center [193, 187] width 63 height 13
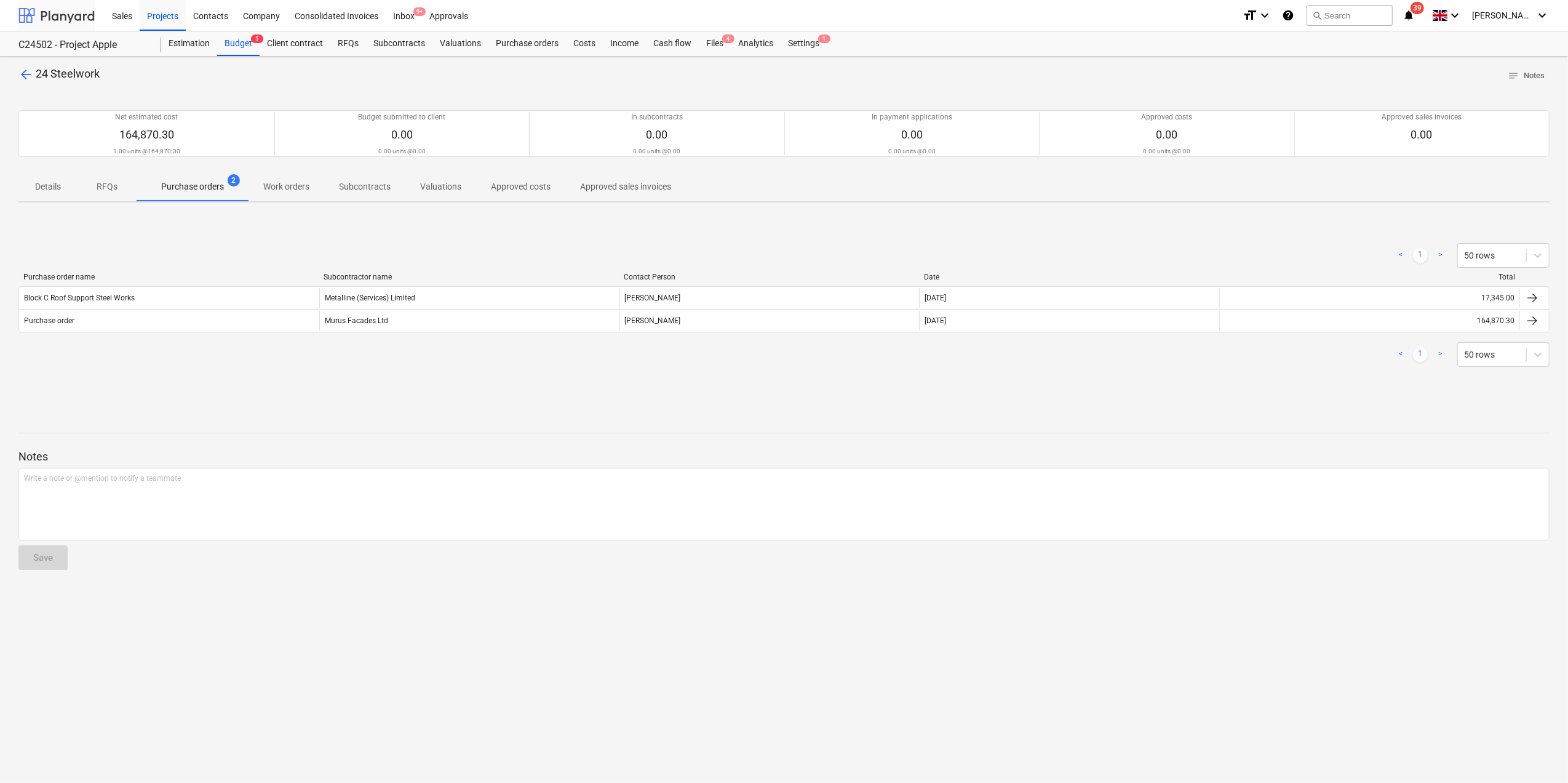
click at [56, 13] on div at bounding box center [56, 16] width 76 height 31
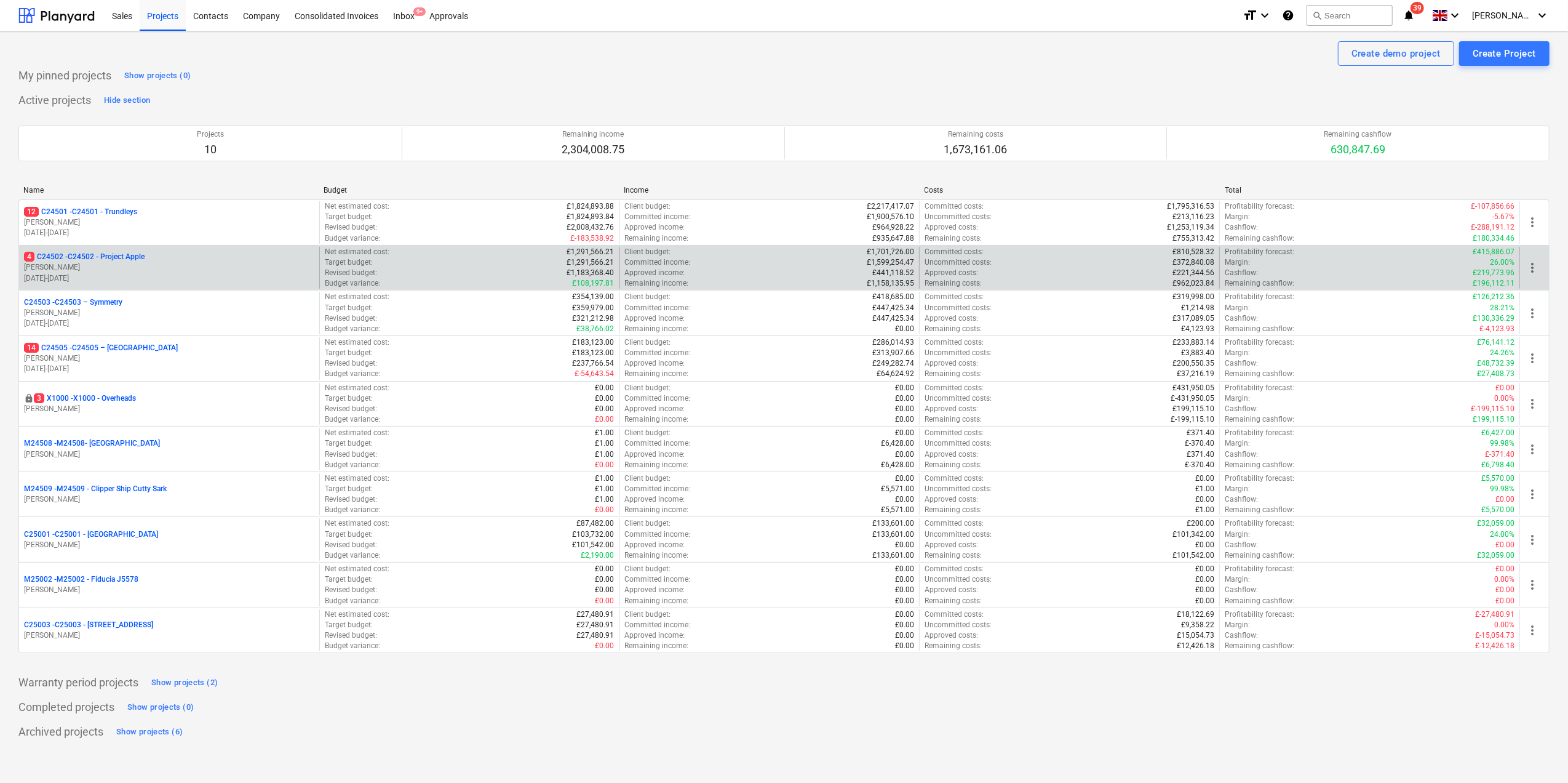
click at [94, 267] on p "[PERSON_NAME]" at bounding box center [169, 267] width 290 height 11
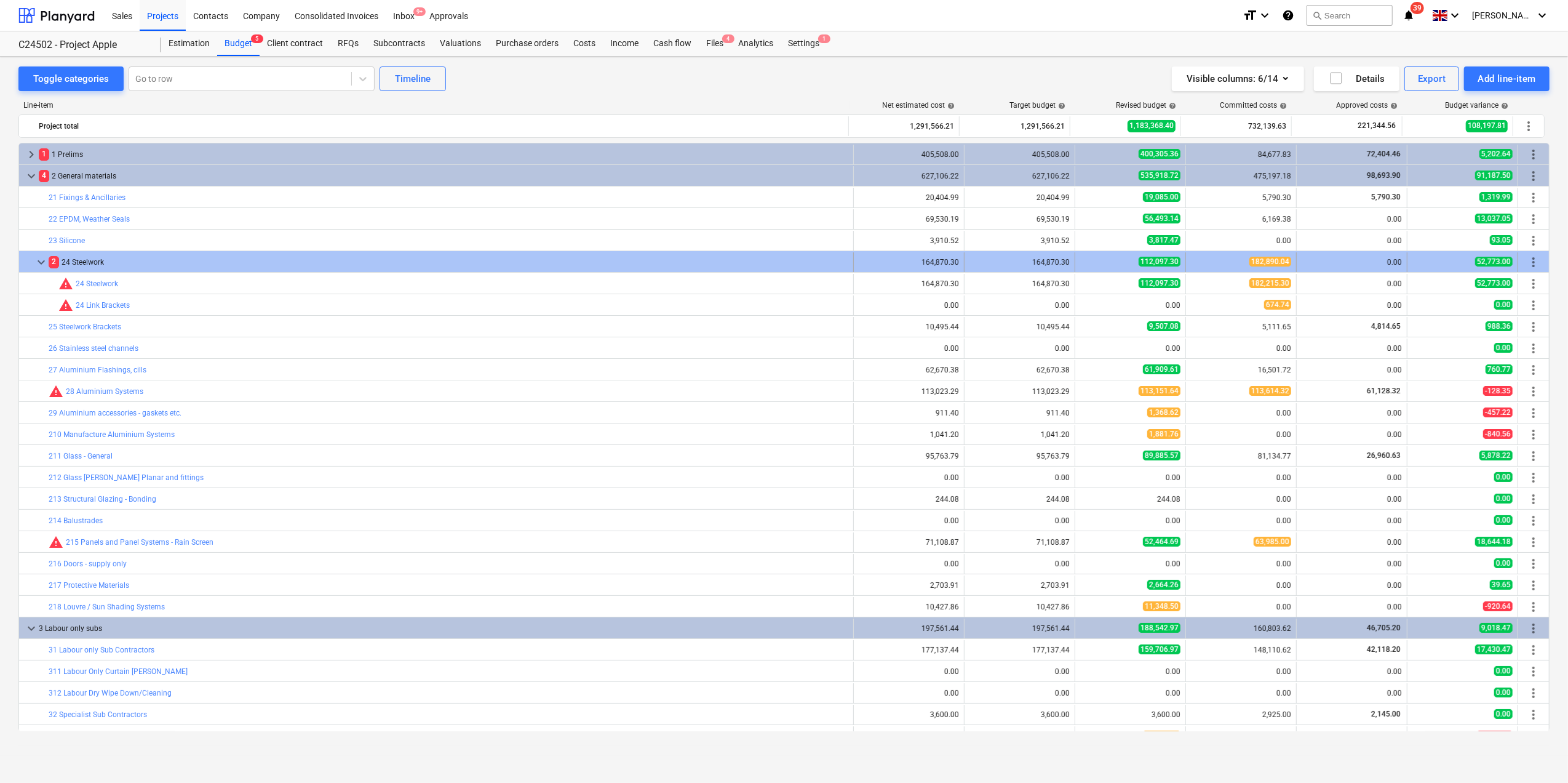
click at [89, 262] on div "2 24 Steelwork" at bounding box center [448, 262] width 800 height 20
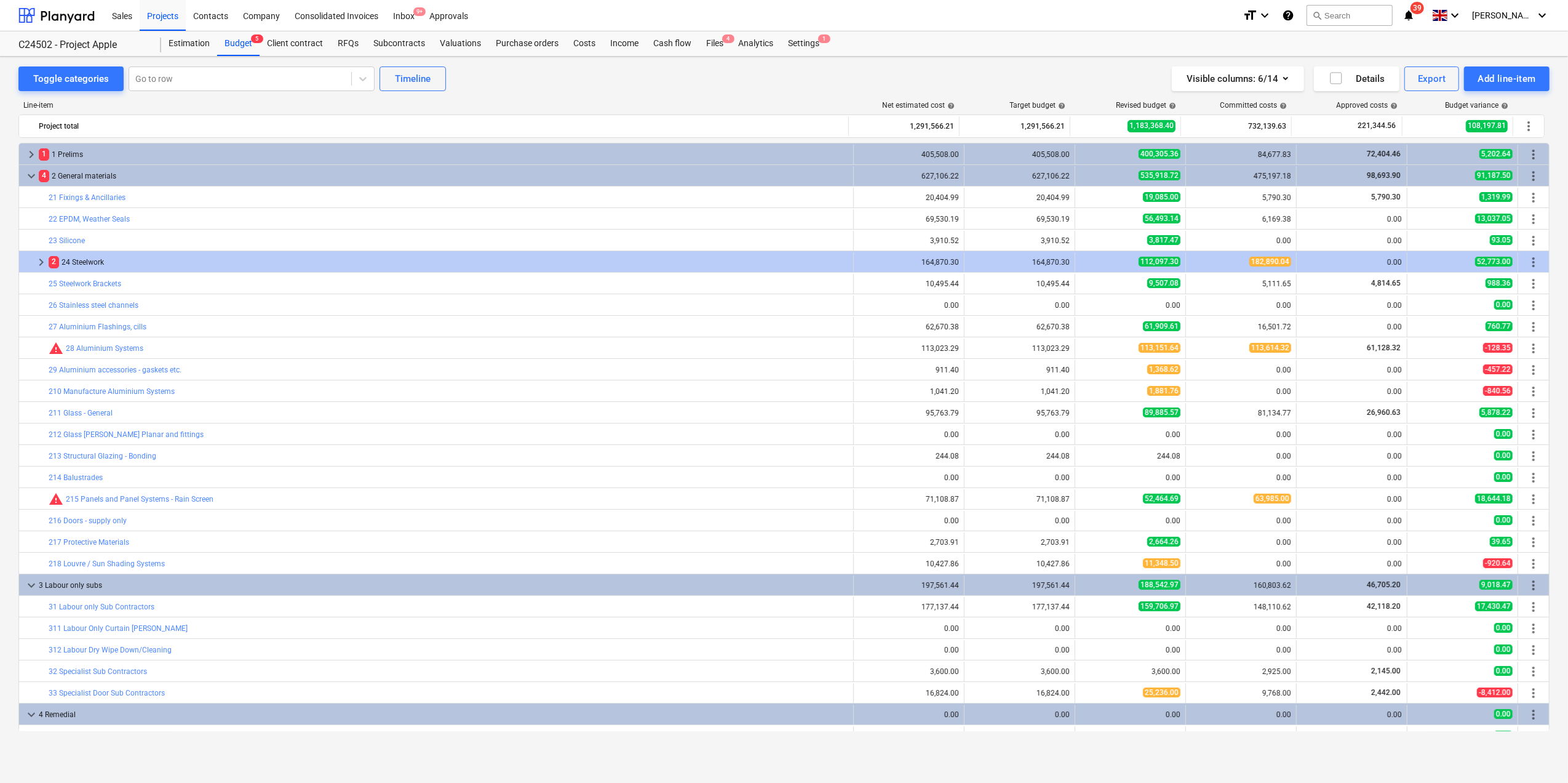
click at [89, 262] on div "2 24 Steelwork" at bounding box center [448, 262] width 800 height 20
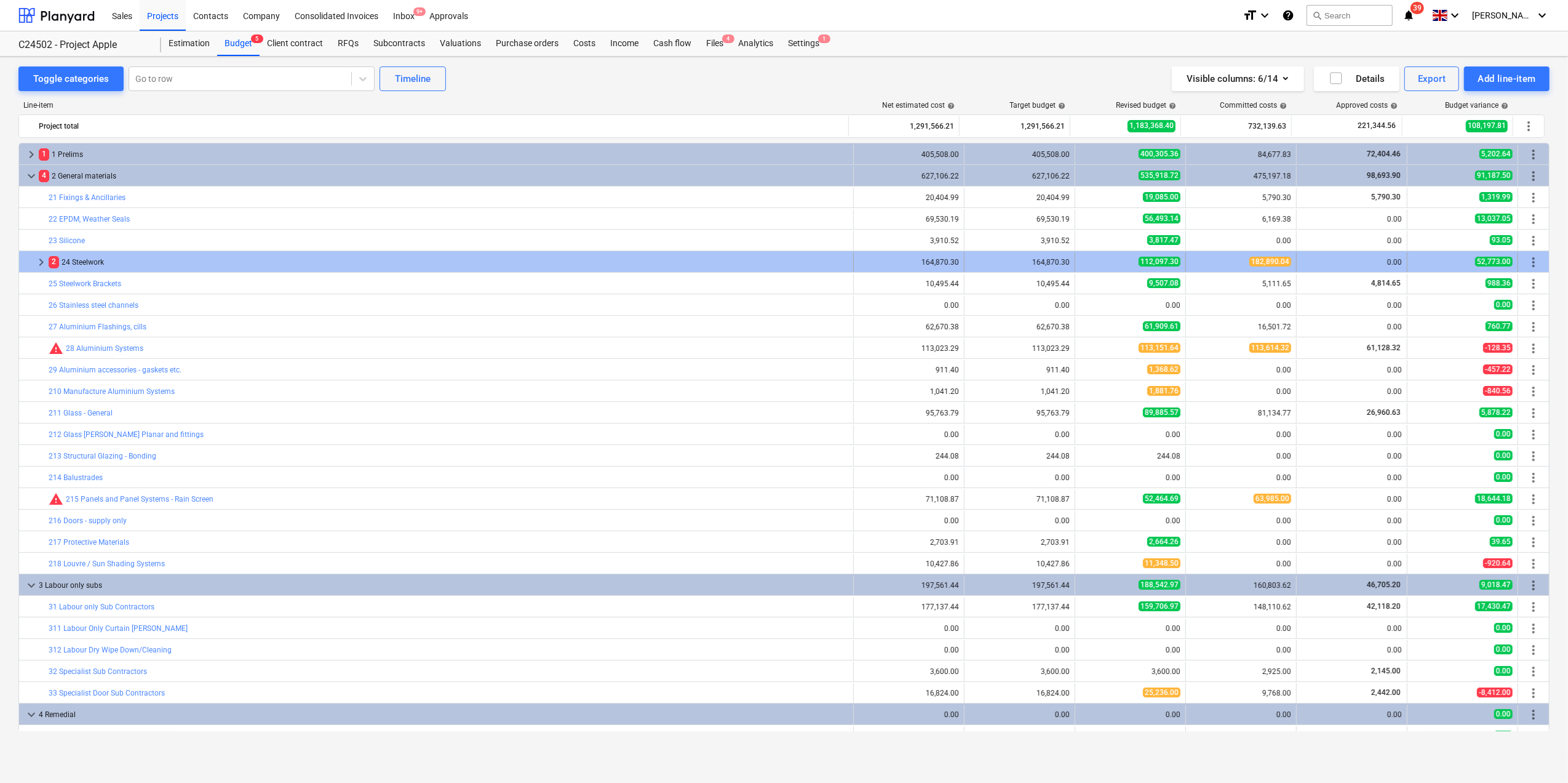
click at [44, 264] on span "keyboard_arrow_right" at bounding box center [41, 262] width 15 height 15
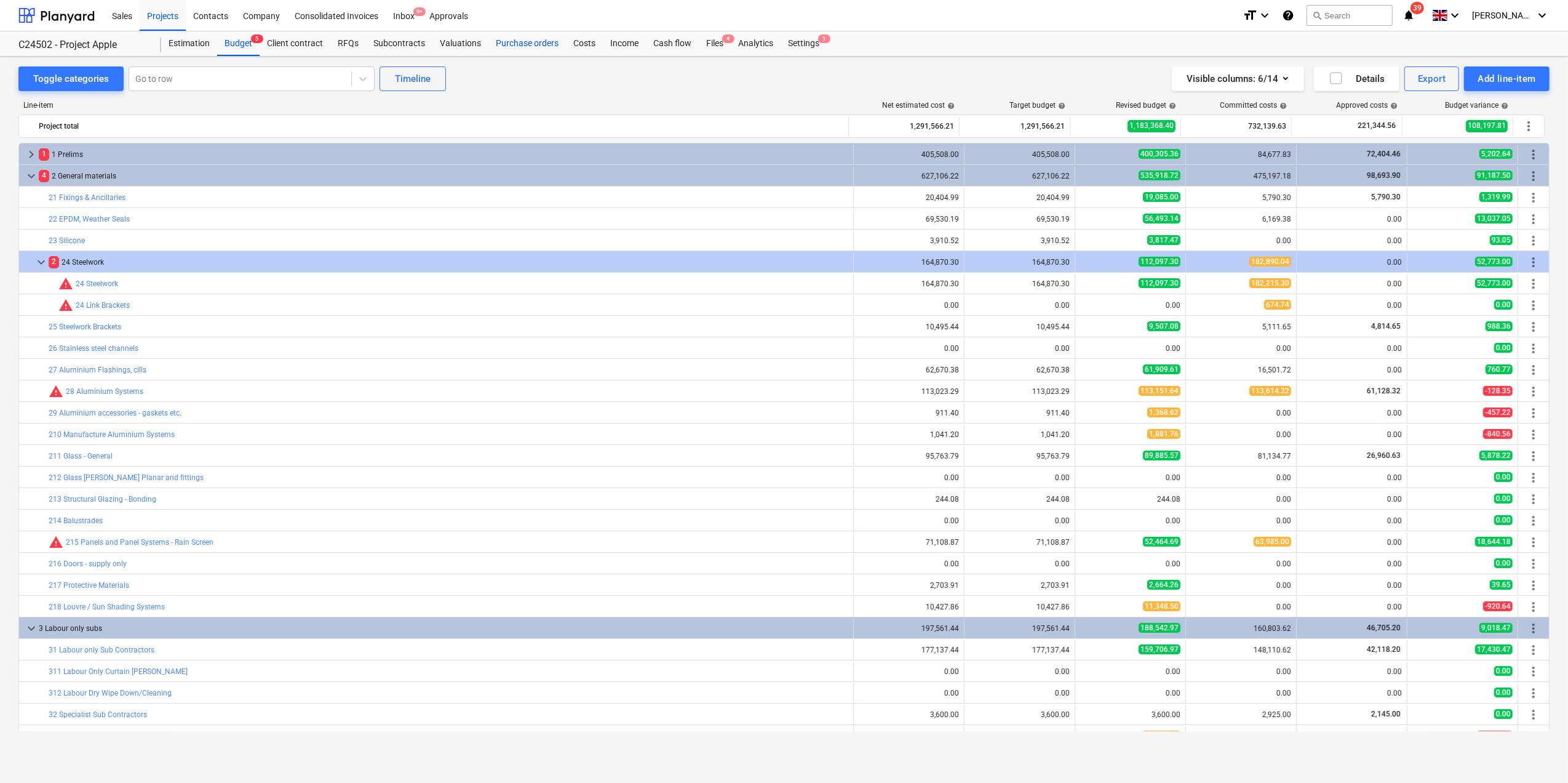
click at [530, 44] on div "Purchase orders" at bounding box center [527, 44] width 78 height 25
click at [513, 40] on div "Purchase orders" at bounding box center [527, 44] width 78 height 25
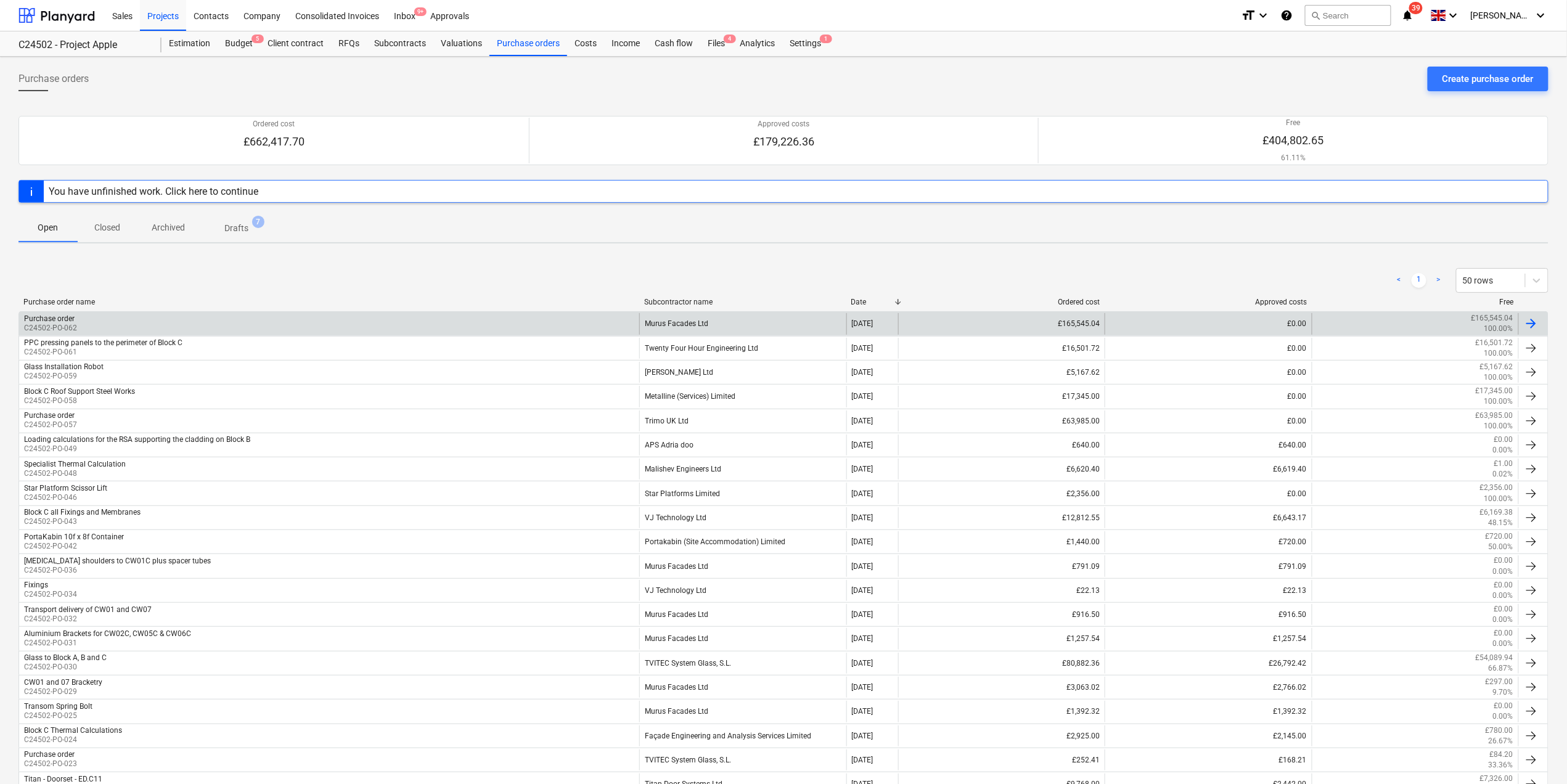
click at [69, 326] on p "C24502-PO-062" at bounding box center [50, 328] width 53 height 11
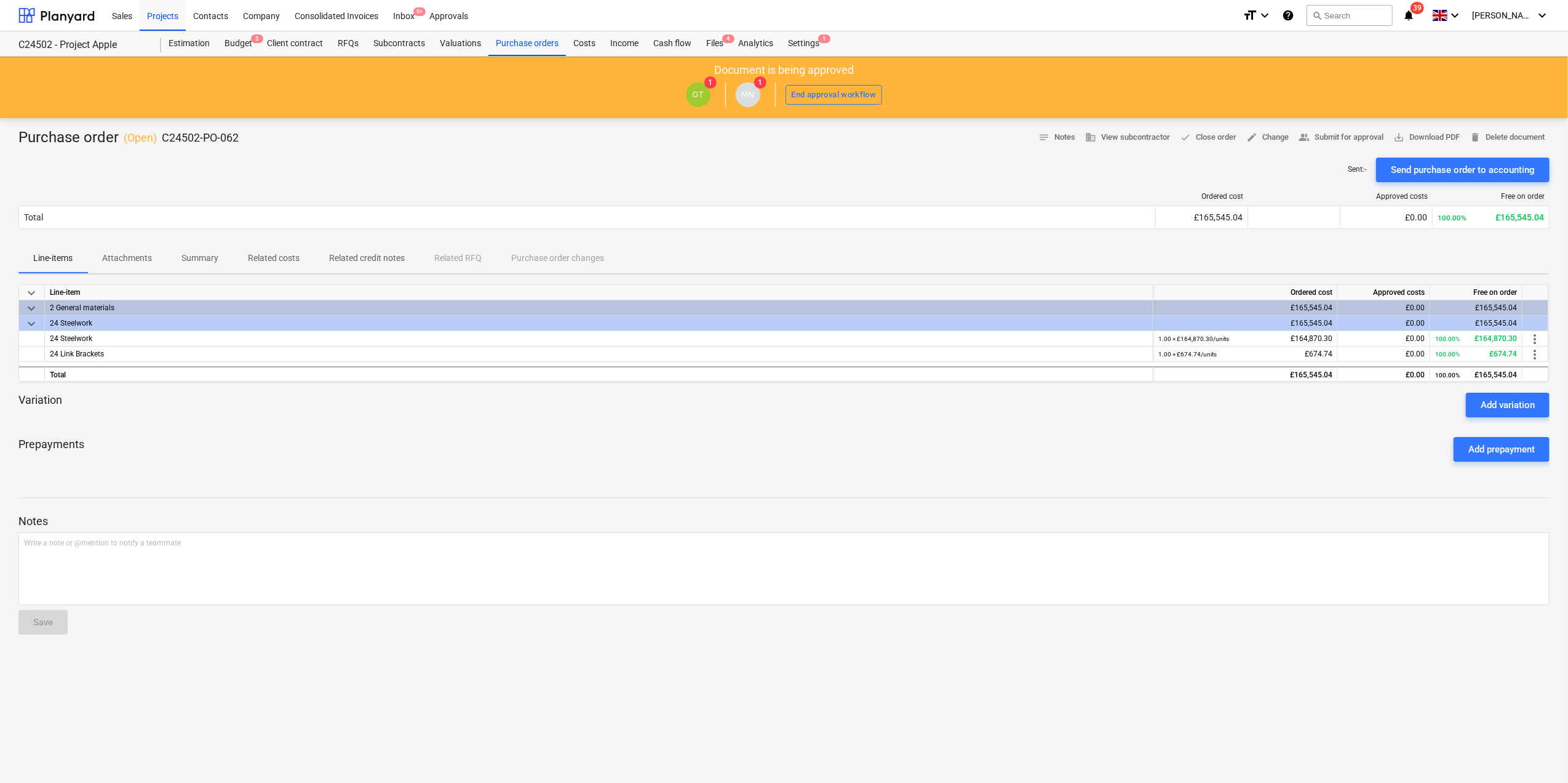
click at [30, 308] on span "keyboard_arrow_down" at bounding box center [31, 308] width 15 height 15
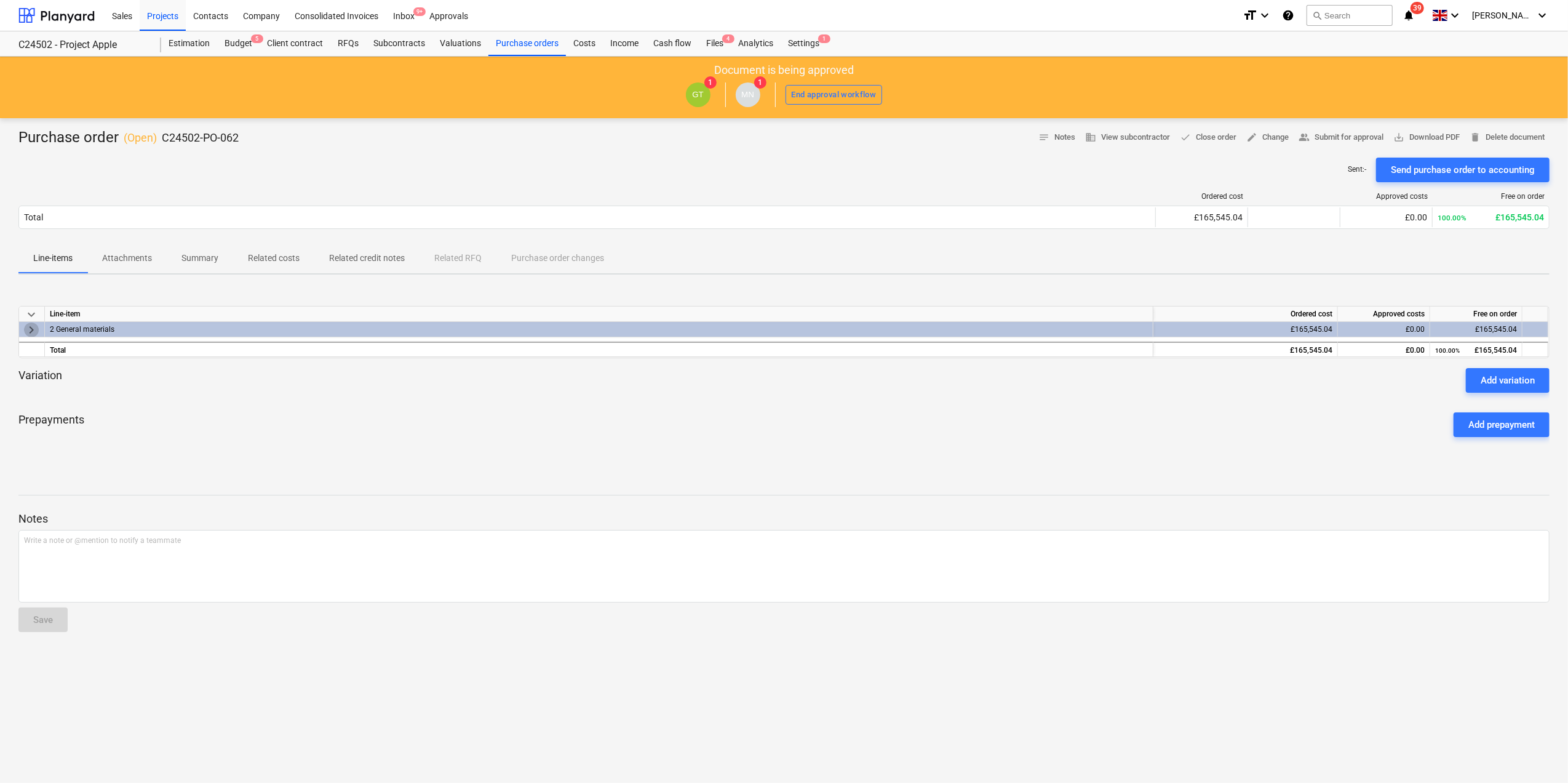
click at [33, 330] on span "keyboard_arrow_right" at bounding box center [31, 329] width 15 height 15
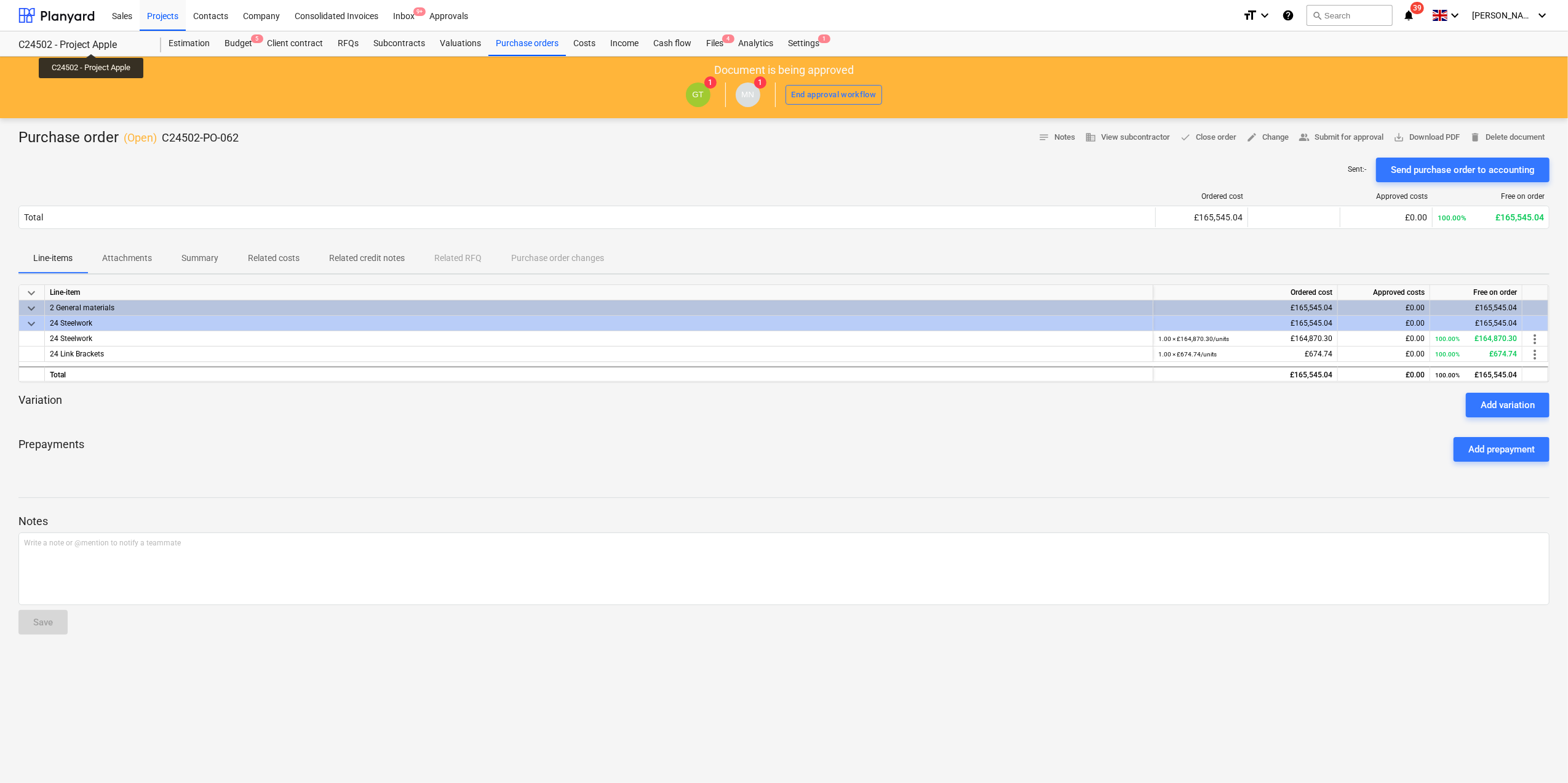
click at [92, 42] on div "C24502 - Project Apple" at bounding box center [82, 45] width 128 height 13
click at [75, 46] on div "C24502 - Project Apple" at bounding box center [82, 45] width 128 height 13
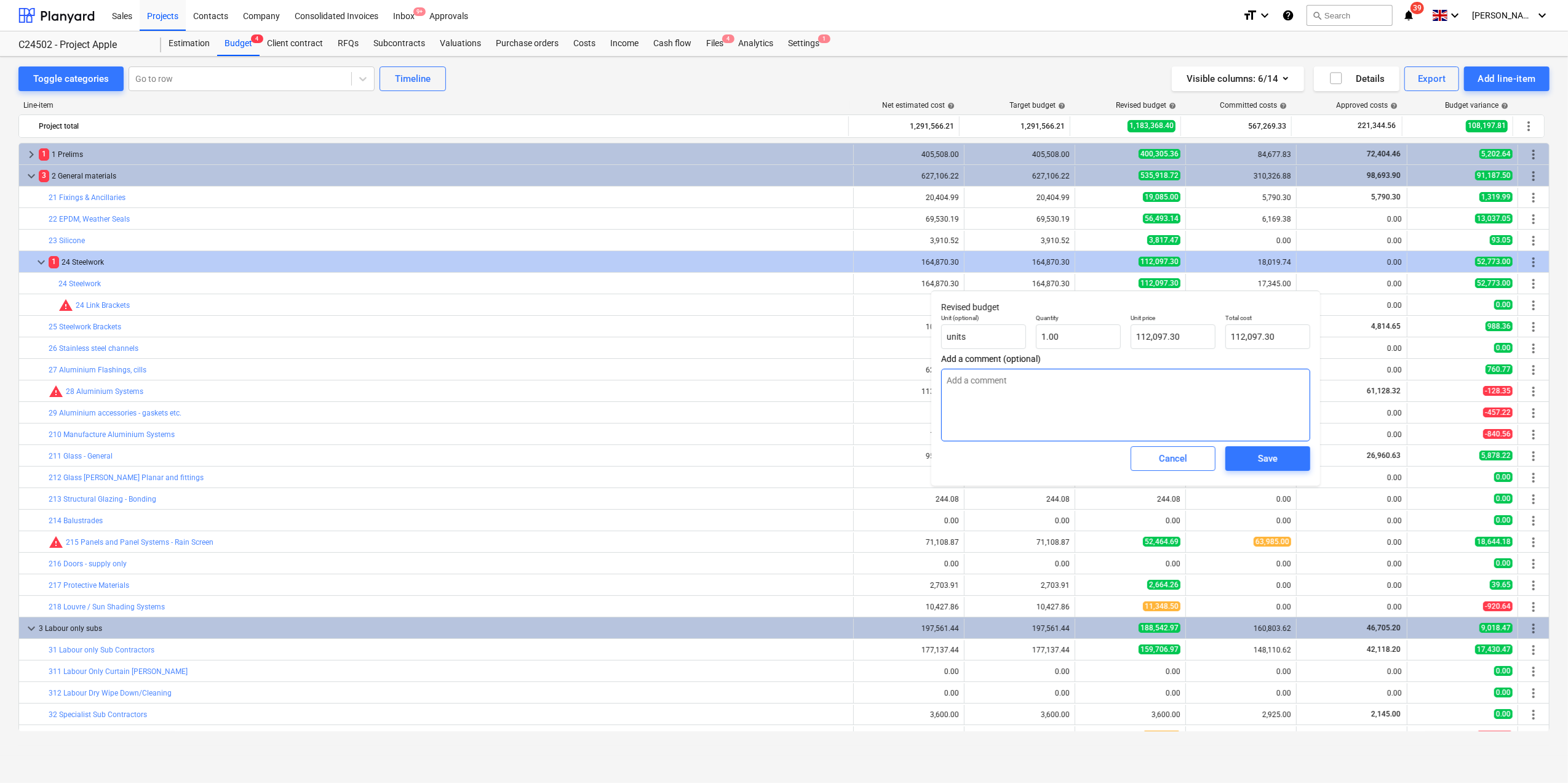
click at [962, 392] on textarea at bounding box center [1126, 405] width 369 height 73
click at [1174, 461] on div "Cancel" at bounding box center [1173, 459] width 28 height 16
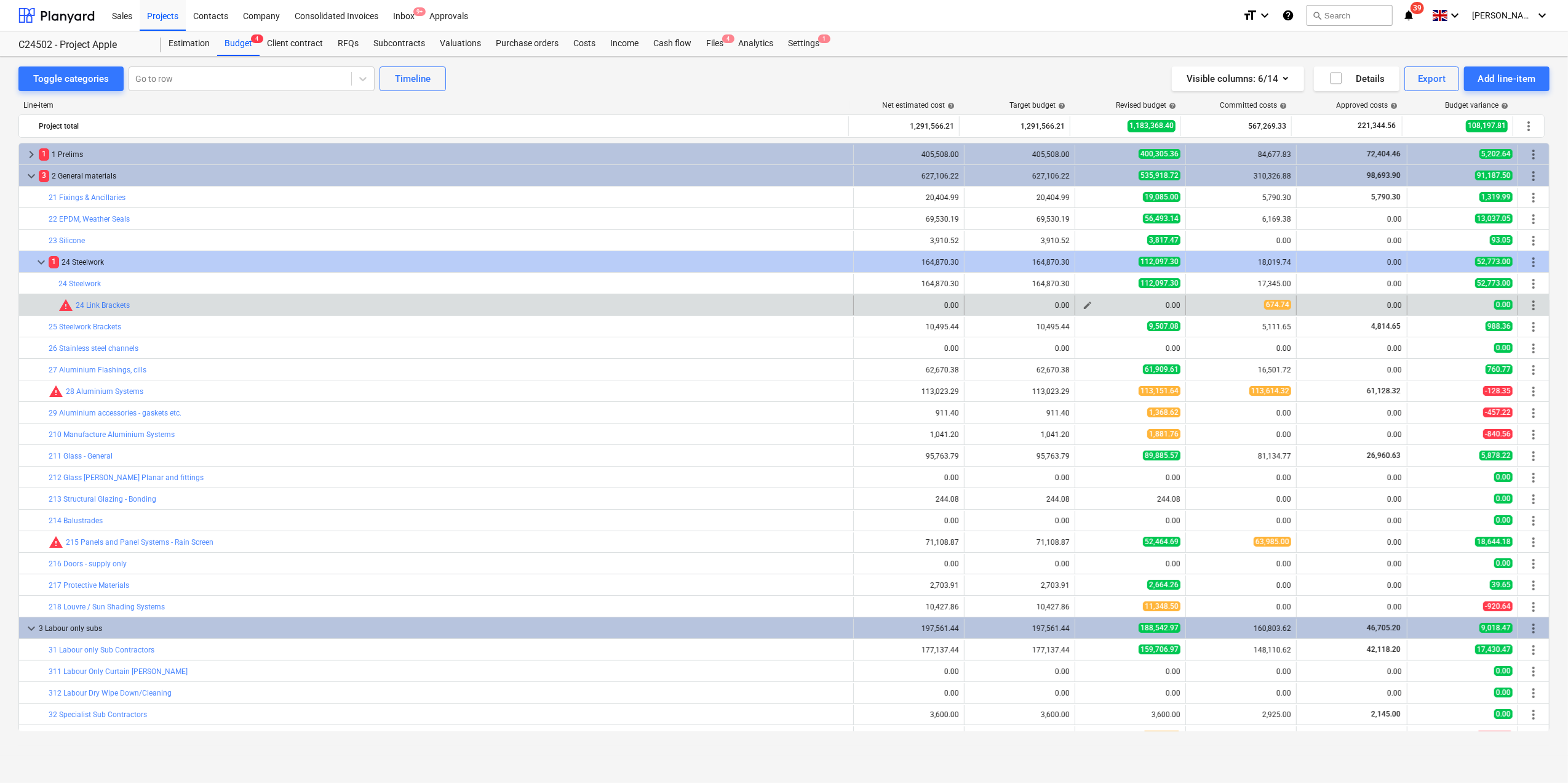
click at [1089, 306] on span "edit" at bounding box center [1088, 305] width 10 height 10
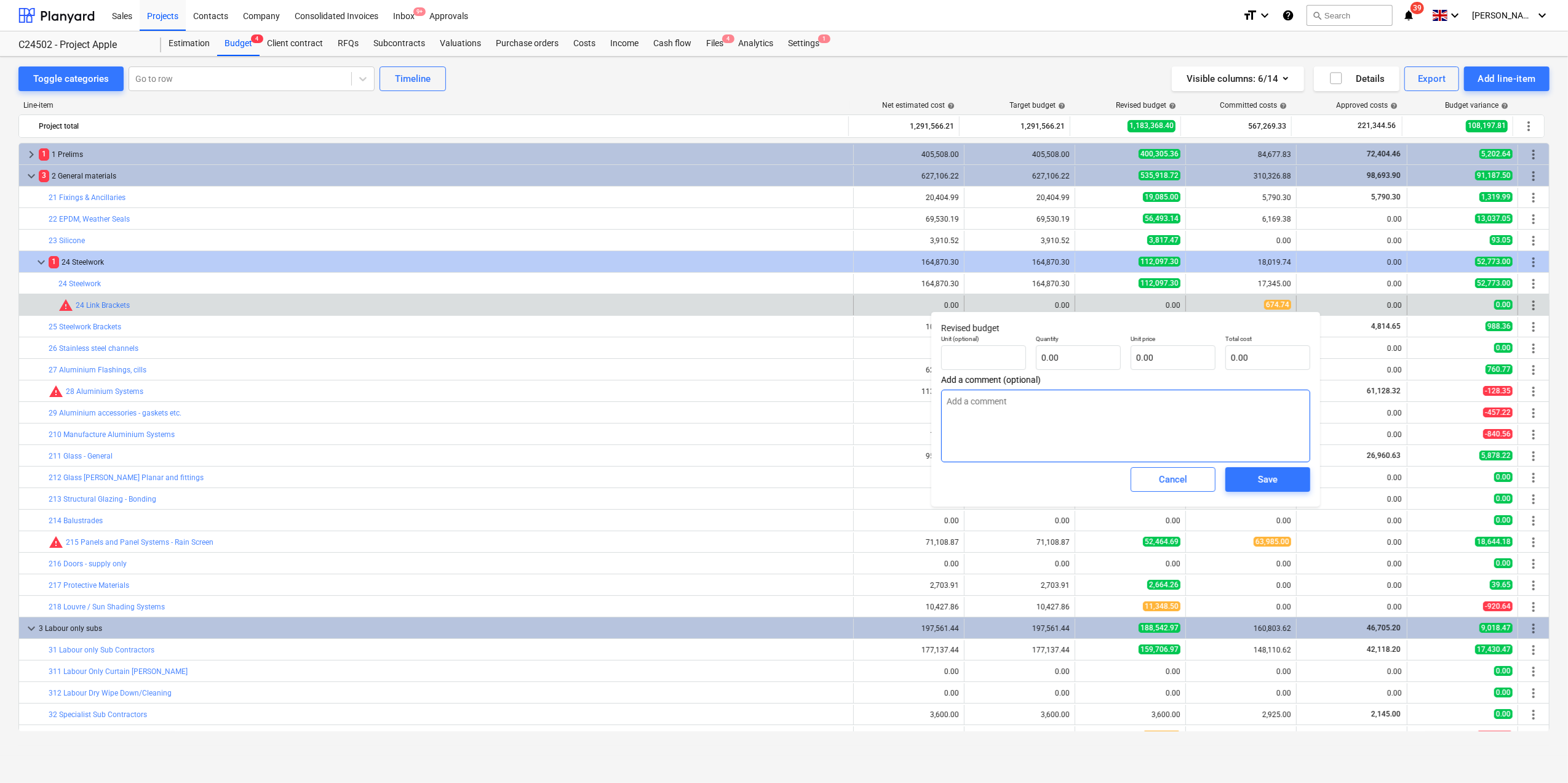
click at [983, 403] on textarea at bounding box center [1126, 425] width 369 height 73
click at [1162, 360] on input "text" at bounding box center [1173, 358] width 85 height 25
click at [1273, 487] on div "Save" at bounding box center [1268, 479] width 20 height 16
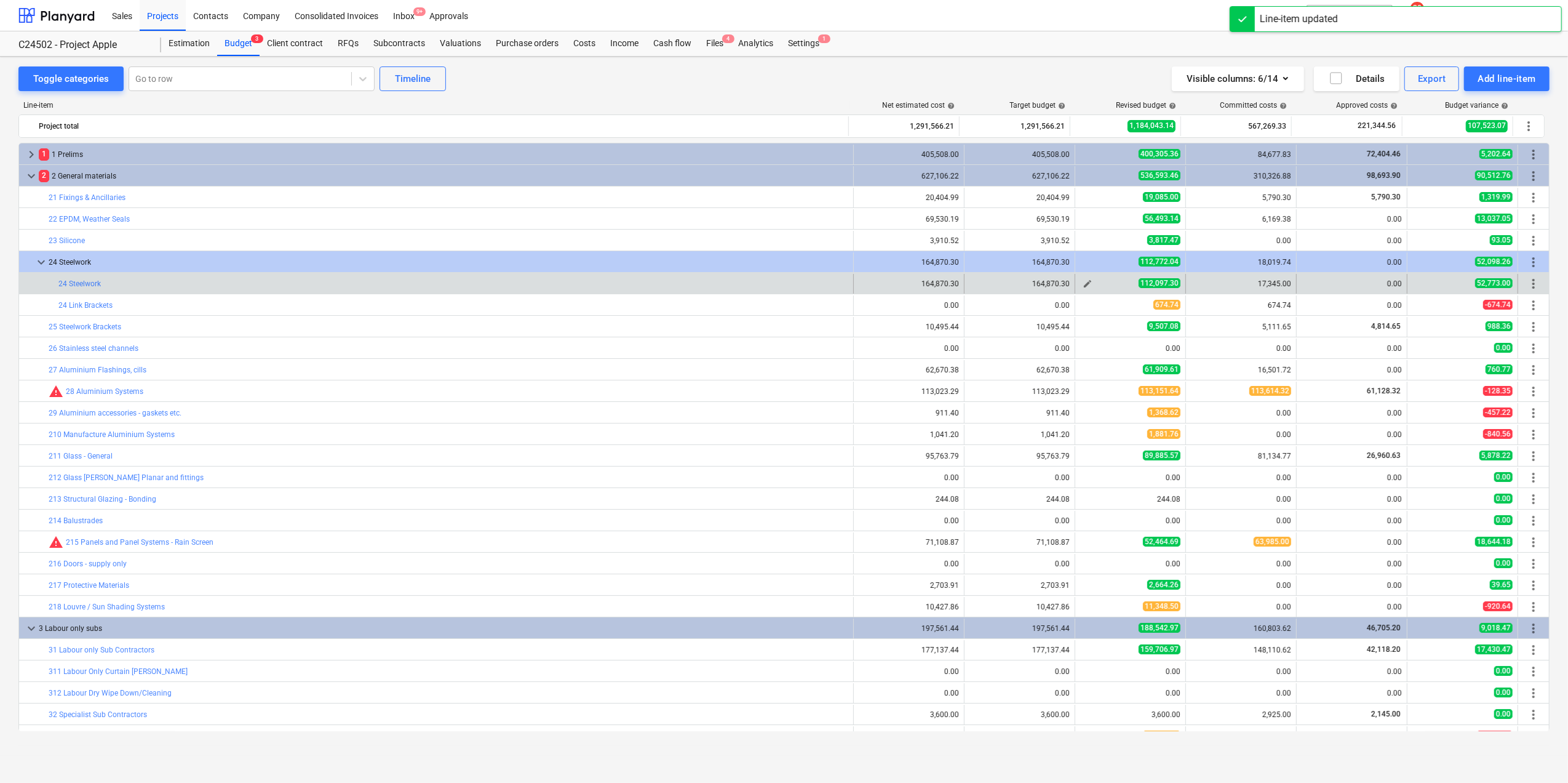
click at [1095, 284] on div "112,097.30" at bounding box center [1130, 283] width 100 height 11
click at [1083, 286] on span "edit" at bounding box center [1088, 284] width 10 height 10
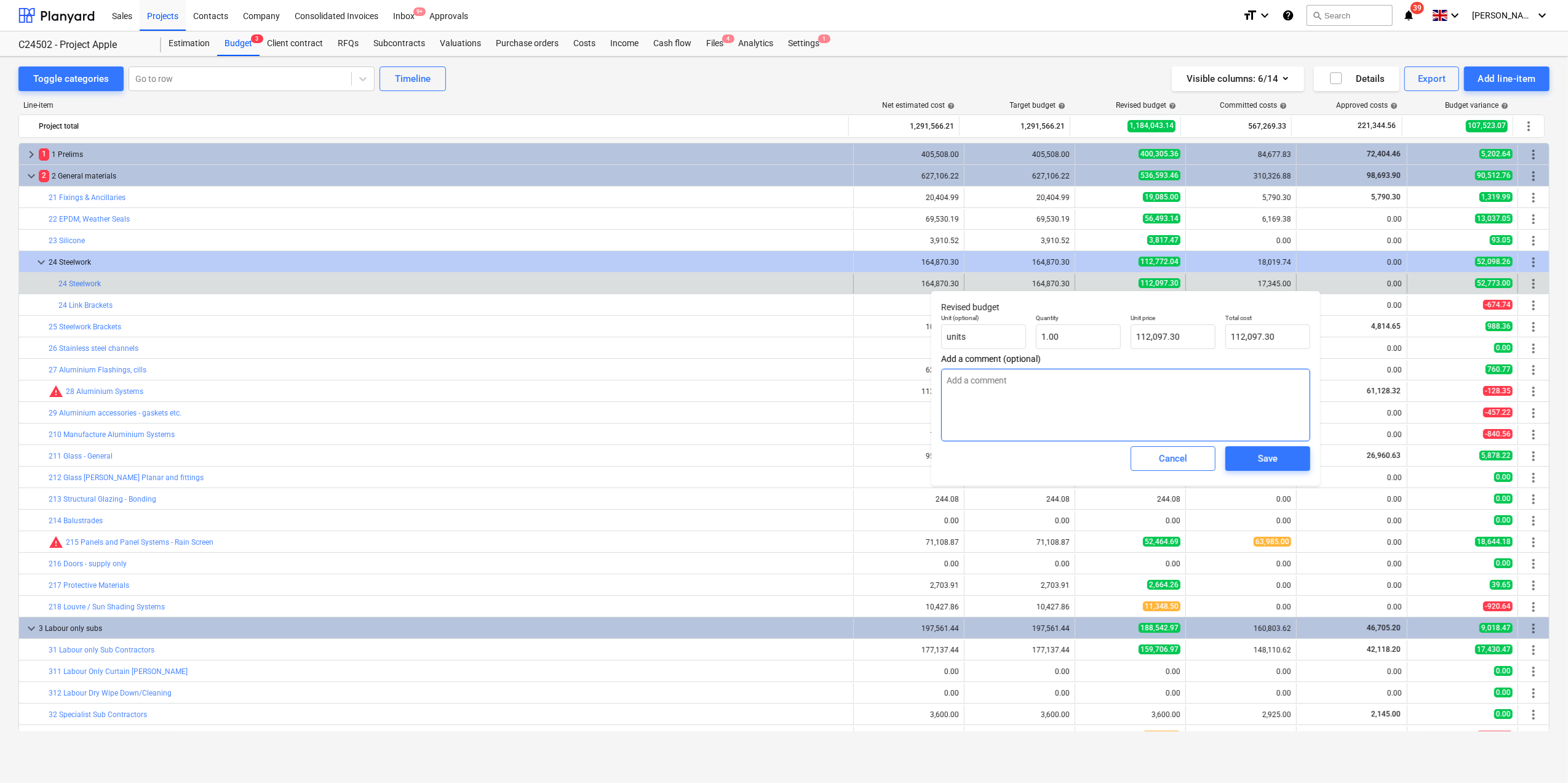
click at [1068, 390] on textarea at bounding box center [1126, 405] width 369 height 73
click at [1180, 336] on input "112097.3" at bounding box center [1173, 336] width 85 height 25
click at [1268, 461] on div "Save" at bounding box center [1268, 459] width 20 height 16
